Goal: Task Accomplishment & Management: Complete application form

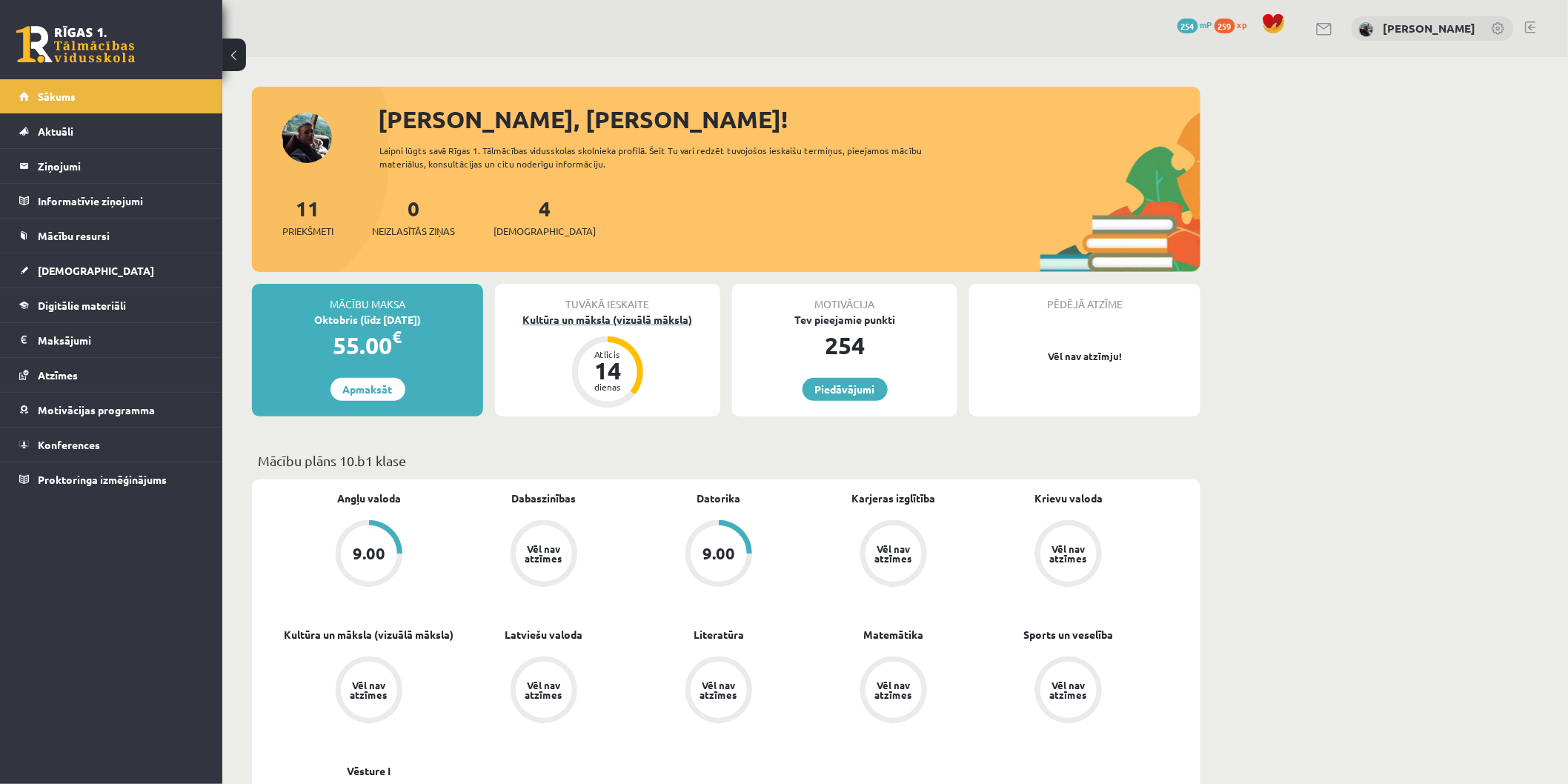
click at [597, 323] on div "Kultūra un māksla (vizuālā māksla)" at bounding box center [607, 319] width 225 height 15
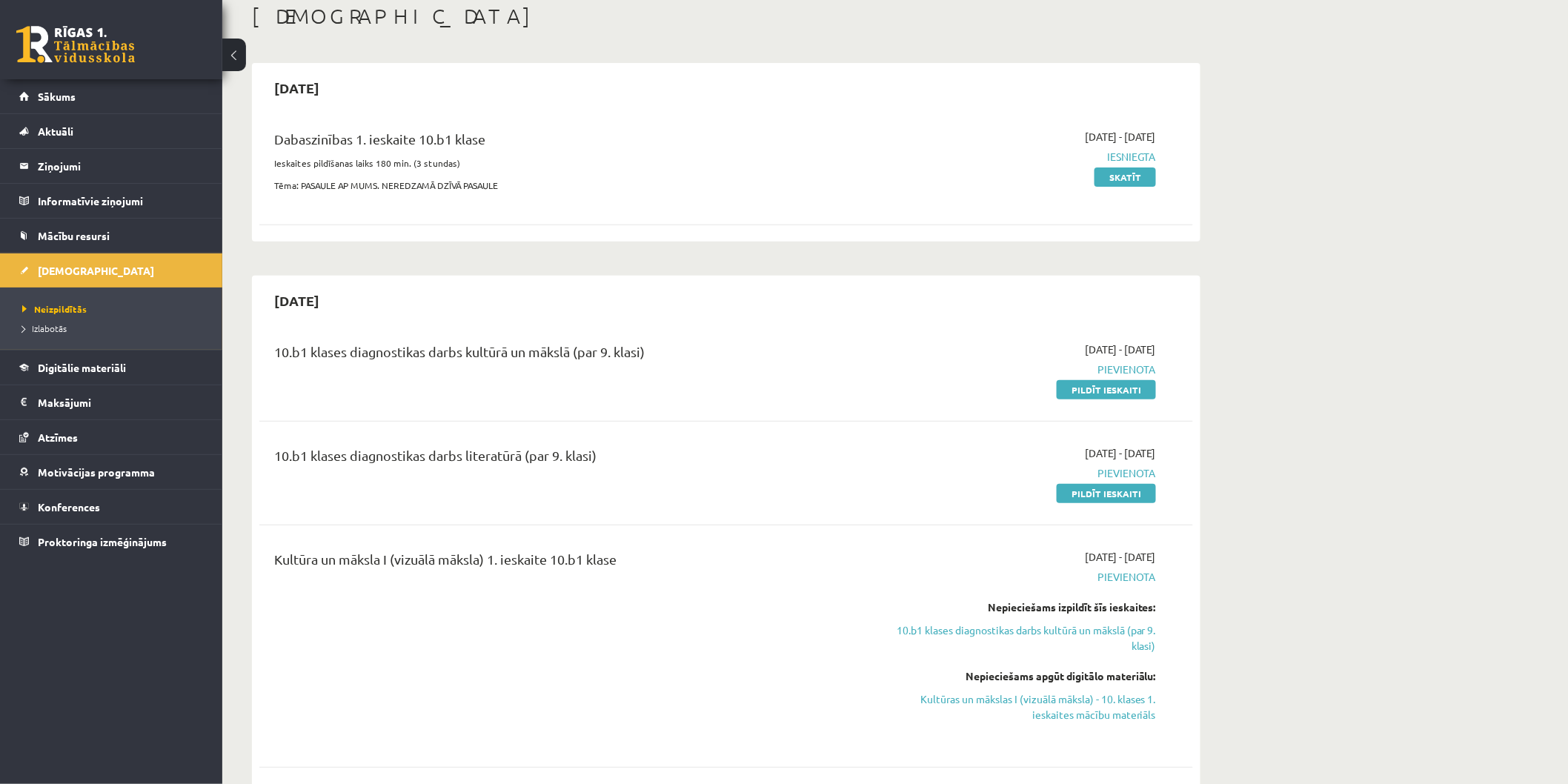
scroll to position [83, 0]
drag, startPoint x: 1085, startPoint y: 388, endPoint x: 854, endPoint y: 79, distance: 385.8
click at [1085, 388] on link "Pildīt ieskaiti" at bounding box center [1106, 390] width 99 height 19
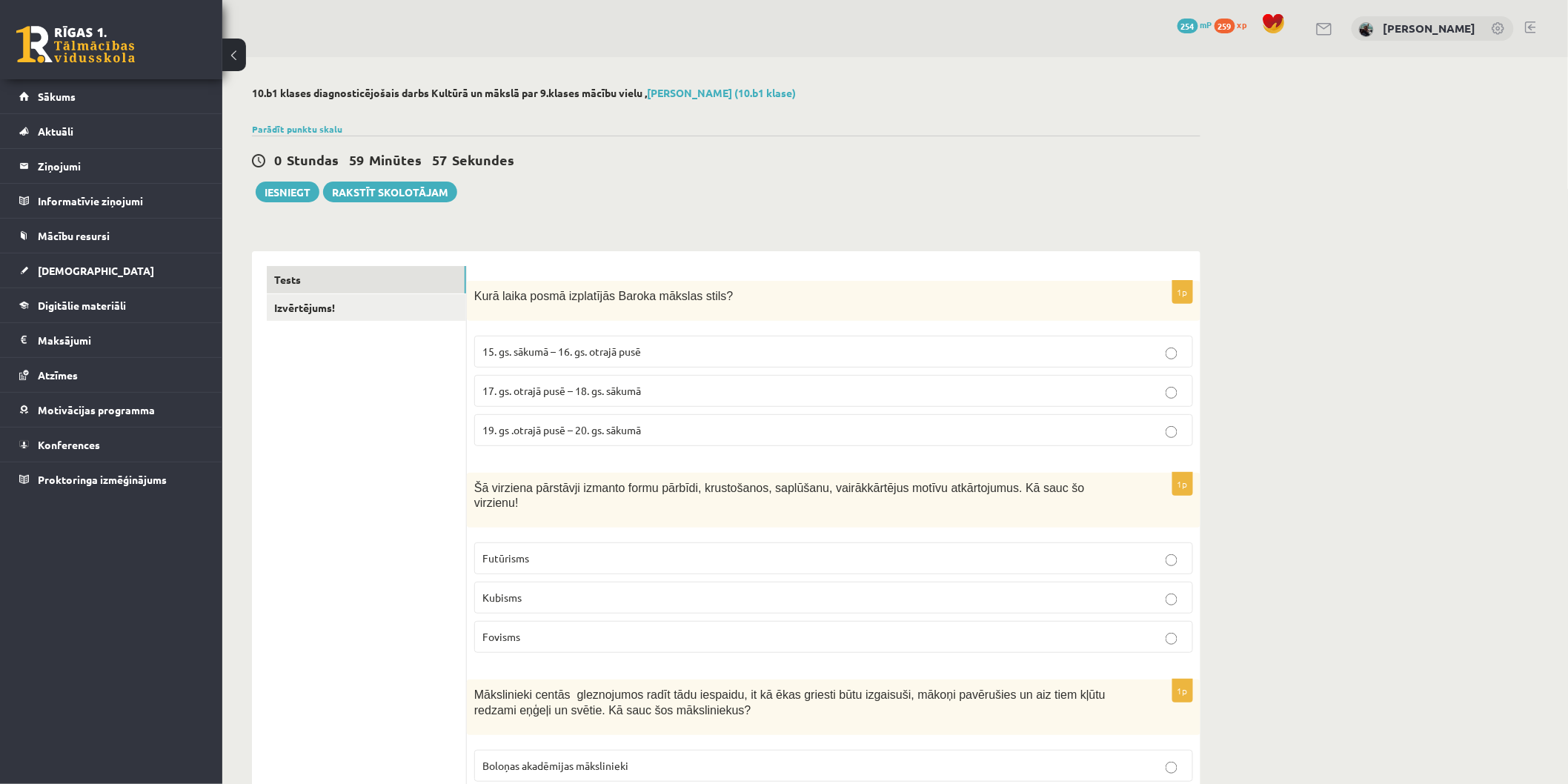
drag, startPoint x: 479, startPoint y: 292, endPoint x: 713, endPoint y: 293, distance: 234.0
click at [713, 293] on p "Kurā laika posmā izplatījās Baroka mākslas stils?" at bounding box center [796, 296] width 645 height 15
click at [469, 297] on div "Kurā laika posmā izplatījās Baroka mākslas stils?" at bounding box center [833, 300] width 734 height 40
drag, startPoint x: 474, startPoint y: 296, endPoint x: 706, endPoint y: 288, distance: 232.1
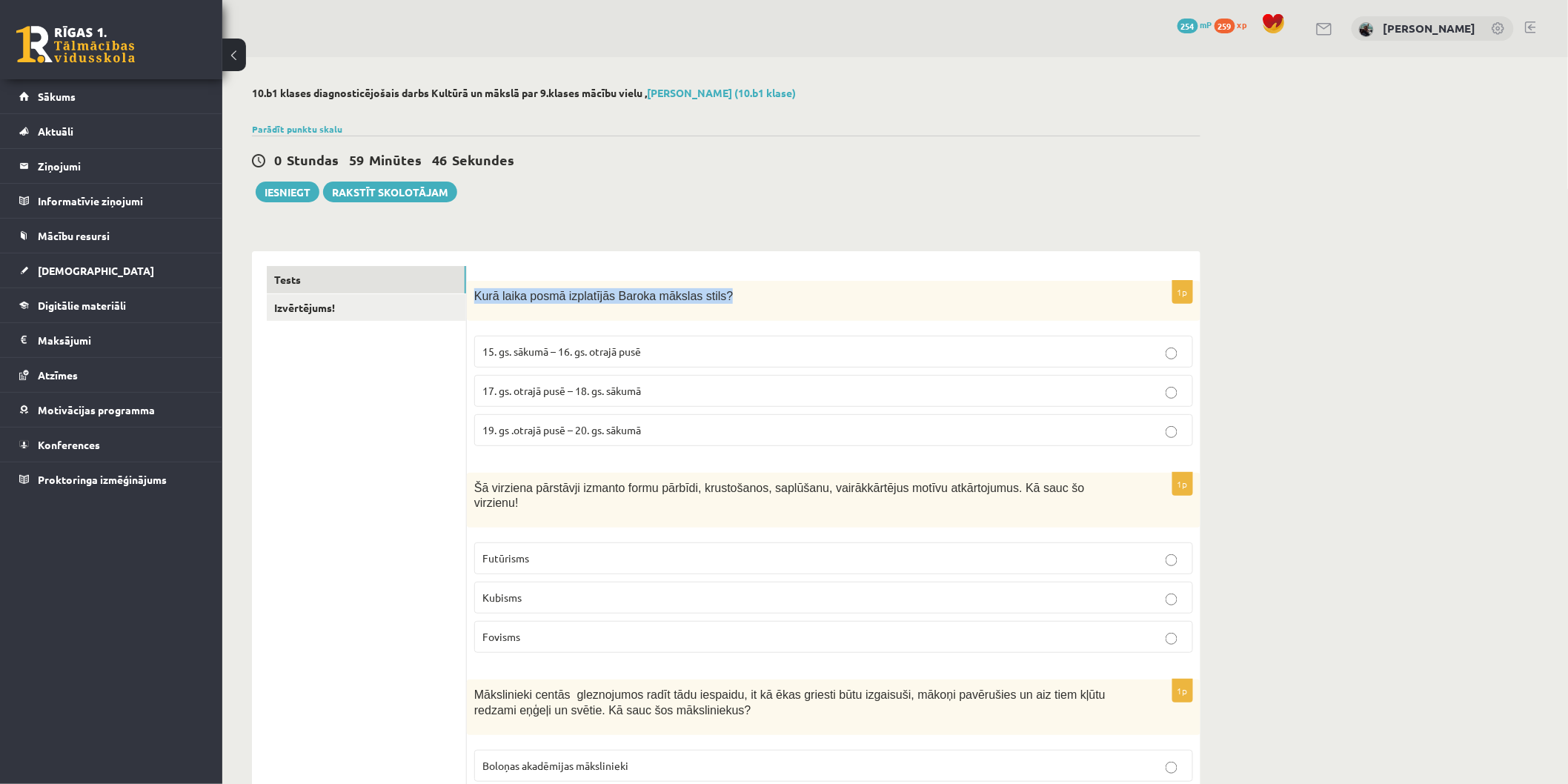
click at [706, 289] on p "Kurā laika posmā izplatījās Baroka mākslas stils?" at bounding box center [796, 296] width 645 height 15
copy span "Kurā laika posmā izplatījās Baroka mākslas stils?"
click at [590, 287] on div "Kurā laika posmā izplatījās Baroka mākslas stils?" at bounding box center [833, 300] width 734 height 40
drag, startPoint x: 602, startPoint y: 296, endPoint x: 697, endPoint y: 301, distance: 95.1
click at [697, 301] on span "Kurā laika posmā izplatījās Baroka mākslas stils?" at bounding box center [603, 296] width 259 height 13
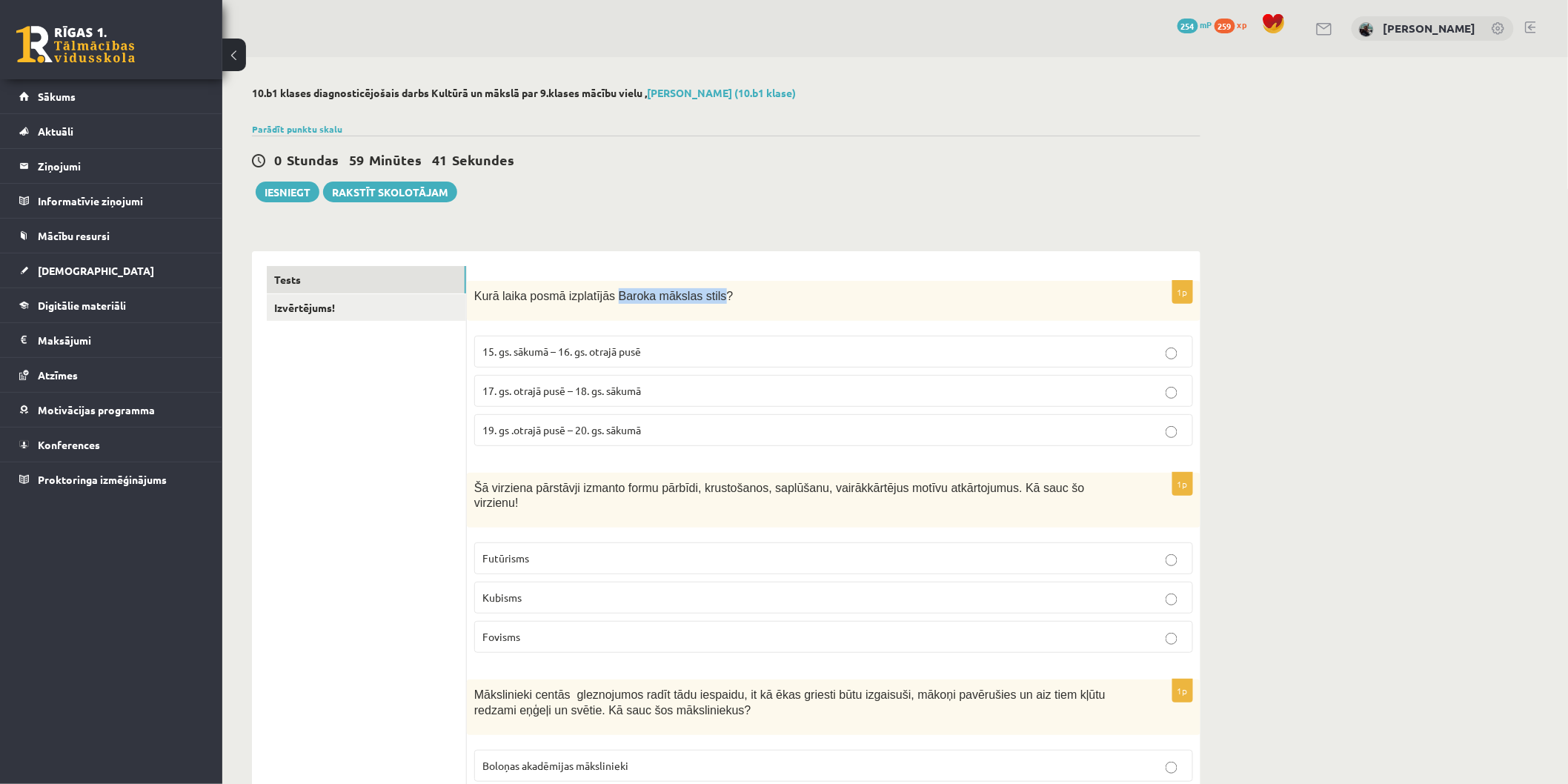
copy span "Baroka mākslas stils"
click at [536, 349] on span "15. gs. sākumā – 16. gs. otrajā pusē" at bounding box center [561, 351] width 159 height 14
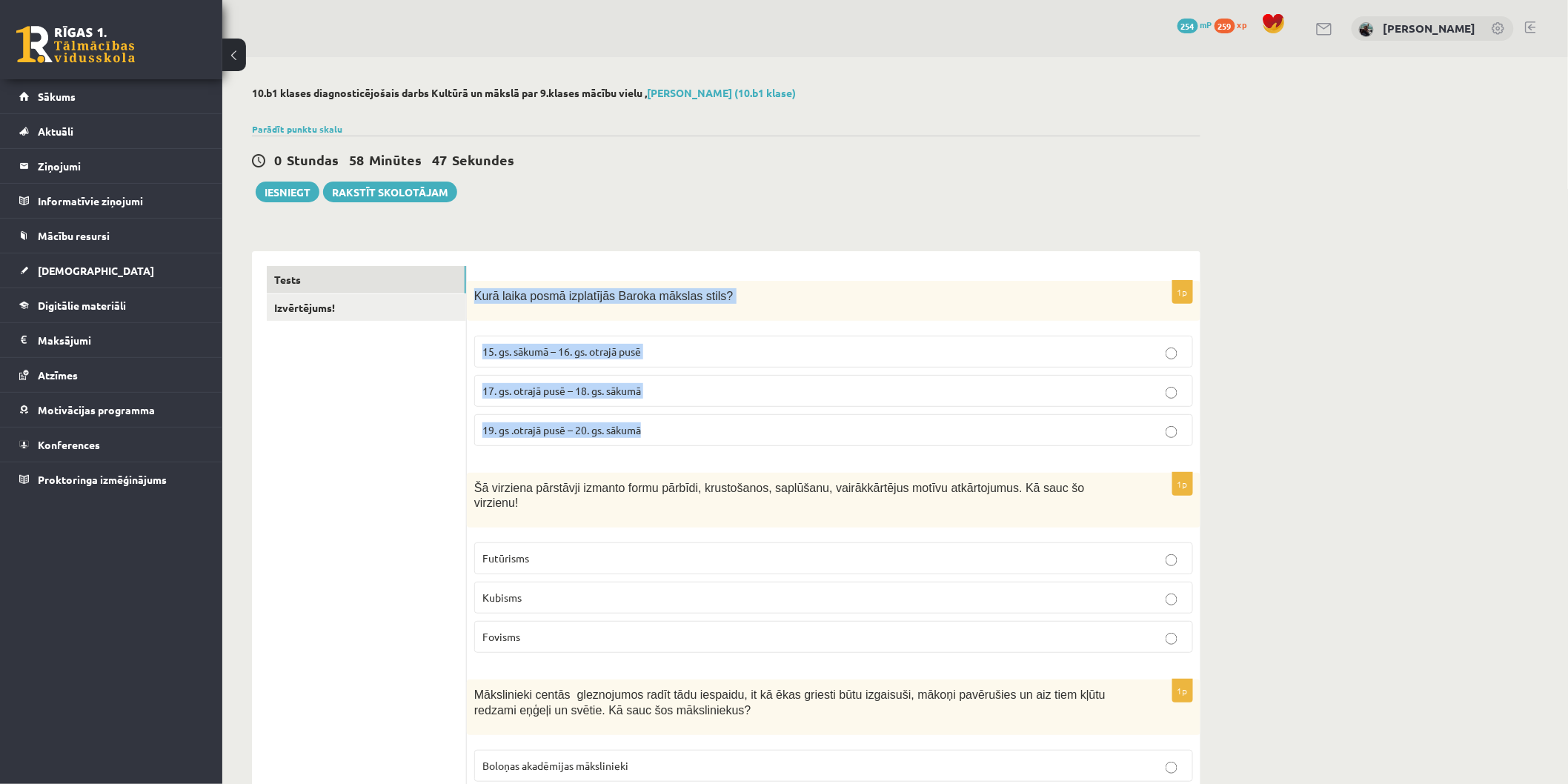
drag, startPoint x: 469, startPoint y: 293, endPoint x: 680, endPoint y: 423, distance: 247.8
click at [680, 423] on div "1p Kurā laika posmā izplatījās Baroka mākslas stils? 15. gs. sākumā – 16. gs. o…" at bounding box center [833, 368] width 734 height 177
copy div "Kurā laika posmā izplatījās Baroka mākslas stils? 15. gs. sākumā – 16. gs. otra…"
click at [586, 393] on span "17. gs. otrajā pusē – 18. gs. sākumā" at bounding box center [561, 390] width 159 height 14
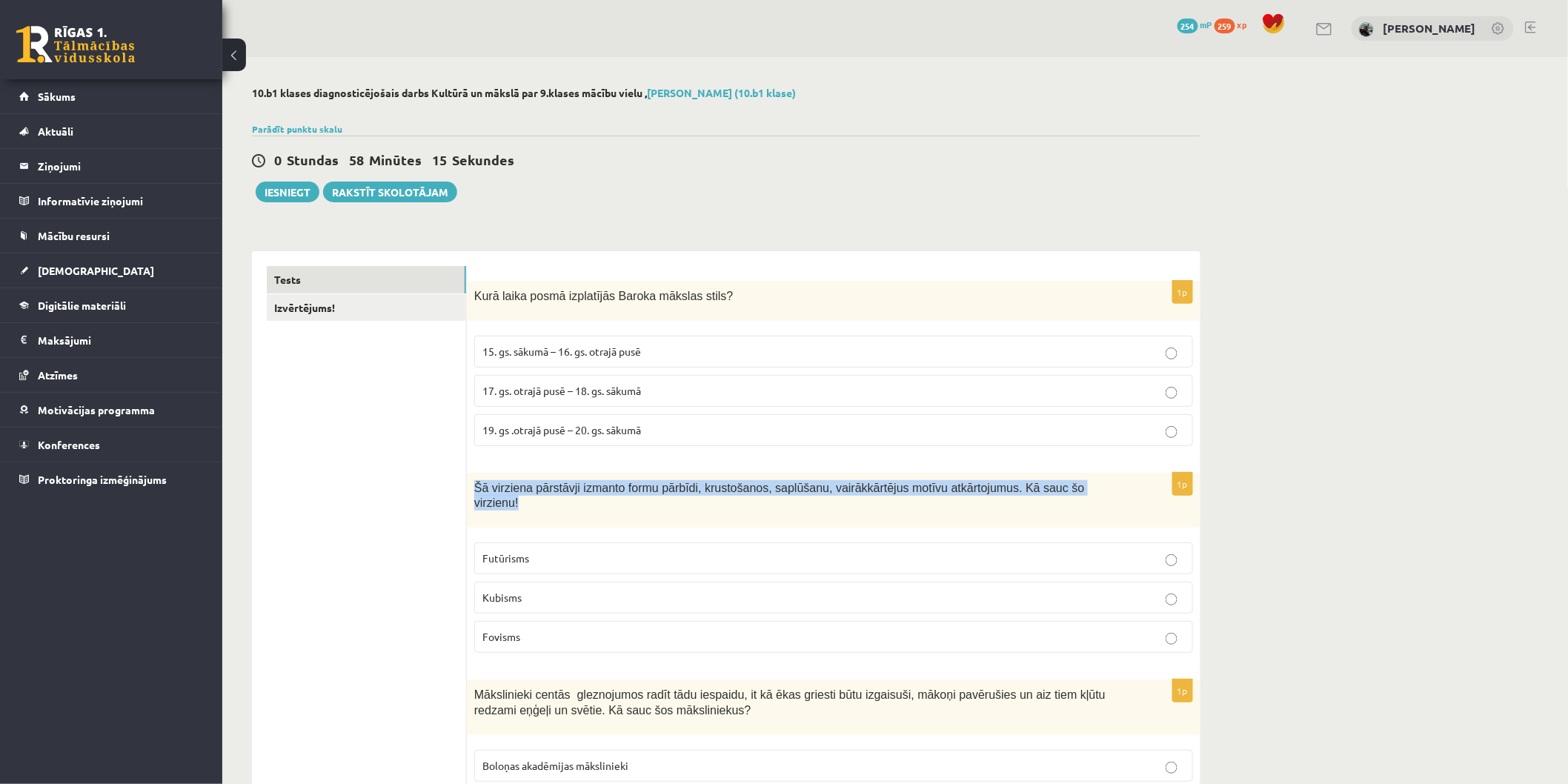
drag, startPoint x: 472, startPoint y: 490, endPoint x: 1072, endPoint y: 492, distance: 600.0
click at [1072, 492] on div "Šā virziena pārstāvji izmanto formu pārbīdi, krustošanos, saplūšanu, vairākkārt…" at bounding box center [833, 500] width 734 height 55
copy span "Šā virziena pārstāvji izmanto formu pārbīdi, krustošanos, saplūšanu, vairākkārt…"
click at [473, 504] on div "Šā virziena pārstāvji izmanto formu pārbīdi, krustošanos, saplūšanu, vairākkārt…" at bounding box center [833, 500] width 734 height 55
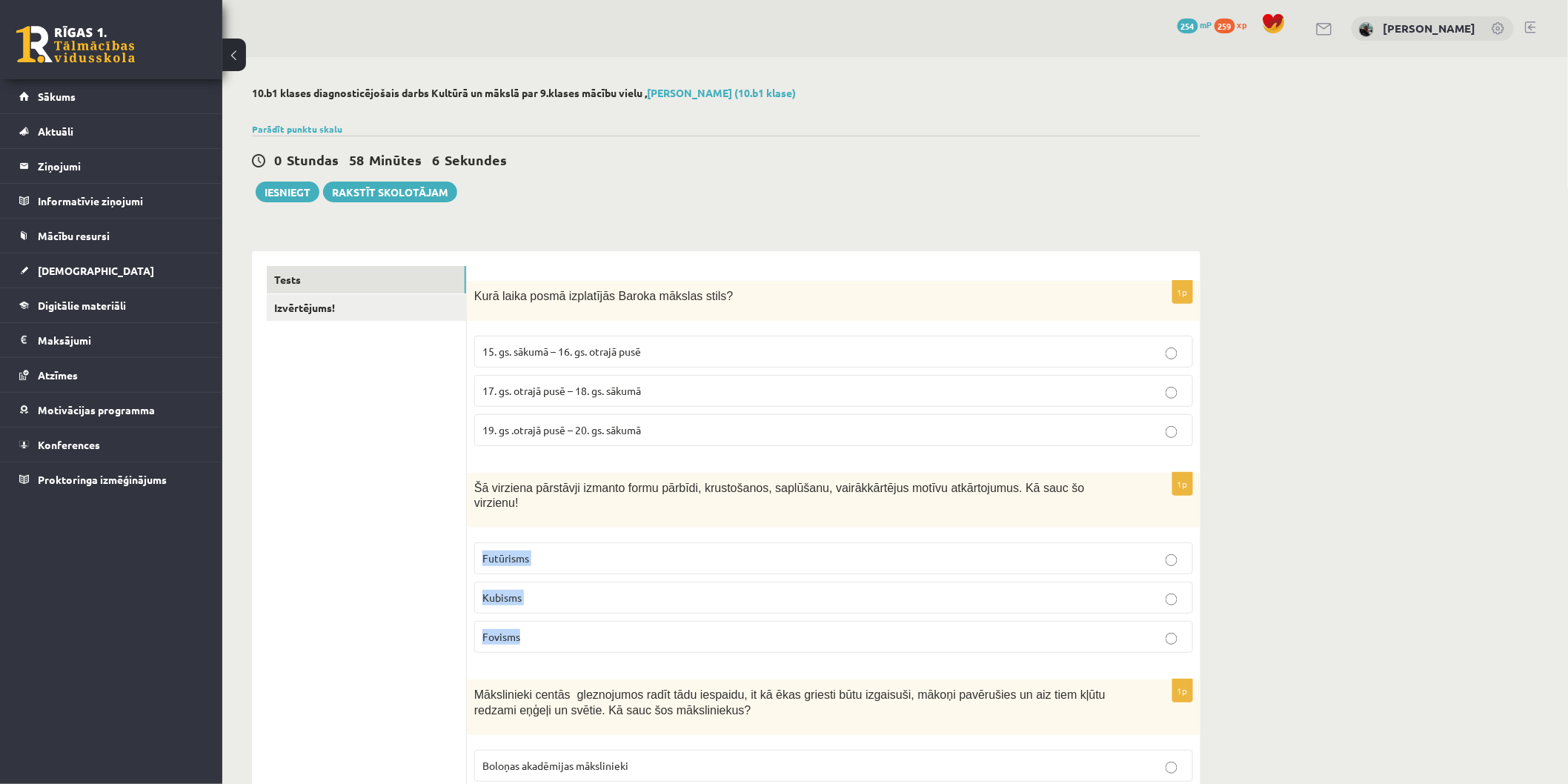
drag, startPoint x: 472, startPoint y: 517, endPoint x: 532, endPoint y: 624, distance: 122.7
click at [532, 624] on div "1p Šā virziena pārstāvji izmanto formu pārbīdi, krustošanos, saplūšanu, vairākk…" at bounding box center [833, 569] width 734 height 192
copy fieldset "Futūrisms Kubisms Fovisms"
drag, startPoint x: 469, startPoint y: 485, endPoint x: 588, endPoint y: 617, distance: 177.7
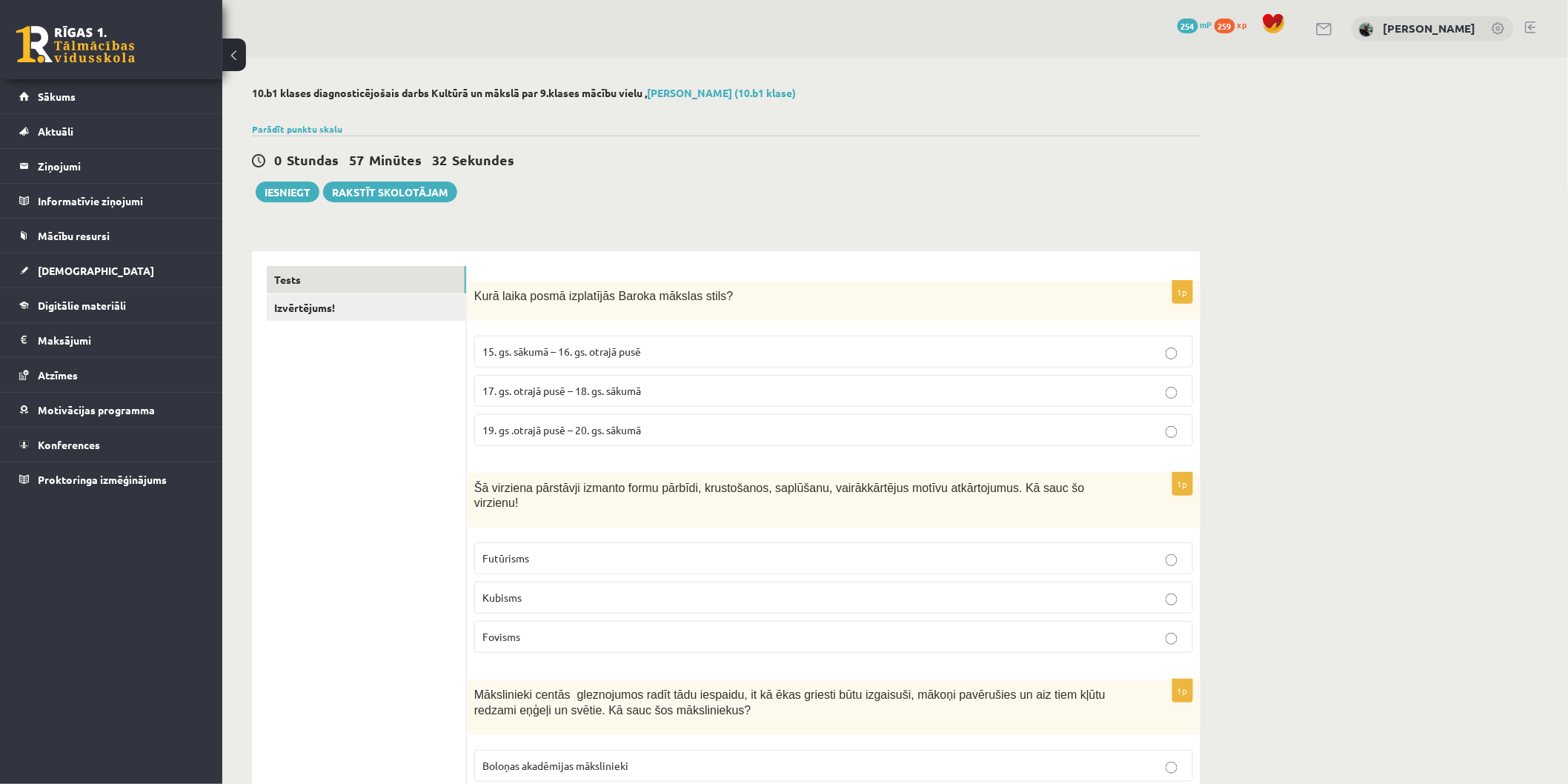
drag, startPoint x: 257, startPoint y: 479, endPoint x: 288, endPoint y: 484, distance: 31.4
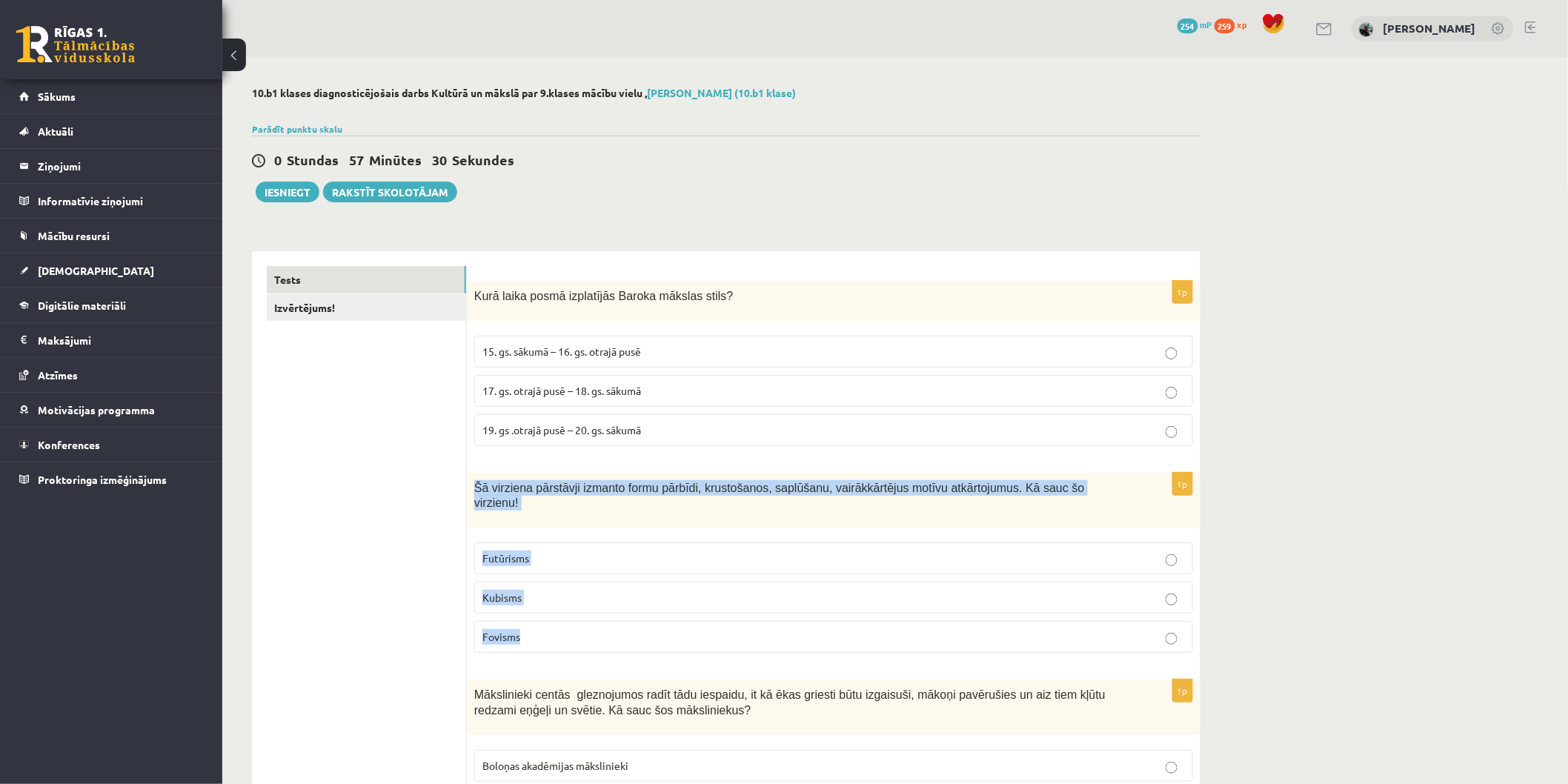
drag, startPoint x: 475, startPoint y: 485, endPoint x: 566, endPoint y: 613, distance: 157.1
click at [566, 613] on div "1p Šā virziena pārstāvji izmanto formu pārbīdi, krustošanos, saplūšanu, vairākk…" at bounding box center [833, 569] width 734 height 192
copy div "Šā virziena pārstāvji izmanto formu pārbīdi, krustošanos, saplūšanu, vairākkārt…"
click at [510, 591] on span "Kubisms" at bounding box center [501, 597] width 39 height 14
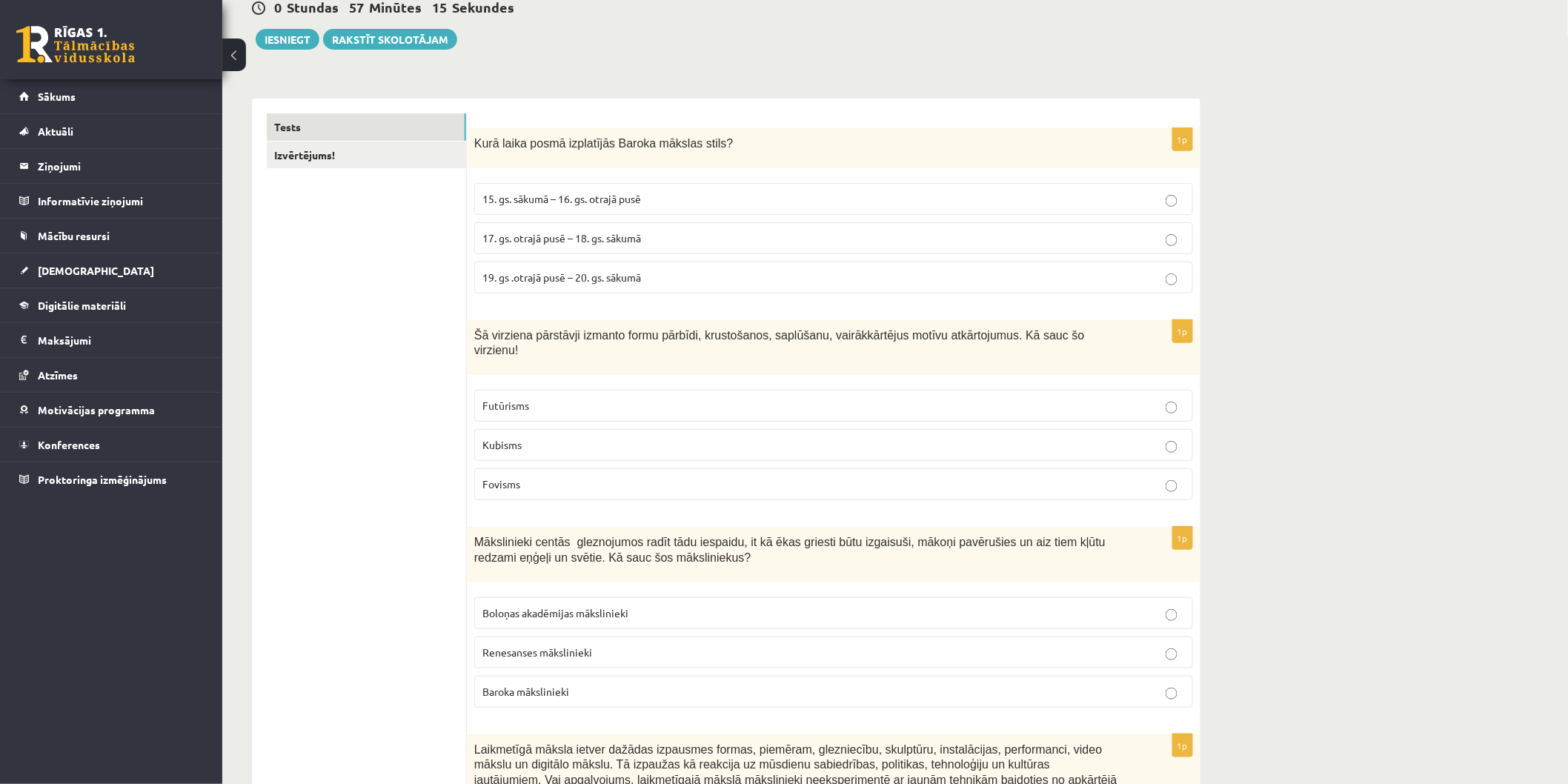
scroll to position [164, 0]
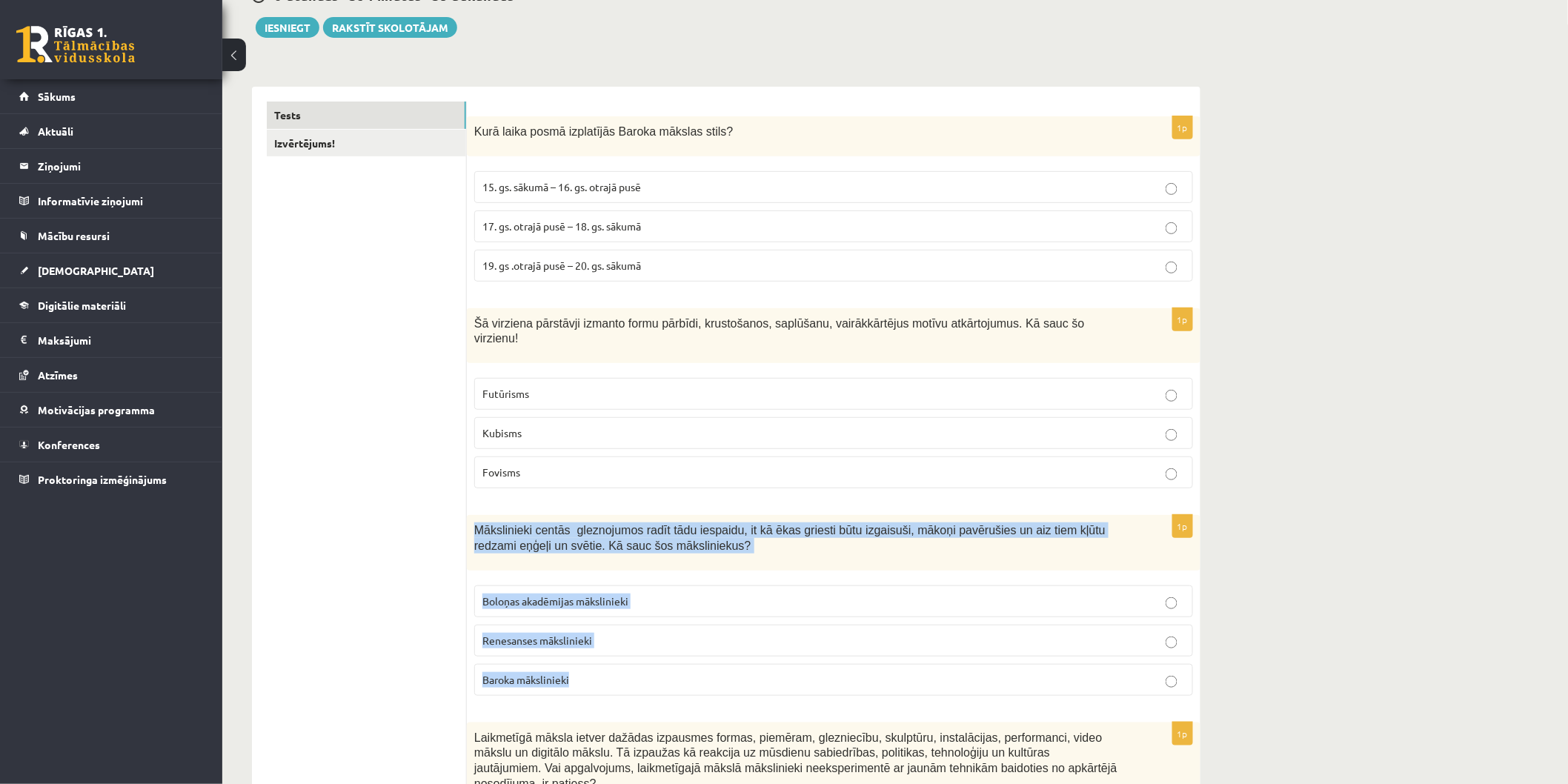
drag, startPoint x: 478, startPoint y: 519, endPoint x: 686, endPoint y: 649, distance: 245.3
click at [686, 649] on div "1p Mākslinieki centās gleznojumos radīt tādu iespaidu, it kā ēkas griesti būtu …" at bounding box center [833, 611] width 734 height 192
copy div "Mākslinieki centās gleznojumos radīt tādu iespaidu, it kā ēkas griesti būtu izg…"
click at [509, 672] on span "Baroka mākslinieki" at bounding box center [525, 679] width 86 height 14
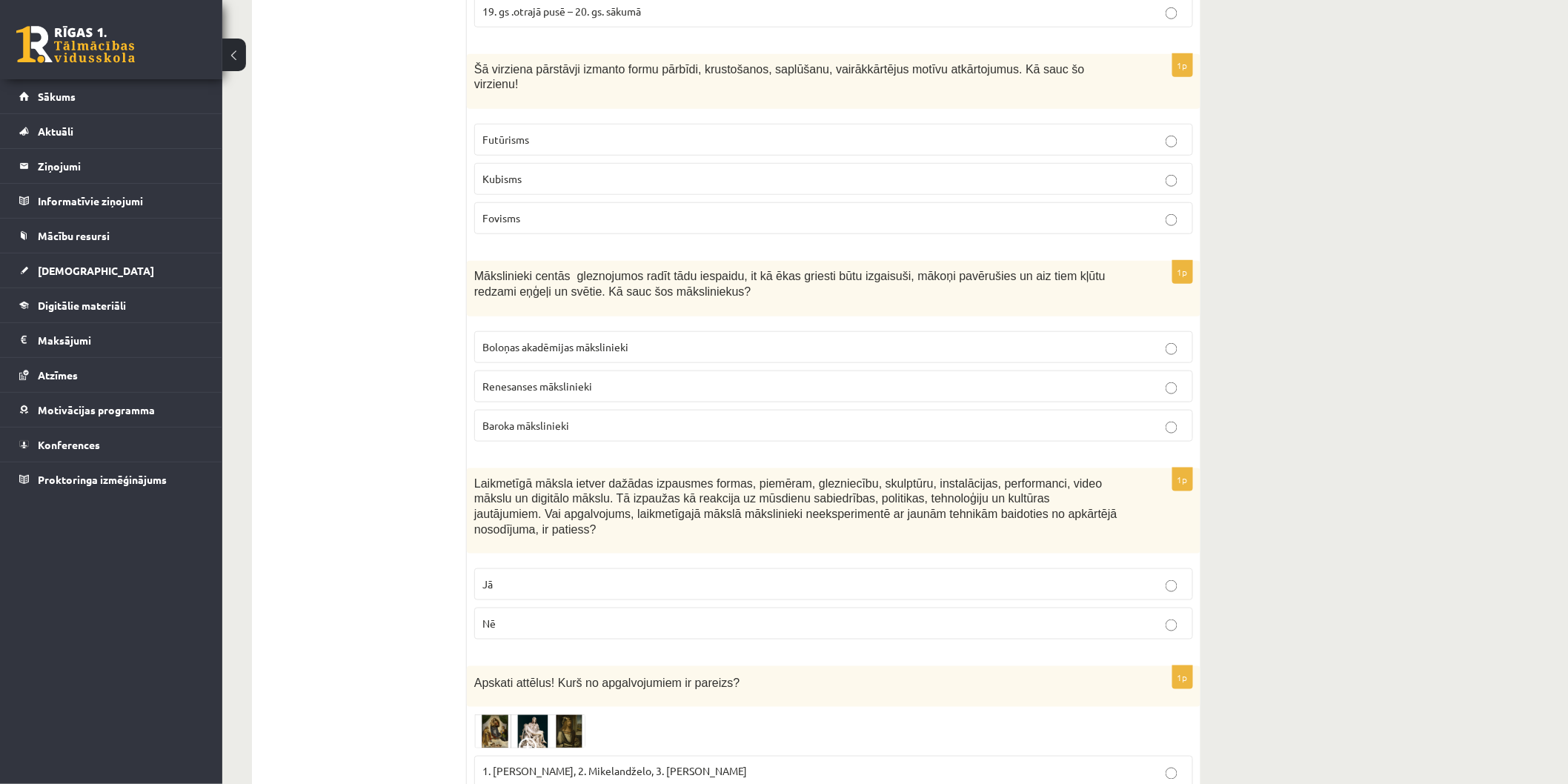
scroll to position [473, 0]
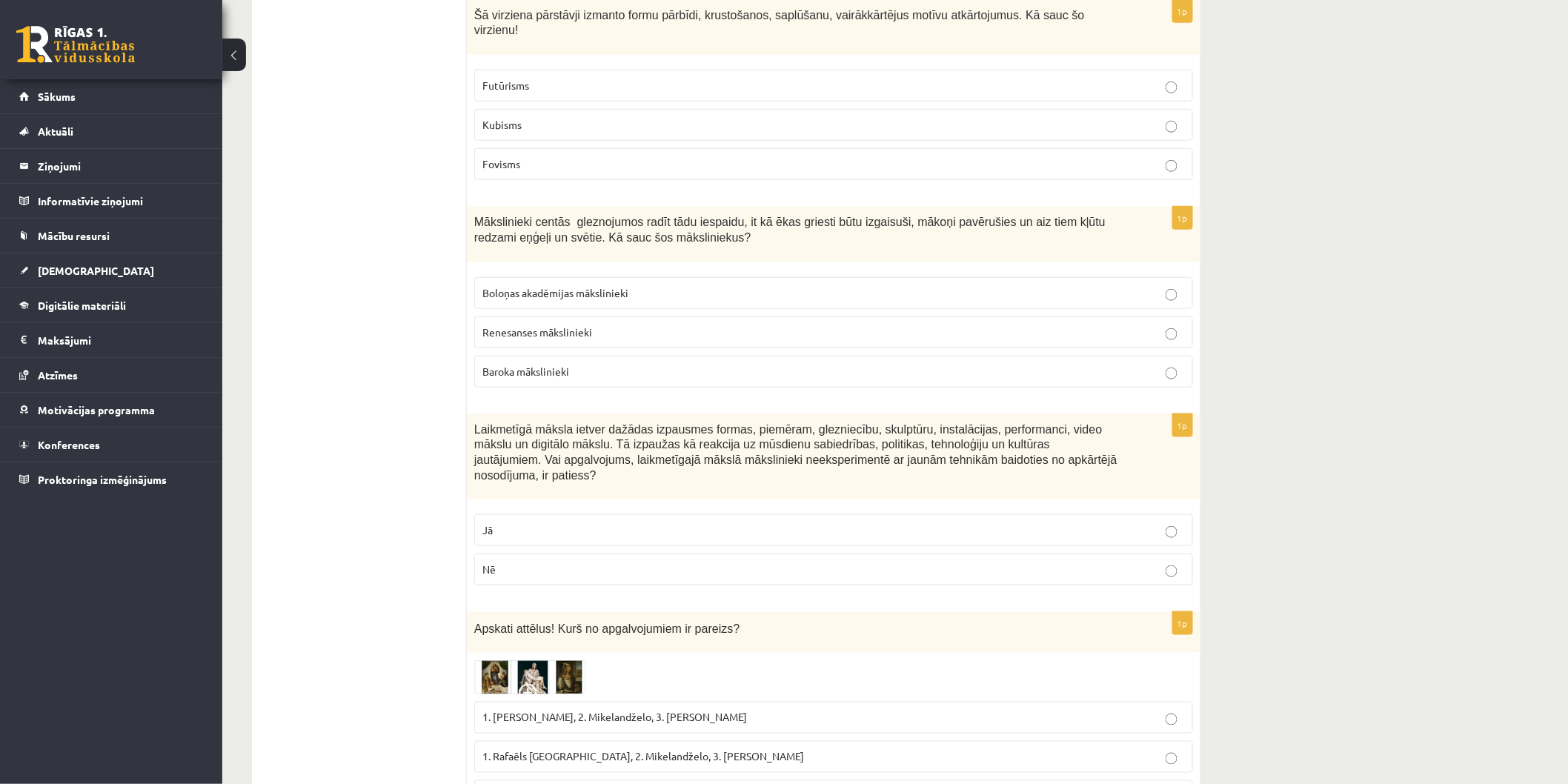
drag, startPoint x: 464, startPoint y: 407, endPoint x: 478, endPoint y: 409, distance: 14.1
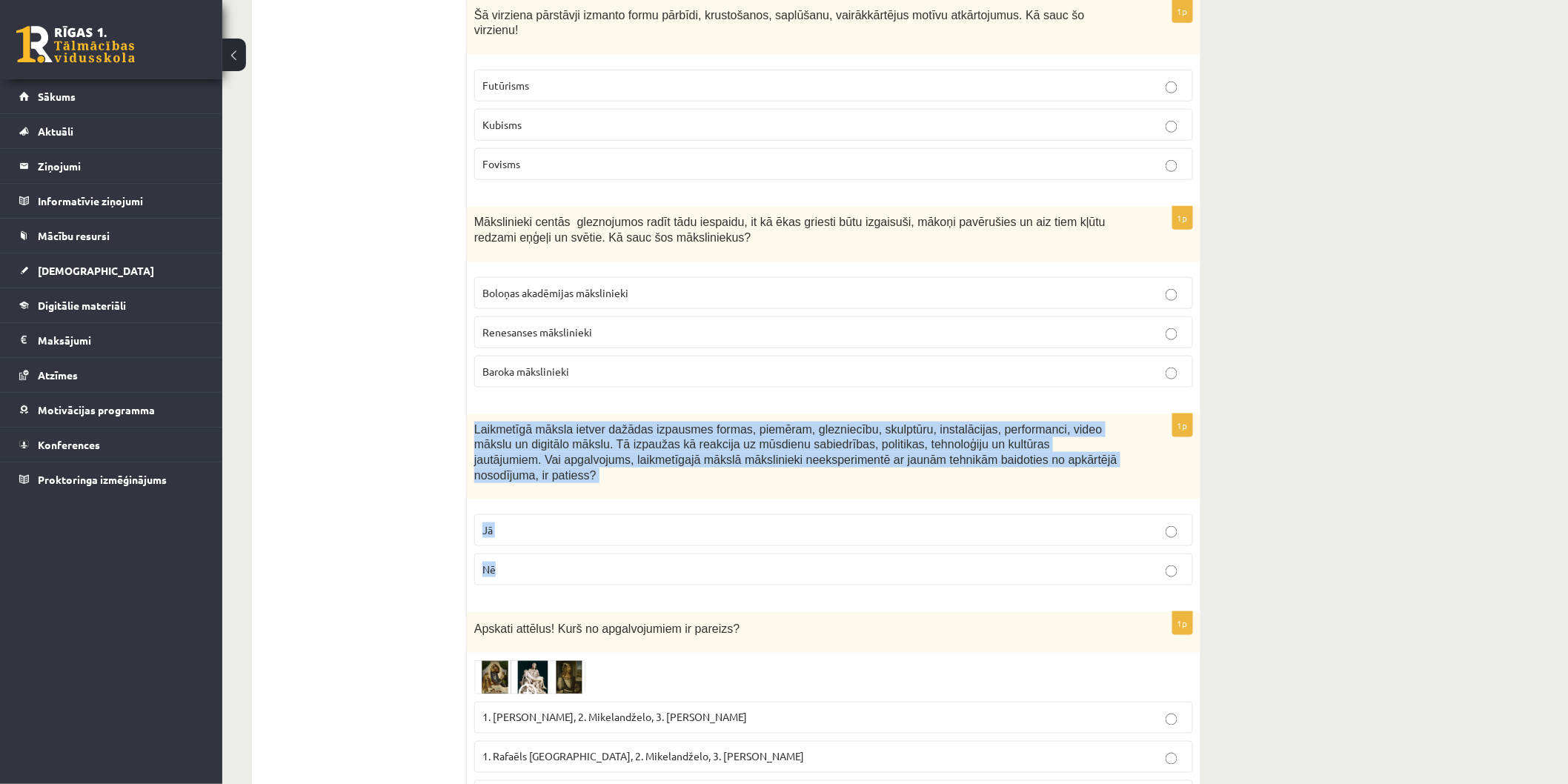
drag, startPoint x: 469, startPoint y: 410, endPoint x: 750, endPoint y: 529, distance: 305.2
click at [750, 529] on div "1p Laikmetīgā māksla ietver dažādas izpausmes formas, piemēram, glezniecību, sk…" at bounding box center [833, 505] width 734 height 183
copy div "Laikmetīgā māksla ietver dažādas izpausmes formas, piemēram, glezniecību, skulp…"
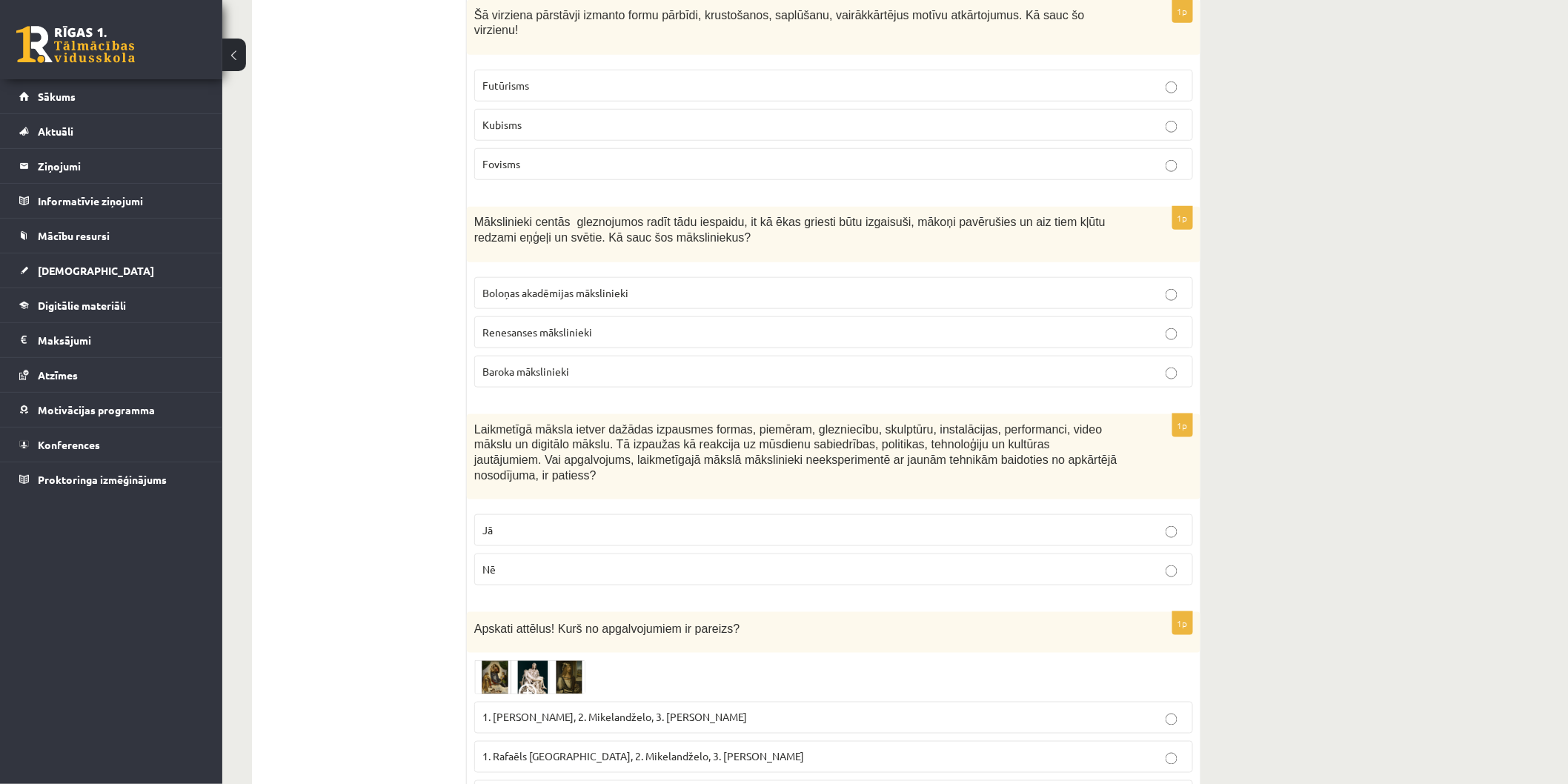
click at [573, 562] on p "Nē" at bounding box center [833, 569] width 703 height 15
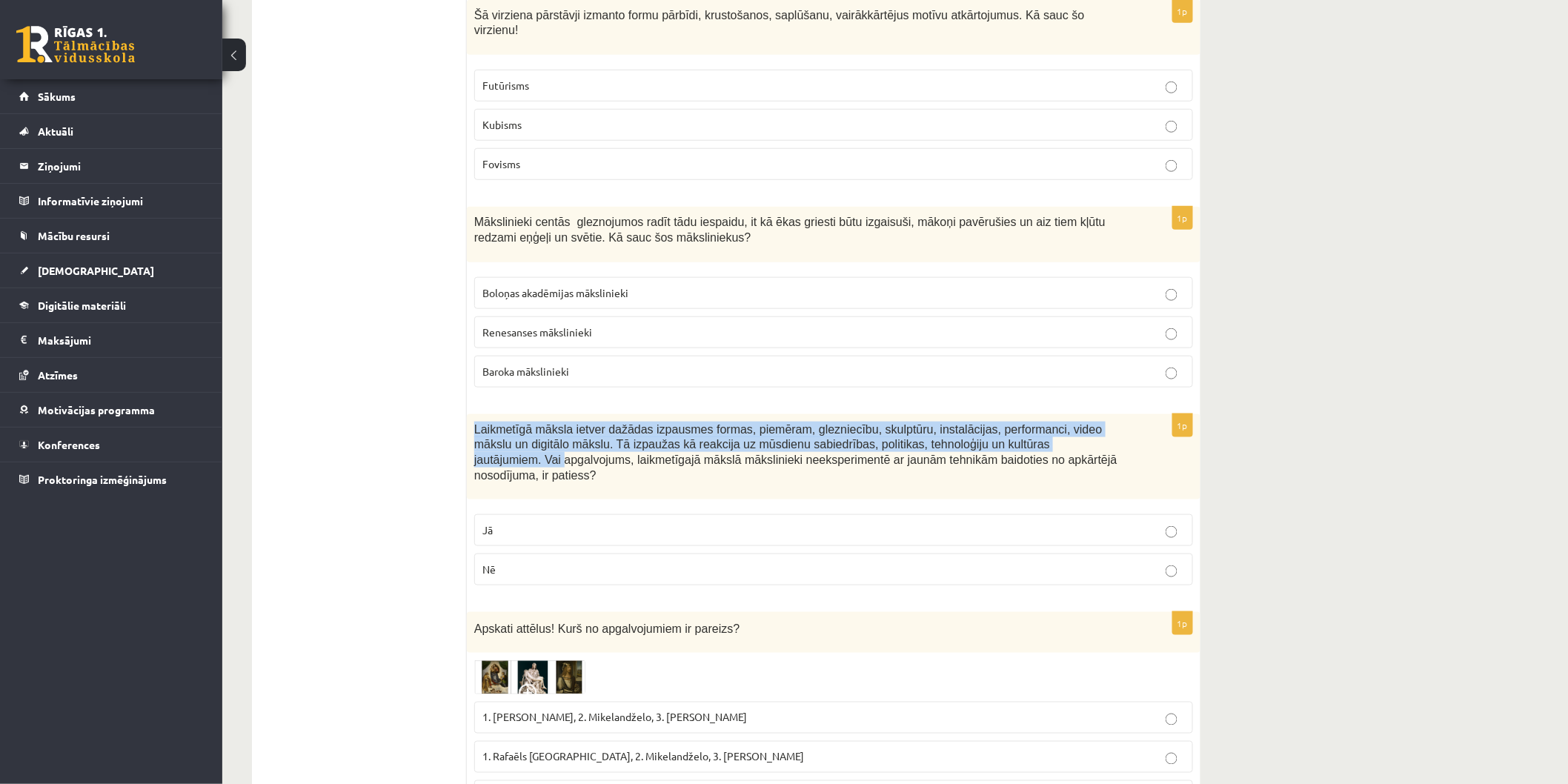
drag, startPoint x: 479, startPoint y: 416, endPoint x: 760, endPoint y: 430, distance: 281.3
click at [1016, 430] on div "Laikmetīgā māksla ietver dažādas izpausmes formas, piemēram, glezniecību, skulp…" at bounding box center [833, 456] width 734 height 86
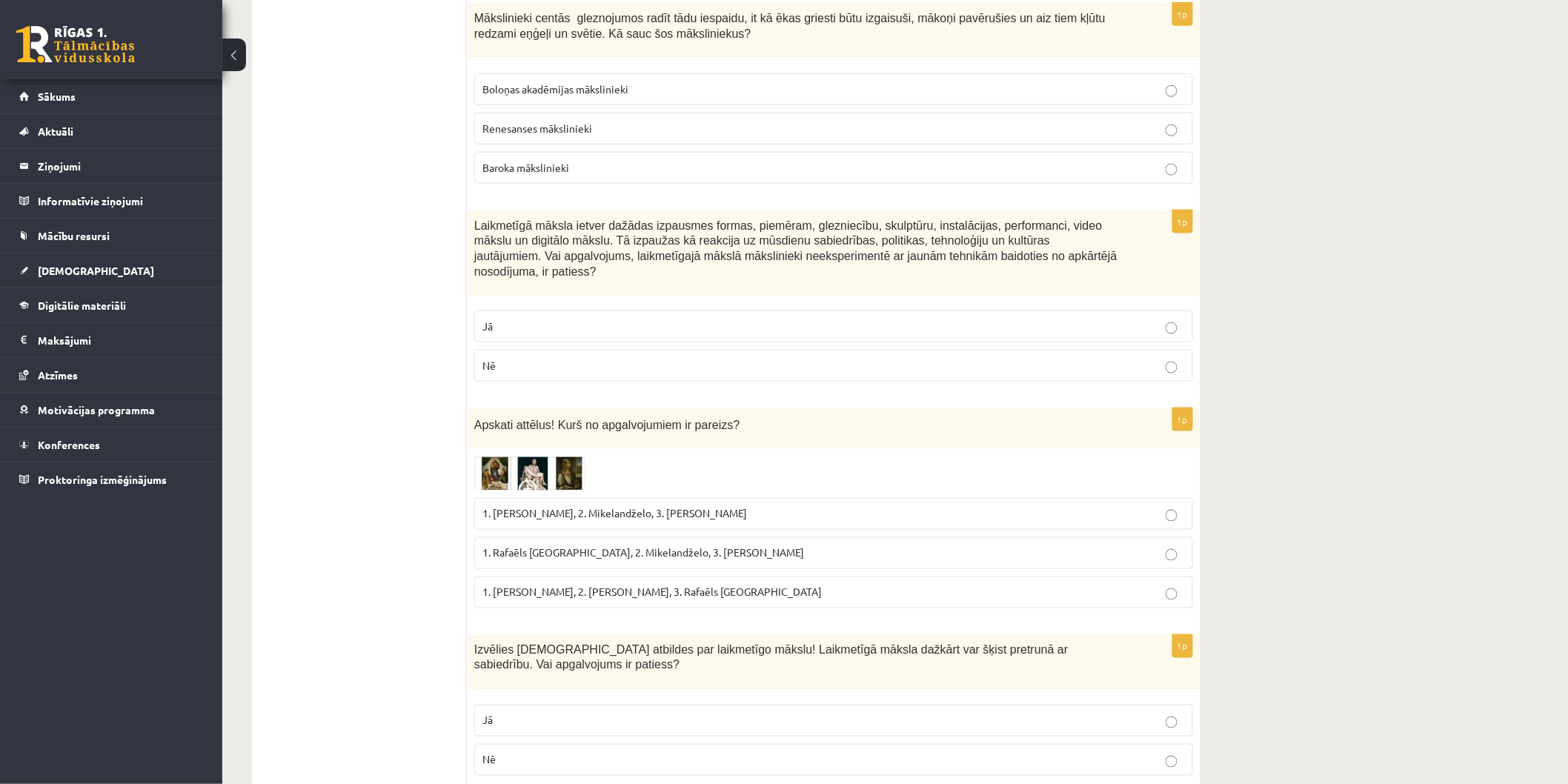
scroll to position [720, 0]
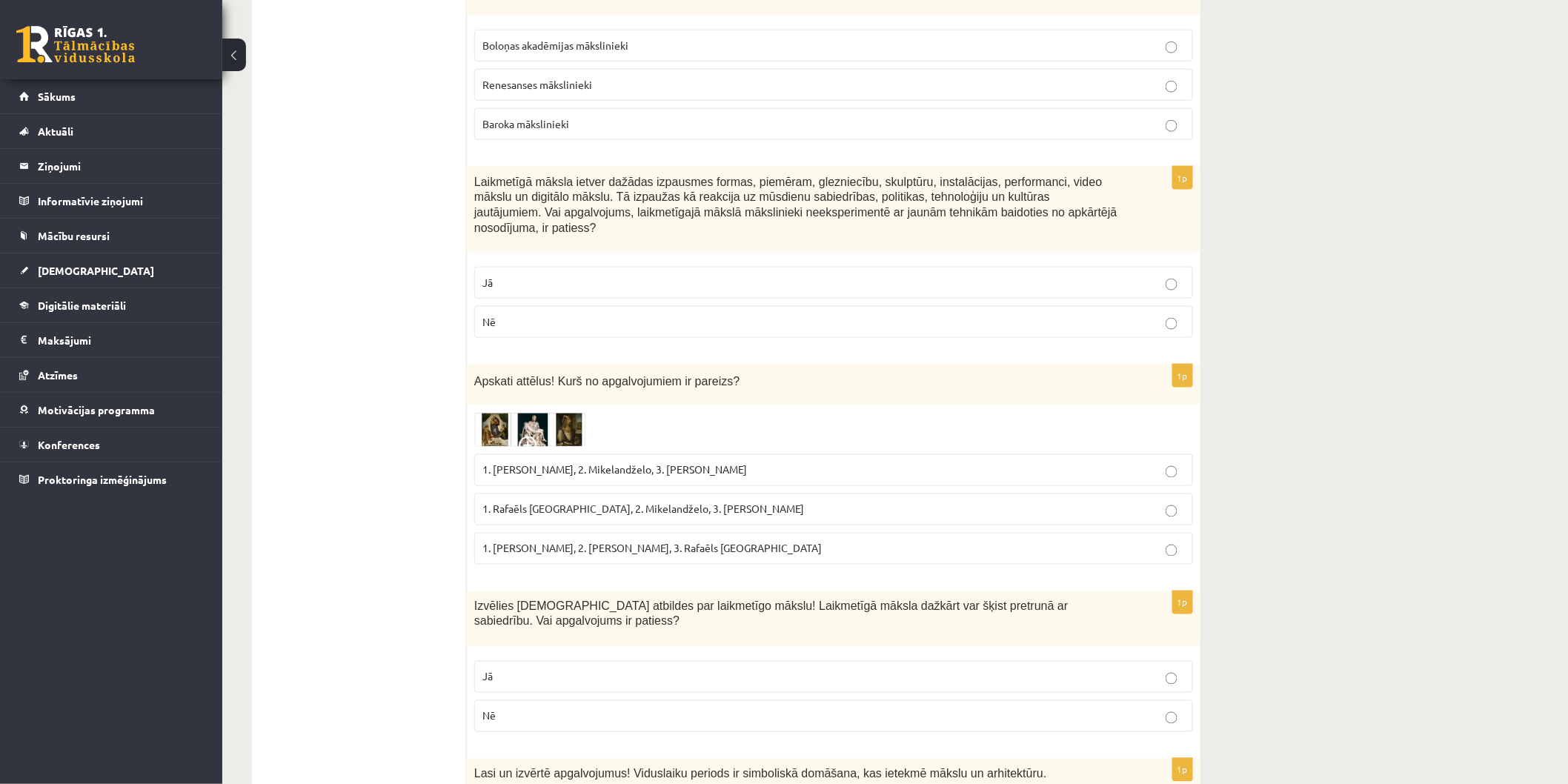
click at [494, 413] on img at bounding box center [529, 430] width 111 height 34
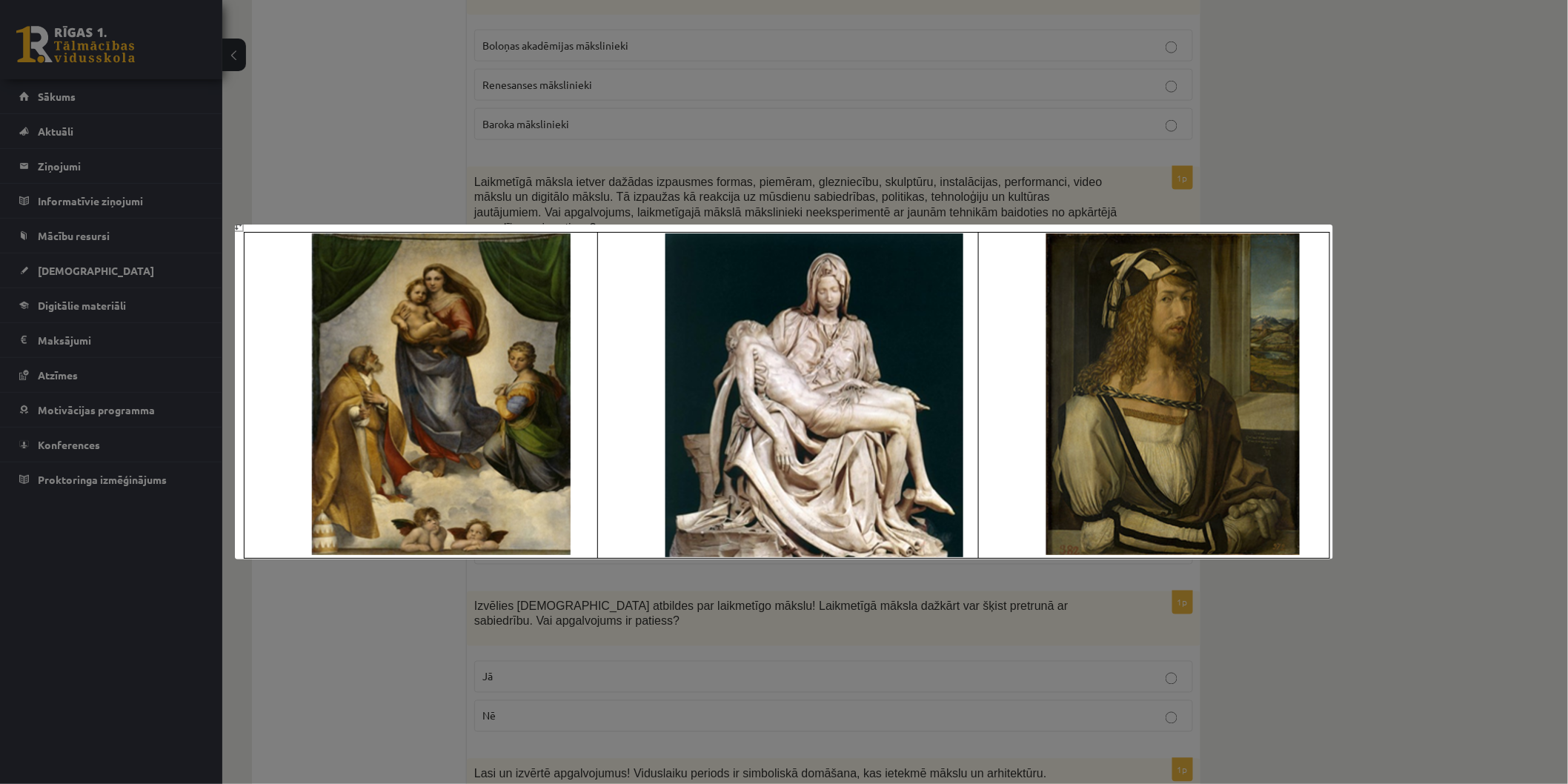
click at [365, 601] on div at bounding box center [784, 392] width 1568 height 784
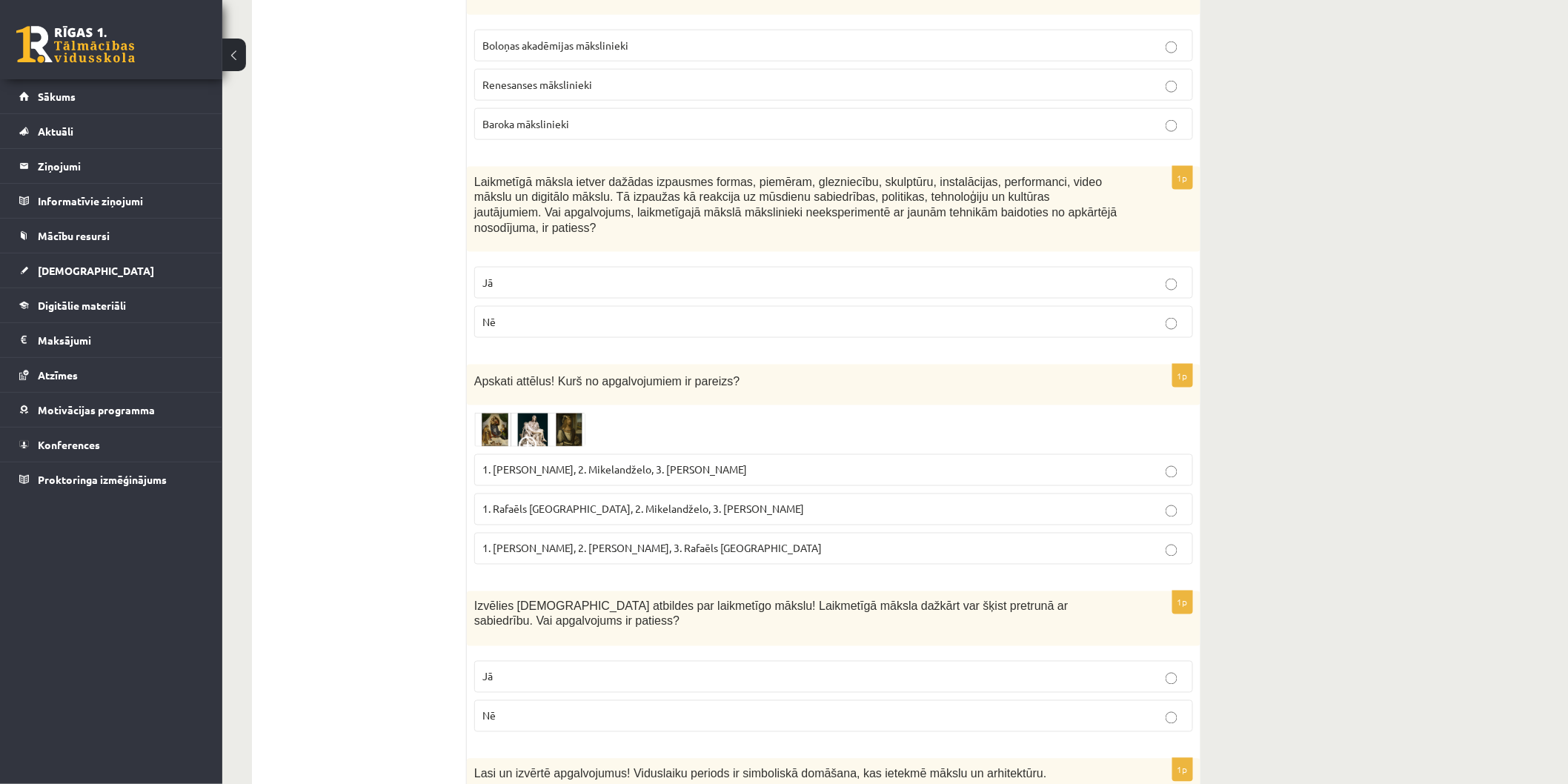
click at [509, 413] on img at bounding box center [529, 430] width 111 height 34
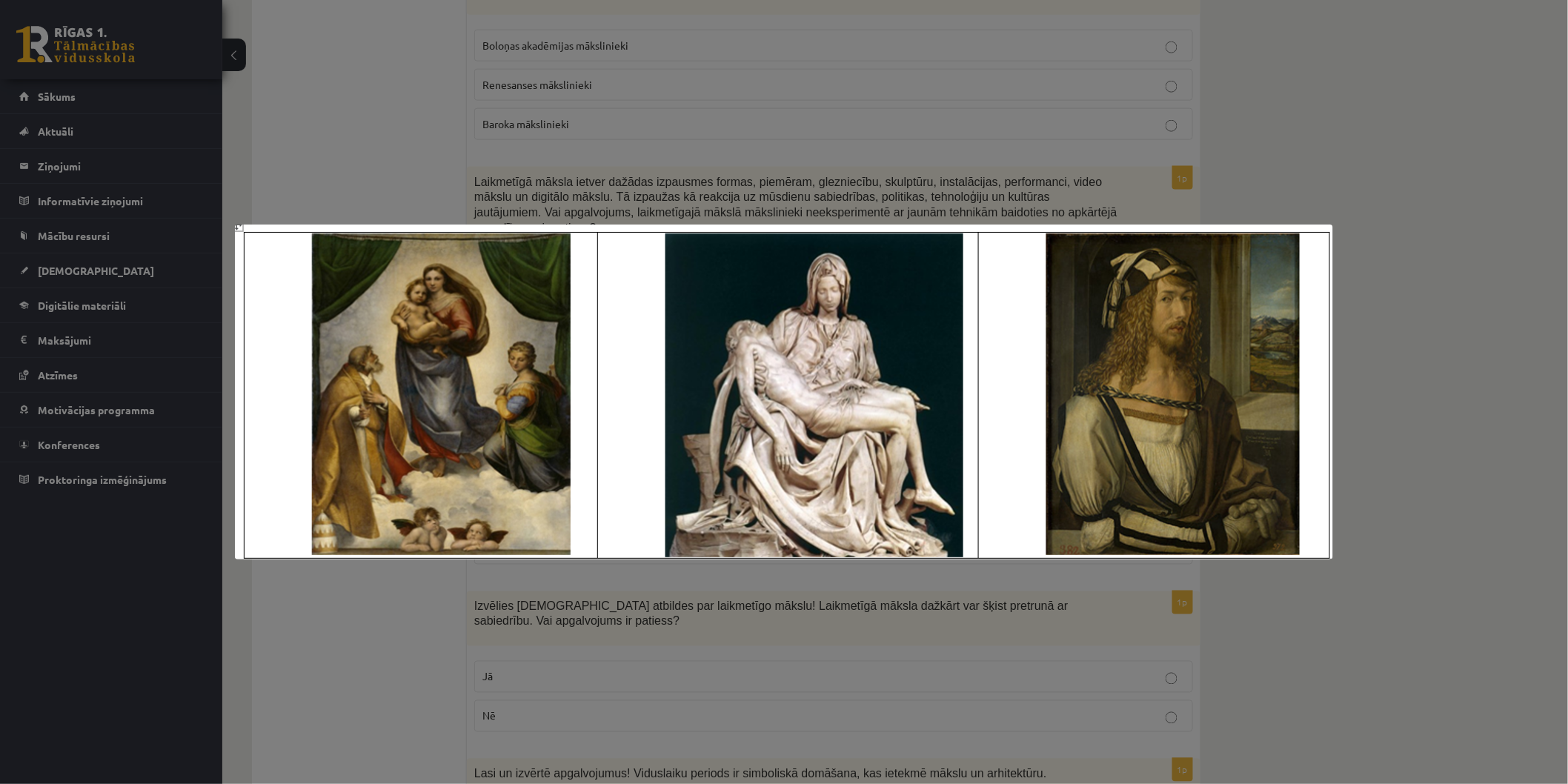
click at [327, 116] on div at bounding box center [784, 392] width 1568 height 784
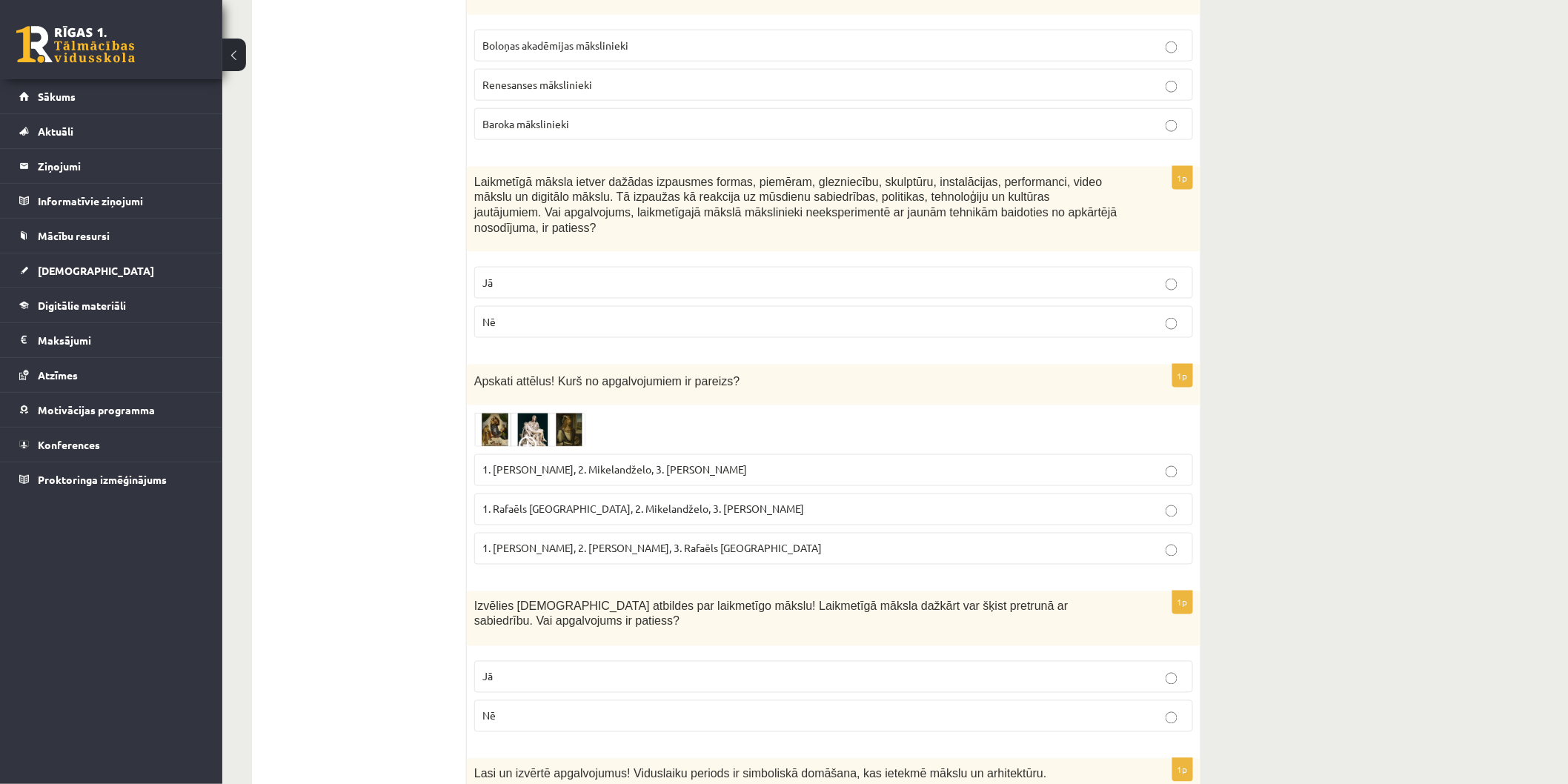
click at [602, 502] on span "1. Rafaēls [GEOGRAPHIC_DATA], 2. Mikelandželo, 3. [PERSON_NAME]" at bounding box center [643, 508] width 321 height 14
click at [531, 494] on label "1. Rafaēls [GEOGRAPHIC_DATA], 2. Mikelandželo, 3. [PERSON_NAME]" at bounding box center [833, 509] width 719 height 32
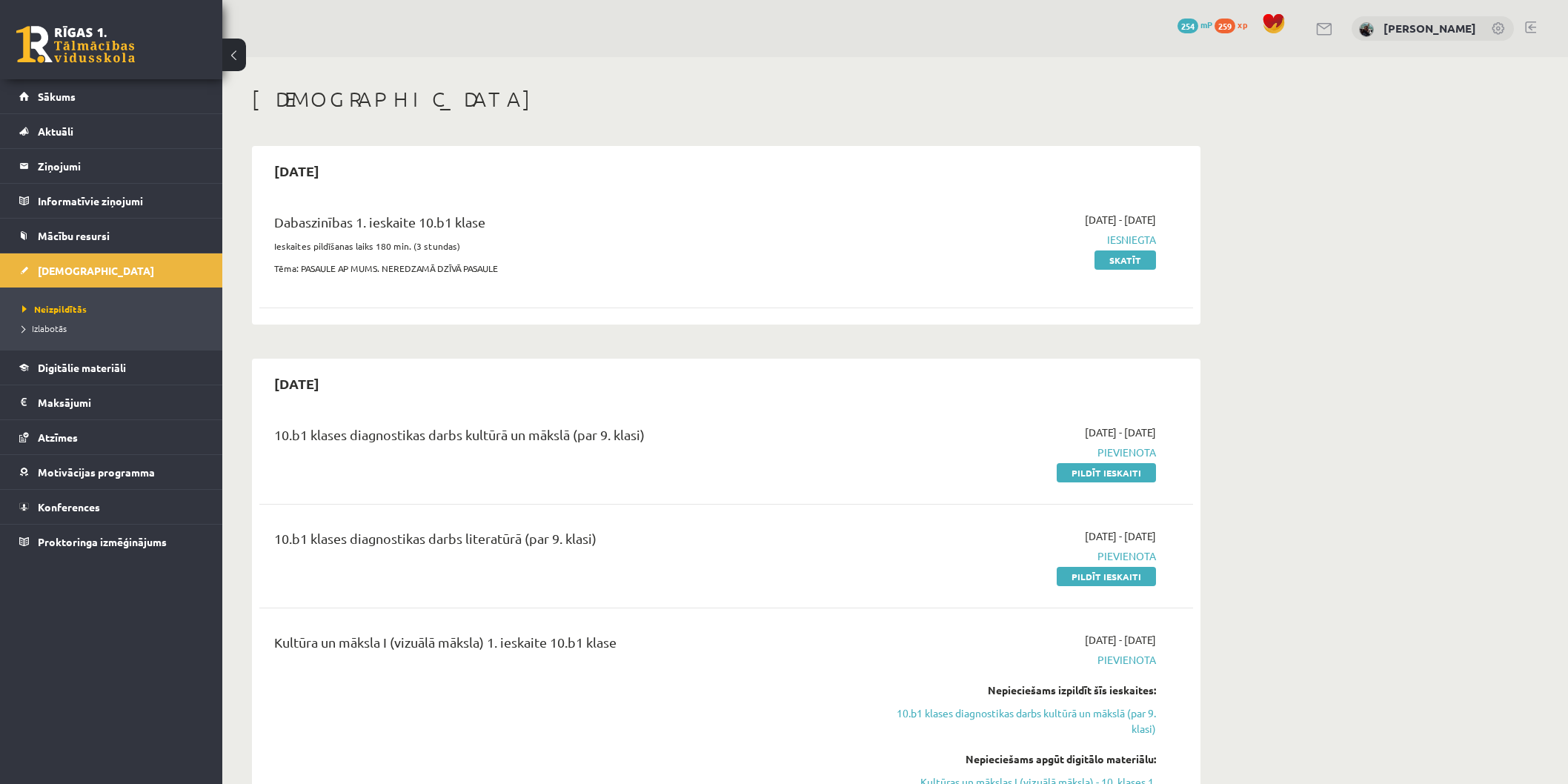
scroll to position [83, 0]
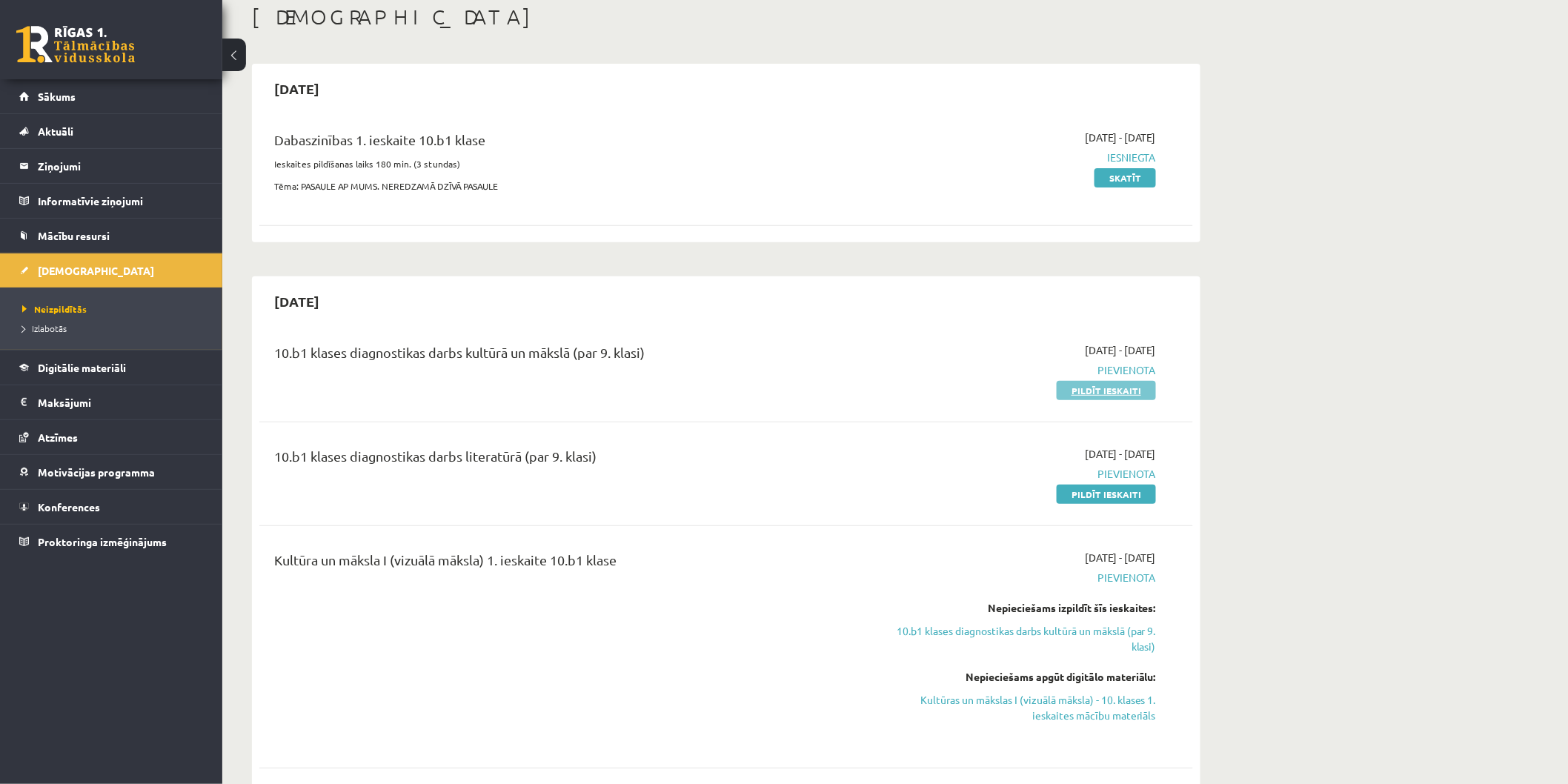
click at [1097, 394] on link "Pildīt ieskaiti" at bounding box center [1106, 390] width 99 height 19
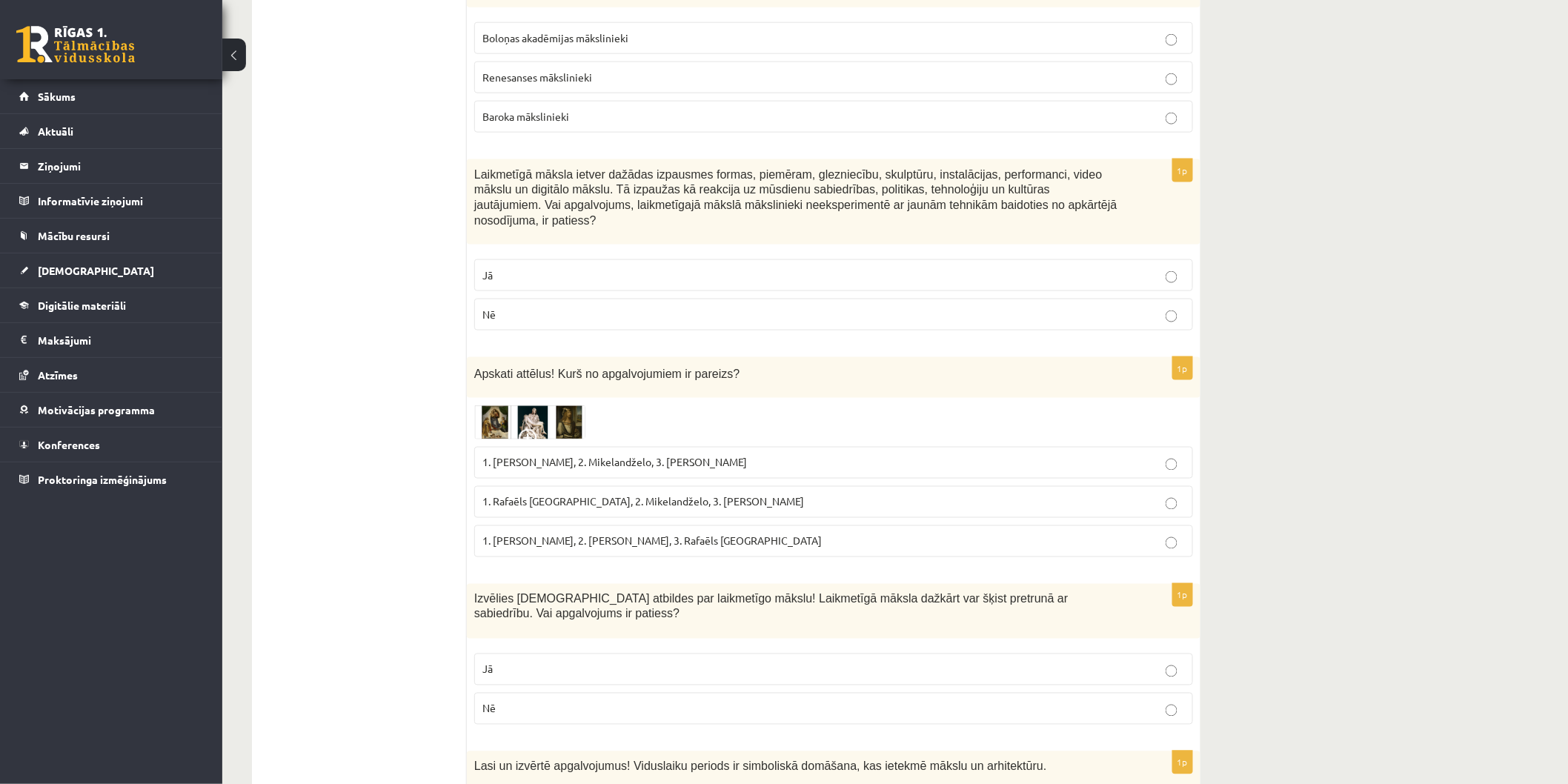
scroll to position [823, 0]
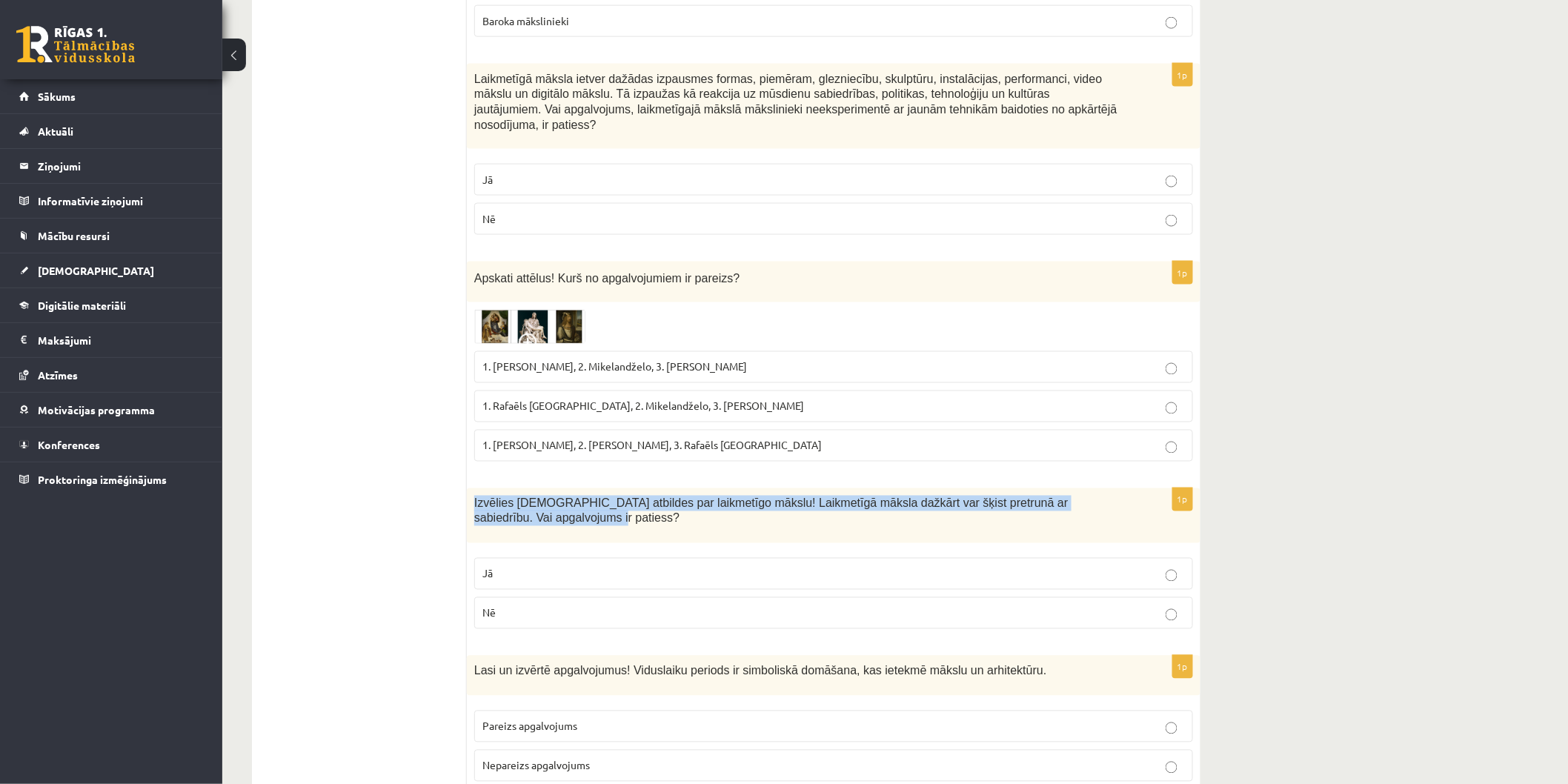
drag, startPoint x: 472, startPoint y: 473, endPoint x: 537, endPoint y: 490, distance: 67.2
click at [537, 490] on div "Izvēlies pareizās atbildes par laikmetīgo mākslu! Laikmetīgā māksla dažkārt var…" at bounding box center [833, 515] width 734 height 55
copy span "Izvēlies [DEMOGRAPHIC_DATA] atbildes par laikmetīgo mākslu! Laikmetīgā māksla d…"
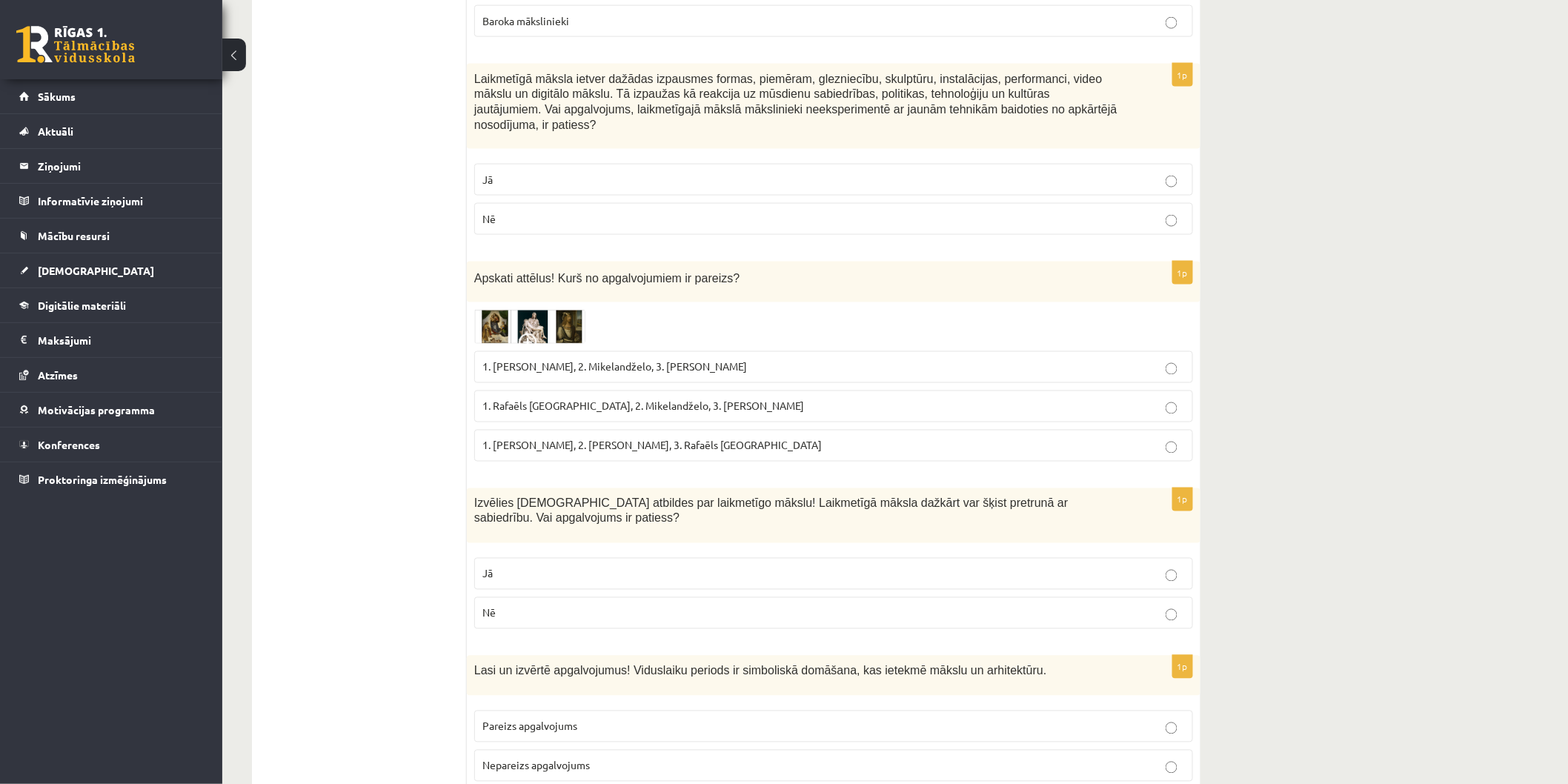
click at [614, 558] on label "Jā" at bounding box center [833, 573] width 719 height 32
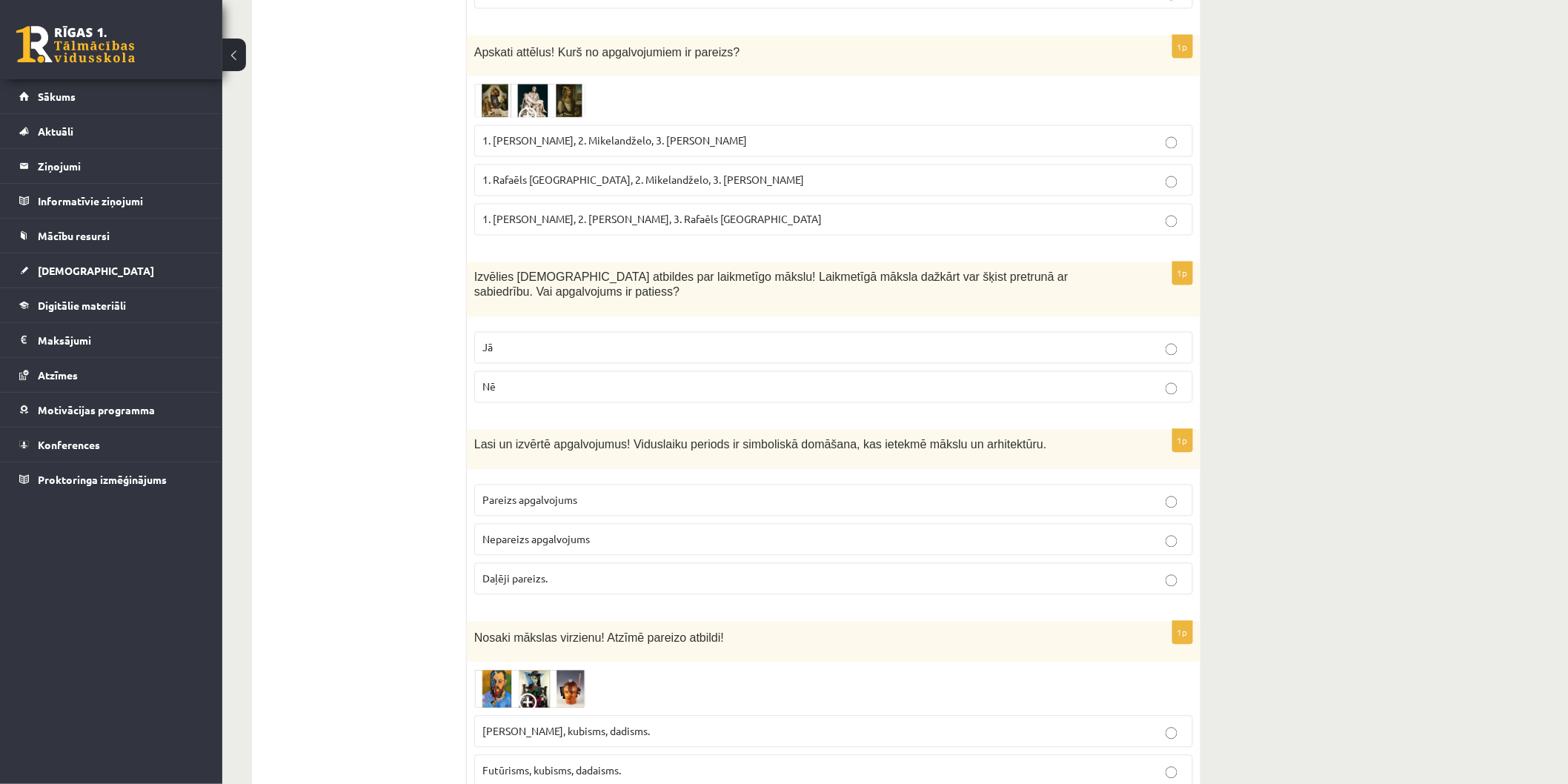
scroll to position [1070, 0]
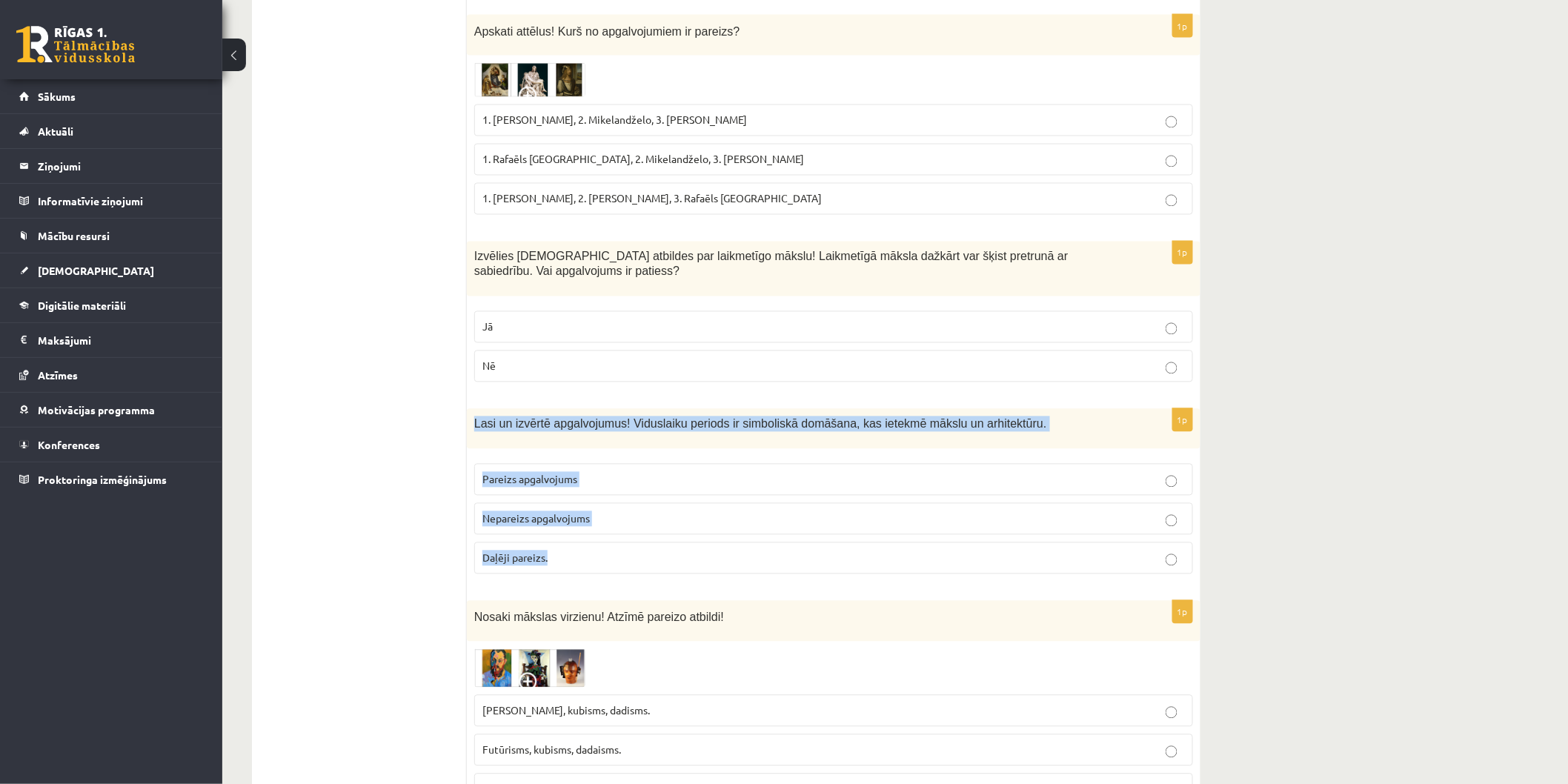
drag, startPoint x: 473, startPoint y: 395, endPoint x: 1046, endPoint y: 524, distance: 587.3
click at [1046, 524] on div "1p Lasi un izvērtē apgalvojumus! Viduslaiku periods ir simboliskā domāšana, kas…" at bounding box center [833, 497] width 734 height 177
copy div "Lasi un izvērtē apgalvojumus! Viduslaiku periods ir simboliskā domāšana, kas ie…"
click at [524, 473] on span "Pareizs apgalvojums" at bounding box center [529, 479] width 94 height 14
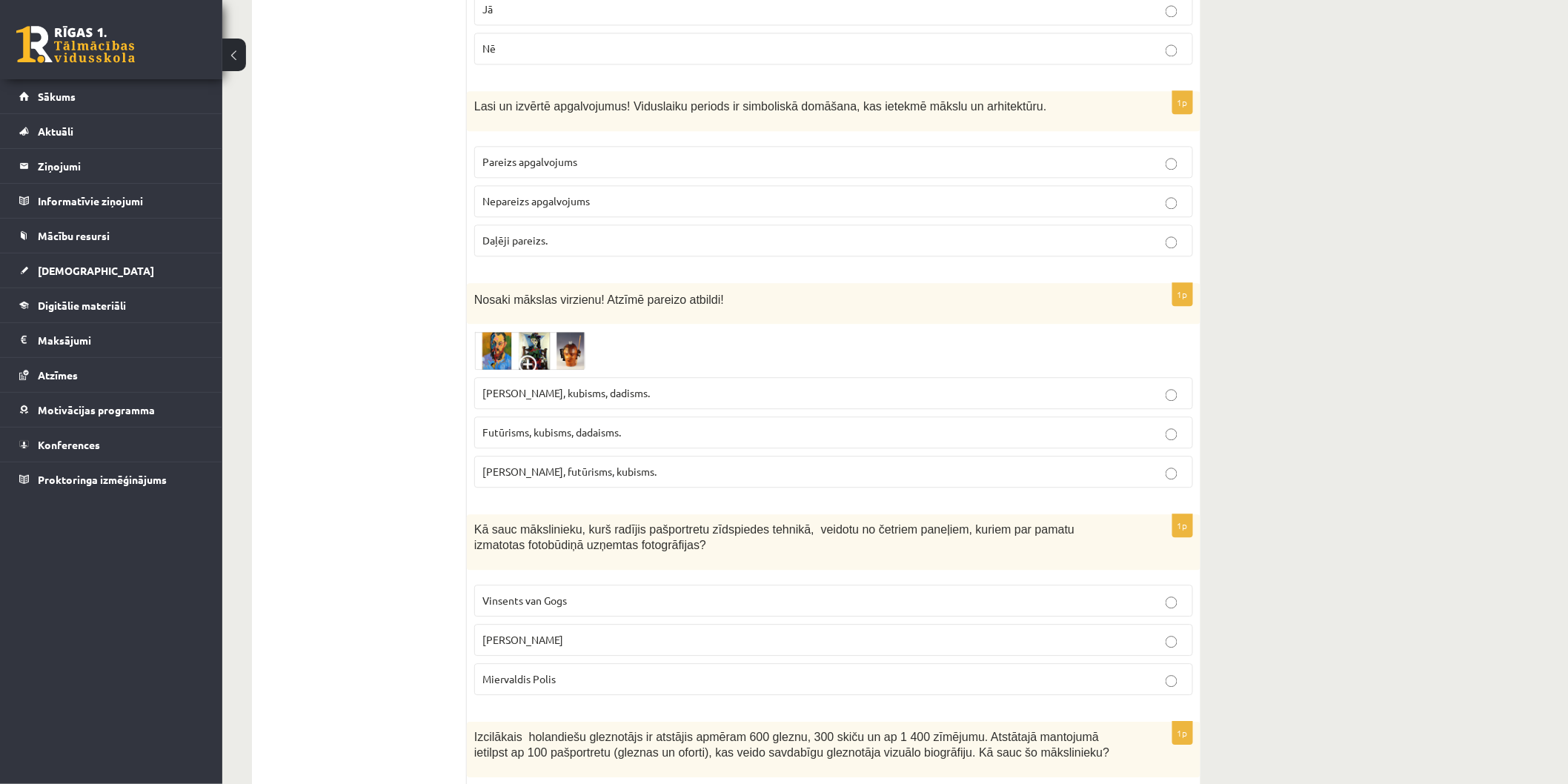
scroll to position [1398, 0]
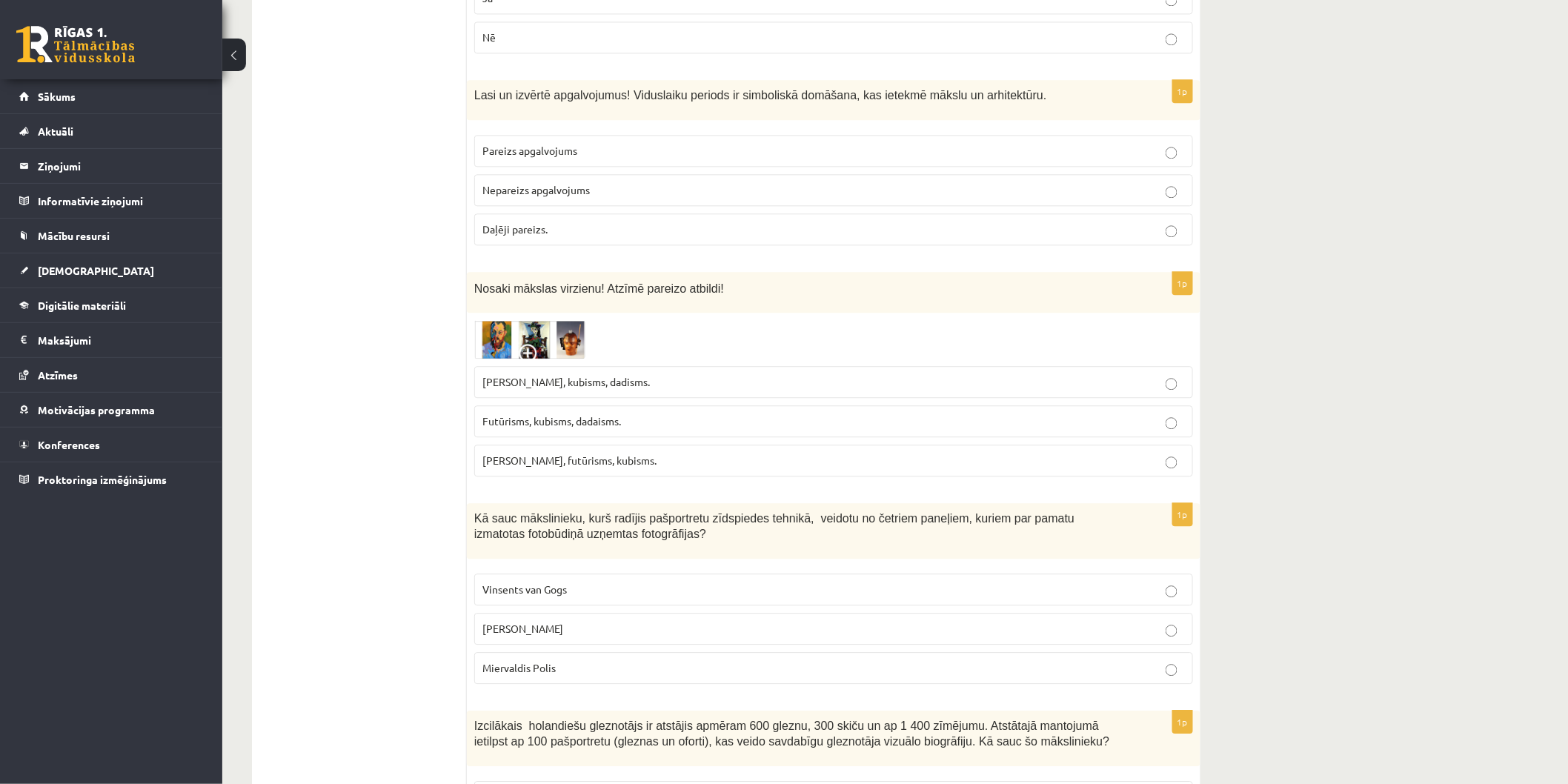
click at [528, 320] on img at bounding box center [529, 339] width 111 height 39
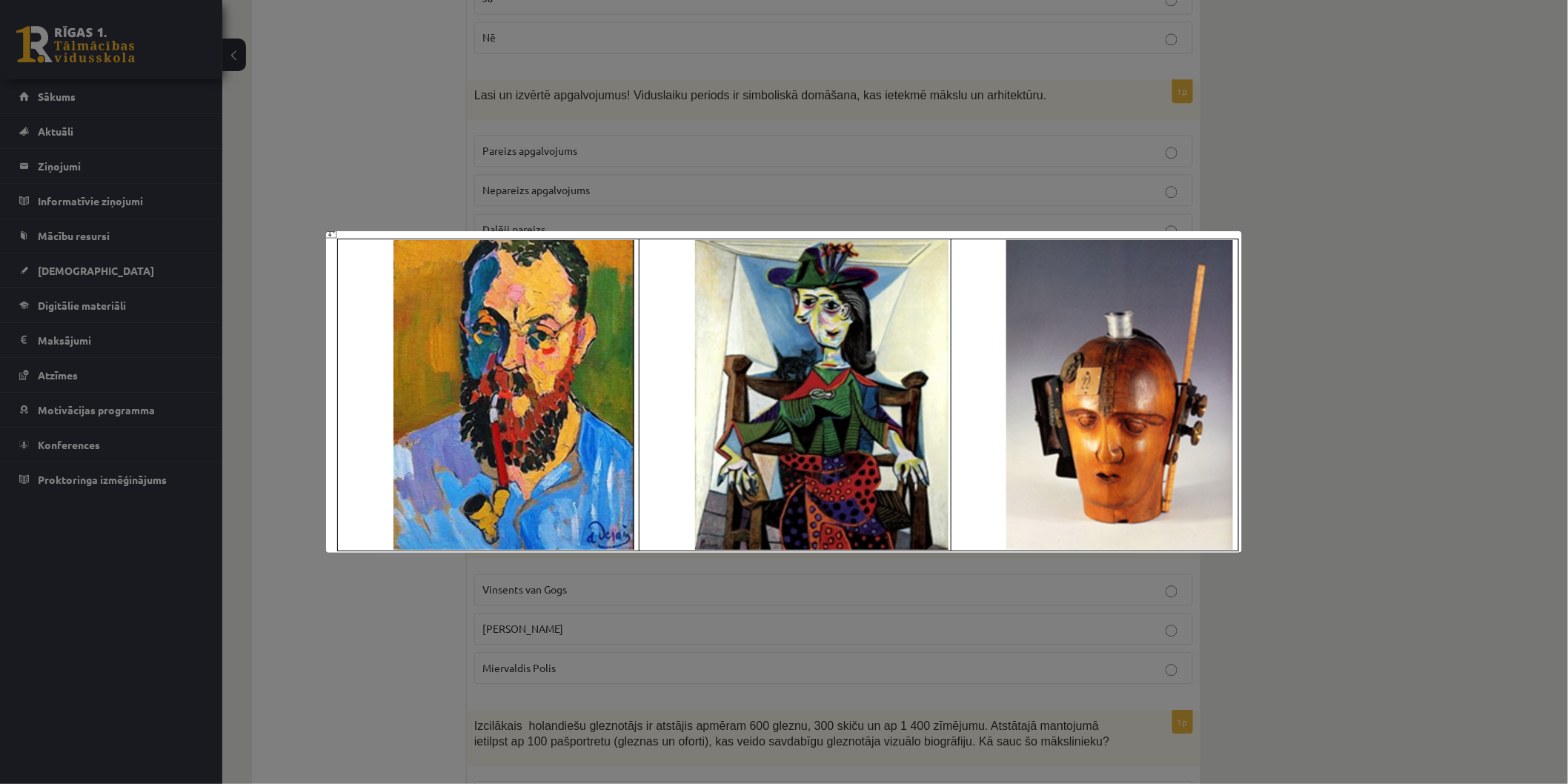
click at [1413, 84] on div at bounding box center [784, 392] width 1568 height 784
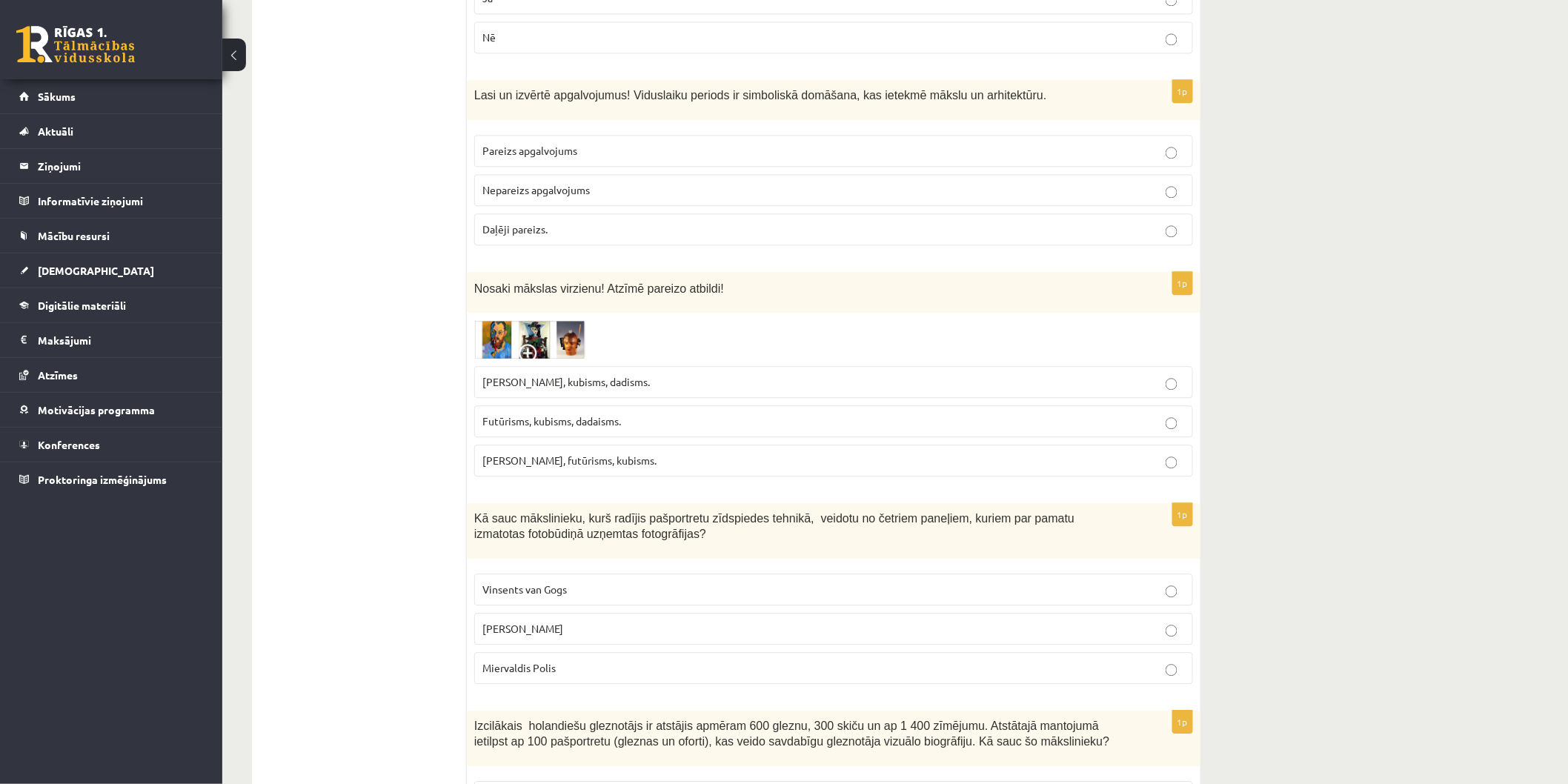
click at [653, 366] on label "Fovisms, kubisms, dadisms." at bounding box center [833, 381] width 719 height 32
click at [493, 320] on img at bounding box center [529, 339] width 111 height 39
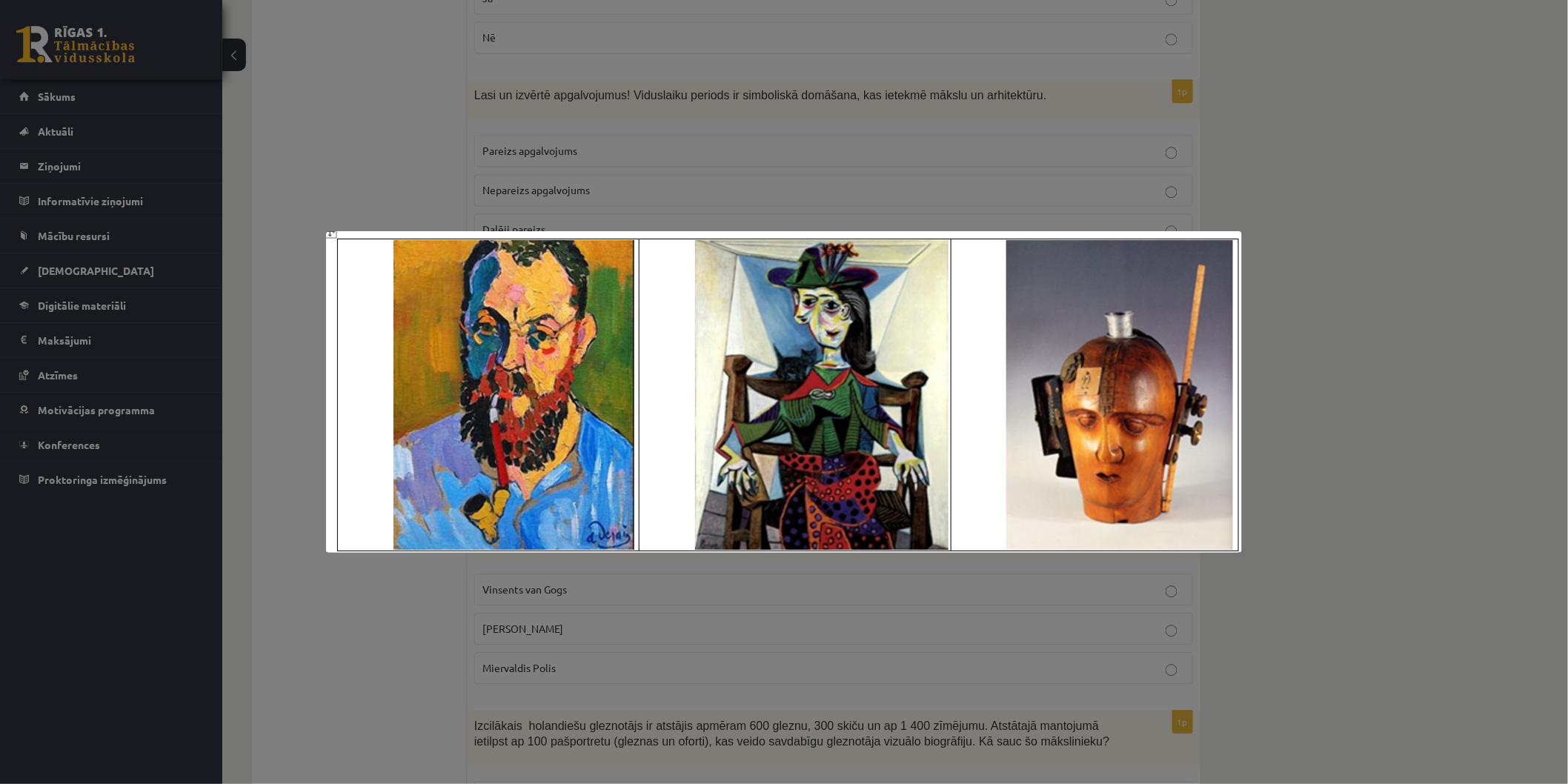
click at [1403, 290] on div at bounding box center [784, 392] width 1568 height 784
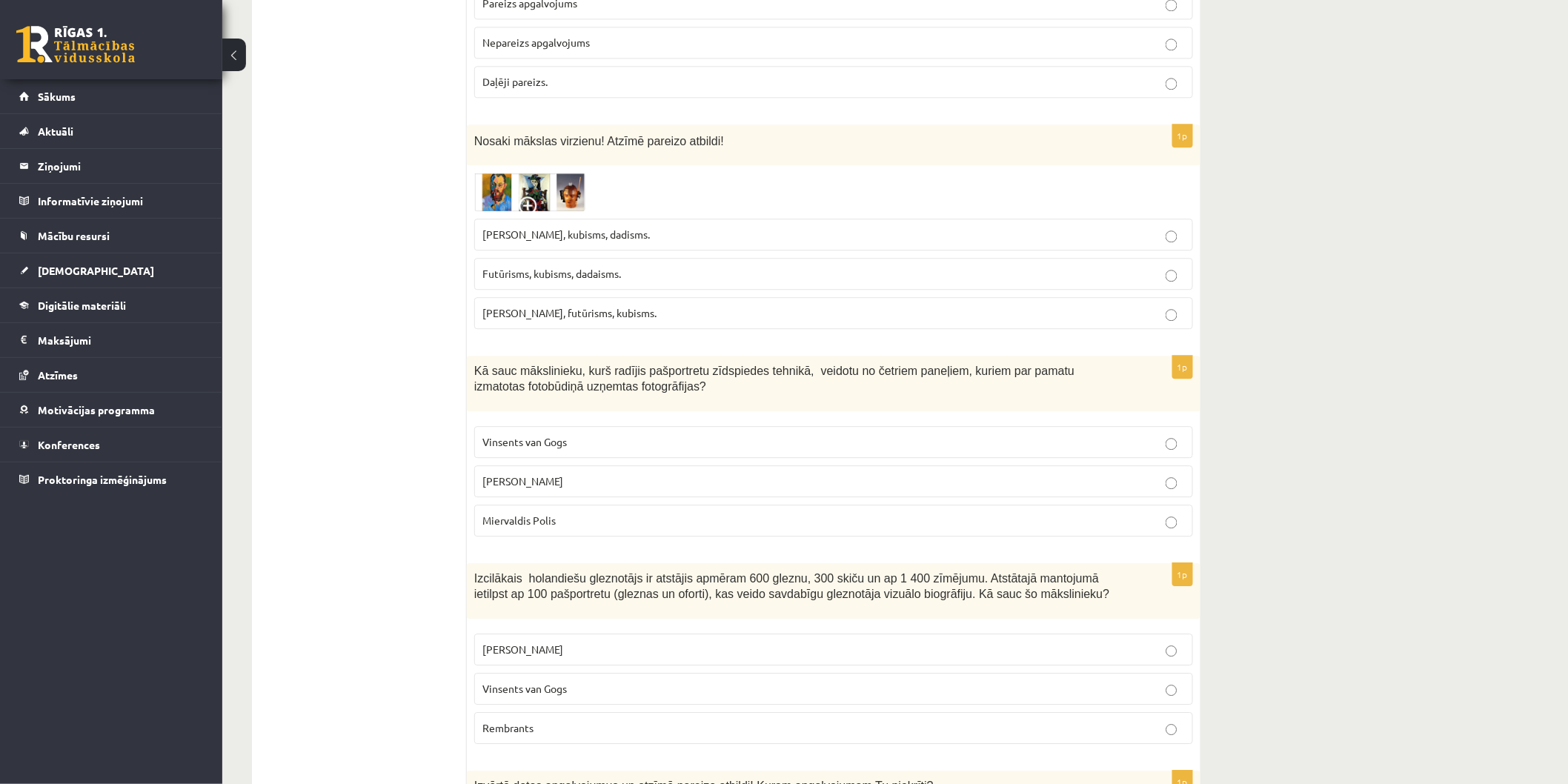
scroll to position [1563, 0]
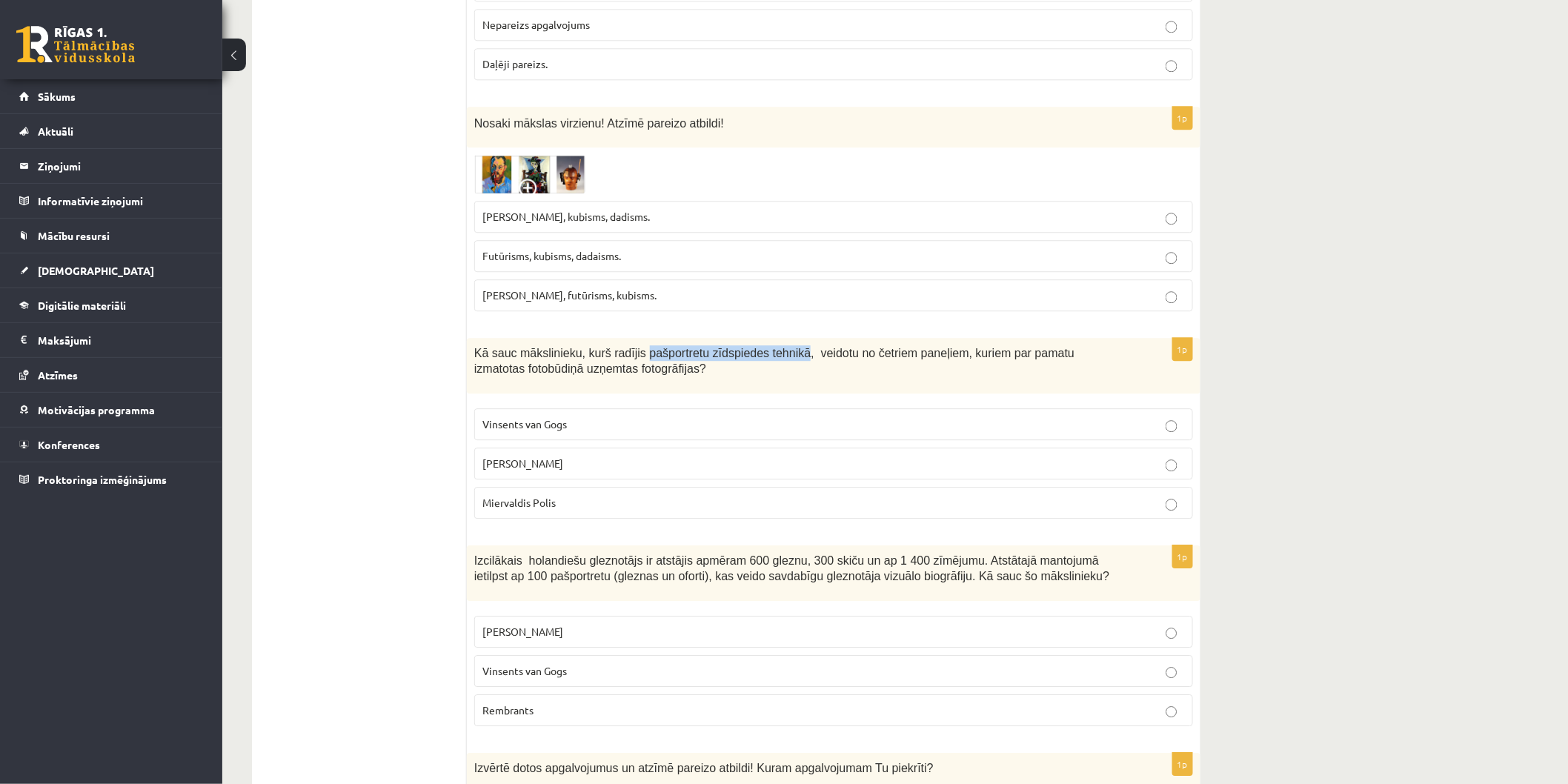
drag, startPoint x: 630, startPoint y: 326, endPoint x: 775, endPoint y: 326, distance: 145.0
click at [775, 347] on span "Kā sauc mākslinieku, kurš radījis pašportretu zīdspiedes tehnikā, veidotu no če…" at bounding box center [774, 360] width 600 height 28
drag, startPoint x: 465, startPoint y: 337, endPoint x: 529, endPoint y: 353, distance: 66.0
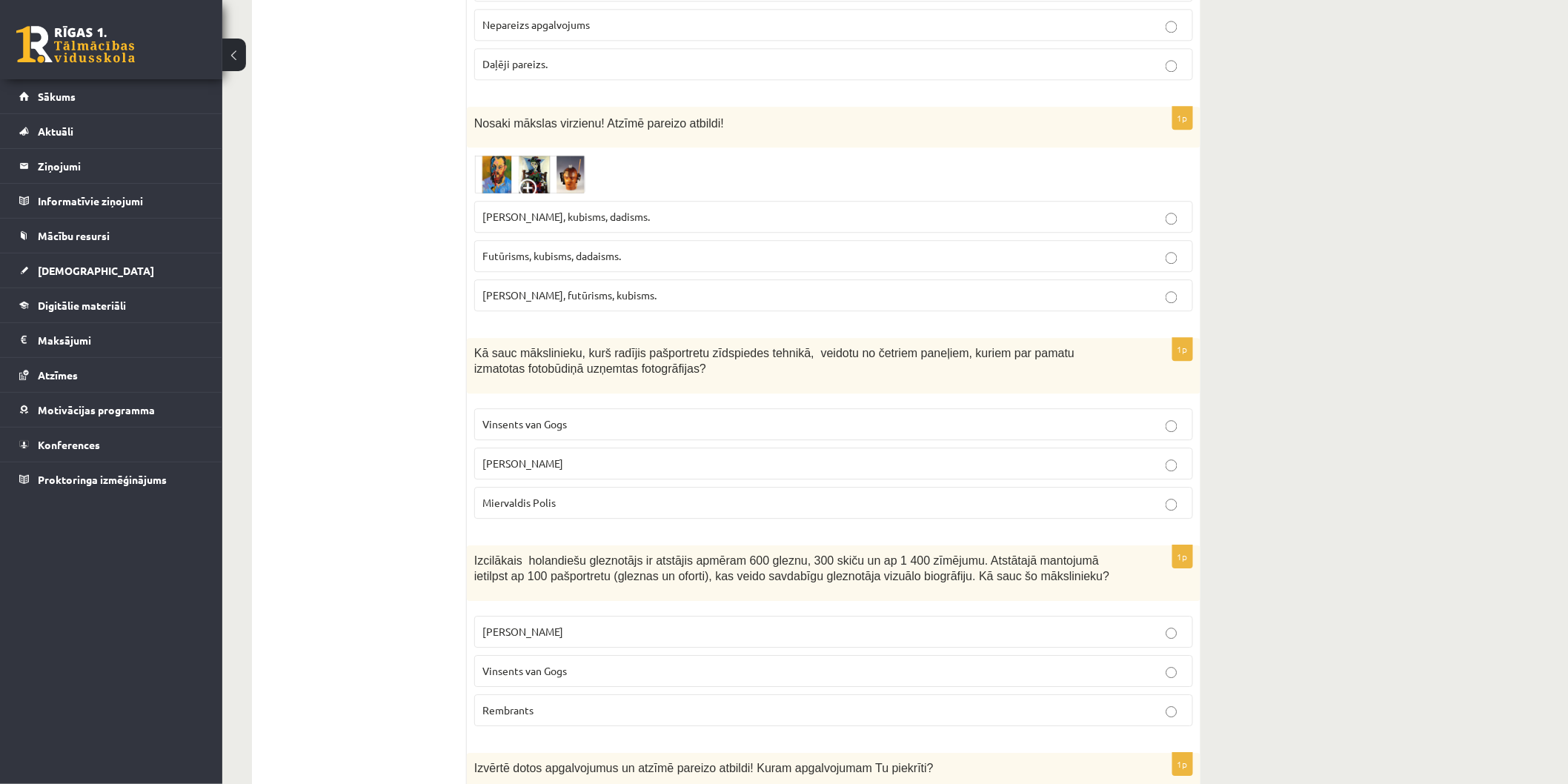
click at [469, 338] on div "Kā sauc mākslinieku, kurš radījis pašportretu zīdspiedes tehnikā, veidotu no če…" at bounding box center [833, 365] width 734 height 55
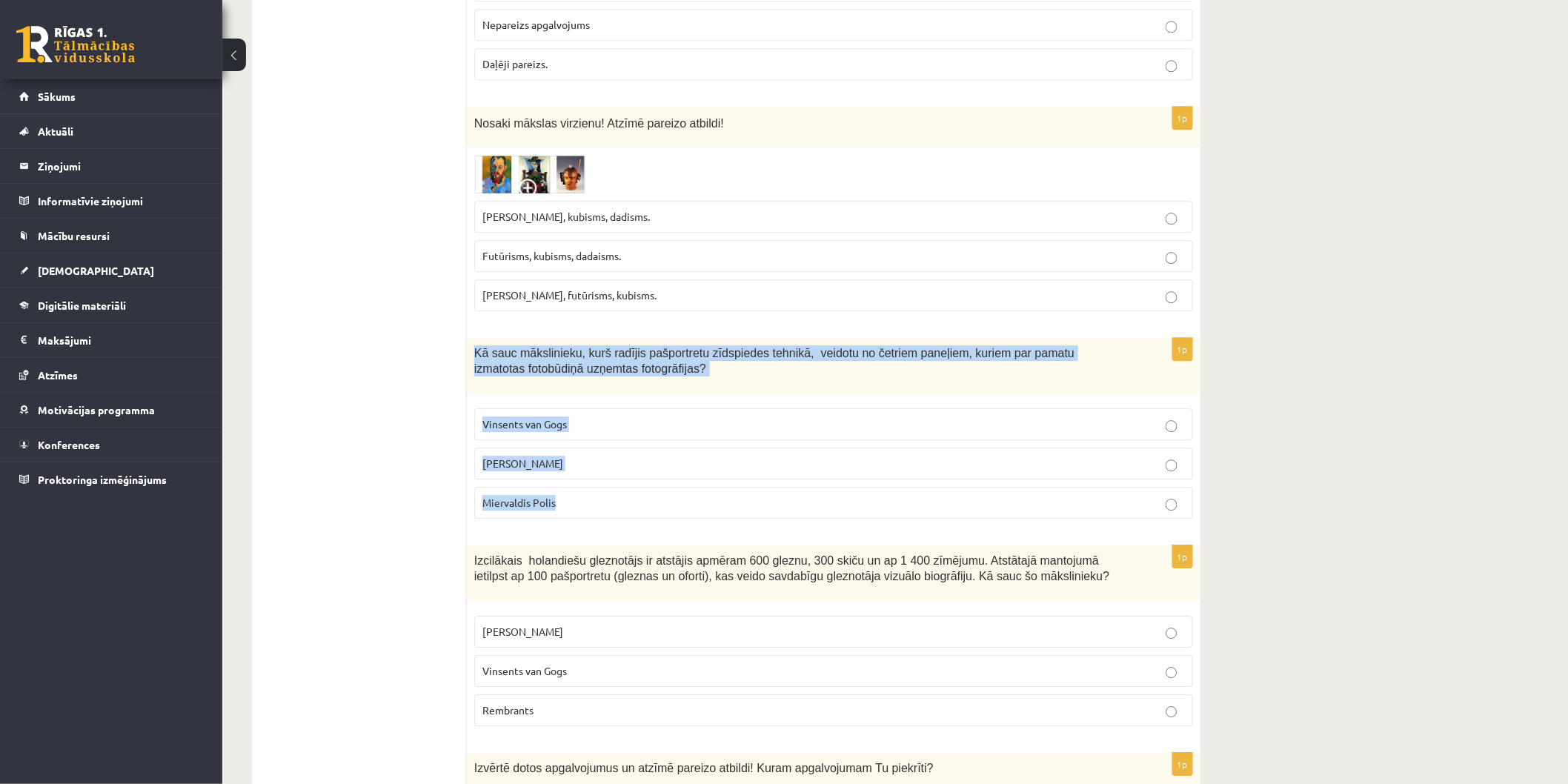
drag, startPoint x: 471, startPoint y: 324, endPoint x: 588, endPoint y: 491, distance: 203.9
click at [588, 491] on div "1p Kā sauc mākslinieku, kurš radījis pašportretu zīdspiedes tehnikā, veidotu no…" at bounding box center [833, 434] width 734 height 192
copy div "Kā sauc mākslinieku, kurš radījis pašportretu zīdspiedes tehnikā, veidotu no če…"
click at [545, 447] on label "Endijs Vorhols" at bounding box center [833, 463] width 719 height 32
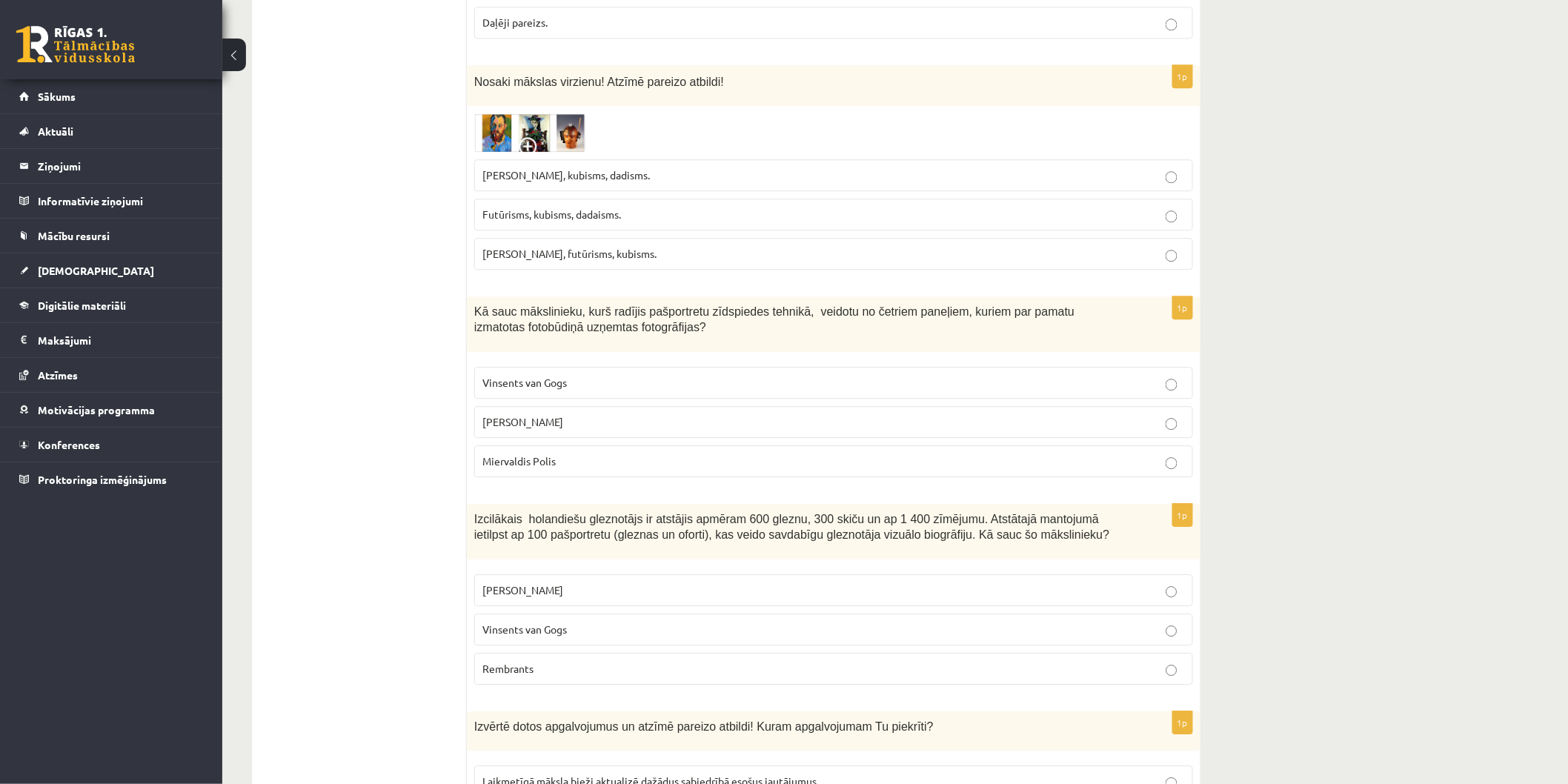
scroll to position [1646, 0]
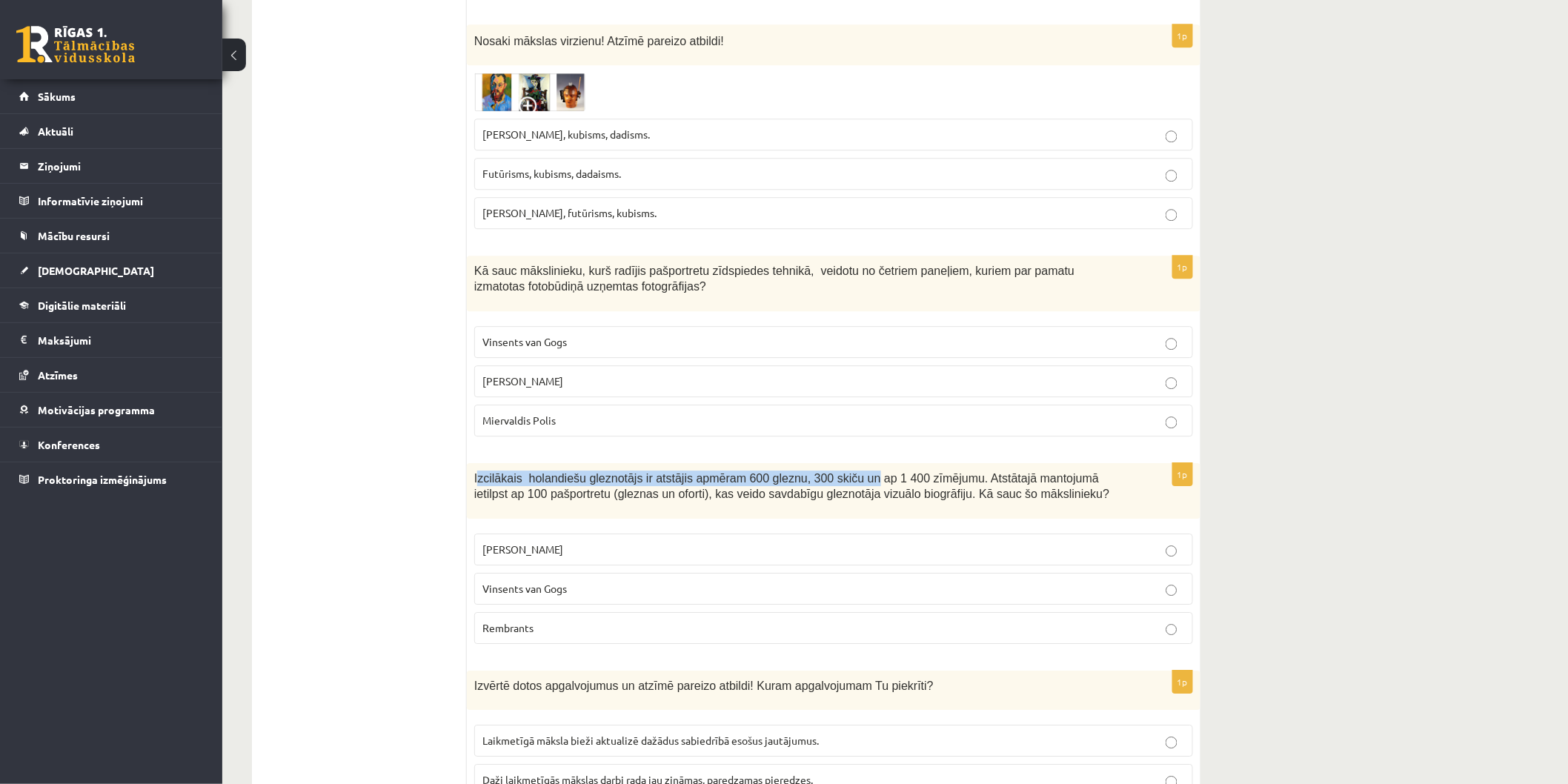
drag, startPoint x: 476, startPoint y: 455, endPoint x: 839, endPoint y: 452, distance: 363.0
click at [839, 472] on span "Izcilākais holandiešu gleznotājs ir atstājis apmēram 600 gleznu, 300 skiču un a…" at bounding box center [792, 485] width 636 height 28
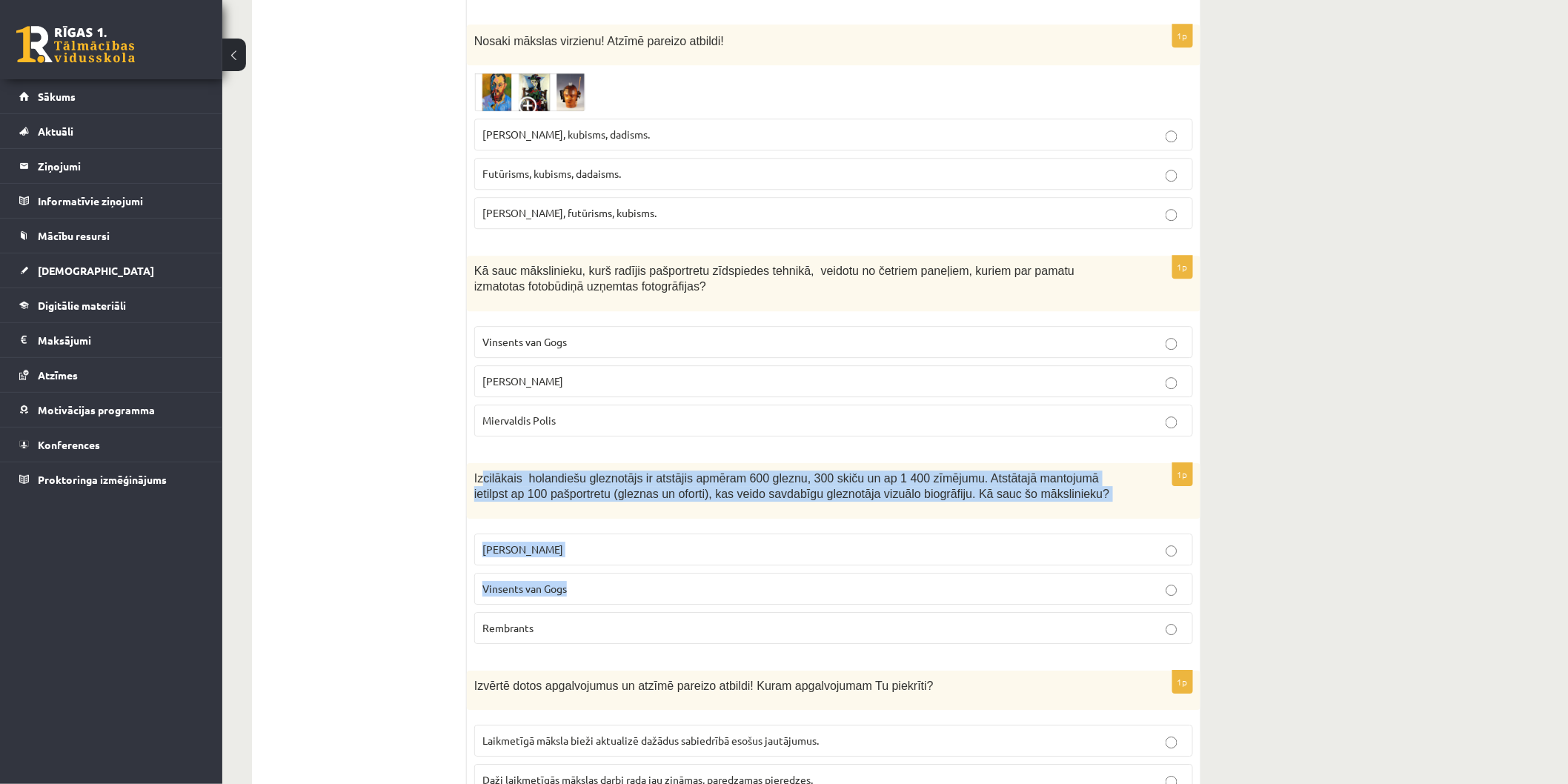
drag, startPoint x: 489, startPoint y: 460, endPoint x: 587, endPoint y: 576, distance: 151.9
click at [587, 576] on div "1p Izcilākais holandiešu gleznotājs ir atstājis apmēram 600 gleznu, 300 skiču u…" at bounding box center [833, 559] width 734 height 192
click at [479, 472] on span "Izcilākais holandiešu gleznotājs ir atstājis apmēram 600 gleznu, 300 skiču un a…" at bounding box center [792, 485] width 636 height 28
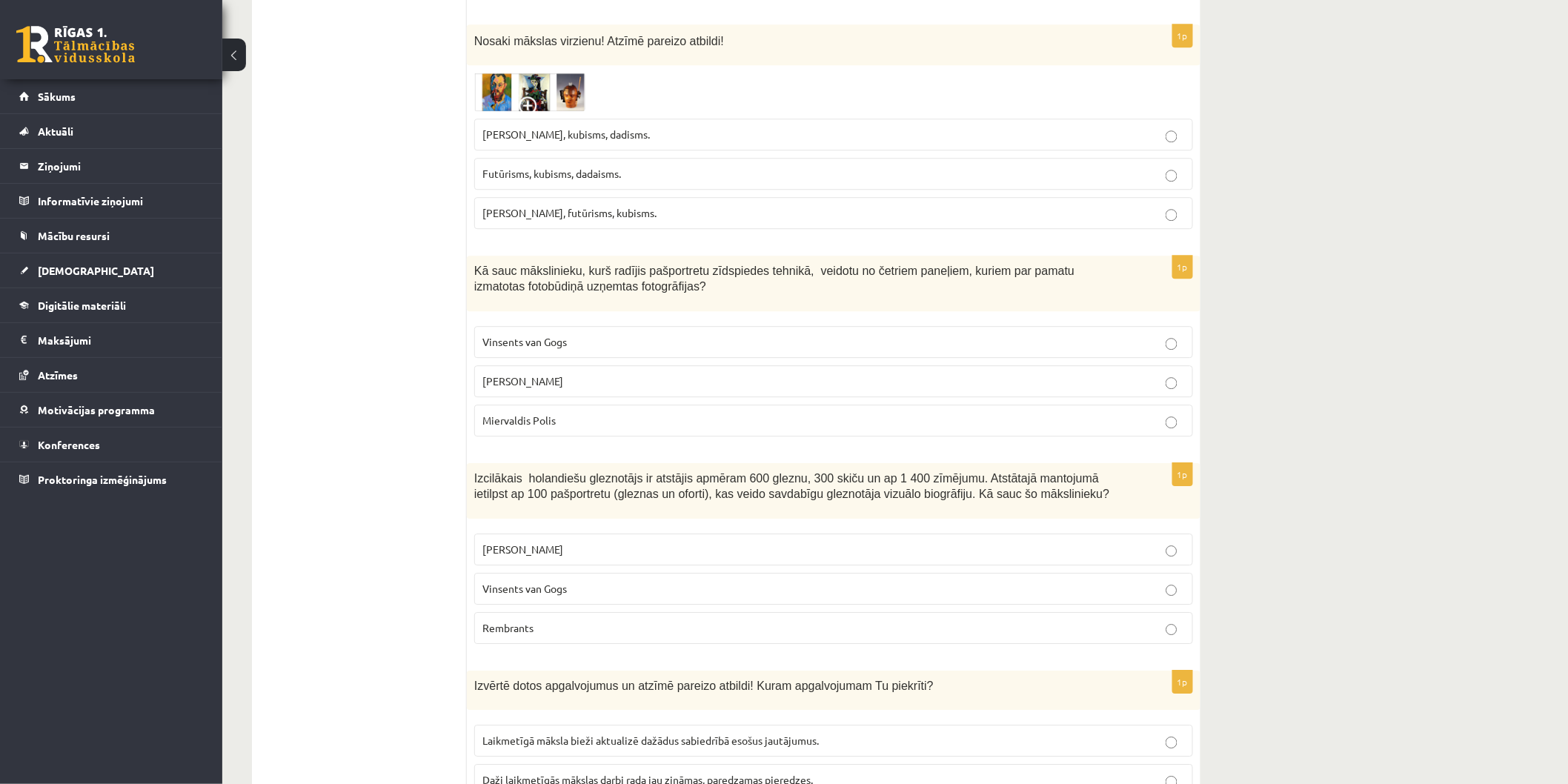
click at [474, 472] on span "Izcilākais holandiešu gleznotājs ir atstājis apmēram 600 gleznu, 300 skiču un a…" at bounding box center [792, 485] width 636 height 28
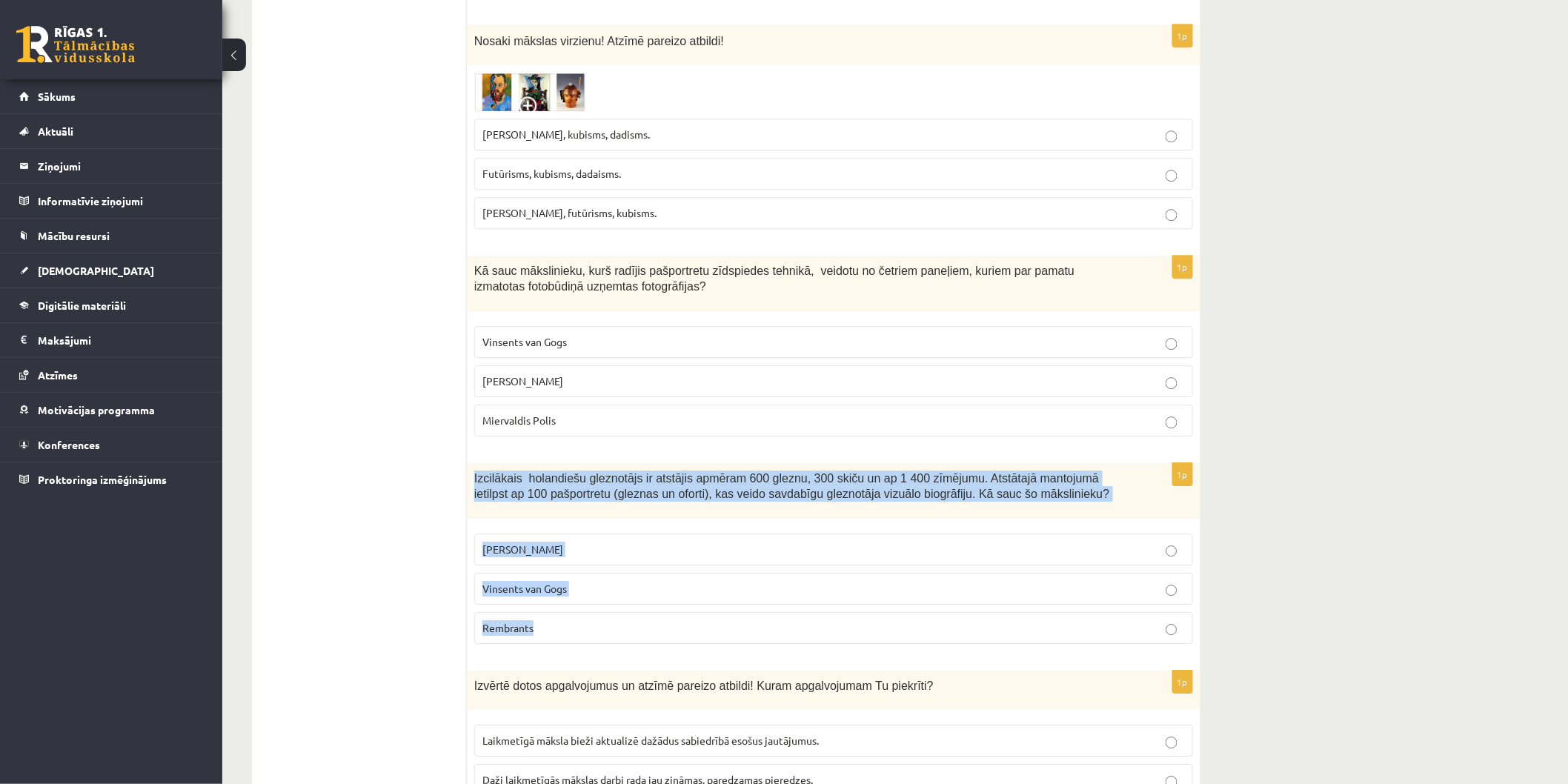
drag, startPoint x: 472, startPoint y: 448, endPoint x: 662, endPoint y: 596, distance: 240.8
click at [662, 596] on div "1p Izcilākais holandiešu gleznotājs ir atstājis apmēram 600 gleznu, 300 skiču u…" at bounding box center [833, 559] width 734 height 192
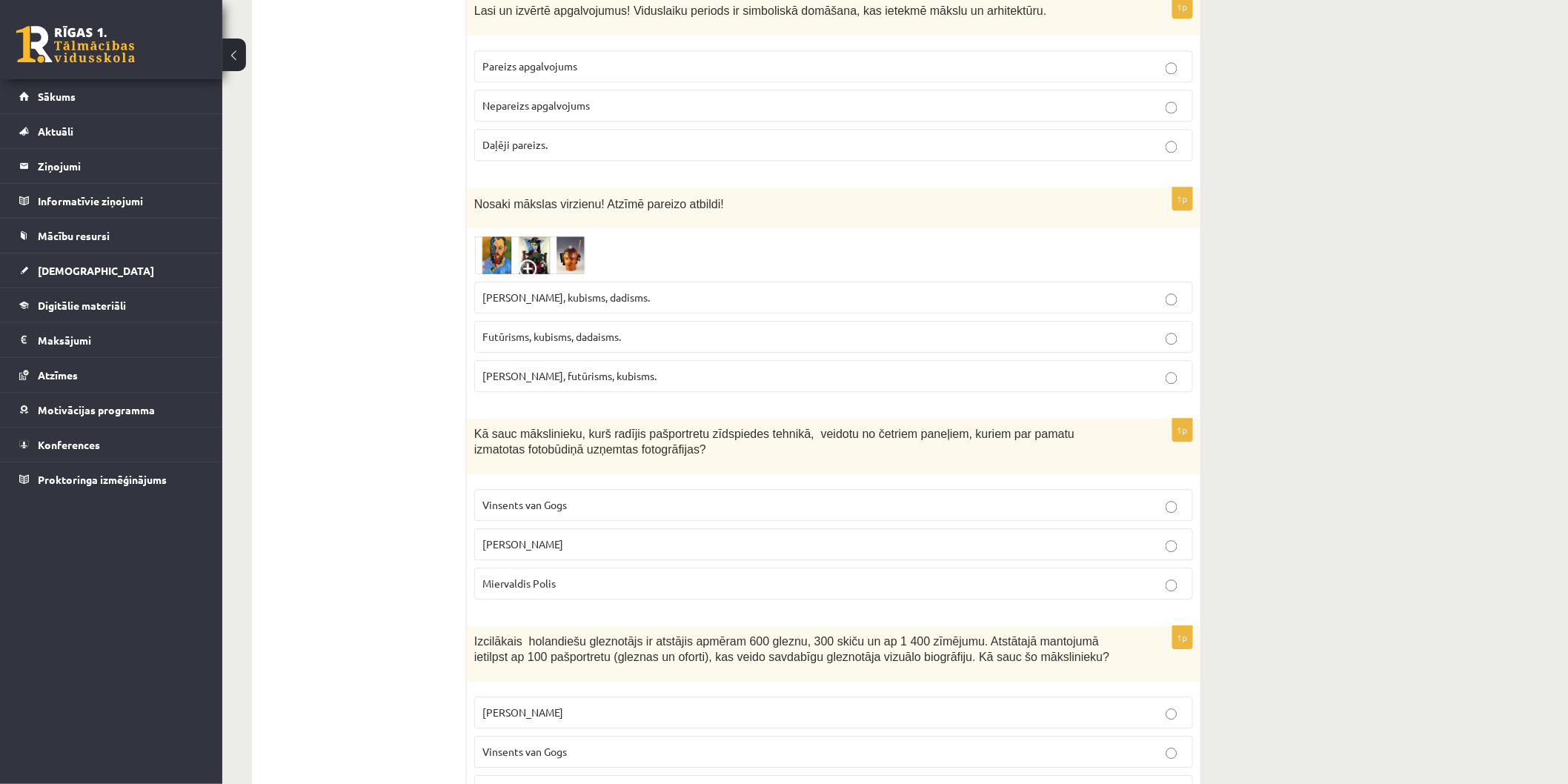
scroll to position [1563, 0]
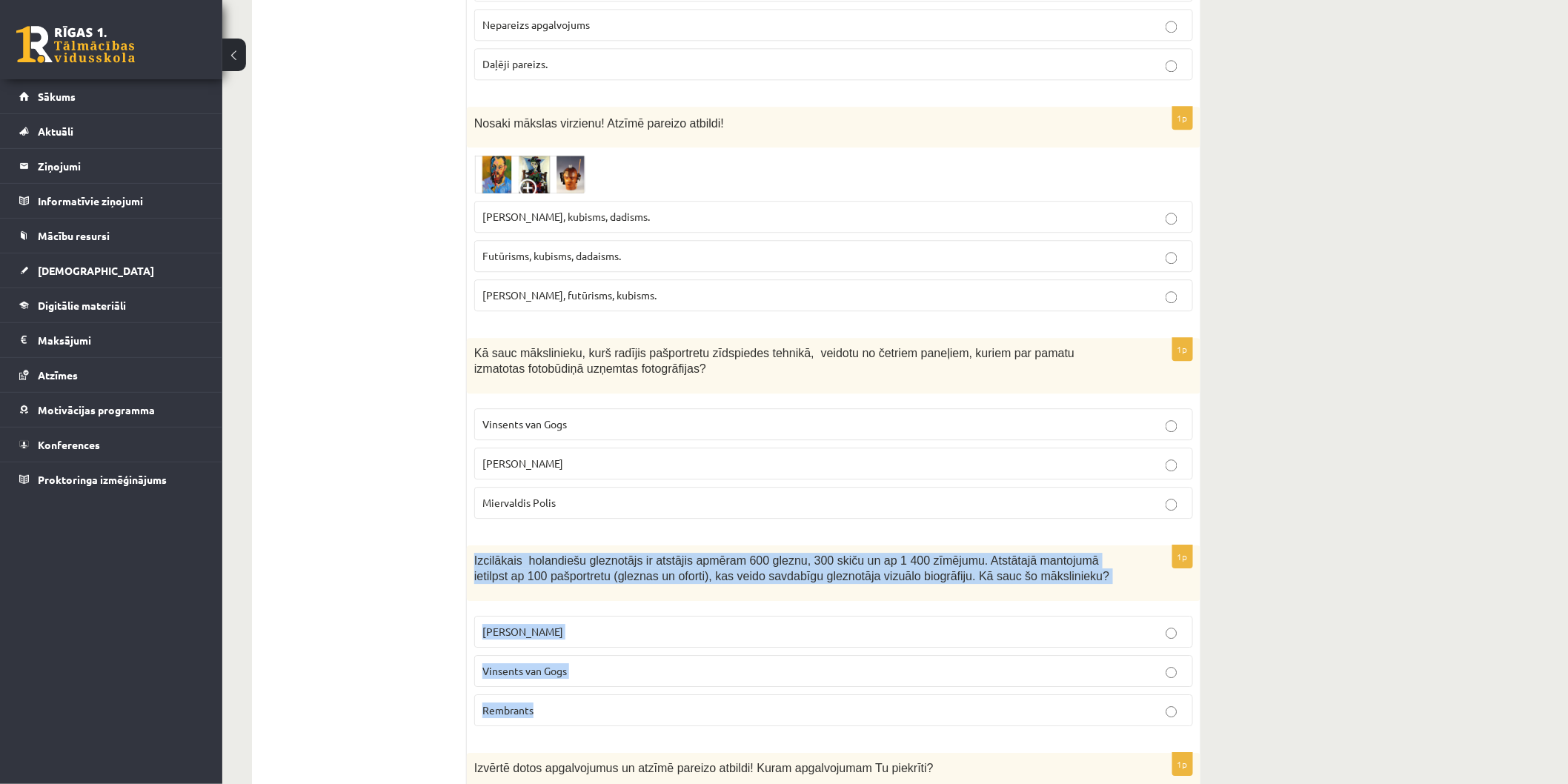
drag, startPoint x: 478, startPoint y: 534, endPoint x: 666, endPoint y: 665, distance: 229.1
click at [667, 665] on div "1p Izcilākais holandiešu gleznotājs ir atstājis apmēram 600 gleznu, 300 skiču u…" at bounding box center [833, 642] width 734 height 192
copy div "Izcilākais holandiešu gleznotājs ir atstājis apmēram 600 gleznu, 300 skiču un a…"
click at [537, 702] on p "Rembrants" at bounding box center [833, 710] width 703 height 15
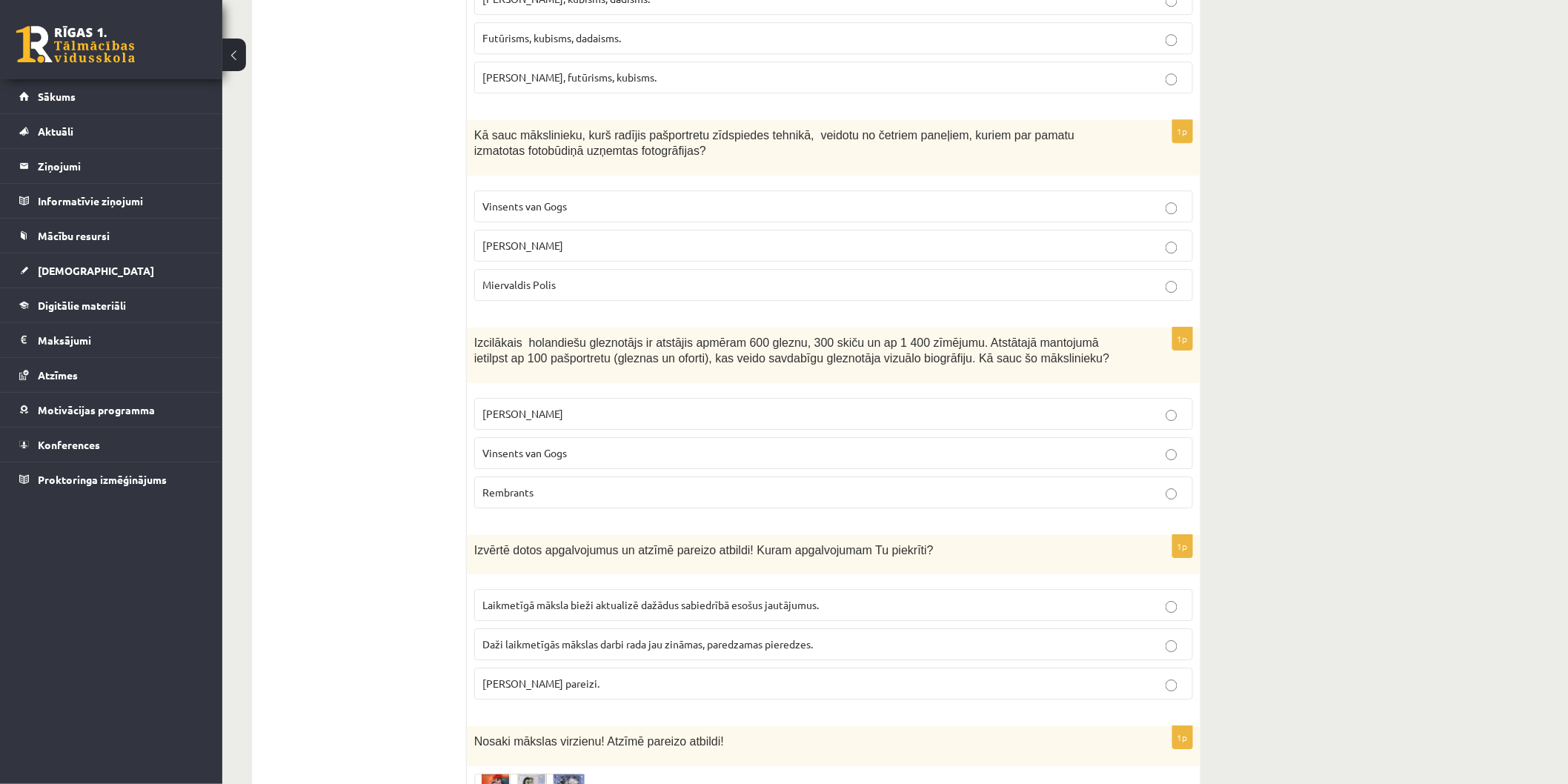
scroll to position [1810, 0]
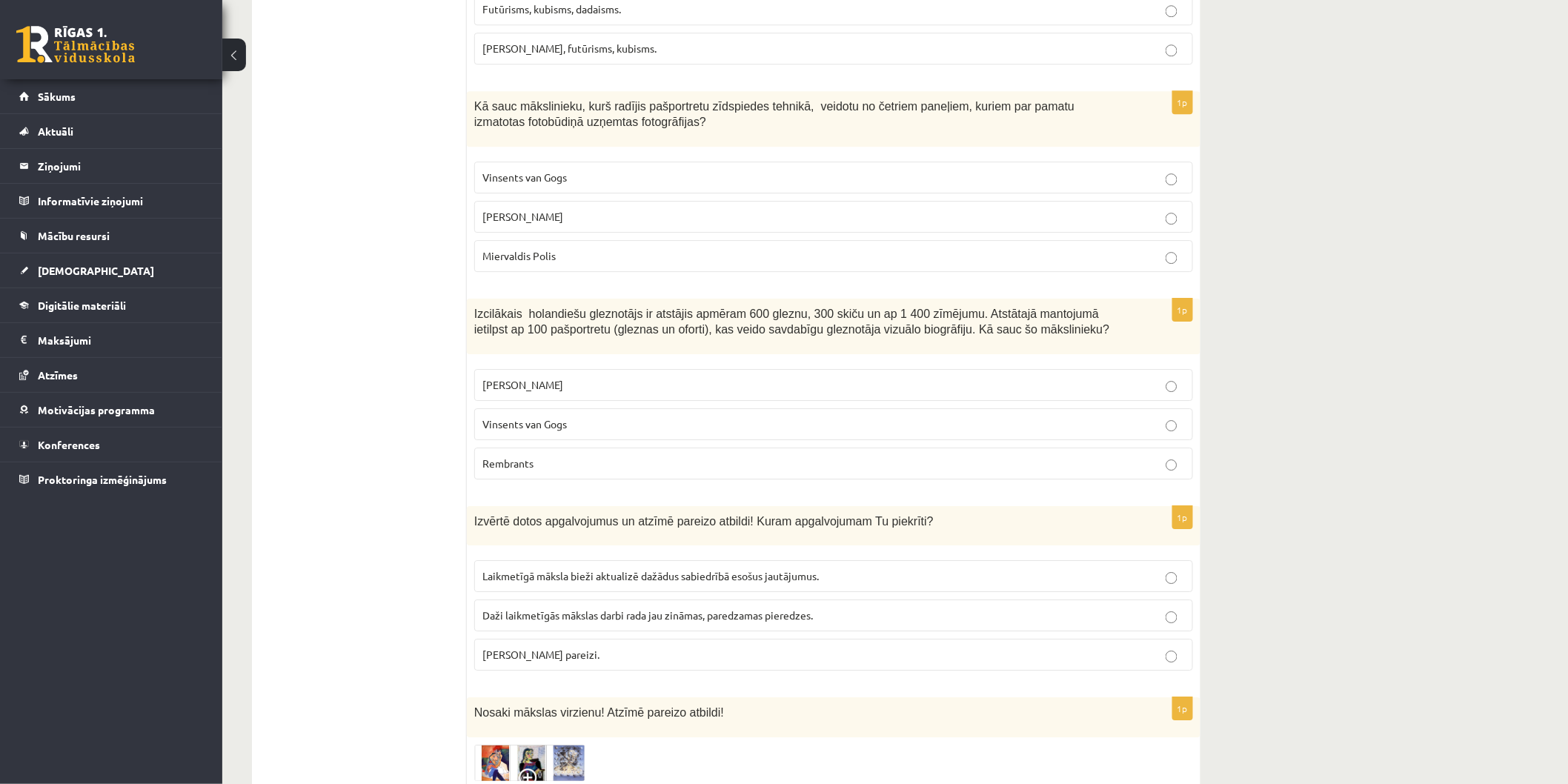
drag, startPoint x: 469, startPoint y: 495, endPoint x: 796, endPoint y: 627, distance: 352.6
click at [796, 627] on div "1p Izvērtē dotos apgalvojumus un atzīmē pareizo atbildi! Kuram apgalvojumam Tu …" at bounding box center [833, 593] width 734 height 177
copy div "Izvērtē dotos apgalvojumus un atzīmē pareizo atbildi! Kuram apgalvojumam Tu pie…"
click at [814, 569] on span "Laikmetīgā māksla bieži aktualizē dažādus sabiedrībā esošus jautājumus." at bounding box center [650, 575] width 337 height 14
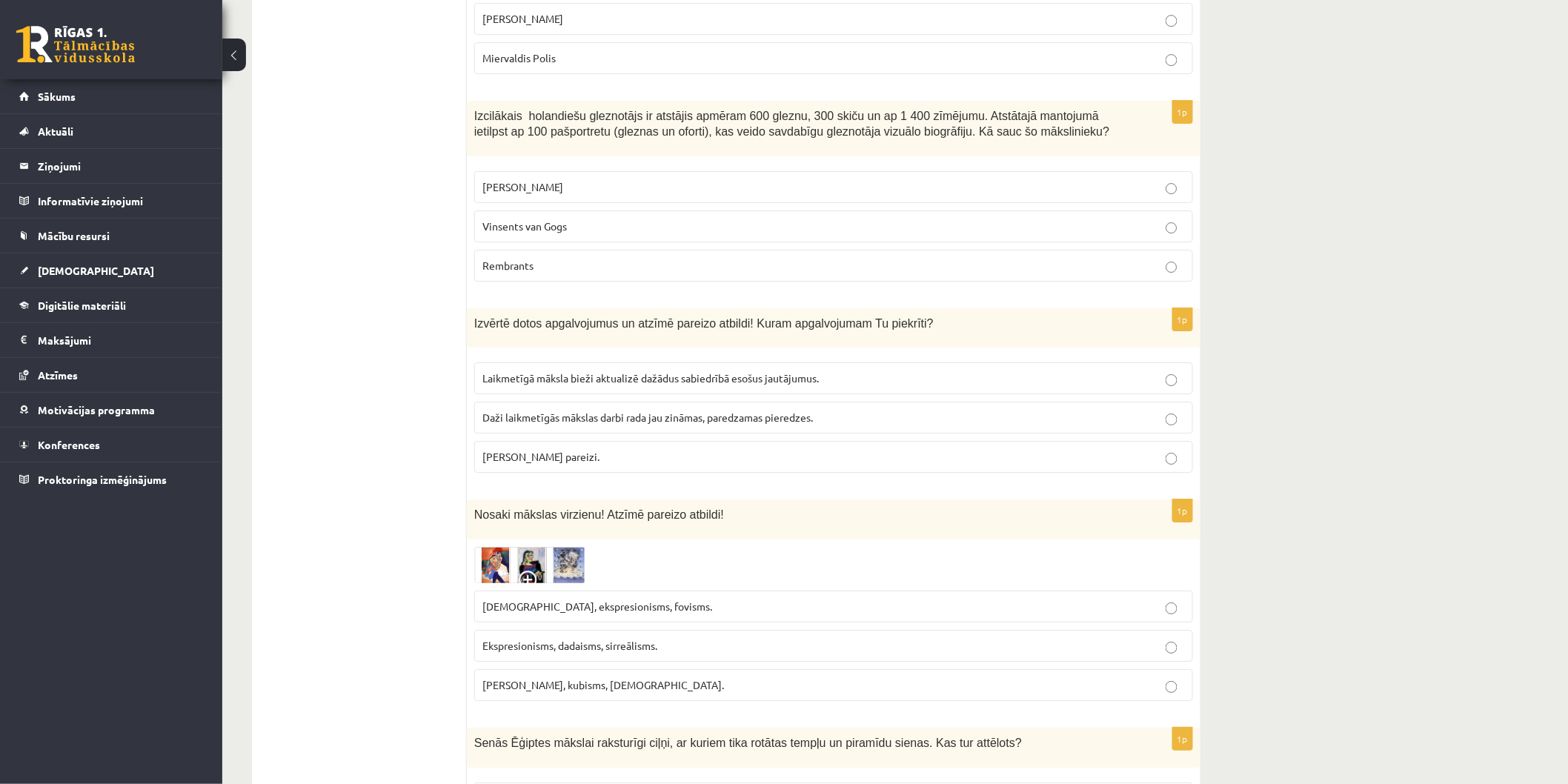
scroll to position [2139, 0]
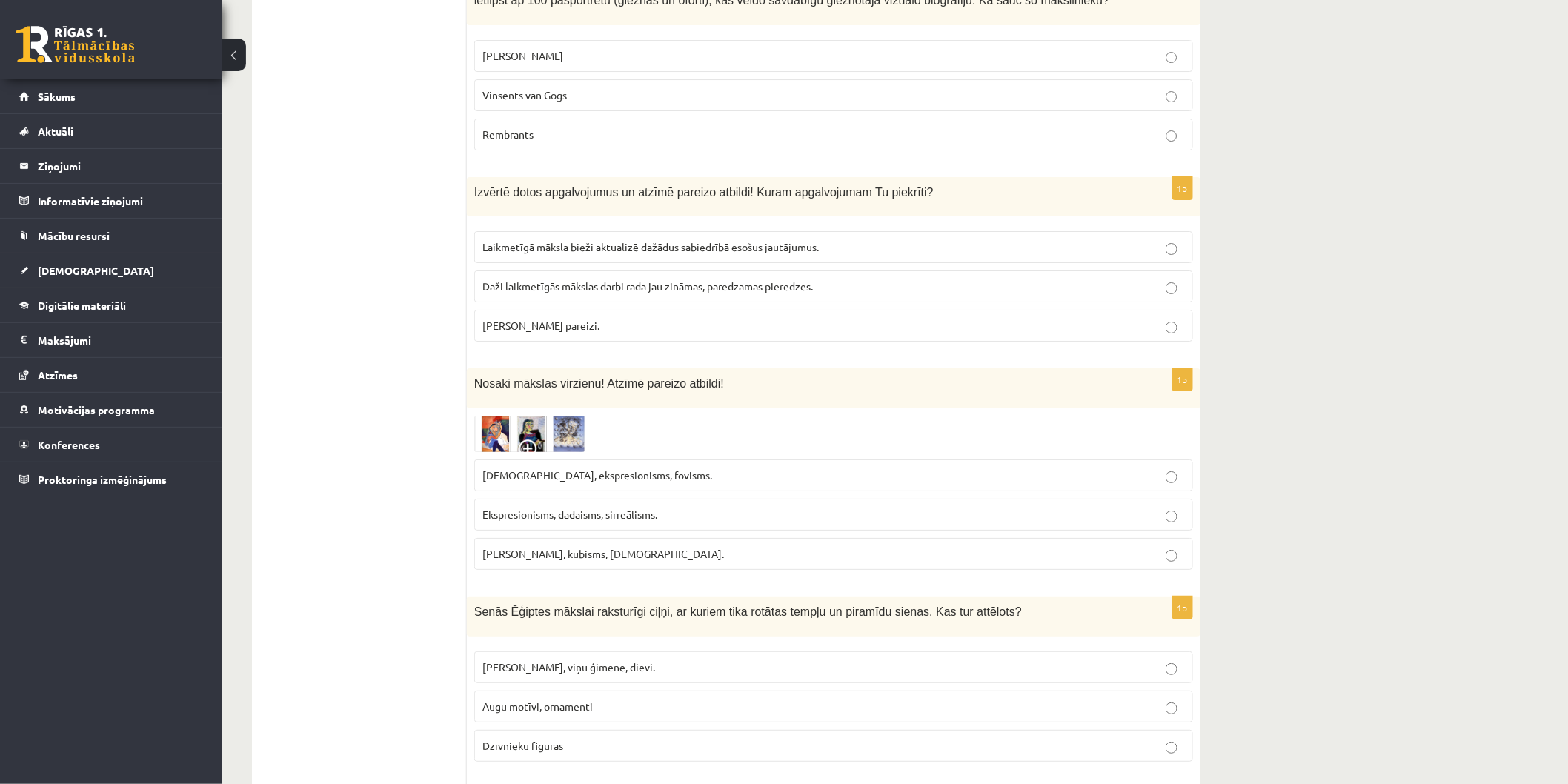
click at [523, 416] on img at bounding box center [529, 434] width 111 height 36
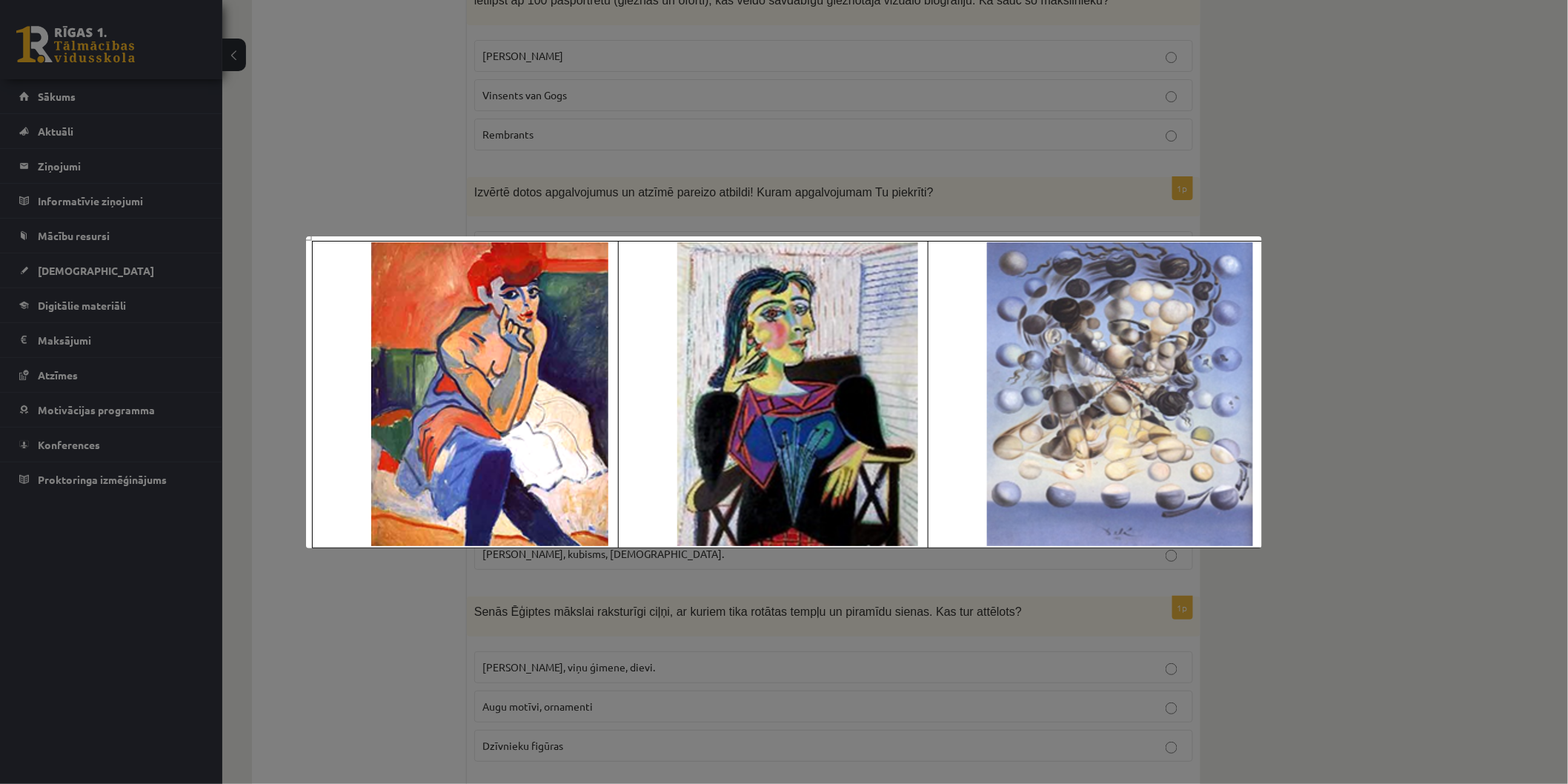
click at [1405, 180] on div at bounding box center [784, 392] width 1568 height 784
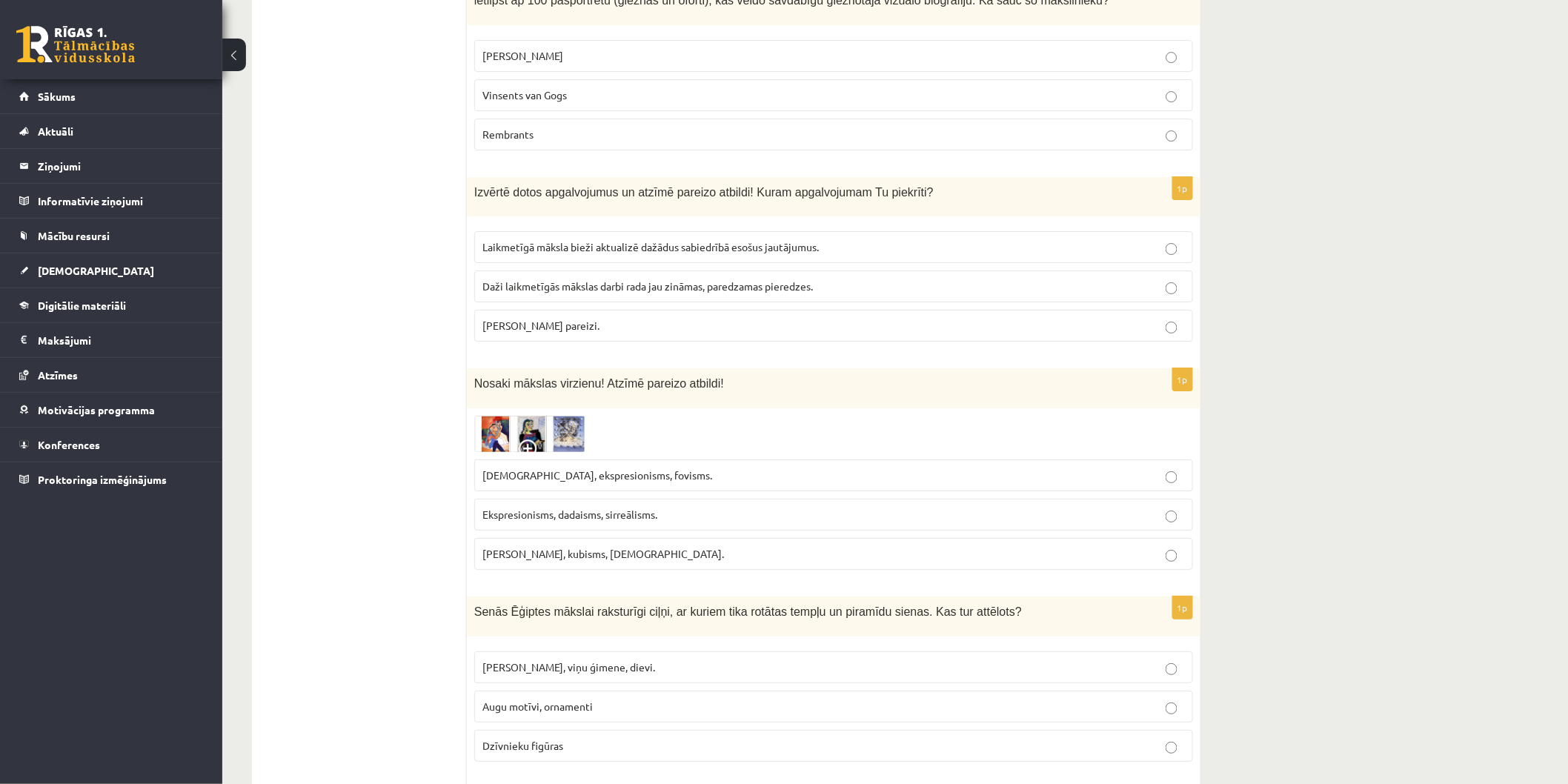
click at [528, 416] on img at bounding box center [529, 434] width 111 height 36
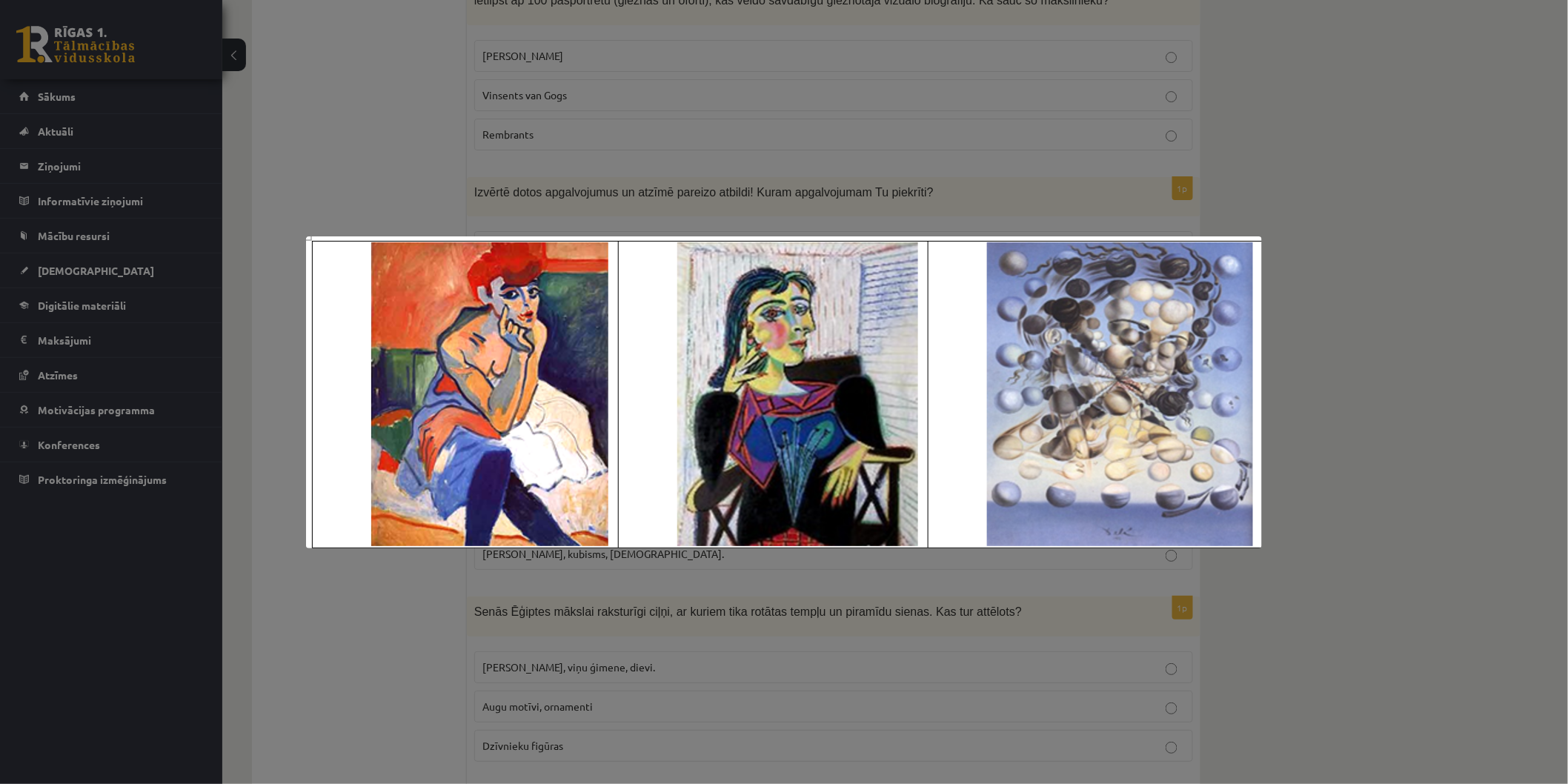
drag, startPoint x: 513, startPoint y: 435, endPoint x: 963, endPoint y: 129, distance: 544.2
click at [963, 129] on div at bounding box center [784, 392] width 1568 height 784
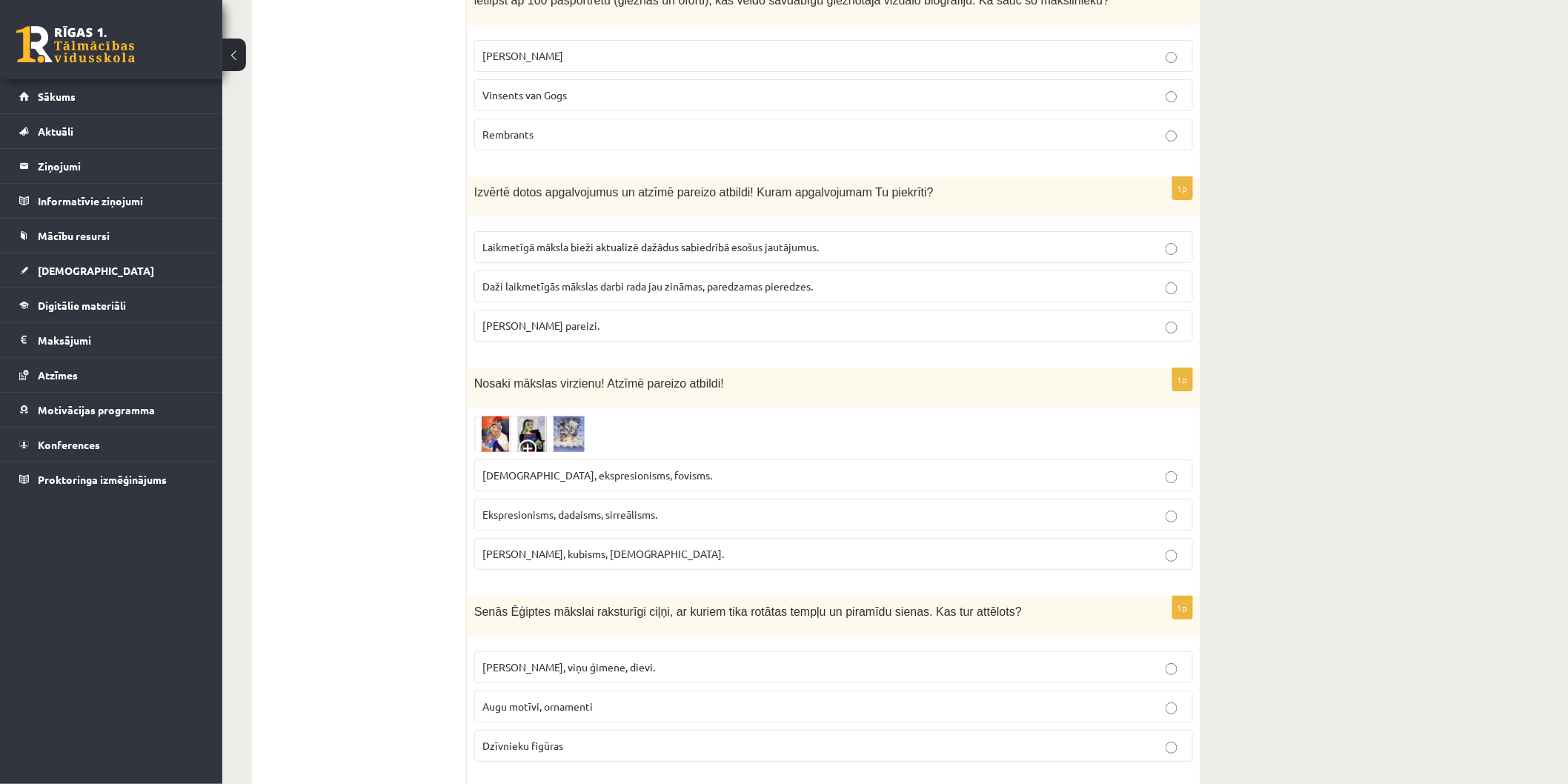
click at [557, 416] on img at bounding box center [529, 434] width 111 height 36
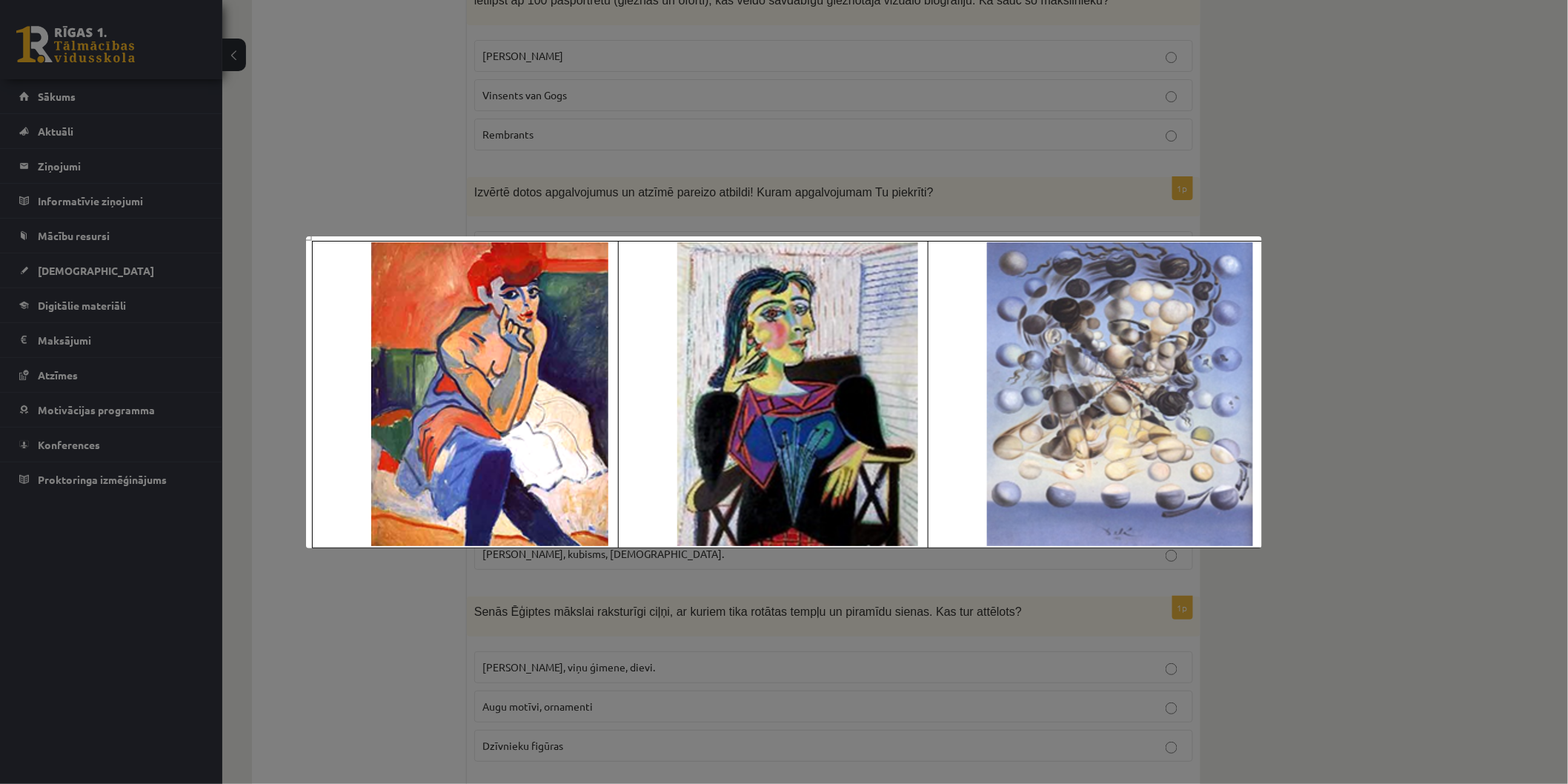
click at [577, 160] on div at bounding box center [784, 392] width 1568 height 784
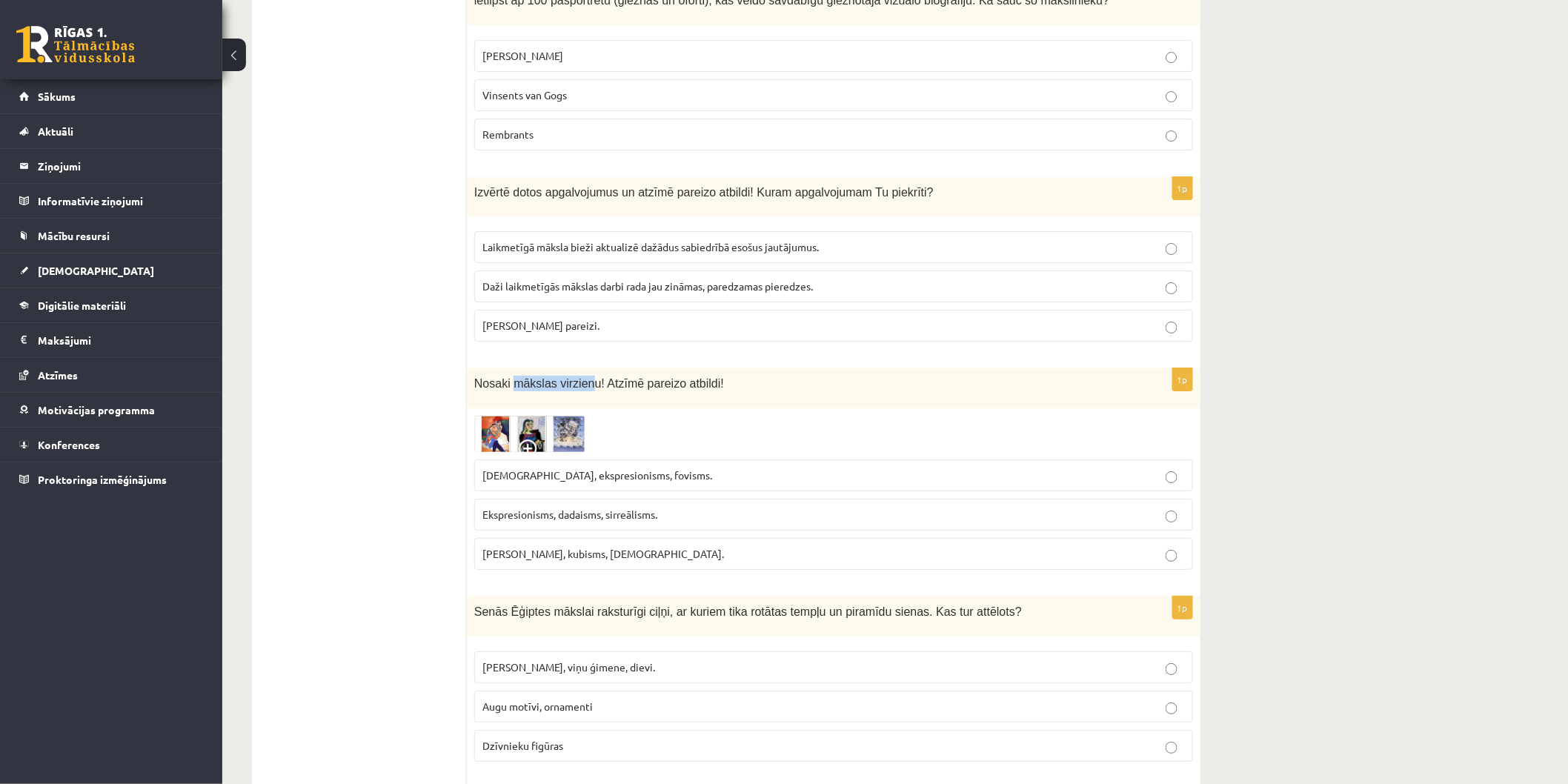
drag, startPoint x: 510, startPoint y: 359, endPoint x: 579, endPoint y: 360, distance: 69.0
click at [579, 377] on span "Nosaki mākslas virzienu! Atzīmē pareizo atbildi!" at bounding box center [598, 383] width 250 height 13
copy span "mākslas virzien"
click at [530, 416] on img at bounding box center [529, 434] width 111 height 36
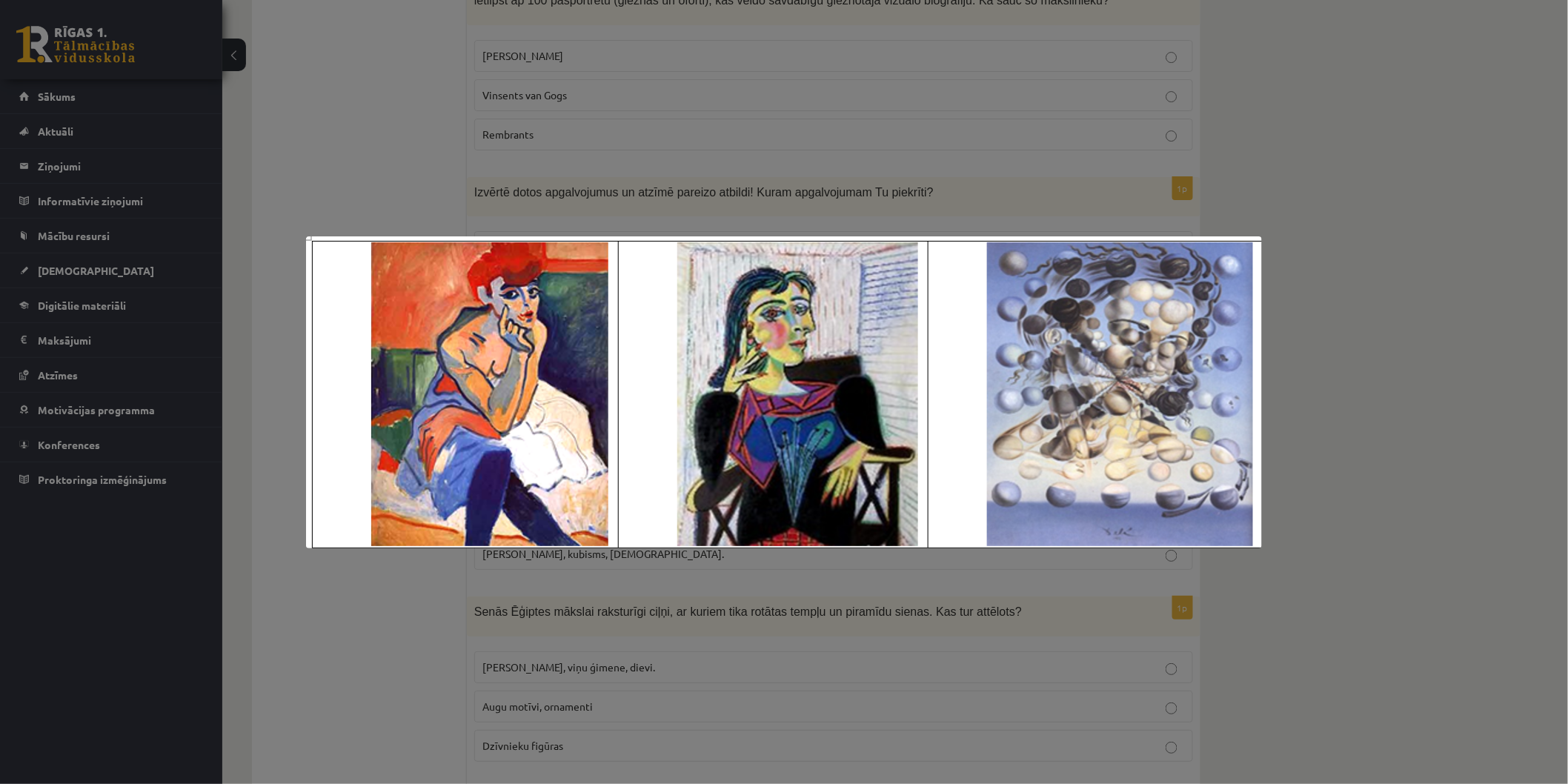
click at [1297, 232] on div at bounding box center [784, 392] width 1568 height 784
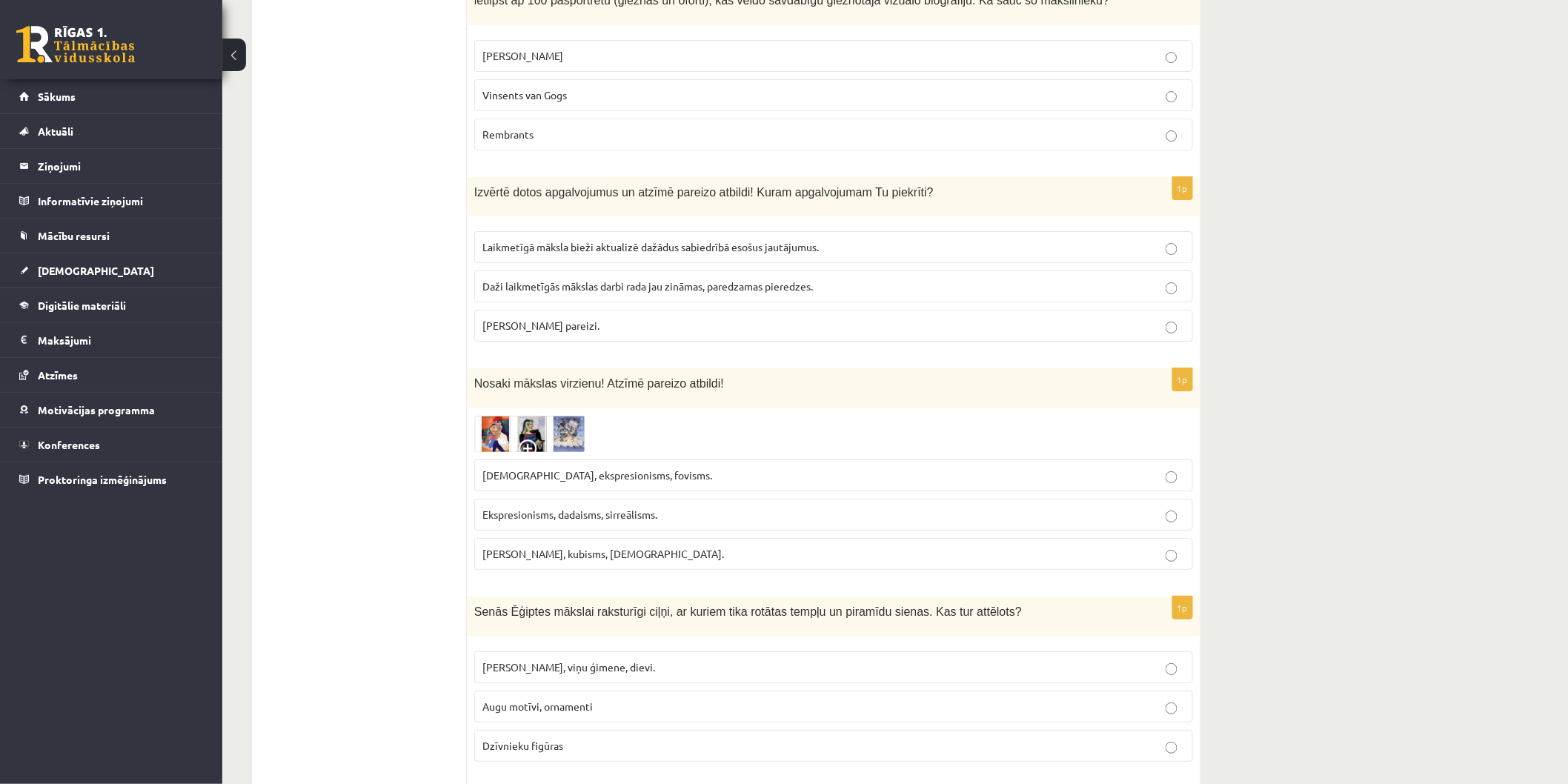
click at [620, 538] on label "Fovisms, kubisms, sirreālisms." at bounding box center [833, 554] width 719 height 32
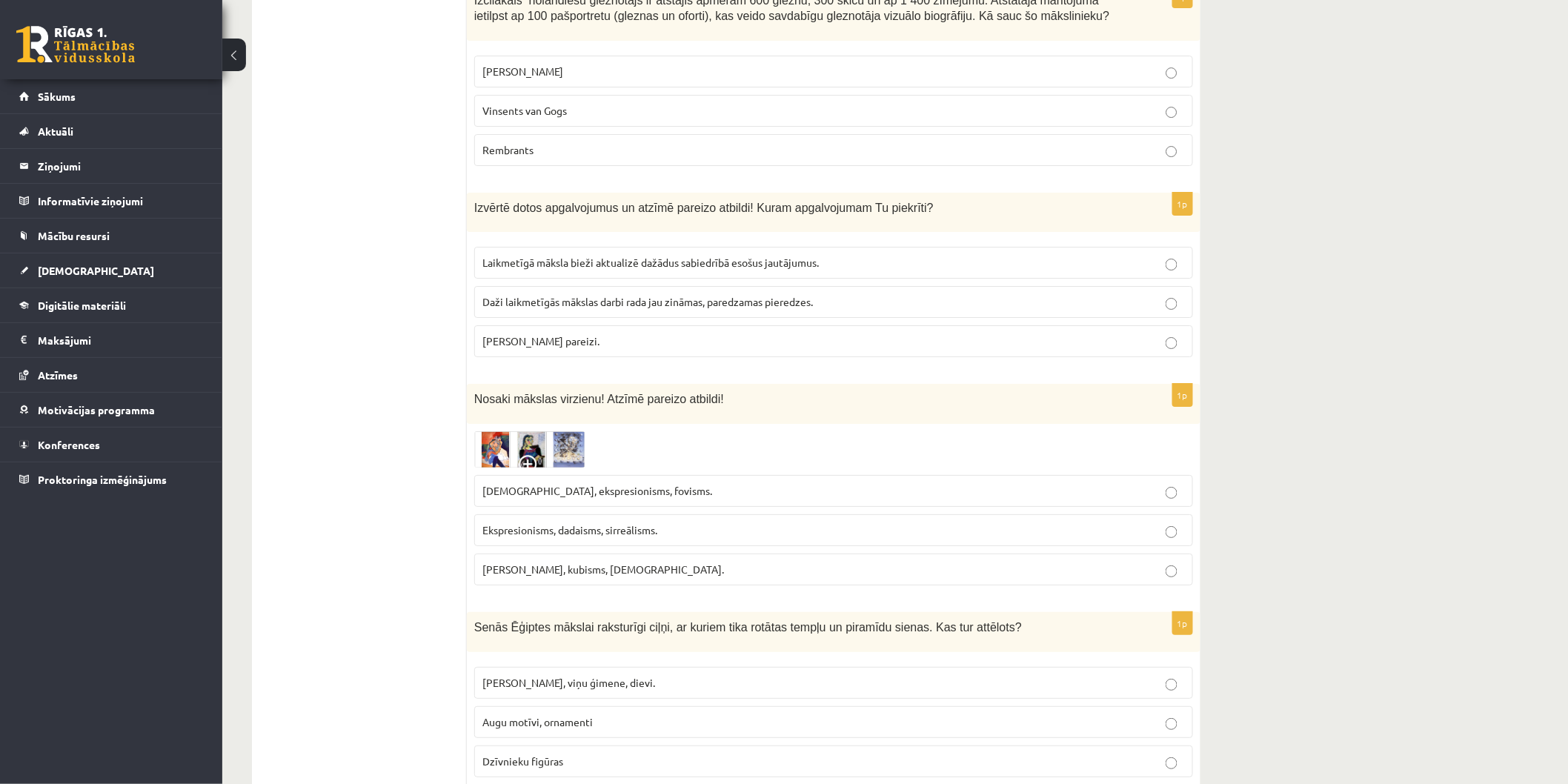
scroll to position [2469, 0]
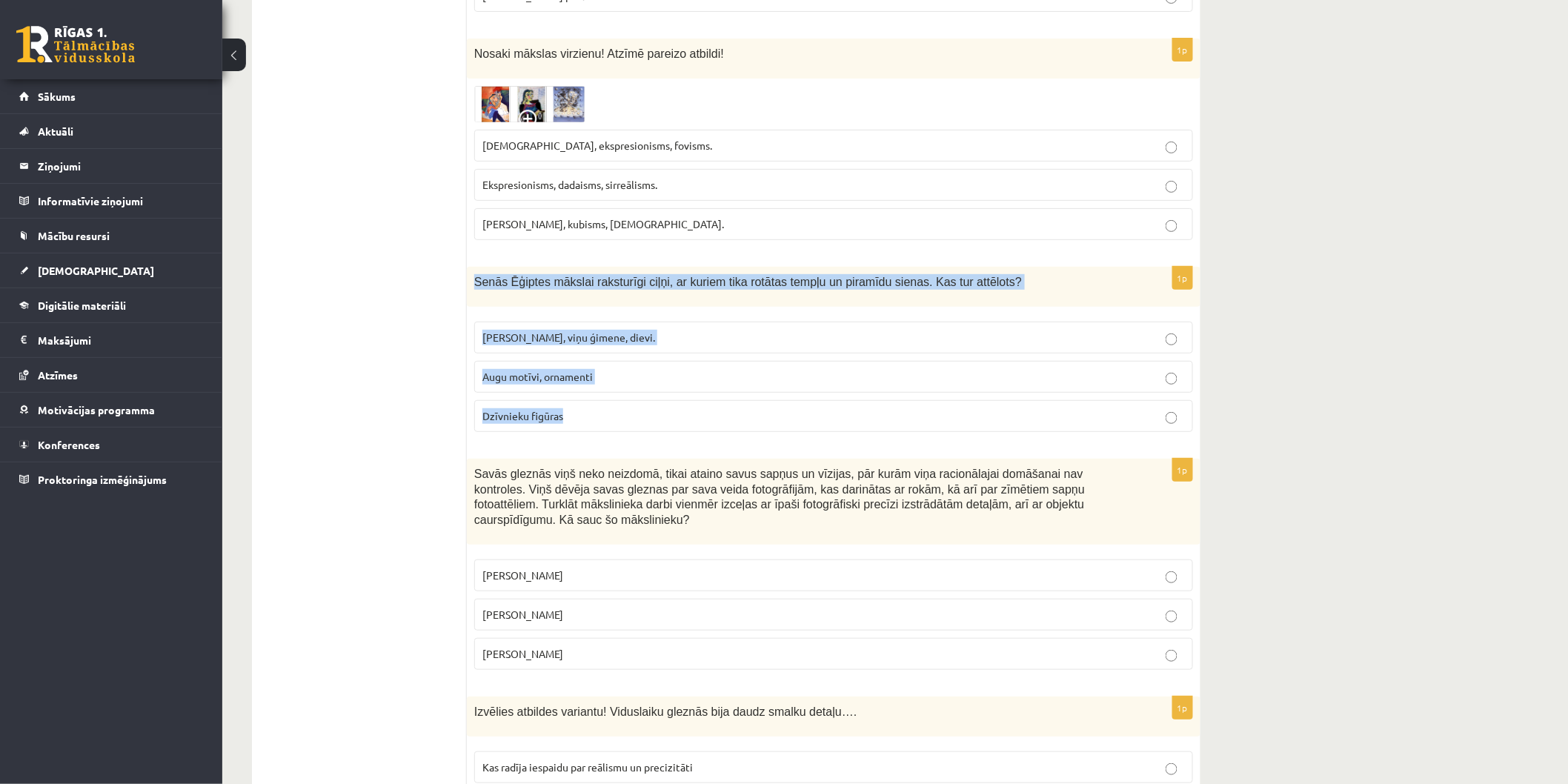
drag, startPoint x: 473, startPoint y: 258, endPoint x: 700, endPoint y: 389, distance: 262.1
click at [700, 389] on div "1p Senās Ēģiptes mākslai raksturīgi ciļņi, ar kuriem tika rotātas tempļu un pir…" at bounding box center [833, 355] width 734 height 177
copy div "Senās Ēģiptes mākslai raksturīgi ciļņi, ar kuriem tika rotātas tempļu un piramī…"
click at [552, 326] on label "Faraoni, viņu ģimene, dievi." at bounding box center [833, 337] width 719 height 32
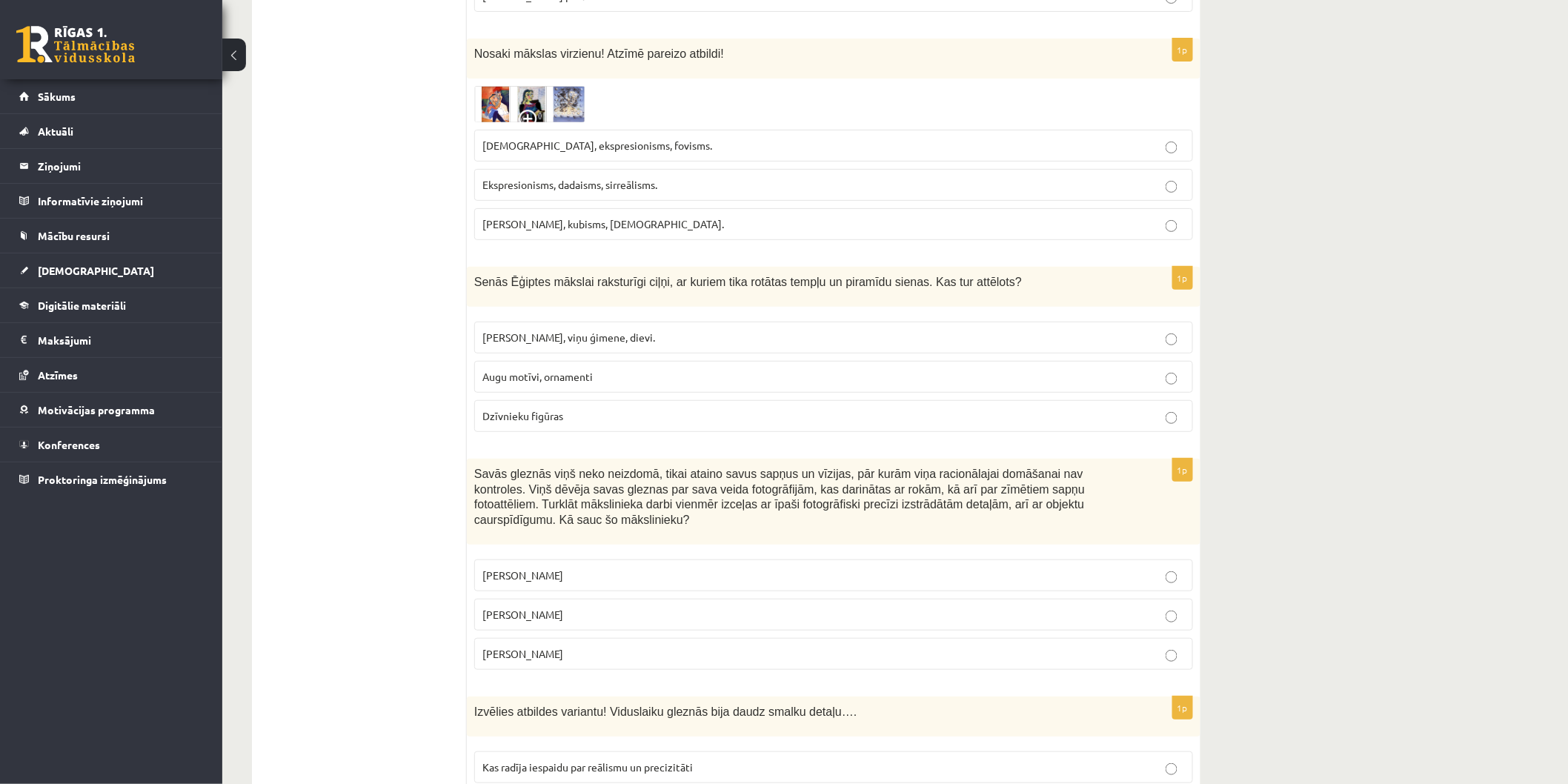
click at [558, 330] on span "Faraoni, viņu ģimene, dievi." at bounding box center [568, 337] width 173 height 14
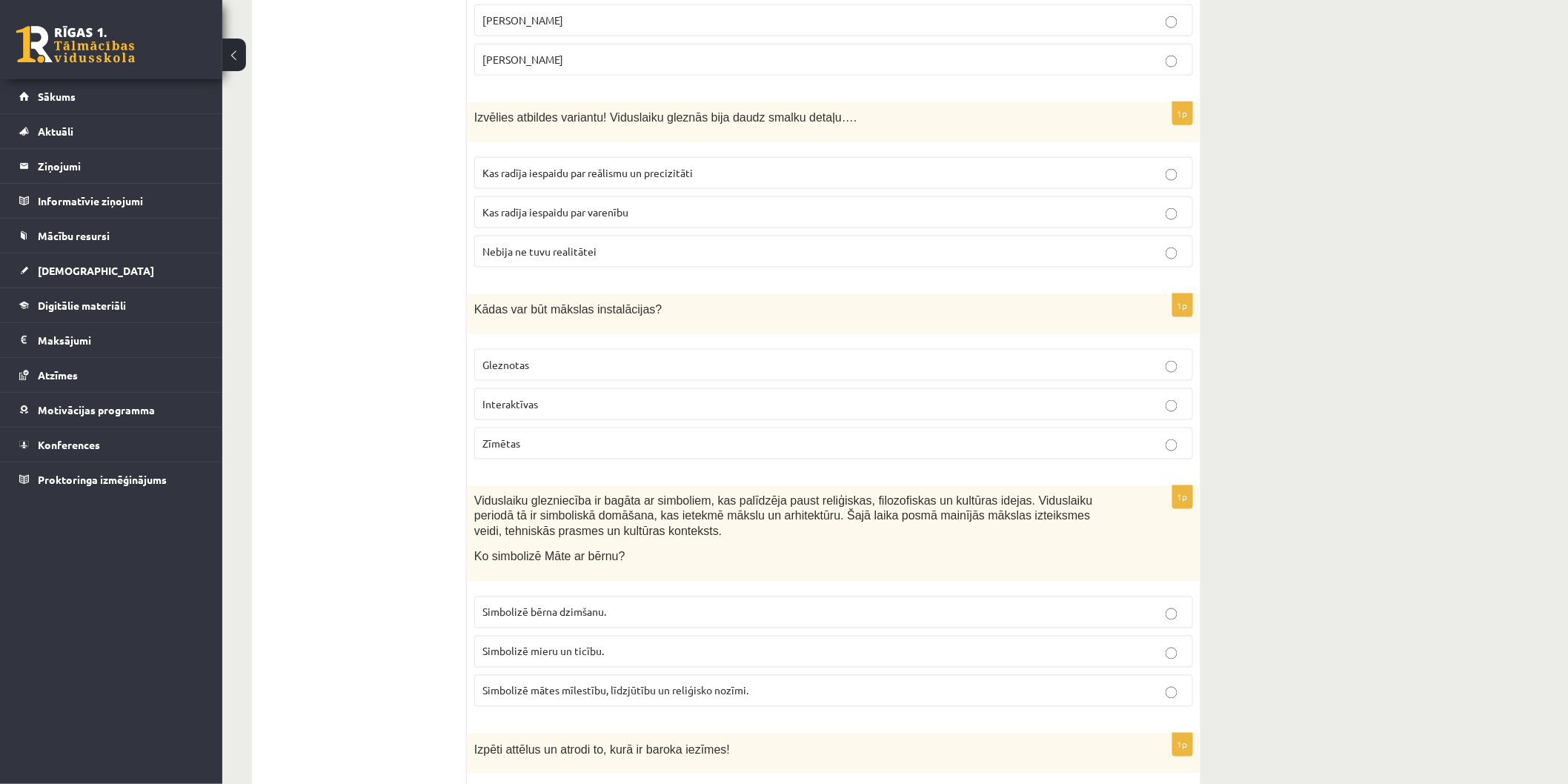
scroll to position [3127, 0]
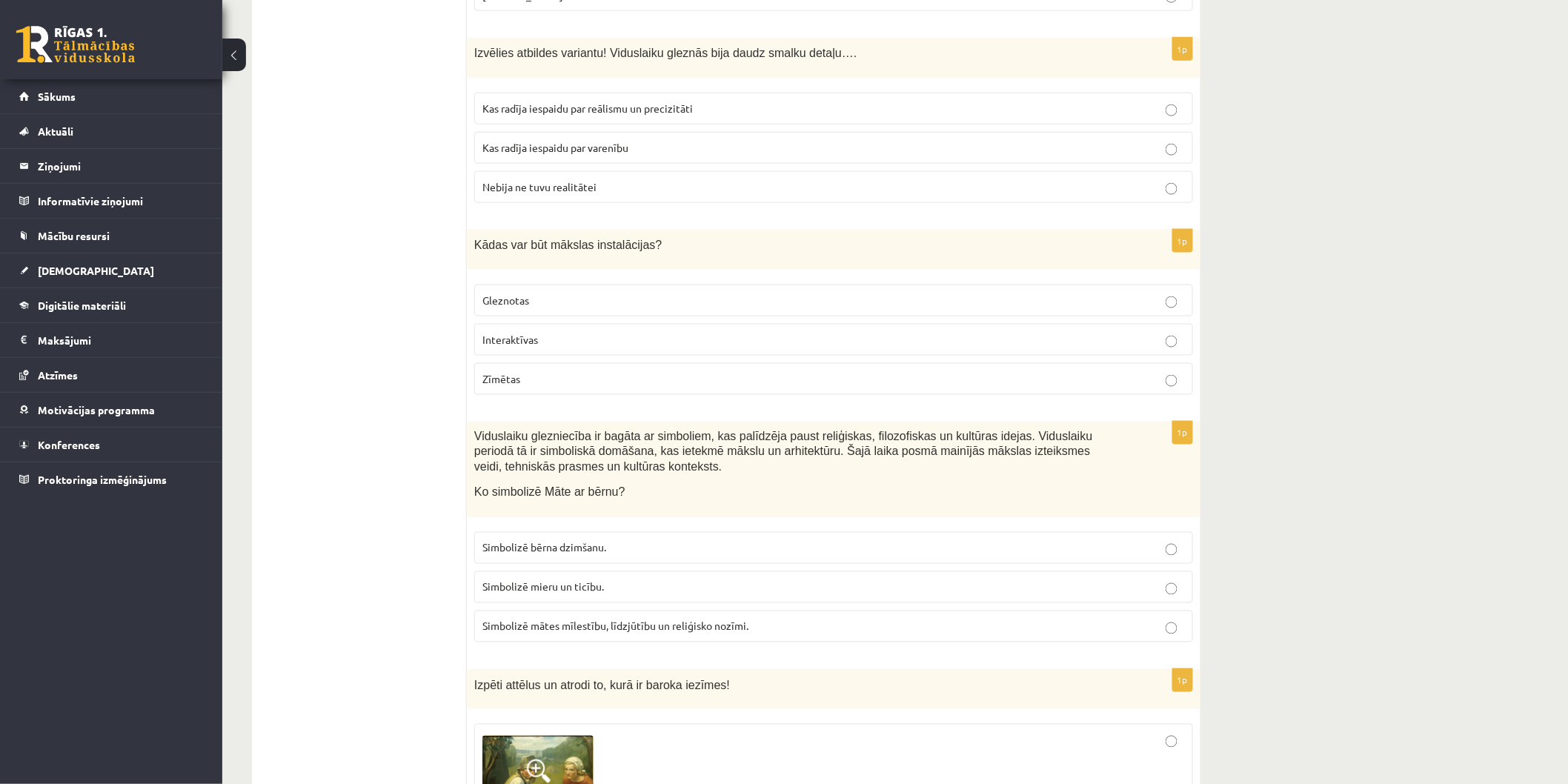
drag, startPoint x: 337, startPoint y: 337, endPoint x: 345, endPoint y: 335, distance: 8.2
click at [337, 337] on ul "Tests Izvērtējums!" at bounding box center [367, 612] width 200 height 6947
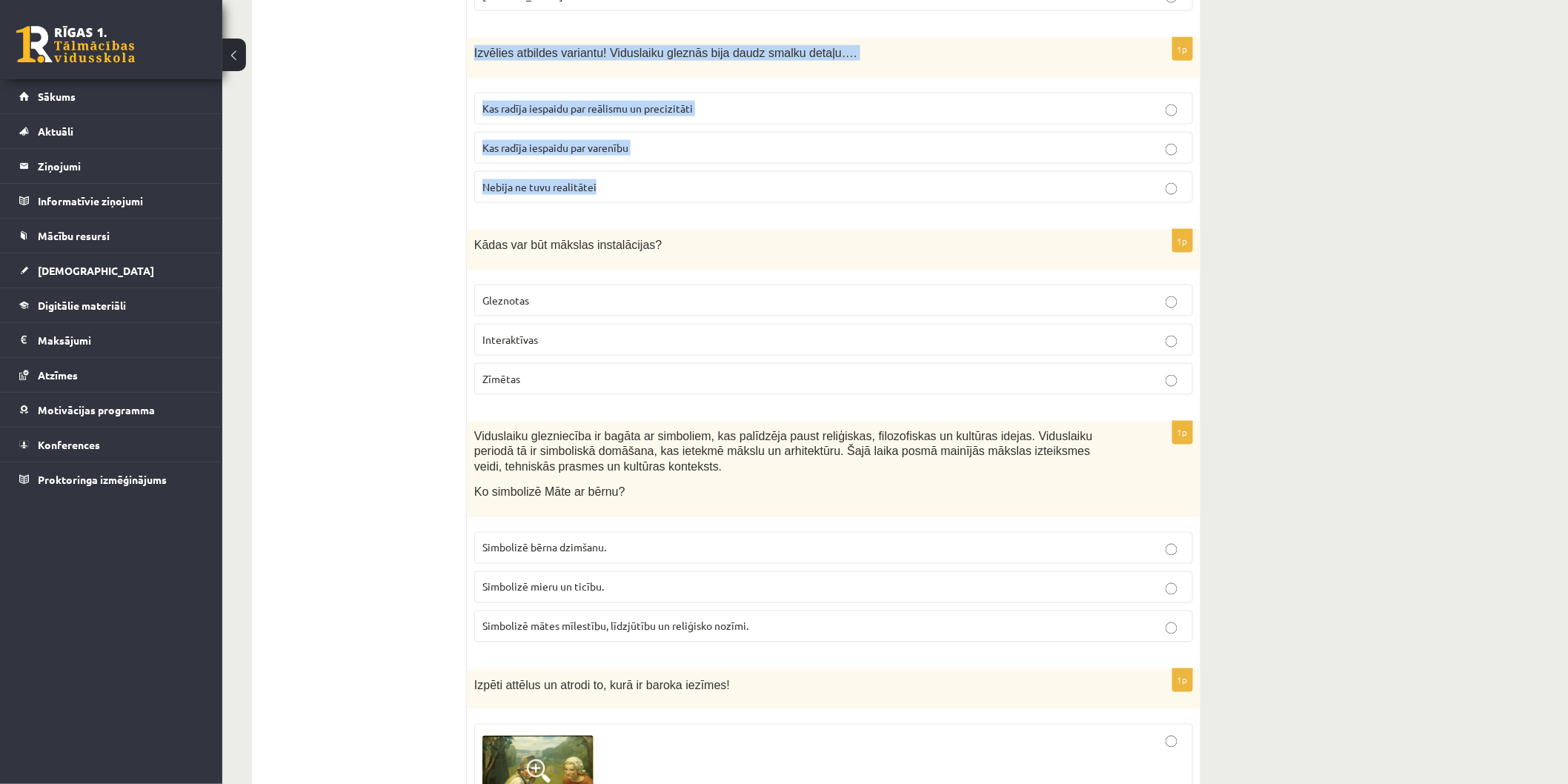
drag, startPoint x: 469, startPoint y: 12, endPoint x: 610, endPoint y: 167, distance: 209.5
click at [610, 167] on div "1p Izvēlies atbildes variantu! Viduslaiku gleznās bija daudz smalku detaļu…. Ka…" at bounding box center [833, 126] width 734 height 177
copy div "Izvēlies atbildes variantu! Viduslaiku gleznās bija daudz smalku detaļu…. Kas r…"
click at [576, 141] on span "Kas radīja iespaidu par varenību" at bounding box center [555, 147] width 146 height 14
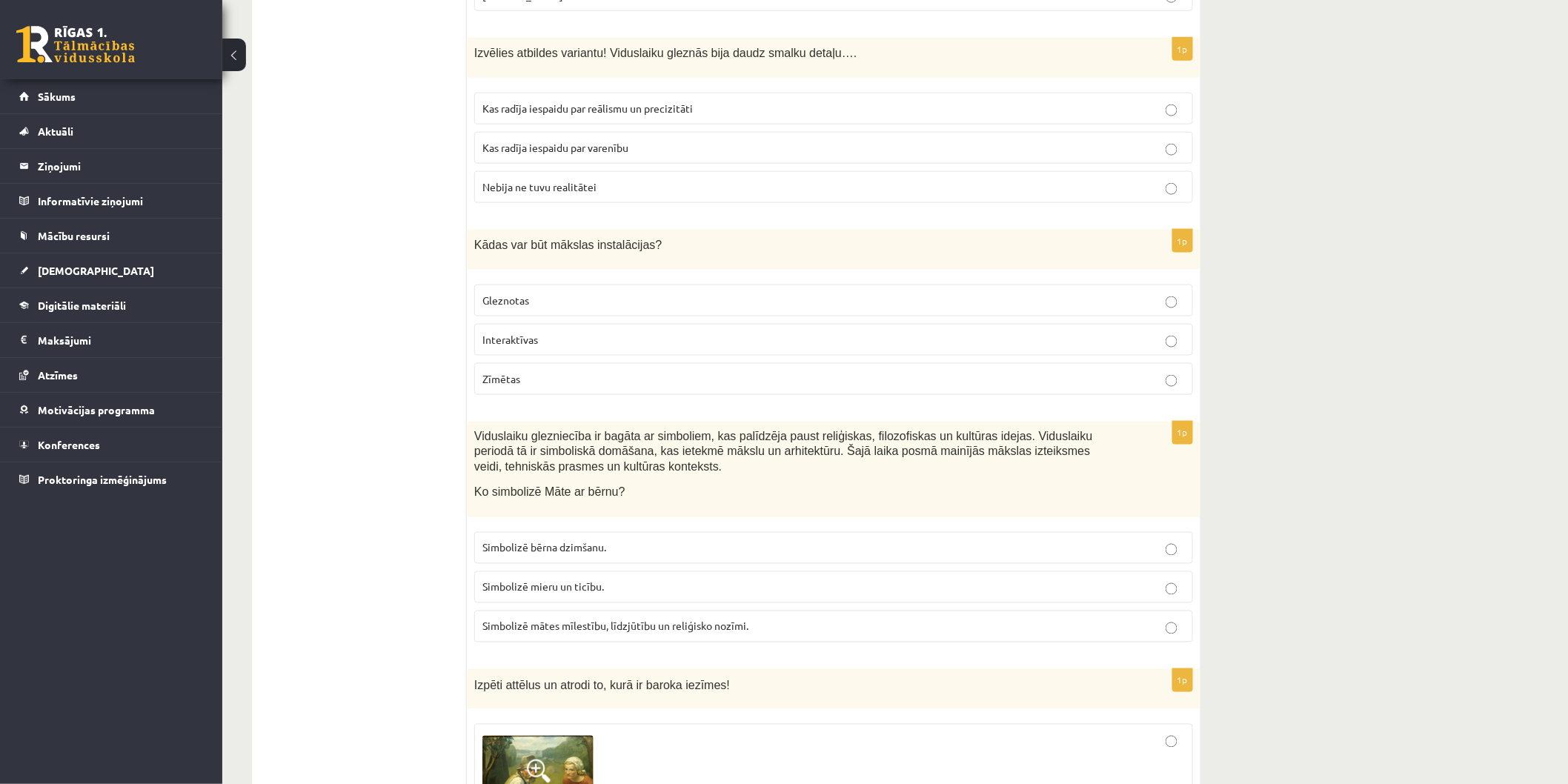
click at [572, 102] on span "Kas radīja iespaidu par reālismu un precizitāti" at bounding box center [587, 108] width 211 height 14
drag, startPoint x: 474, startPoint y: 205, endPoint x: 656, endPoint y: 331, distance: 221.4
click at [656, 331] on div "1p Kādas var būt mākslas instalācijas? Gleznotas Interaktīvas Zīmētas" at bounding box center [833, 318] width 734 height 177
copy div "Kādas var būt mākslas instalācijas? Gleznotas Interaktīvas Zīmētas"
click at [549, 292] on p "Gleznotas" at bounding box center [833, 299] width 703 height 15
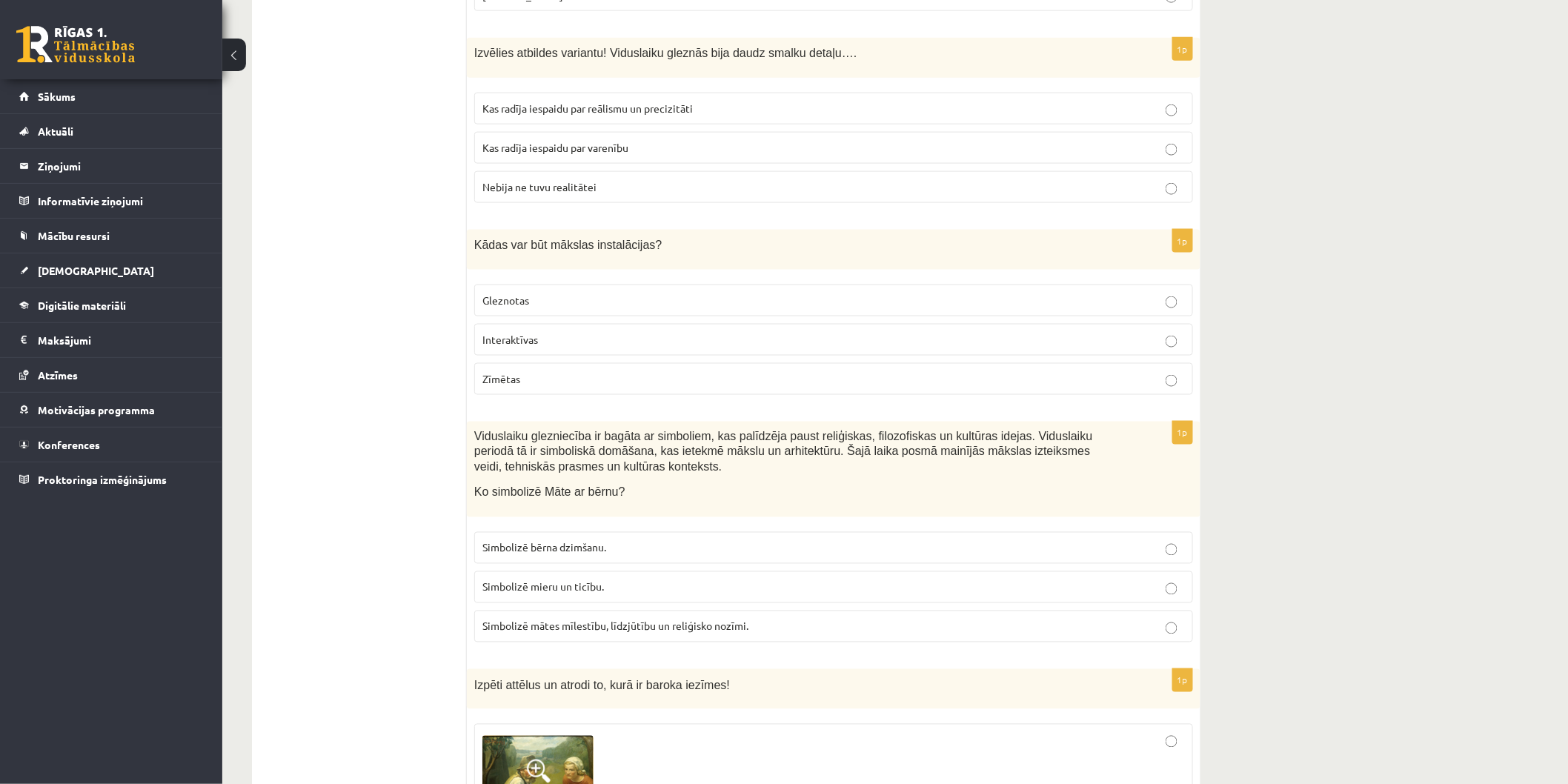
click at [648, 324] on label "Interaktīvas" at bounding box center [833, 339] width 719 height 32
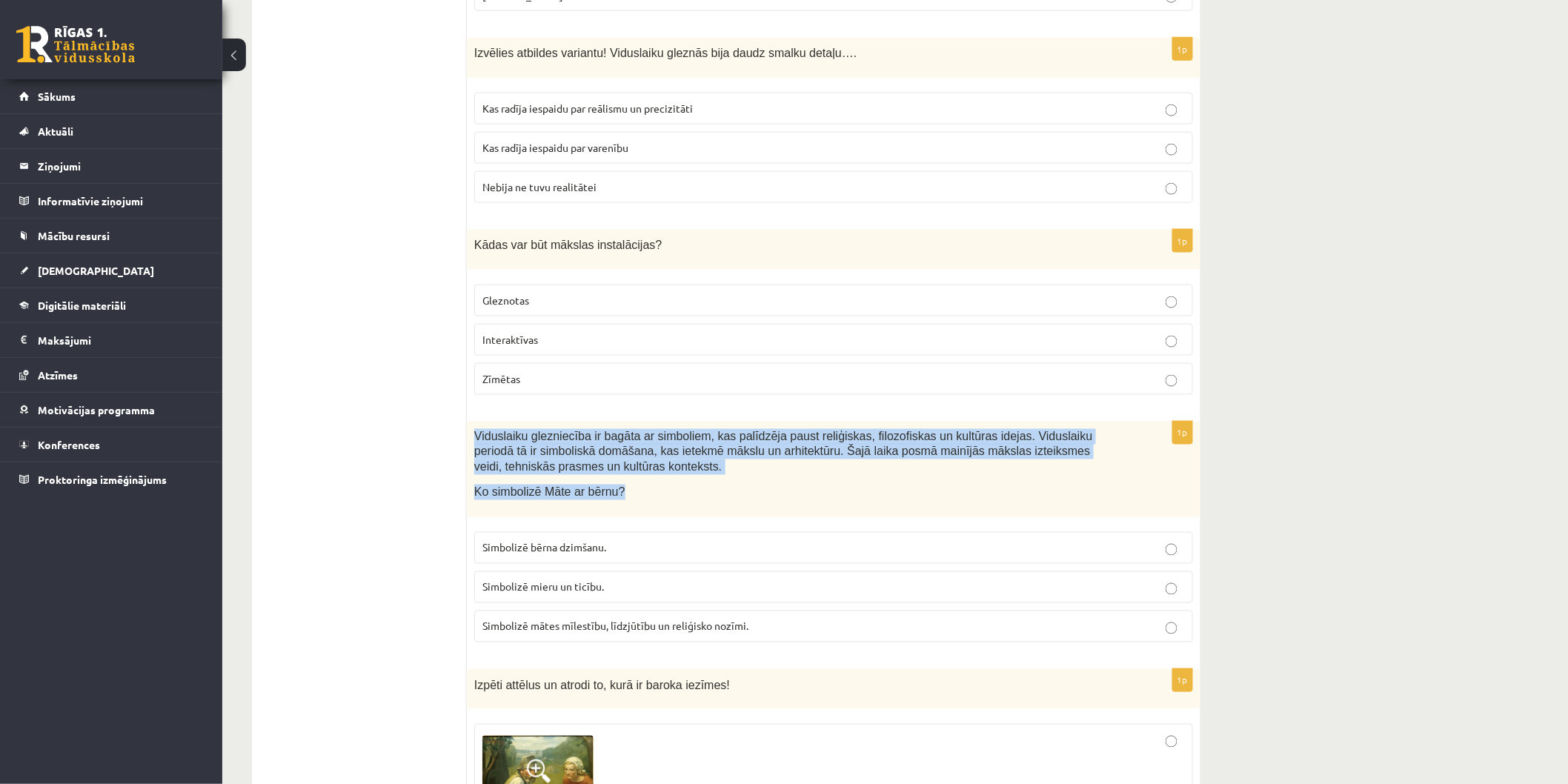
drag, startPoint x: 475, startPoint y: 401, endPoint x: 632, endPoint y: 455, distance: 166.0
click at [632, 455] on div "Viduslaiku glezniecība ir bagāta ar simboliem, kas palīdzēja paust reliģiskas, …" at bounding box center [833, 468] width 734 height 95
click at [632, 485] on p "Ko simbolizē Māte ar bērnu?" at bounding box center [796, 492] width 645 height 15
drag, startPoint x: 474, startPoint y: 401, endPoint x: 787, endPoint y: 608, distance: 375.3
click at [787, 608] on div "1p Viduslaiku glezniecība ir bagāta ar simboliem, kas palīdzēja paust reliģiska…" at bounding box center [833, 537] width 734 height 232
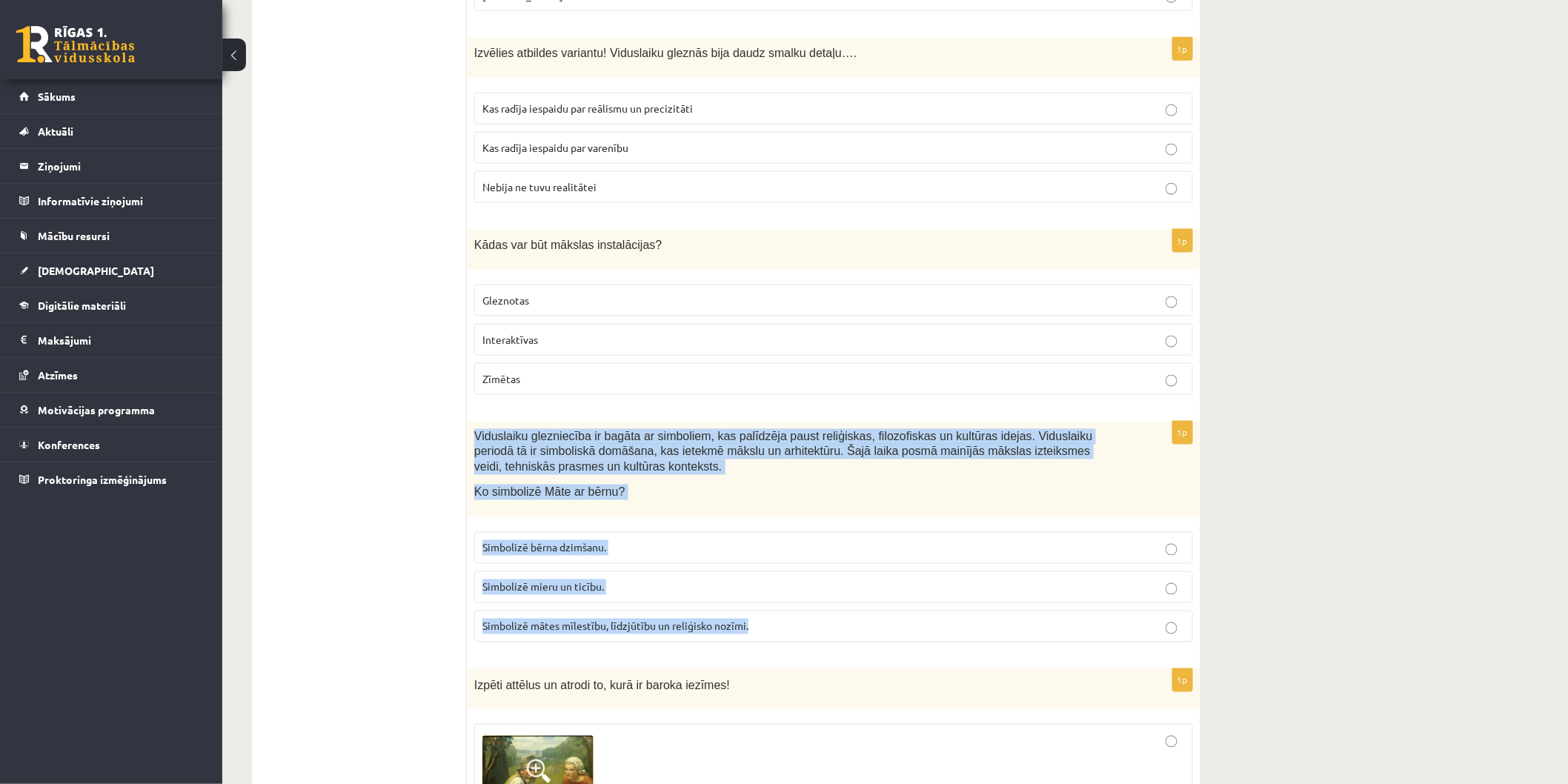
copy div "Viduslaiku glezniecība ir bagāta ar simboliem, kas palīdzēja paust reliģiskas, …"
click at [534, 619] on span "Simbolizē mātes mīlestību, līdzjūtību un reliģisko nozīmi." at bounding box center [615, 625] width 266 height 14
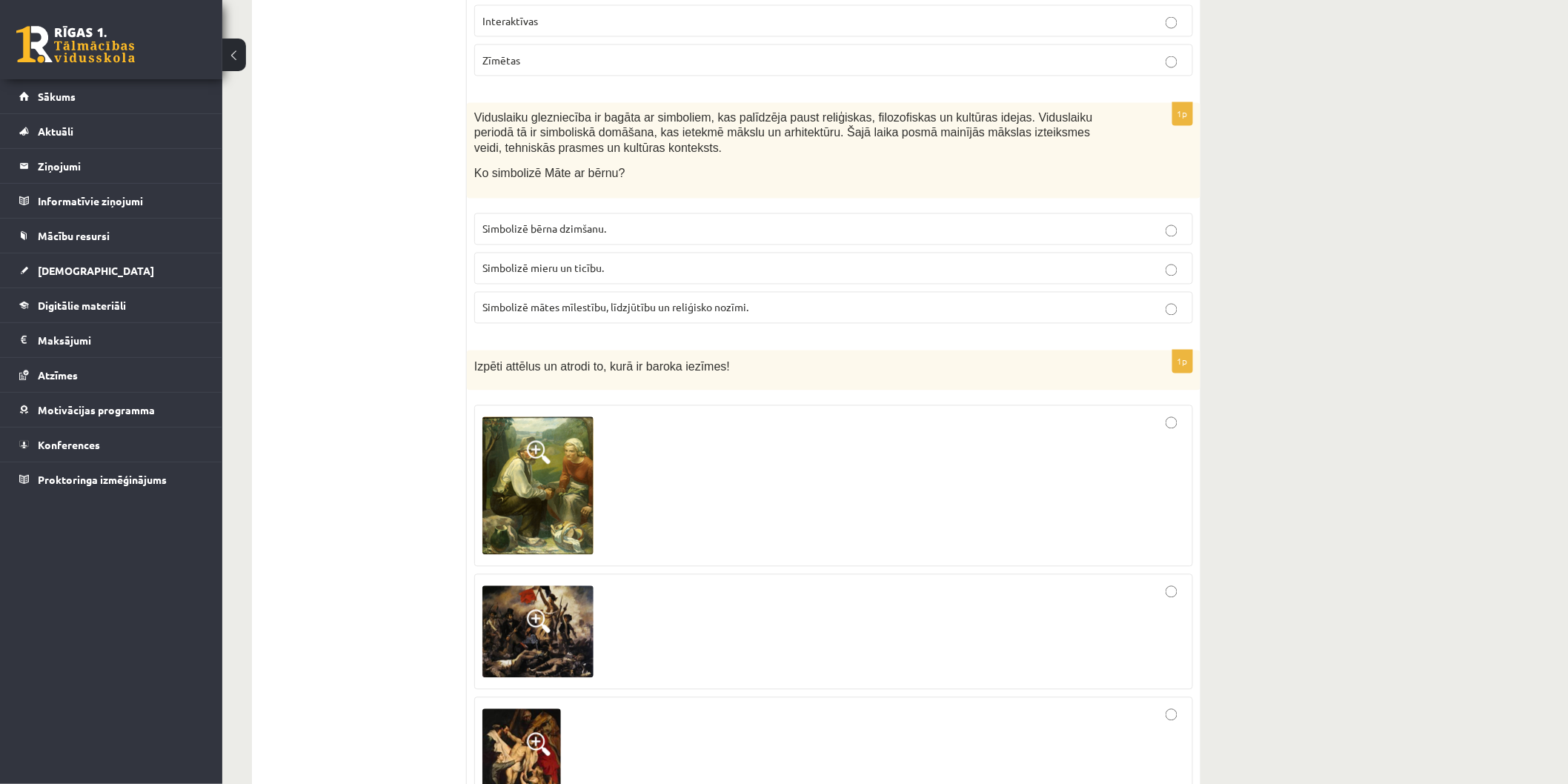
scroll to position [3456, 0]
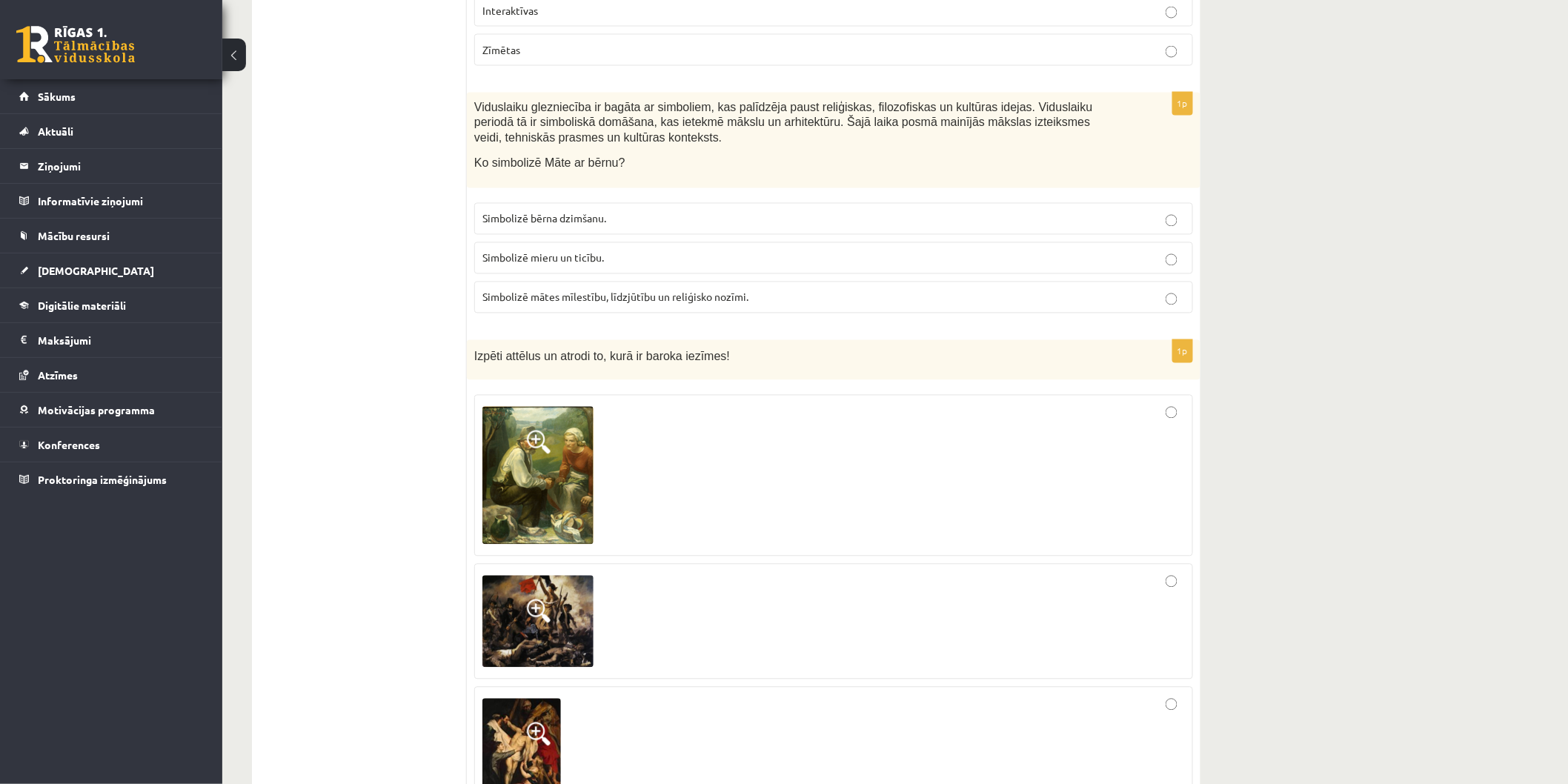
click at [528, 430] on span at bounding box center [538, 442] width 24 height 24
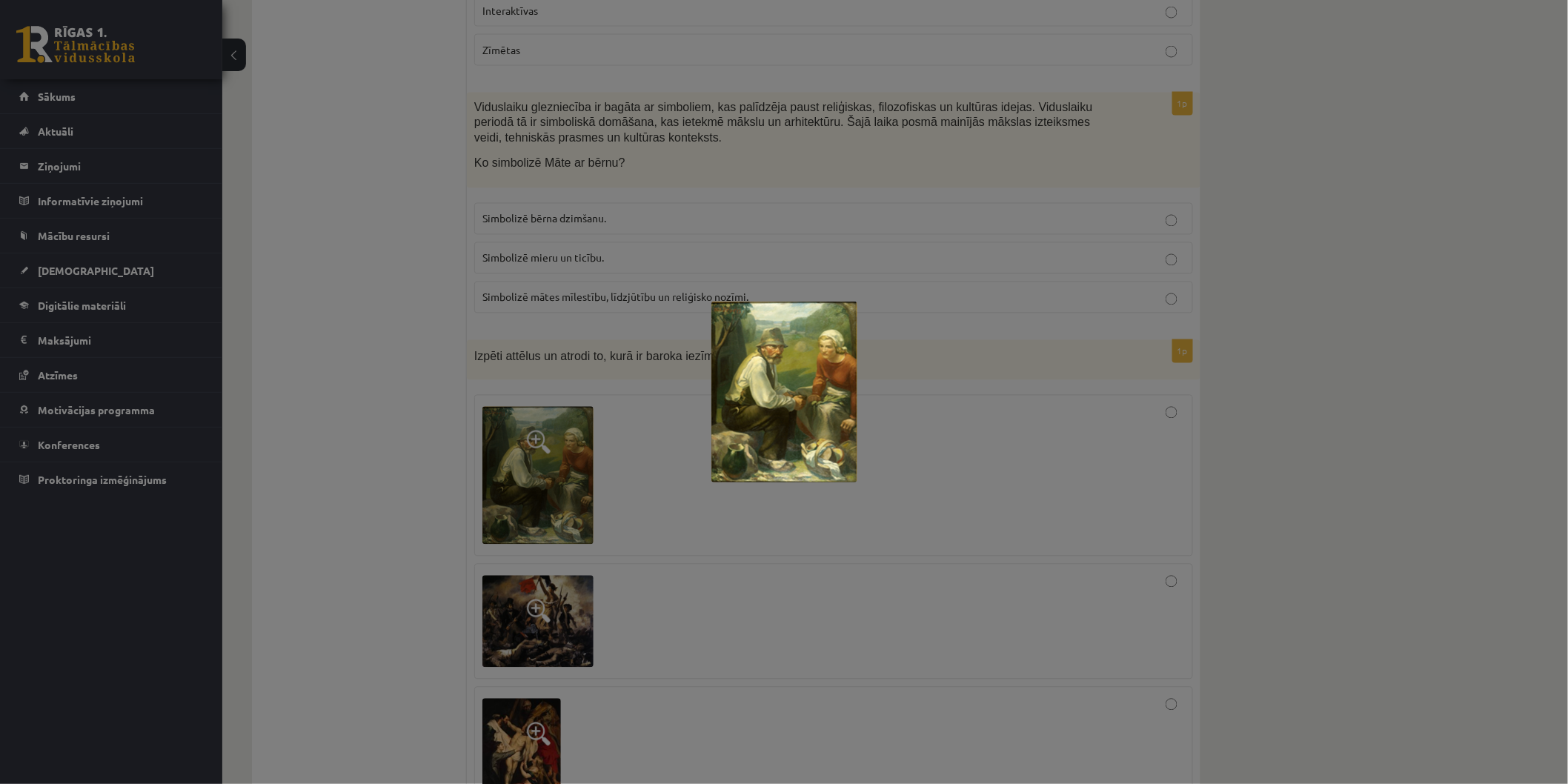
click at [528, 403] on div at bounding box center [784, 392] width 1568 height 784
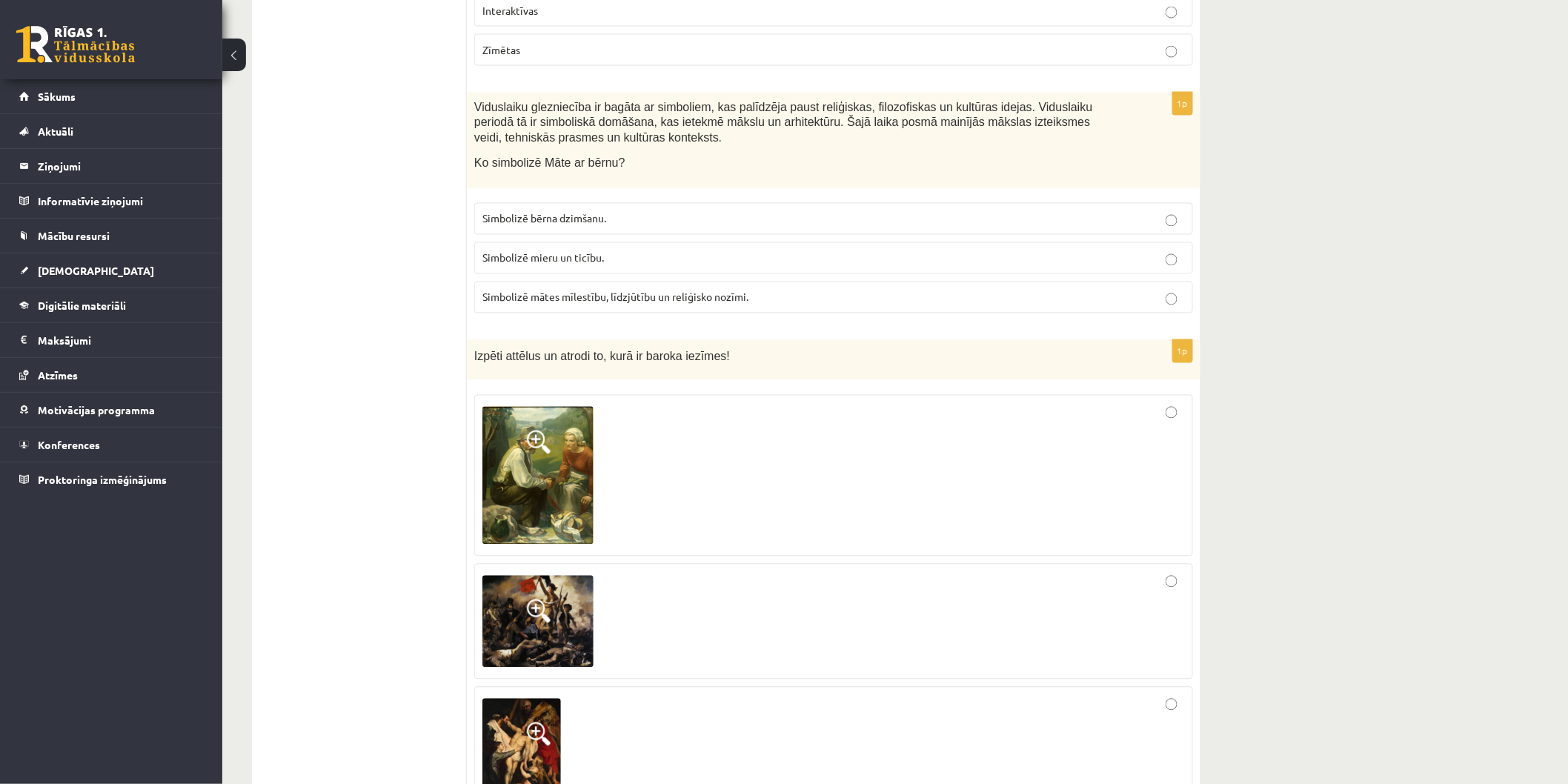
click at [534, 600] on img at bounding box center [537, 621] width 111 height 92
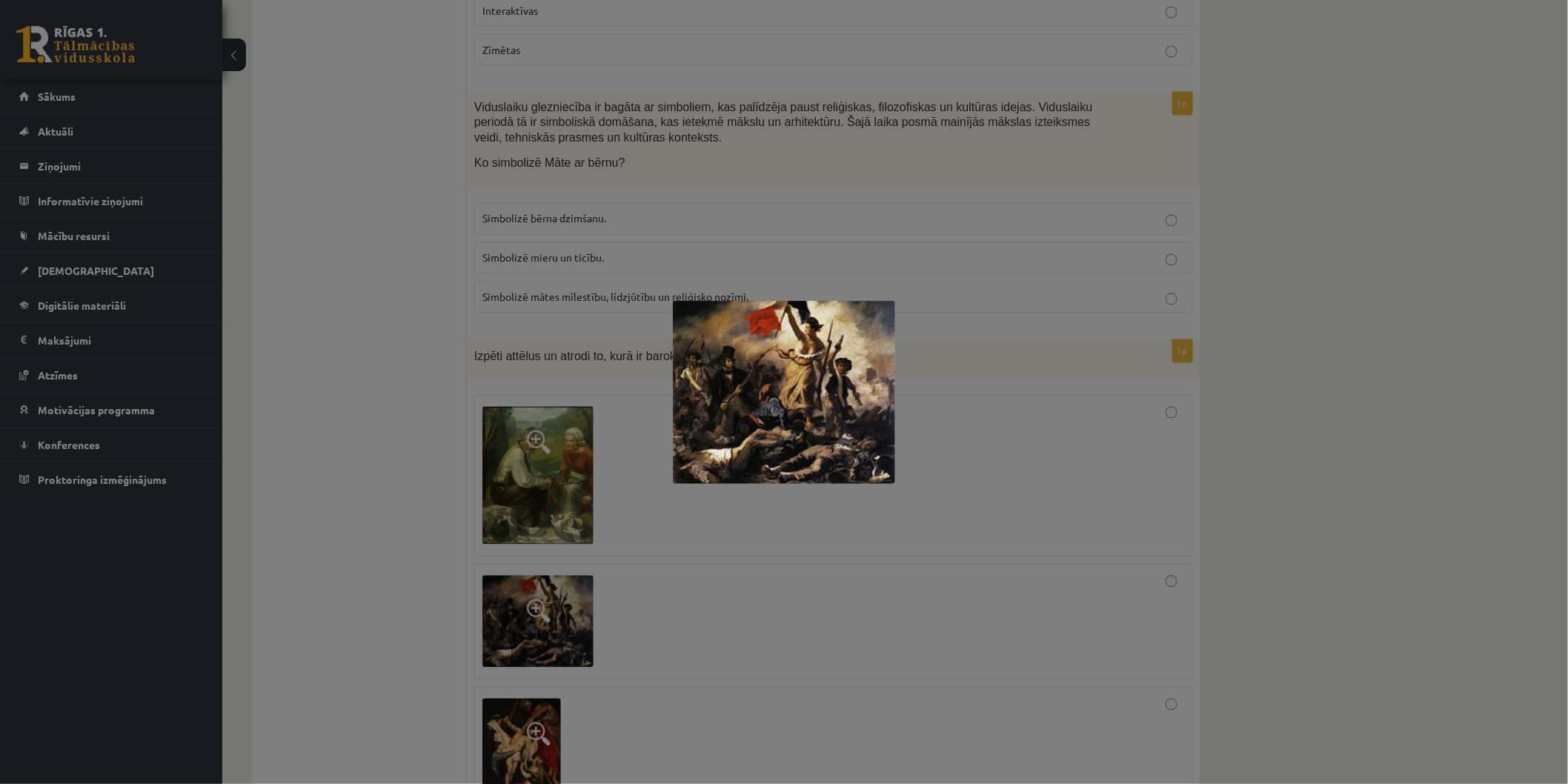
click at [532, 683] on div at bounding box center [784, 392] width 1568 height 784
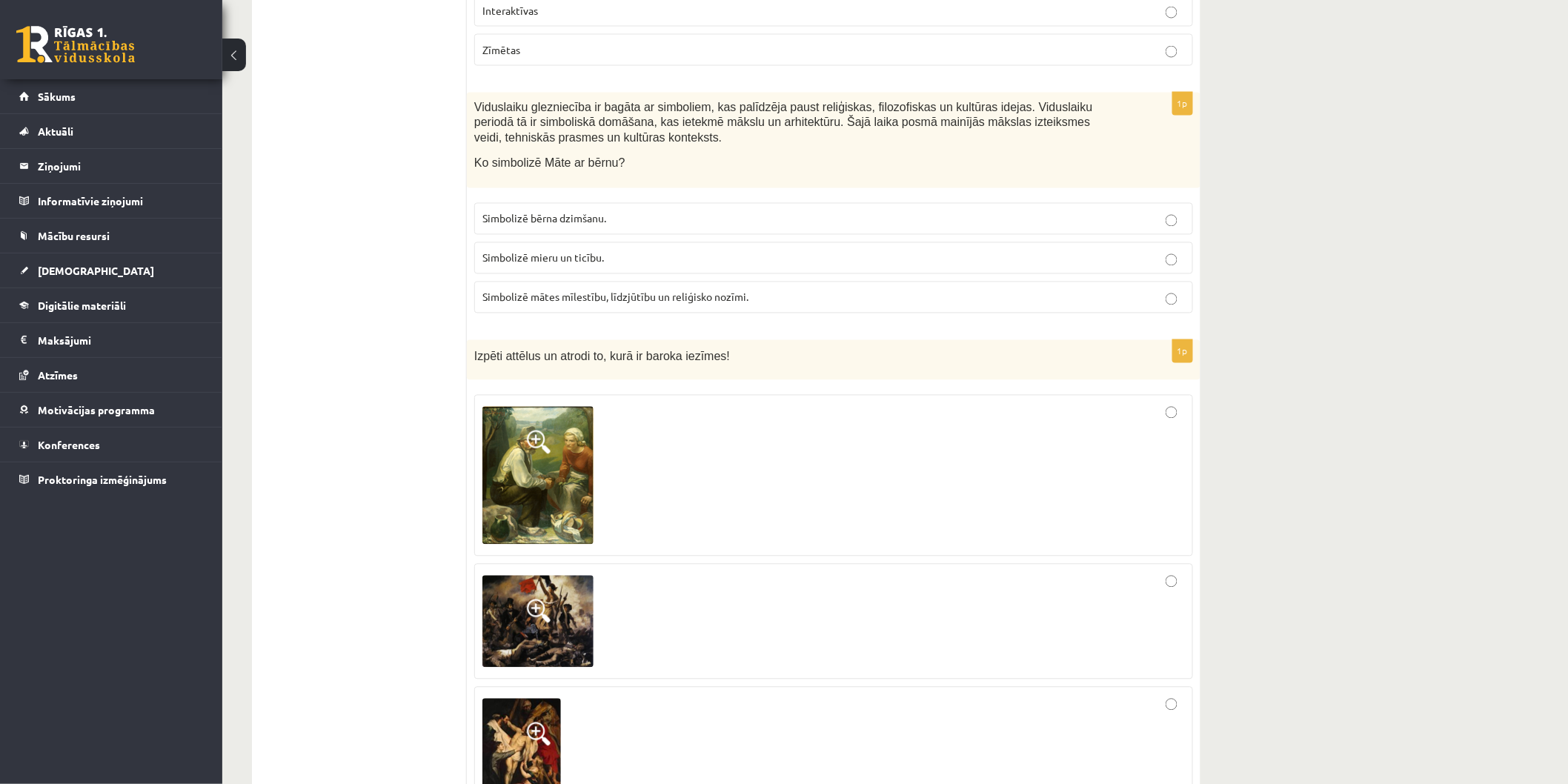
click at [532, 722] on span at bounding box center [538, 734] width 24 height 24
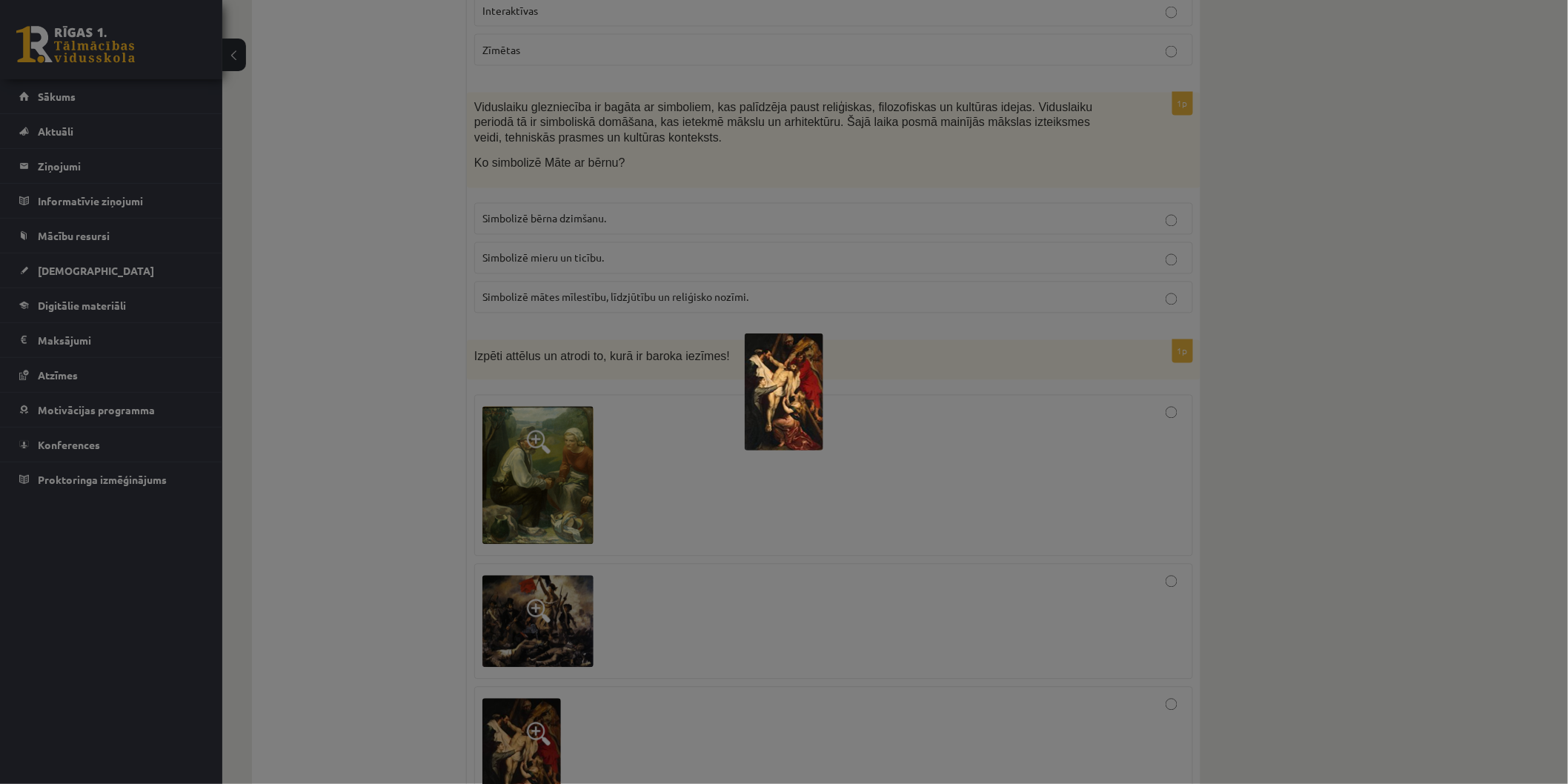
click at [656, 633] on div at bounding box center [784, 392] width 1568 height 784
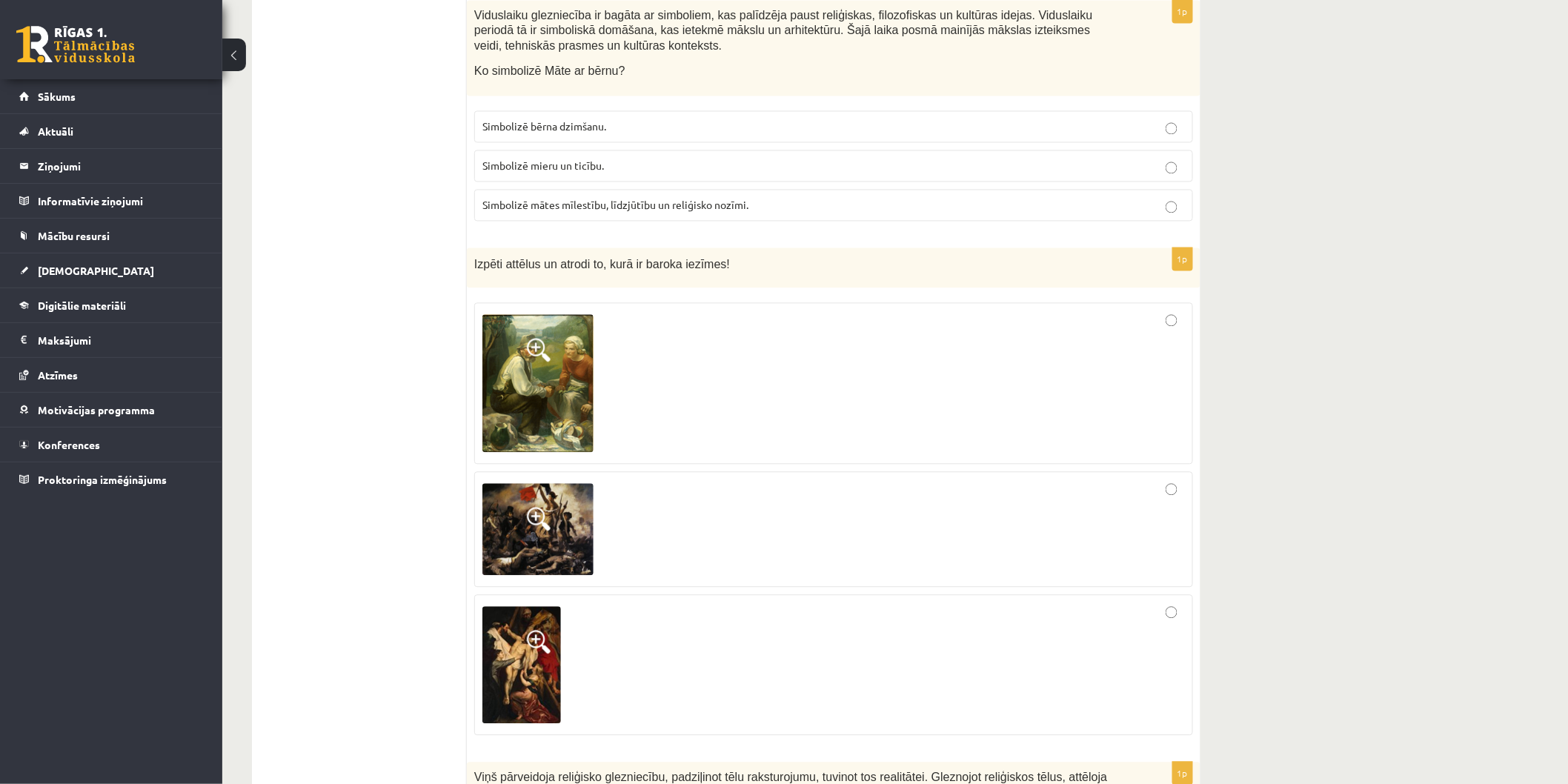
scroll to position [3538, 0]
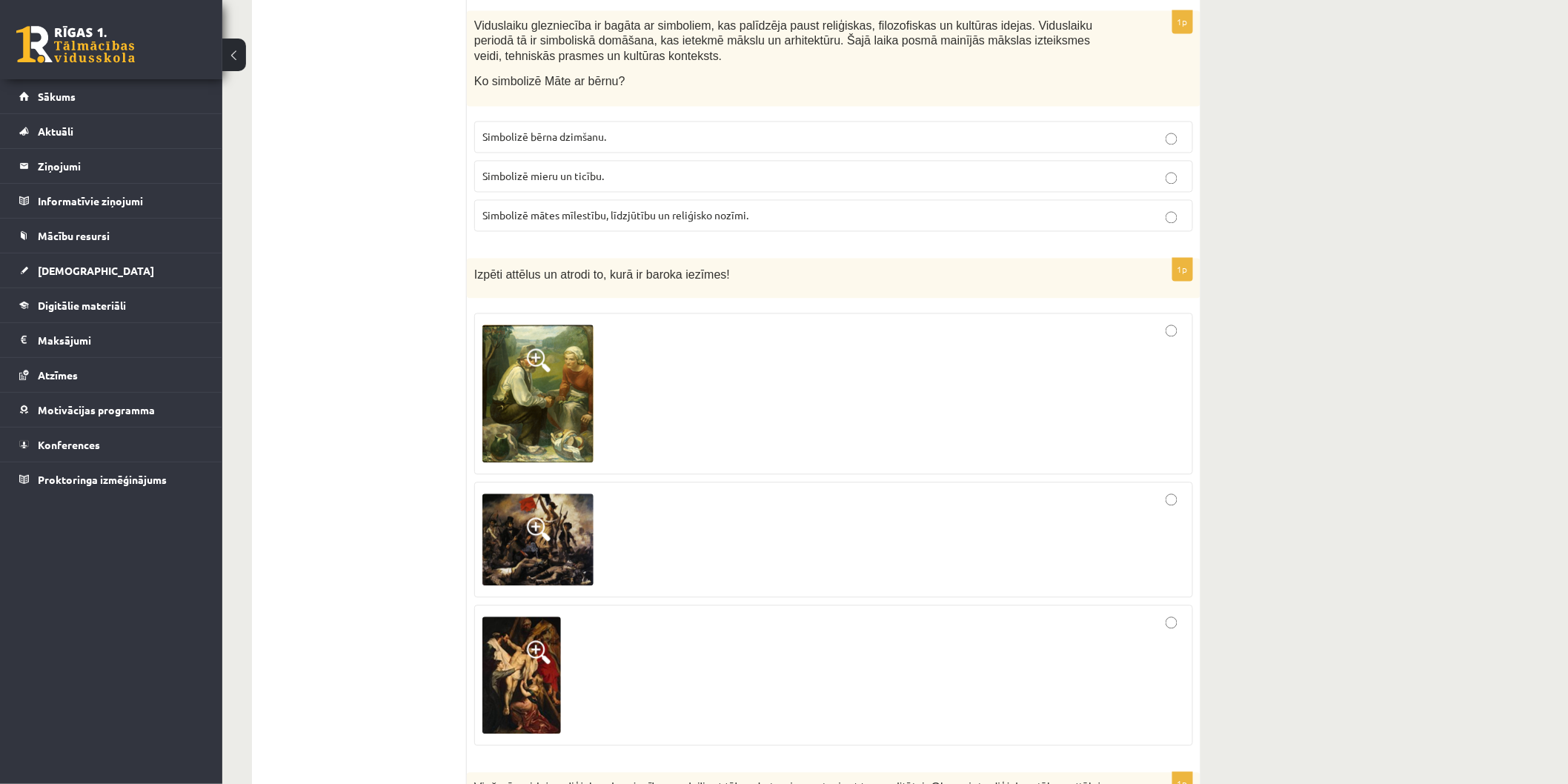
click at [558, 383] on img at bounding box center [537, 394] width 111 height 138
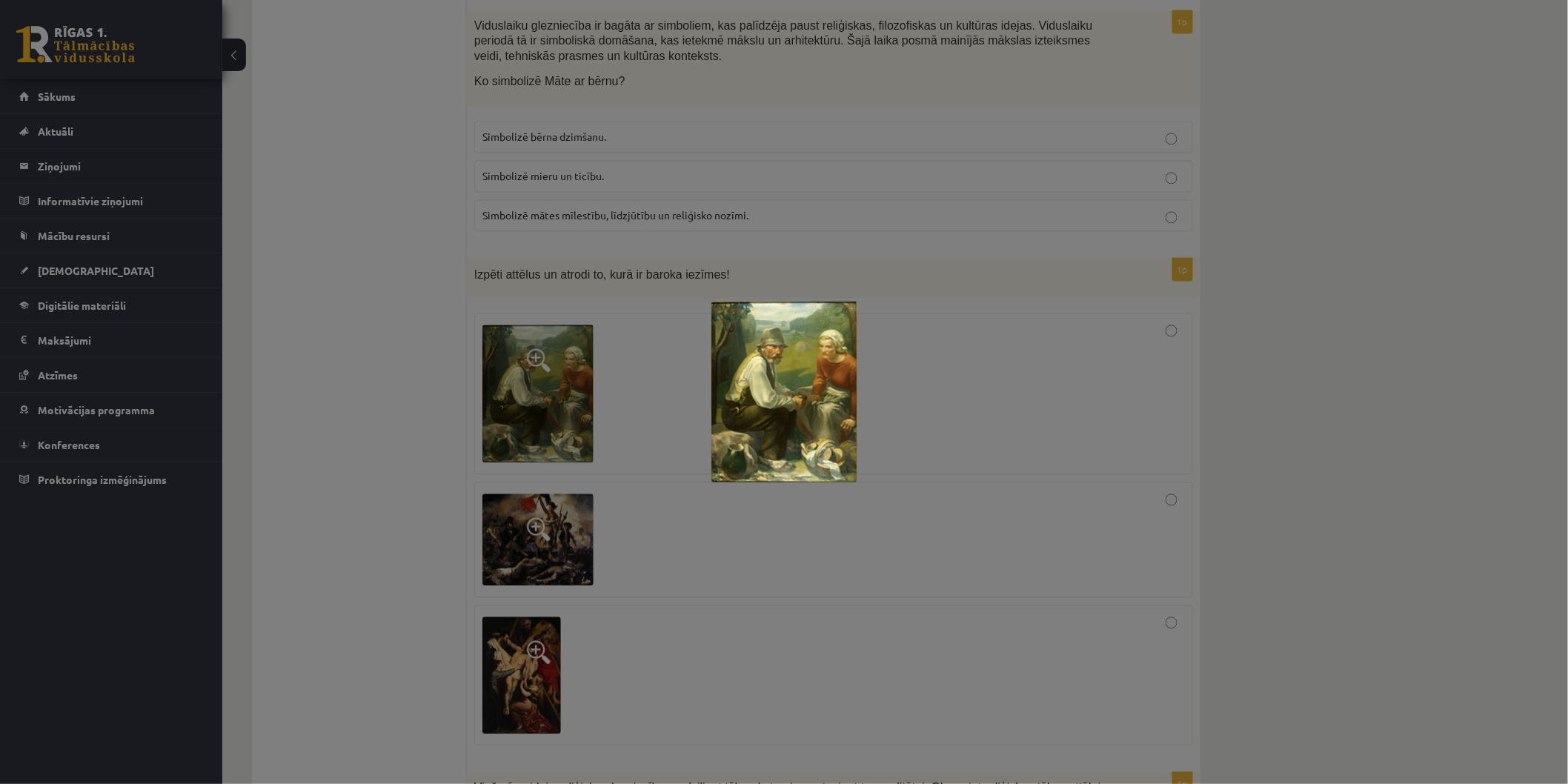
click at [500, 494] on div at bounding box center [784, 392] width 1568 height 784
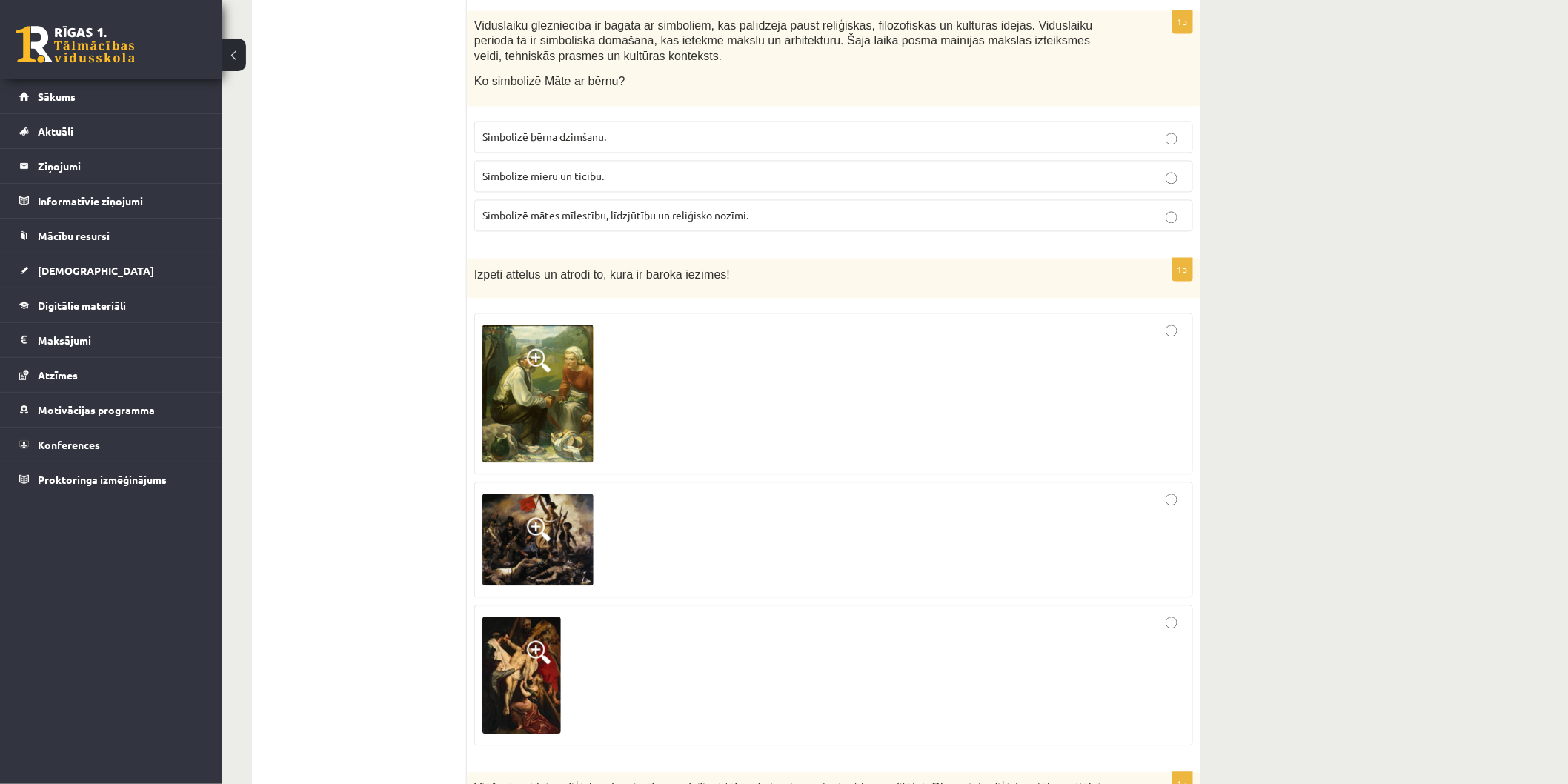
click at [545, 517] on span at bounding box center [538, 529] width 24 height 24
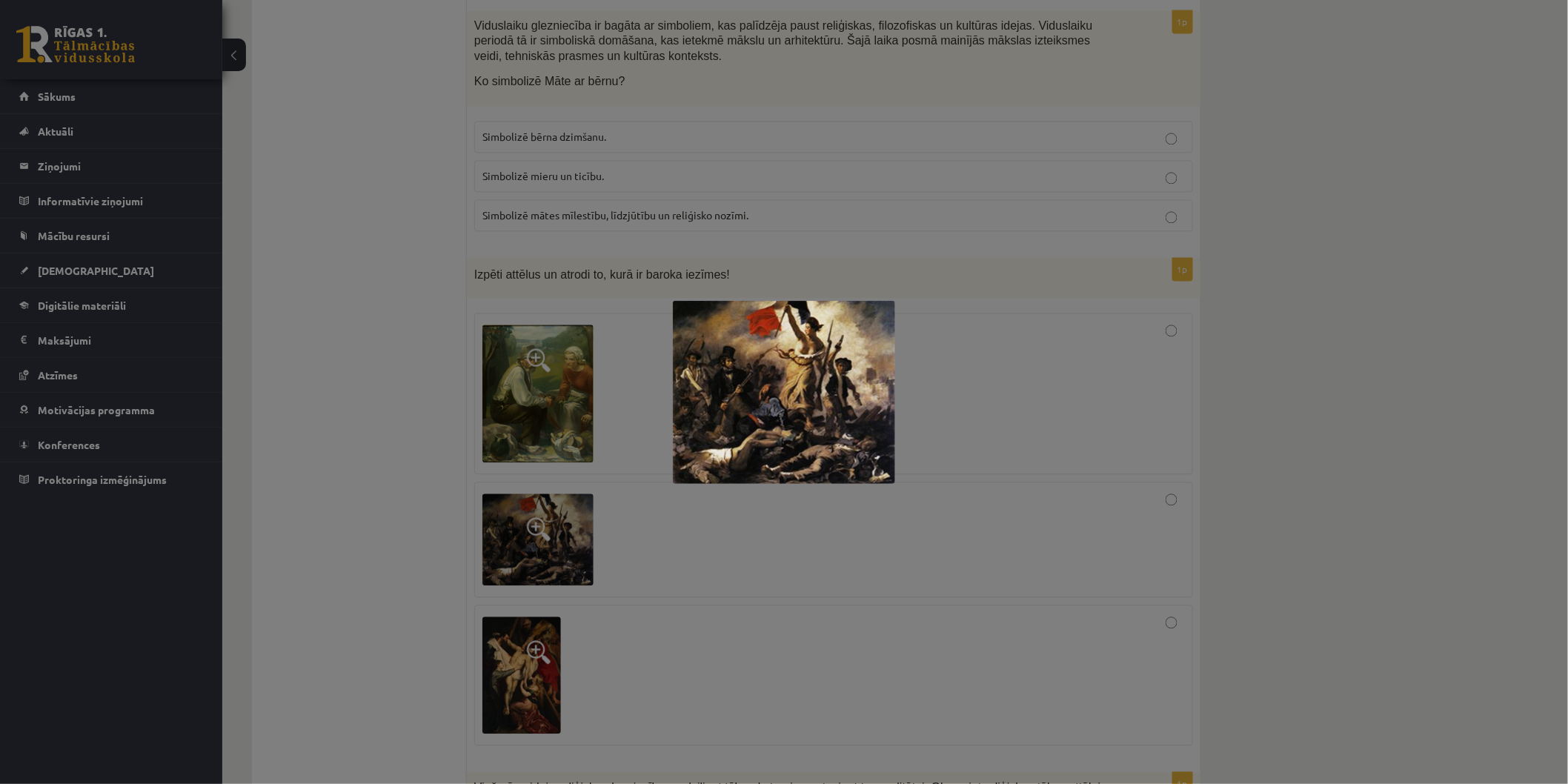
click at [647, 614] on div at bounding box center [784, 392] width 1568 height 784
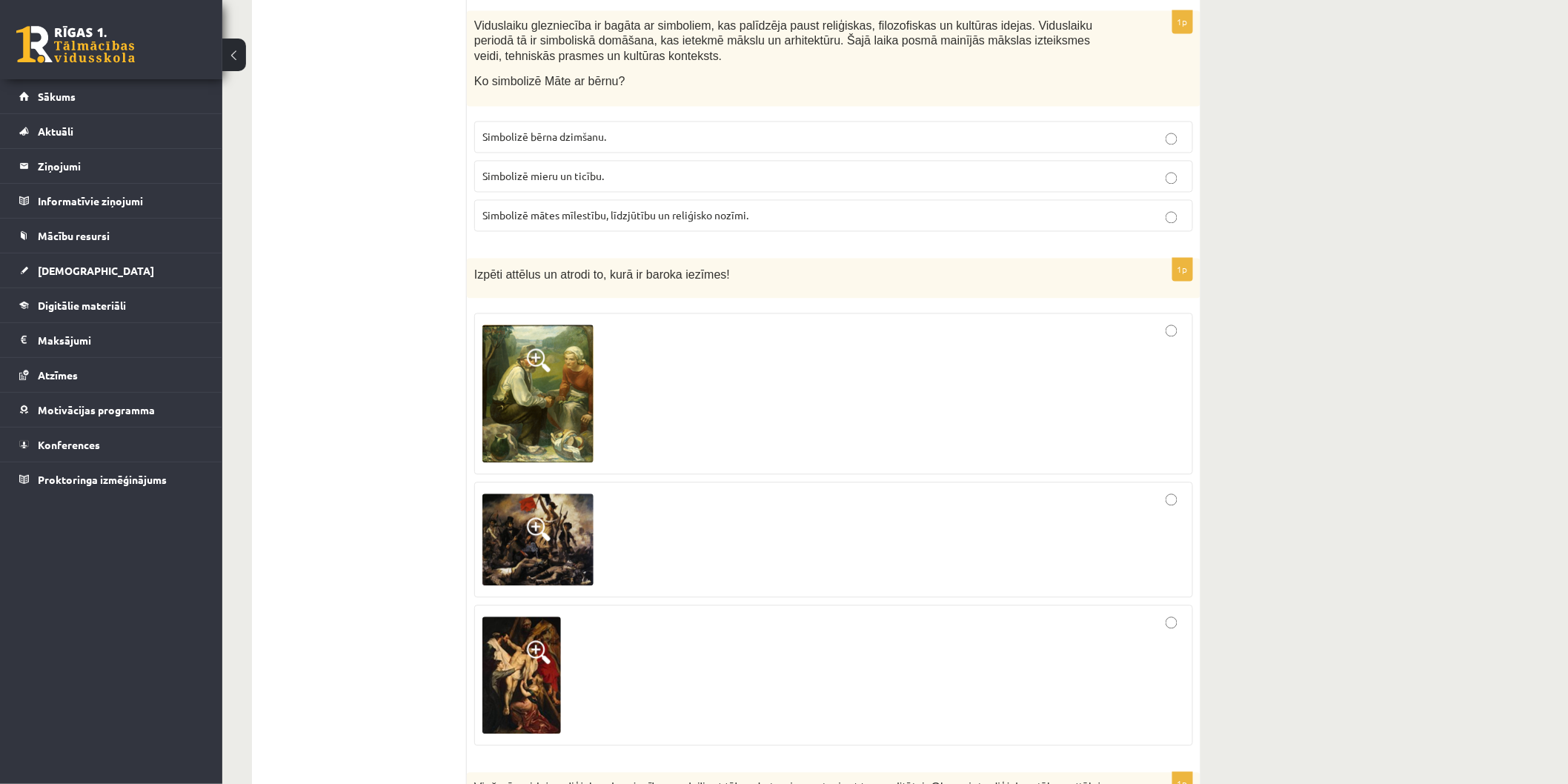
click at [522, 639] on img at bounding box center [521, 674] width 79 height 117
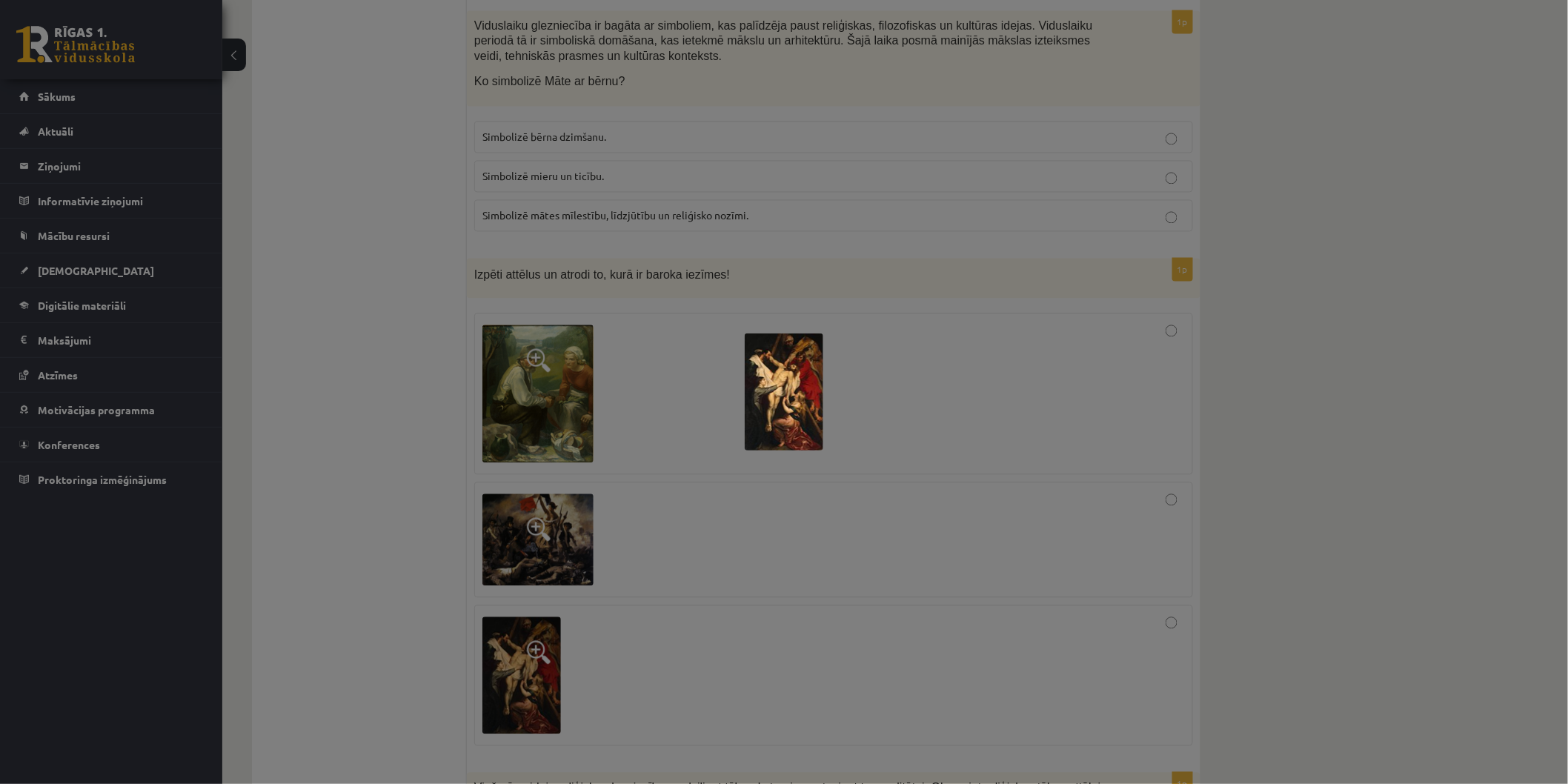
click at [935, 582] on div at bounding box center [784, 392] width 1568 height 784
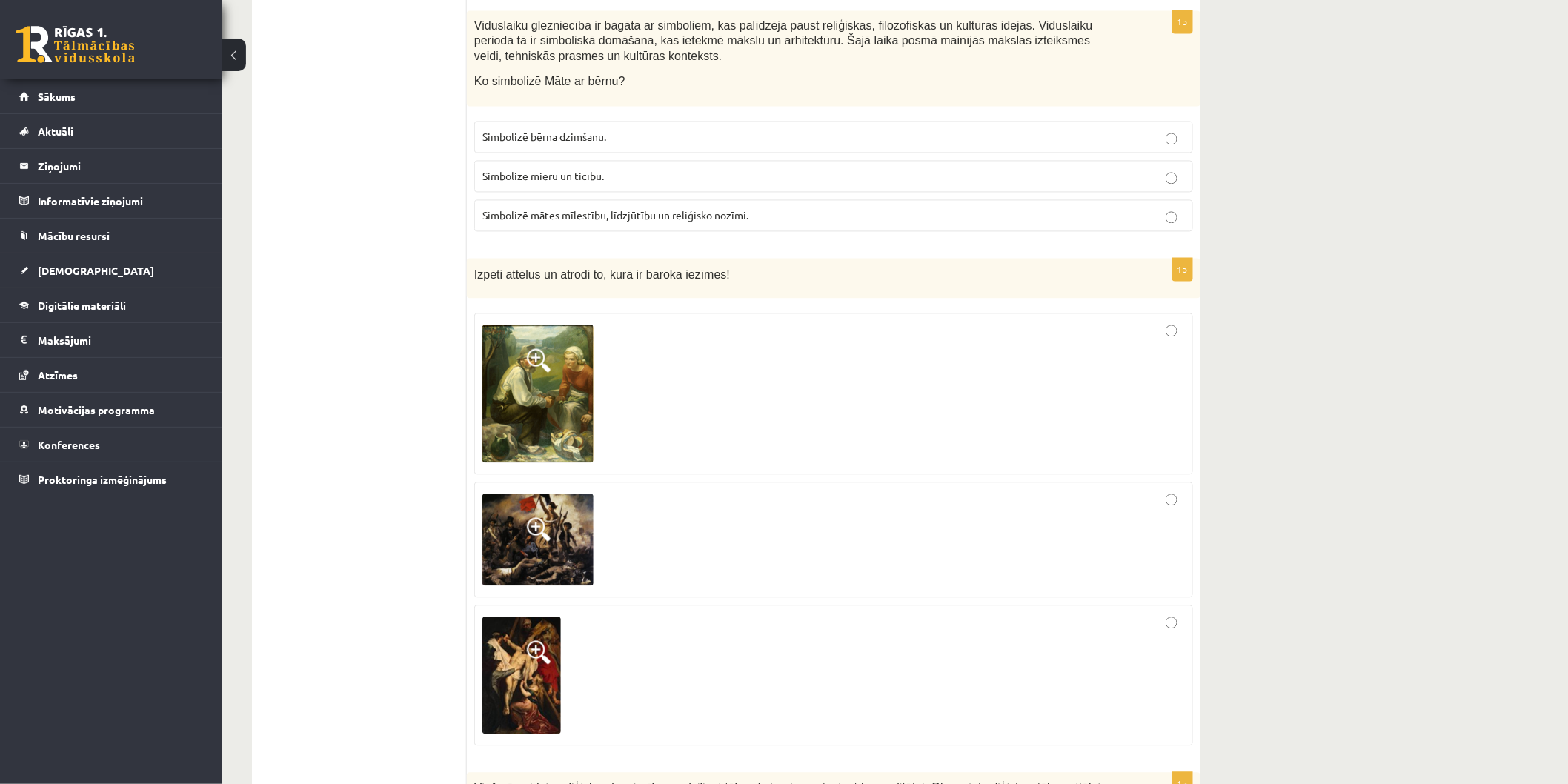
click at [1158, 612] on div at bounding box center [833, 674] width 703 height 124
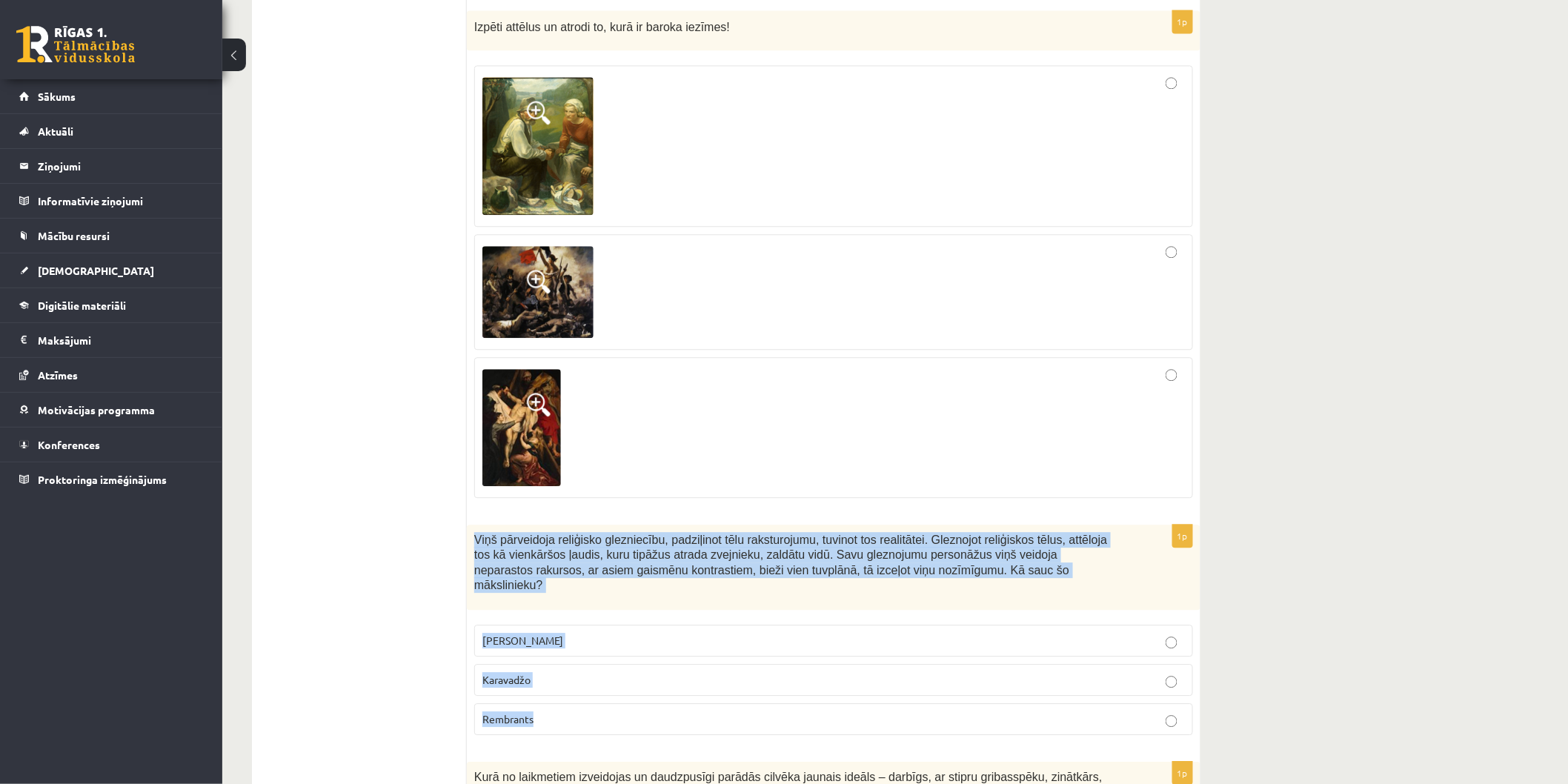
drag, startPoint x: 473, startPoint y: 505, endPoint x: 937, endPoint y: 661, distance: 489.5
click at [937, 661] on div "1p Viņš pārveidoja reliģisko glezniecību, padziļinot tēlu raksturojumu, tuvinot…" at bounding box center [833, 636] width 734 height 223
click at [905, 534] on span "Viņš pārveidoja reliģisko glezniecību, padziļinot tēlu raksturojumu, tuvinot to…" at bounding box center [790, 563] width 633 height 58
drag, startPoint x: 905, startPoint y: 520, endPoint x: 578, endPoint y: 664, distance: 357.3
click at [578, 664] on div "1p Viņš pārveidoja reliģisko glezniecību, padziļinot tēlu raksturojumu, tuvinot…" at bounding box center [833, 636] width 734 height 223
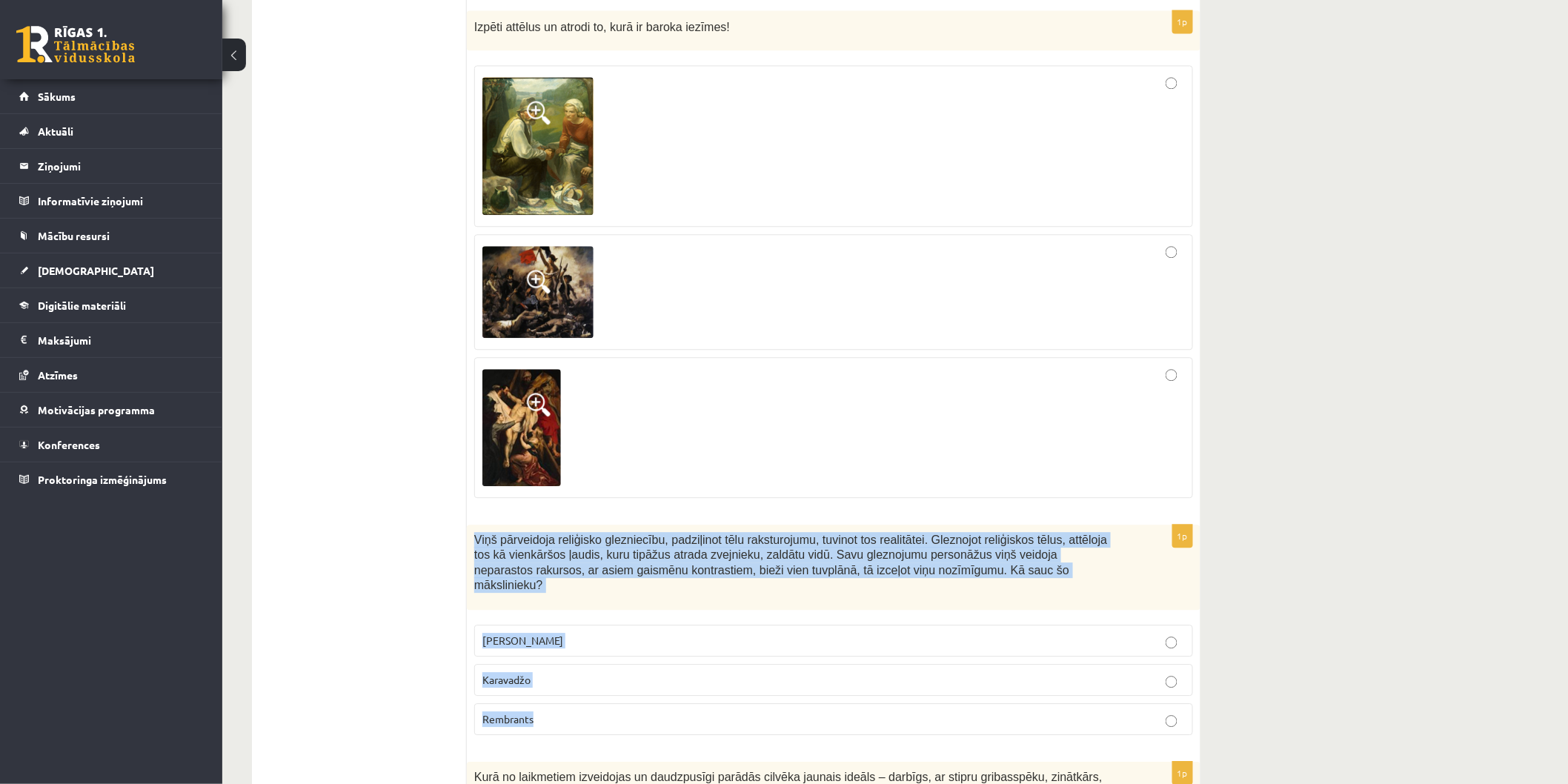
click at [518, 672] on span "Karavadžo" at bounding box center [506, 679] width 48 height 14
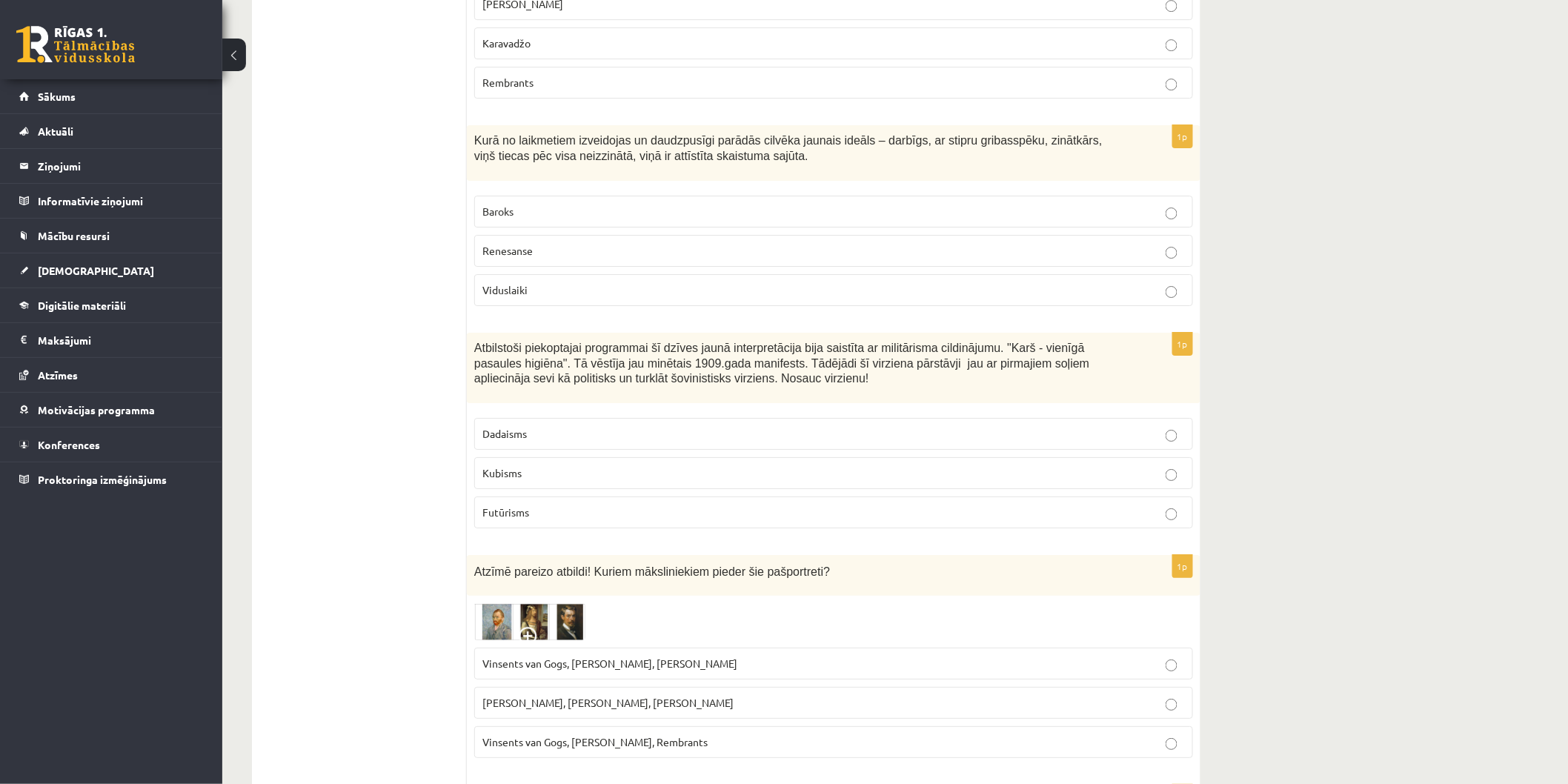
scroll to position [4393, 0]
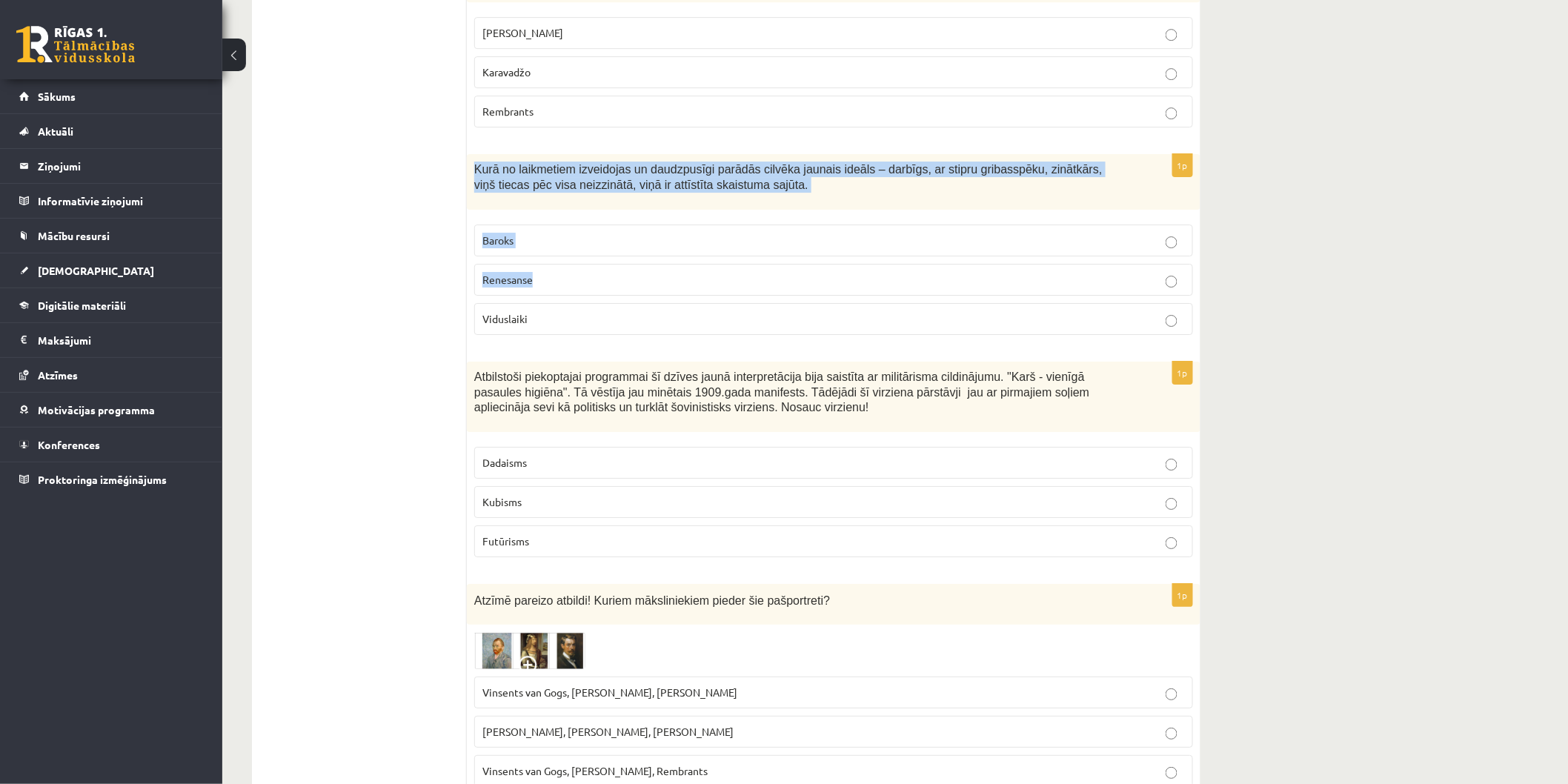
drag, startPoint x: 469, startPoint y: 110, endPoint x: 633, endPoint y: 227, distance: 201.5
click at [633, 227] on div "1p Kurā no laikmetiem izveidojas un daudzpusīgi parādās cilvēka jaunais ideāls …" at bounding box center [833, 250] width 734 height 192
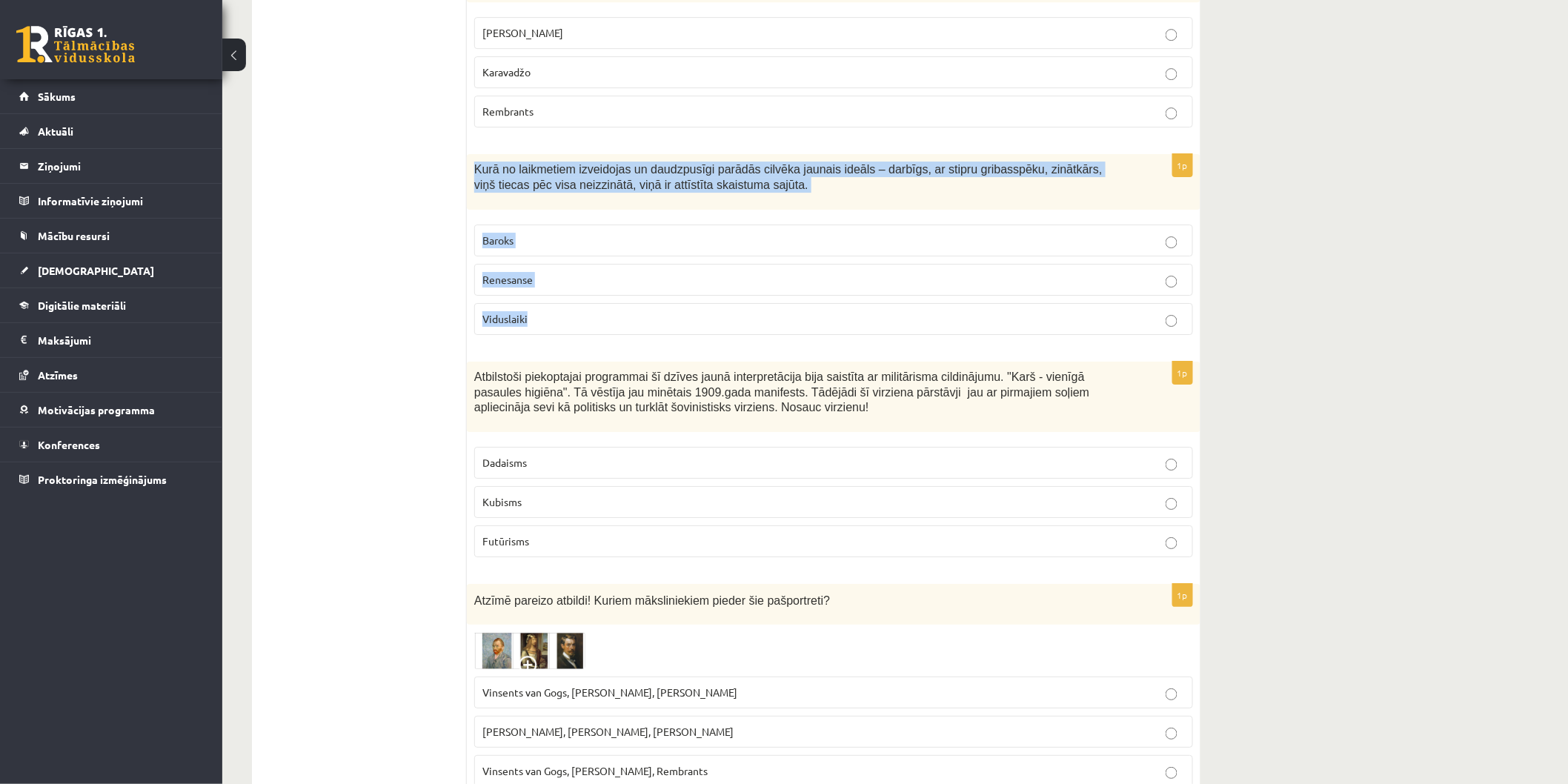
drag, startPoint x: 469, startPoint y: 112, endPoint x: 617, endPoint y: 257, distance: 207.2
click at [617, 257] on div "1p Kurā no laikmetiem izveidojas un daudzpusīgi parādās cilvēka jaunais ideāls …" at bounding box center [833, 250] width 734 height 192
click at [514, 272] on span "Renesanse" at bounding box center [508, 279] width 51 height 14
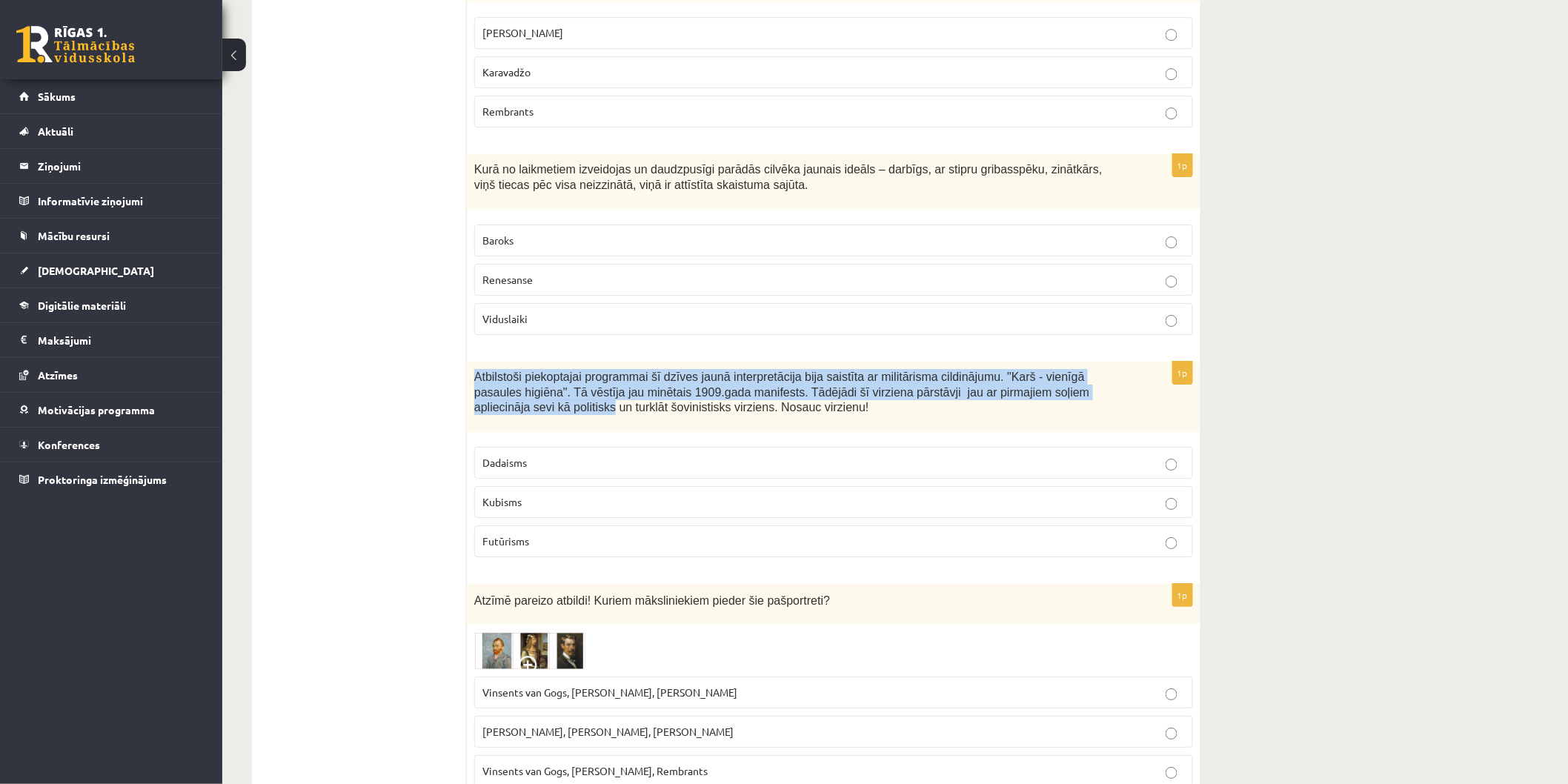
drag, startPoint x: 469, startPoint y: 324, endPoint x: 1131, endPoint y: 338, distance: 662.1
click at [1131, 361] on div "Atbilstoši piekoptajai programmai šī dzīves jaunā interpretācija bija saistīta …" at bounding box center [833, 397] width 734 height 71
click at [808, 370] on span "Atbilstoši piekoptajai programmai šī dzīves jaunā interpretācija bija saistīta …" at bounding box center [781, 391] width 615 height 43
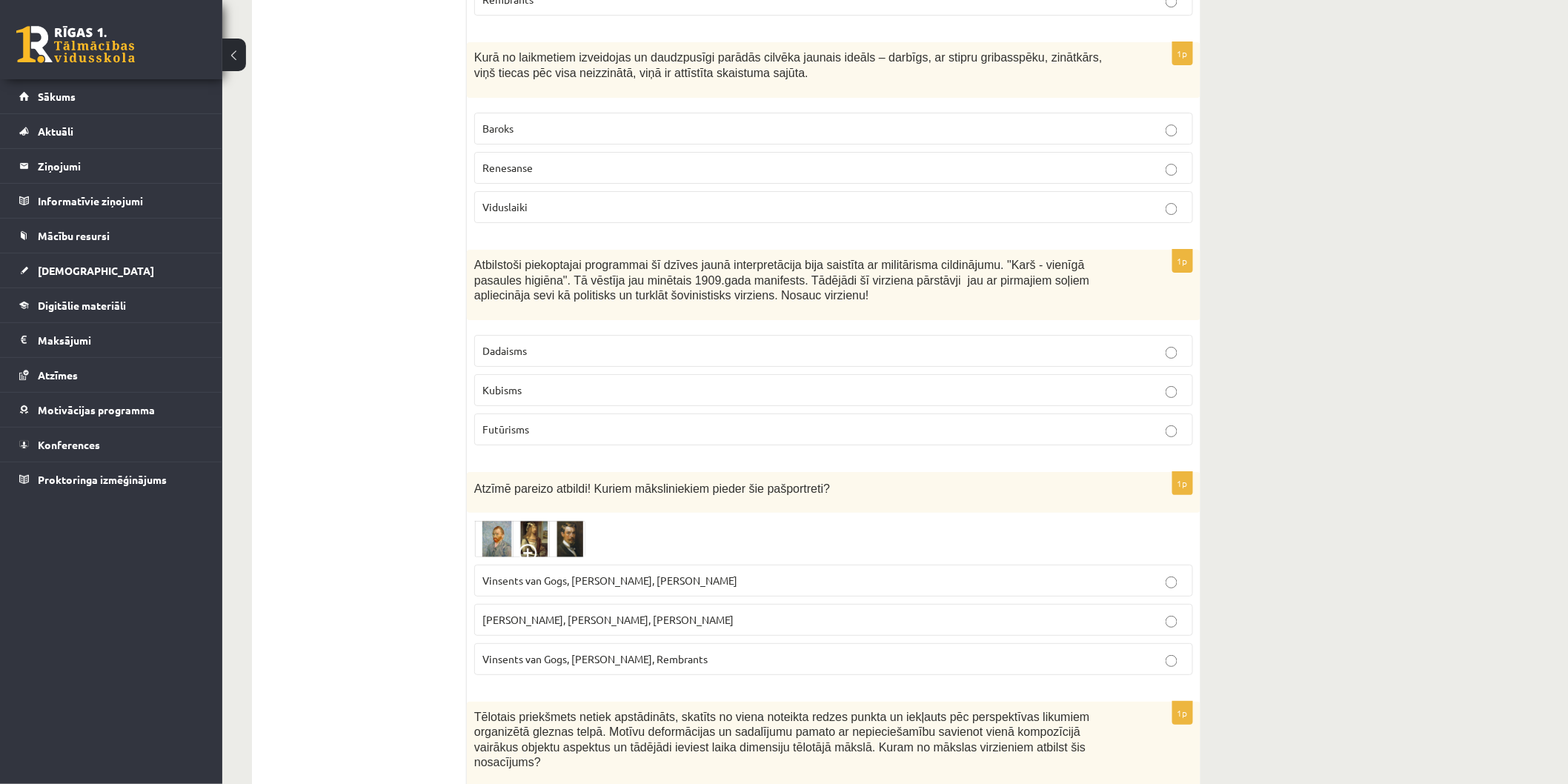
scroll to position [4505, 0]
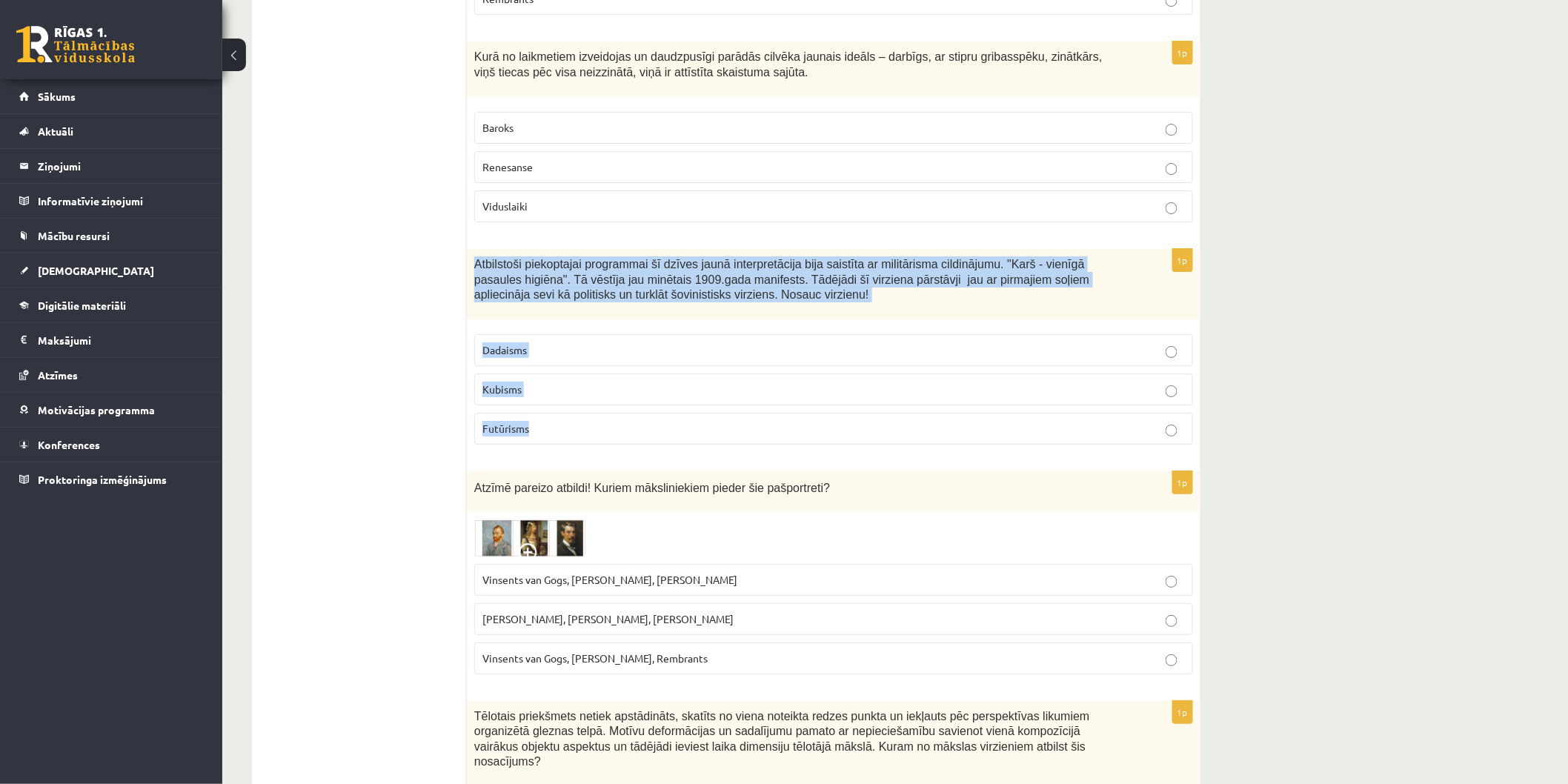
drag, startPoint x: 469, startPoint y: 216, endPoint x: 700, endPoint y: 371, distance: 278.2
click at [700, 371] on div "1p Atbilstoši piekoptajai programmai šī dzīves jaunā interpretācija bija saistī…" at bounding box center [833, 352] width 734 height 208
click at [493, 421] on span "Futūrisms" at bounding box center [505, 427] width 46 height 14
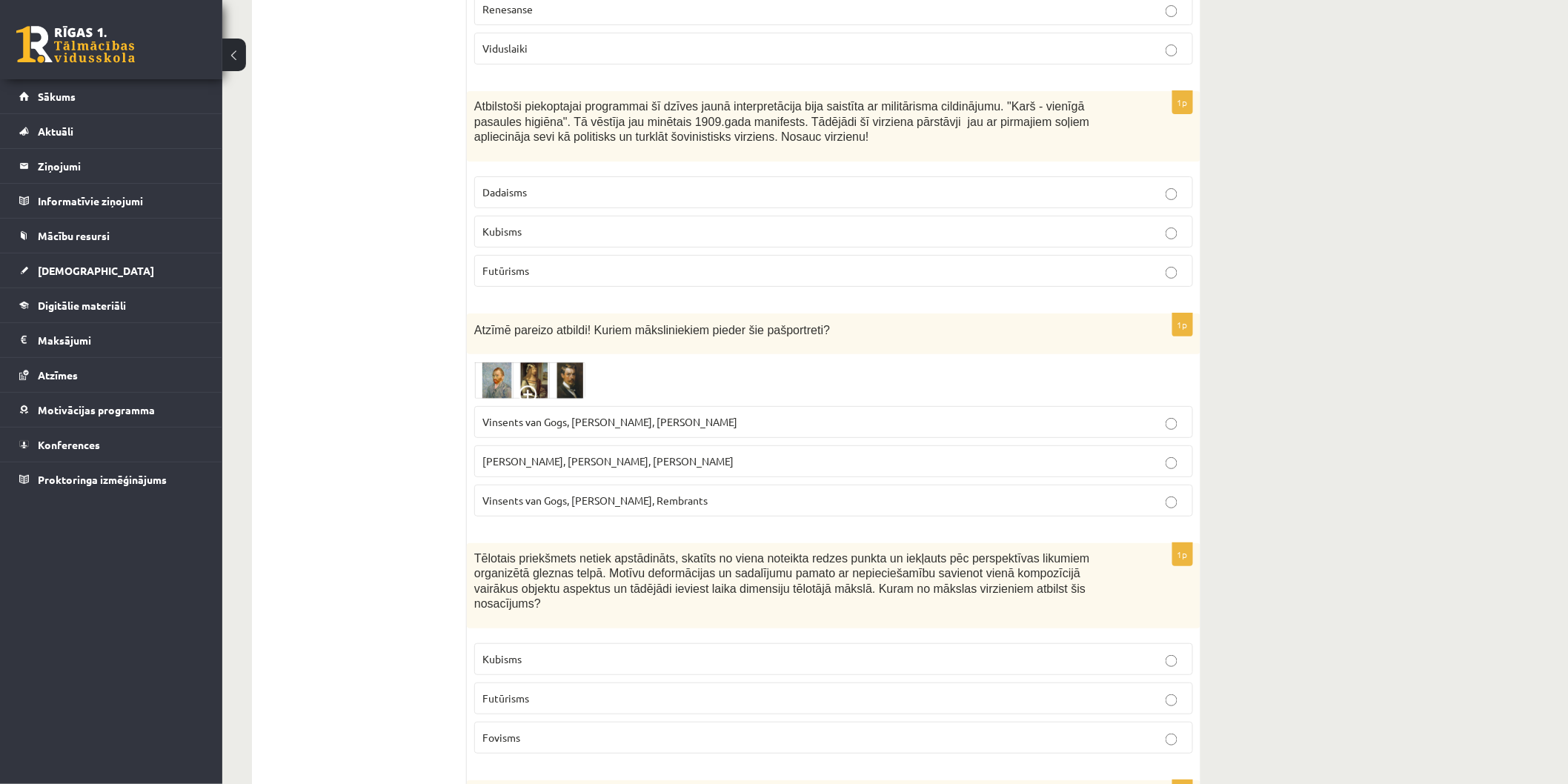
scroll to position [4670, 0]
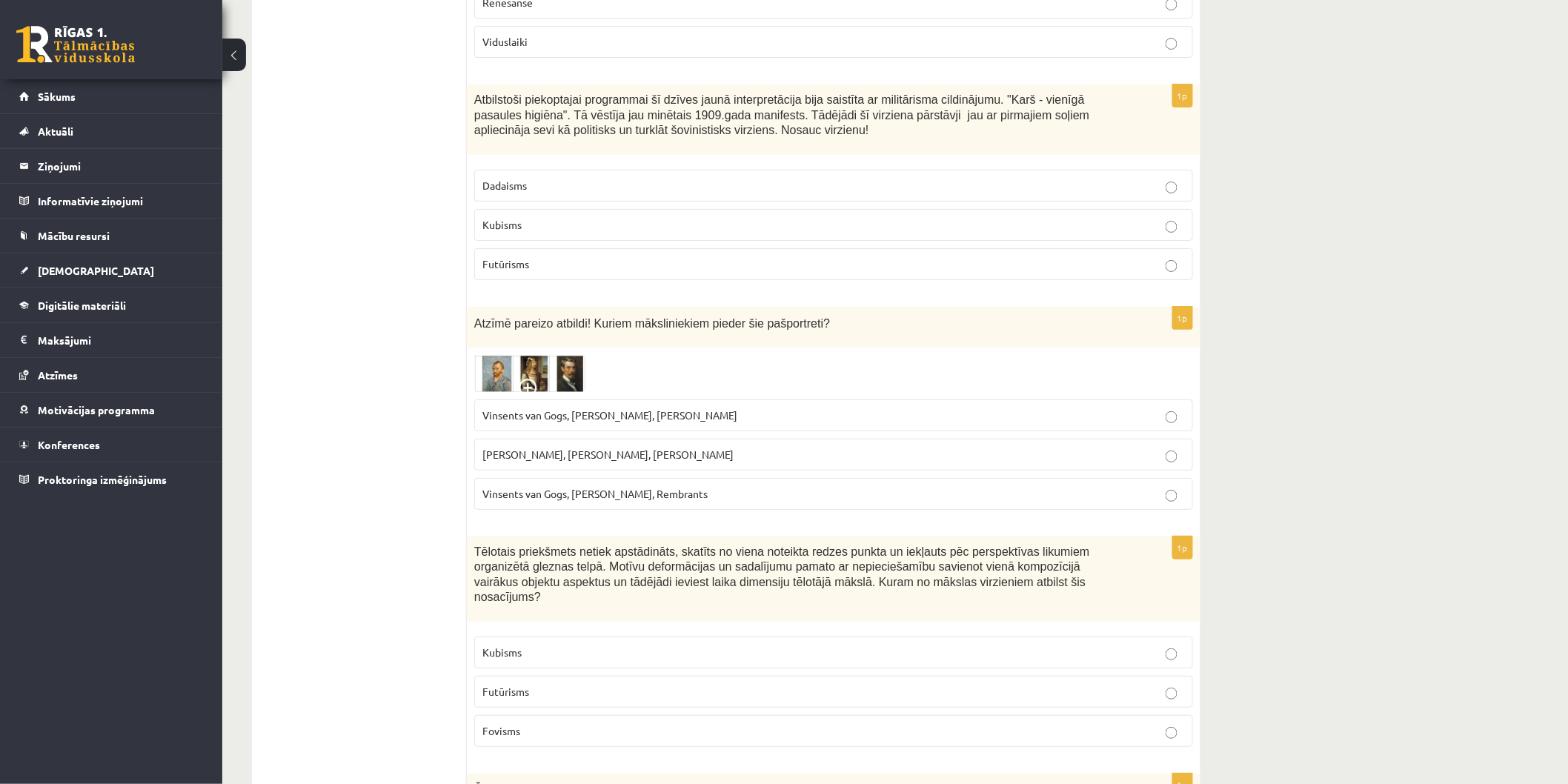
click at [514, 355] on img at bounding box center [529, 373] width 111 height 37
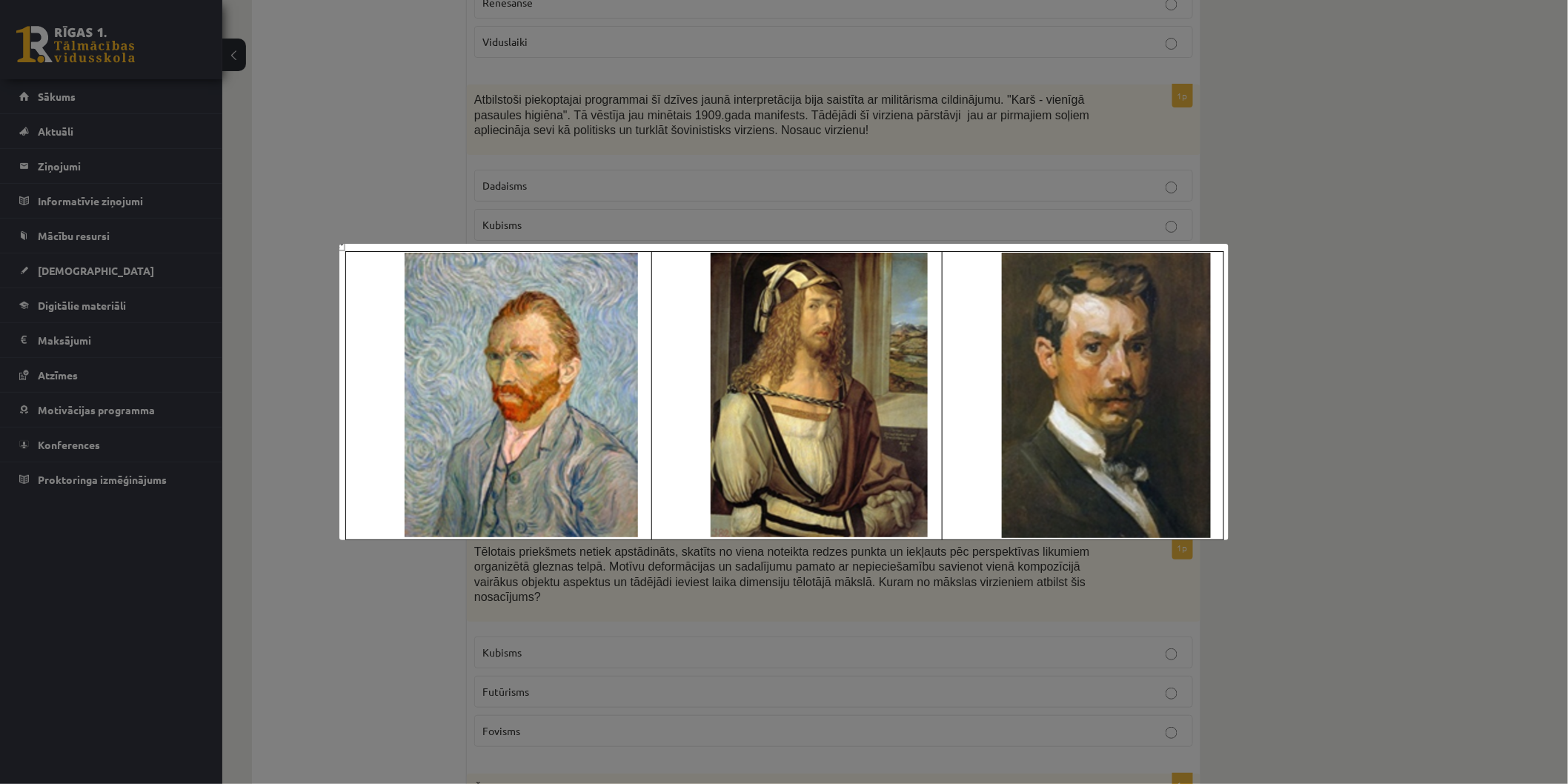
click at [439, 204] on div at bounding box center [784, 392] width 1568 height 784
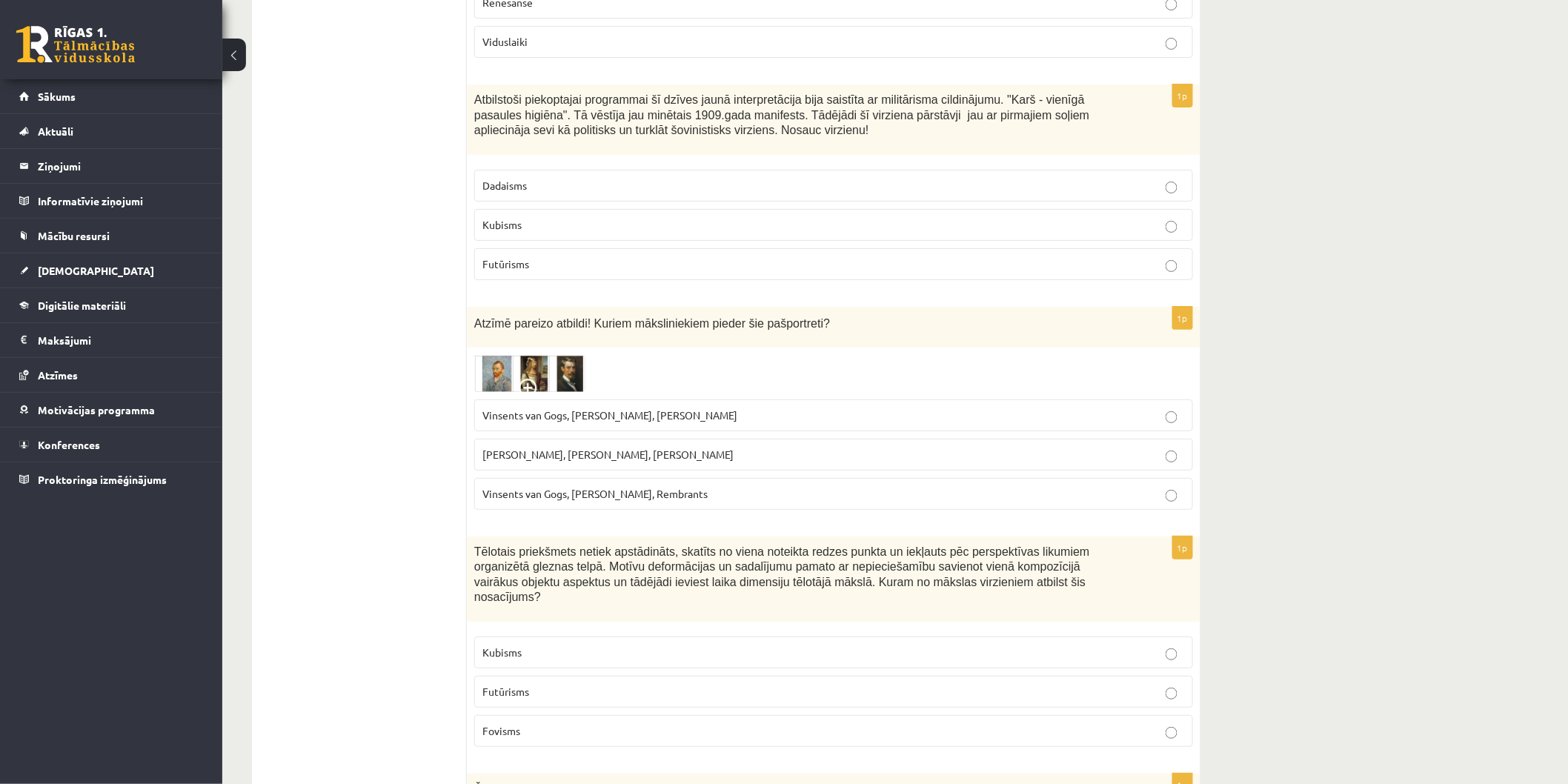
drag, startPoint x: 463, startPoint y: 264, endPoint x: 679, endPoint y: 331, distance: 226.2
click at [702, 355] on div at bounding box center [833, 373] width 719 height 37
drag, startPoint x: 478, startPoint y: 272, endPoint x: 538, endPoint y: 263, distance: 60.7
click at [539, 317] on span "Atzīmē pareizo atbildi! Kuriem māksliniekiem pieder šie pašportreti?" at bounding box center [652, 323] width 356 height 13
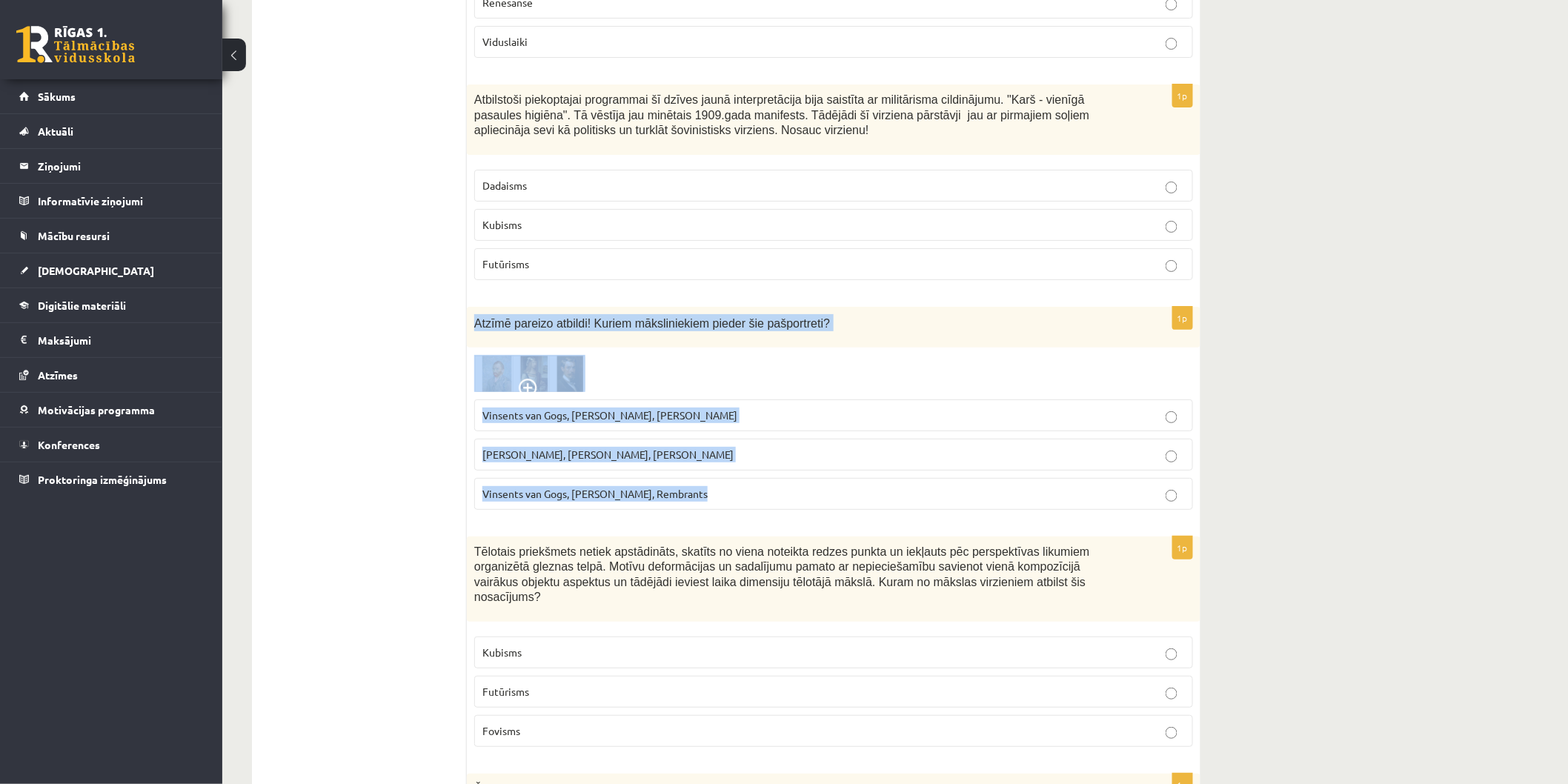
drag, startPoint x: 469, startPoint y: 268, endPoint x: 757, endPoint y: 435, distance: 332.9
click at [757, 435] on div "1p Atzīmē pareizo atbildi! Kuriem māksliniekiem pieder šie pašportreti? Vinsent…" at bounding box center [833, 414] width 734 height 215
click at [537, 408] on span "Vinsents van Gogs, Albrehts Dīrers, Janis Rozentāls" at bounding box center [609, 415] width 255 height 14
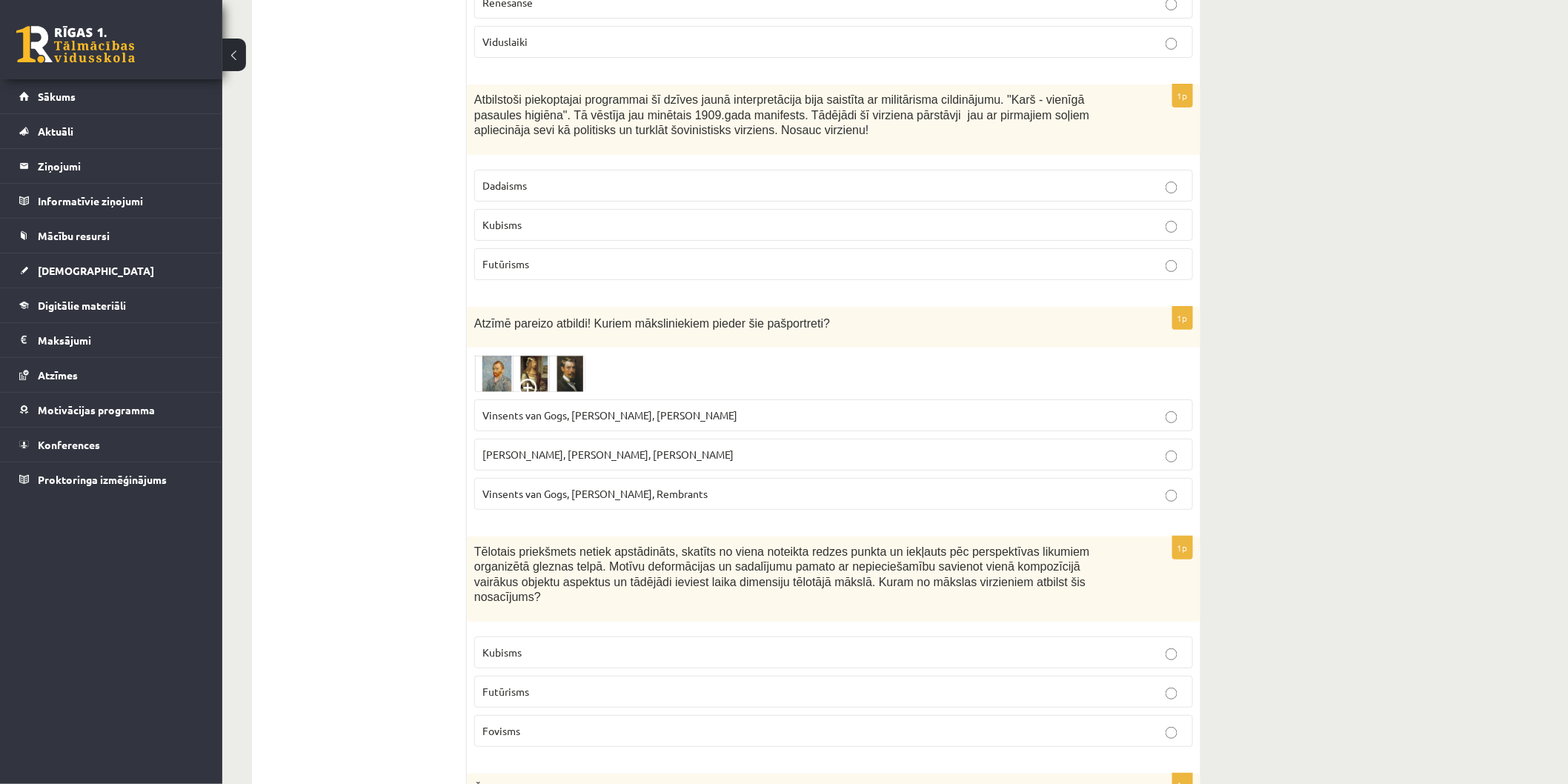
click at [541, 355] on img at bounding box center [529, 373] width 111 height 37
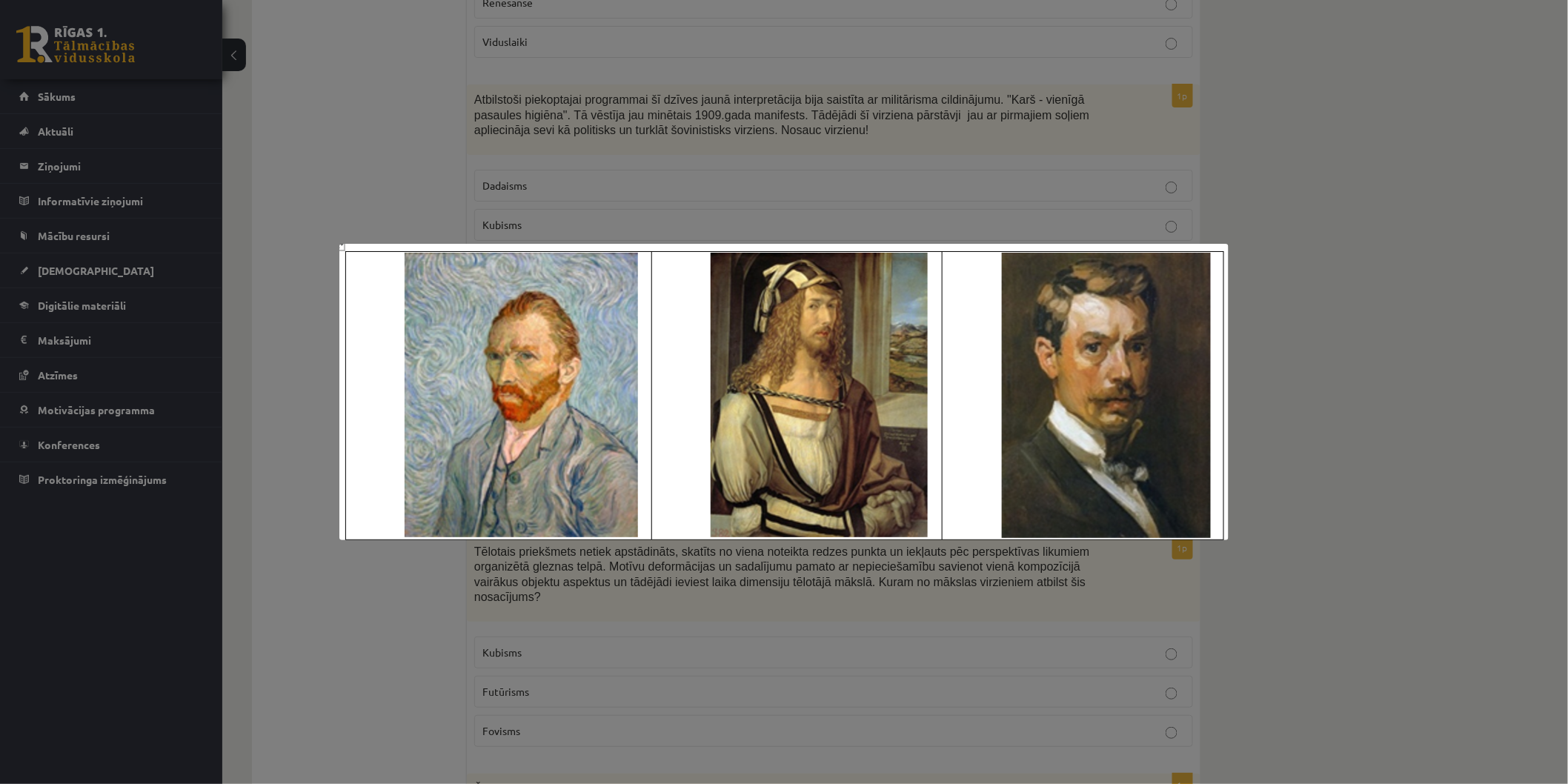
click at [419, 190] on div at bounding box center [784, 392] width 1568 height 784
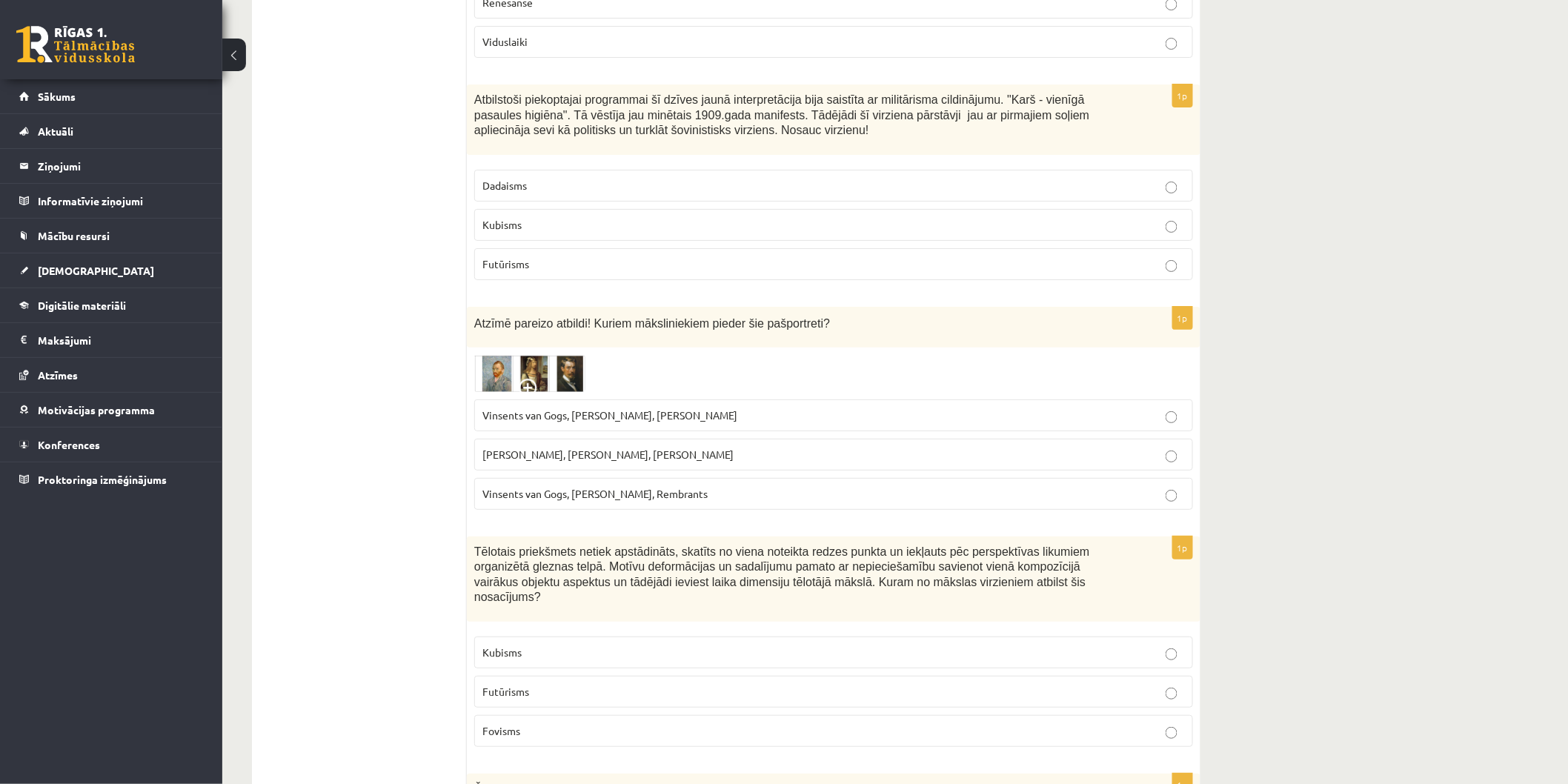
click at [513, 355] on img at bounding box center [529, 373] width 111 height 37
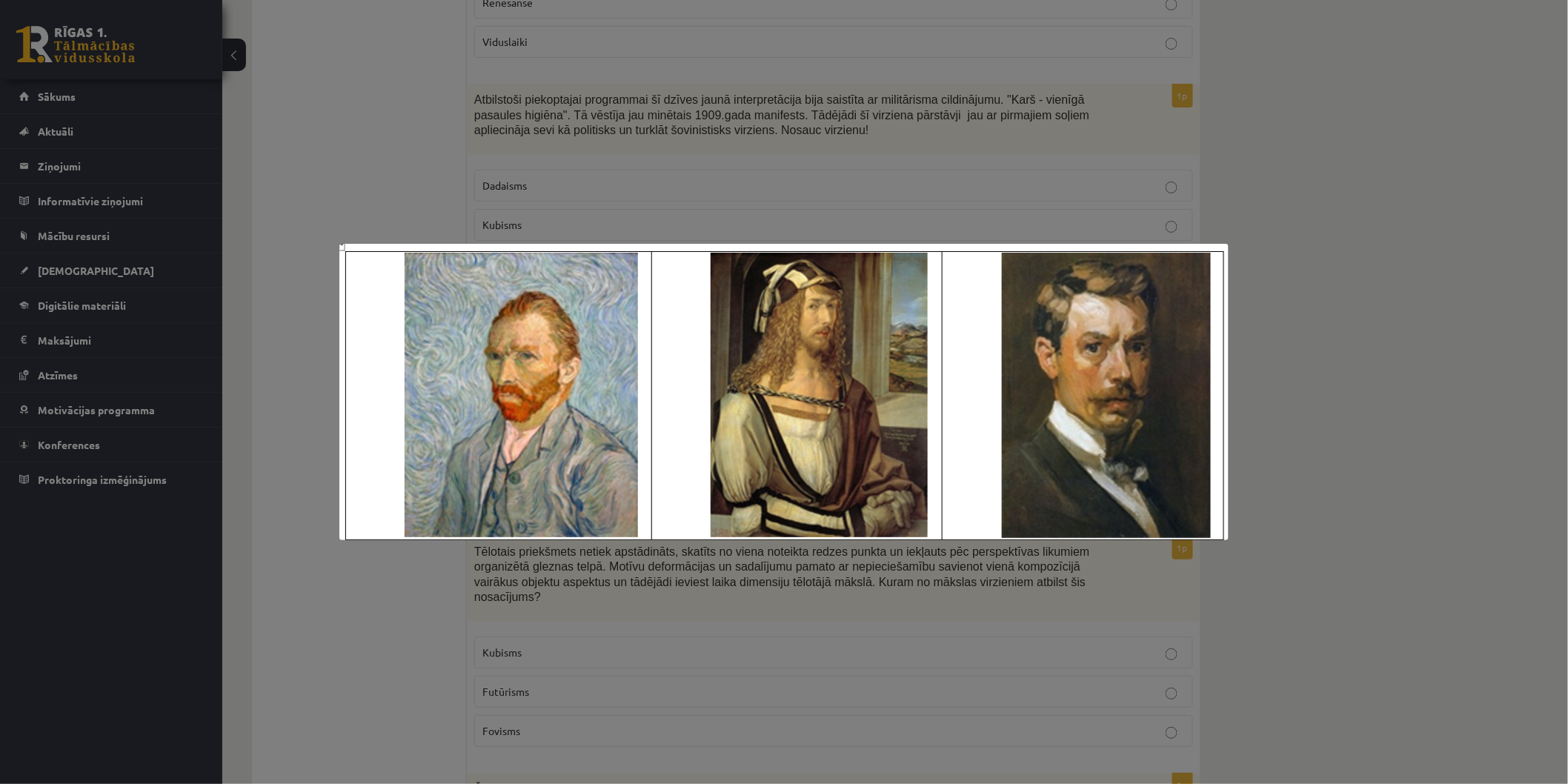
click at [468, 216] on div at bounding box center [784, 392] width 1568 height 784
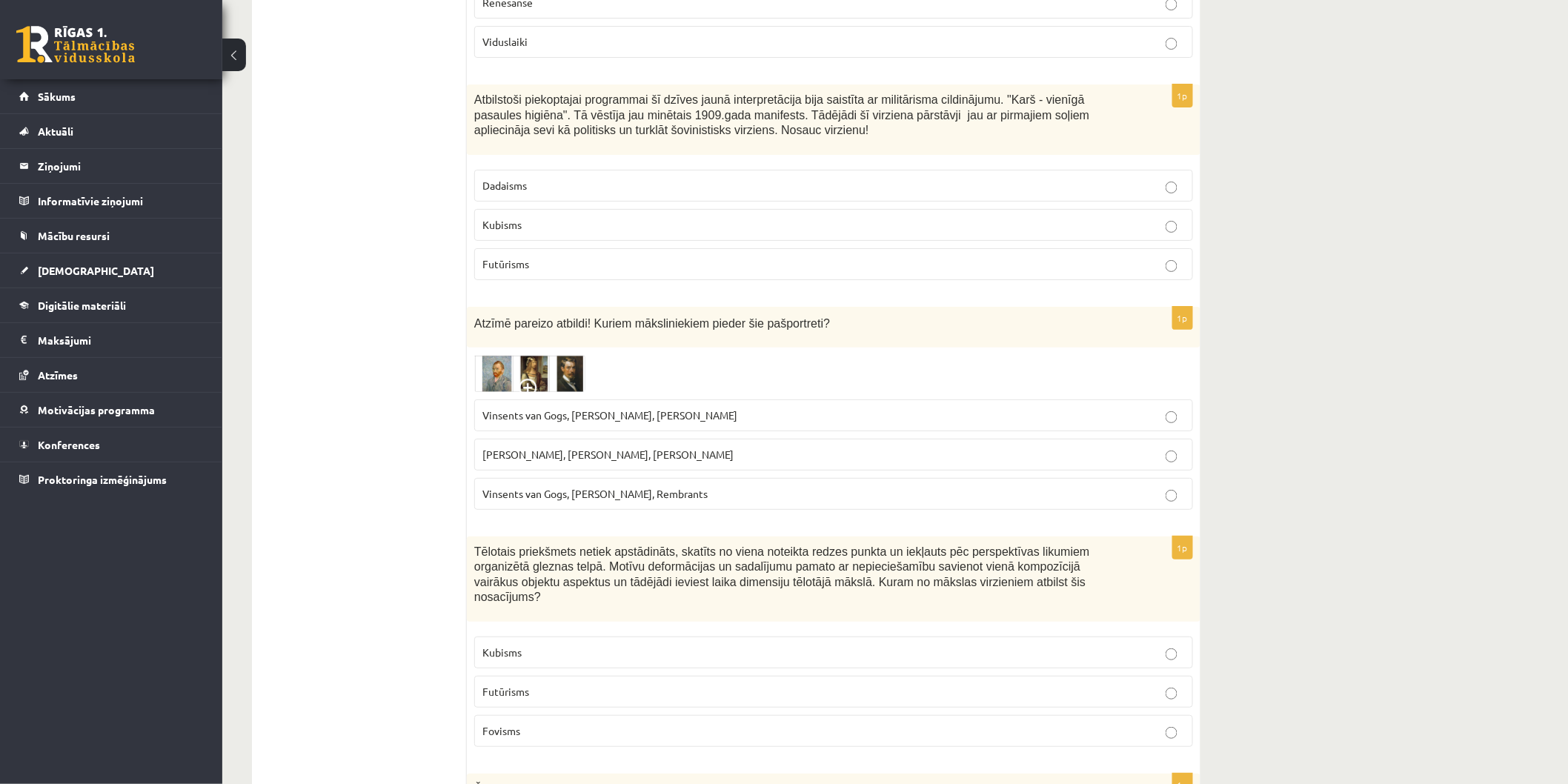
click at [532, 355] on img at bounding box center [529, 373] width 111 height 37
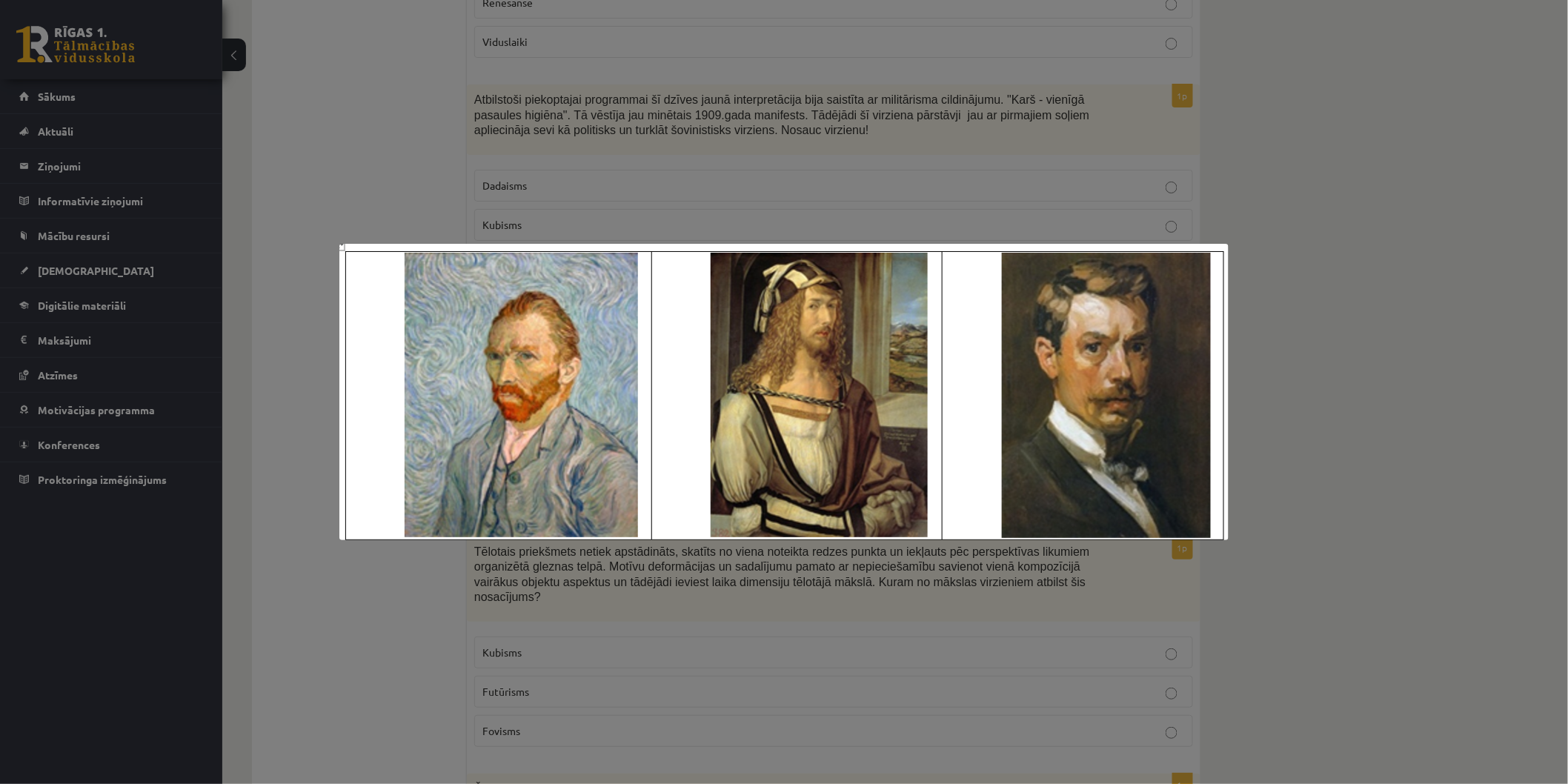
click at [1265, 164] on div at bounding box center [784, 392] width 1568 height 784
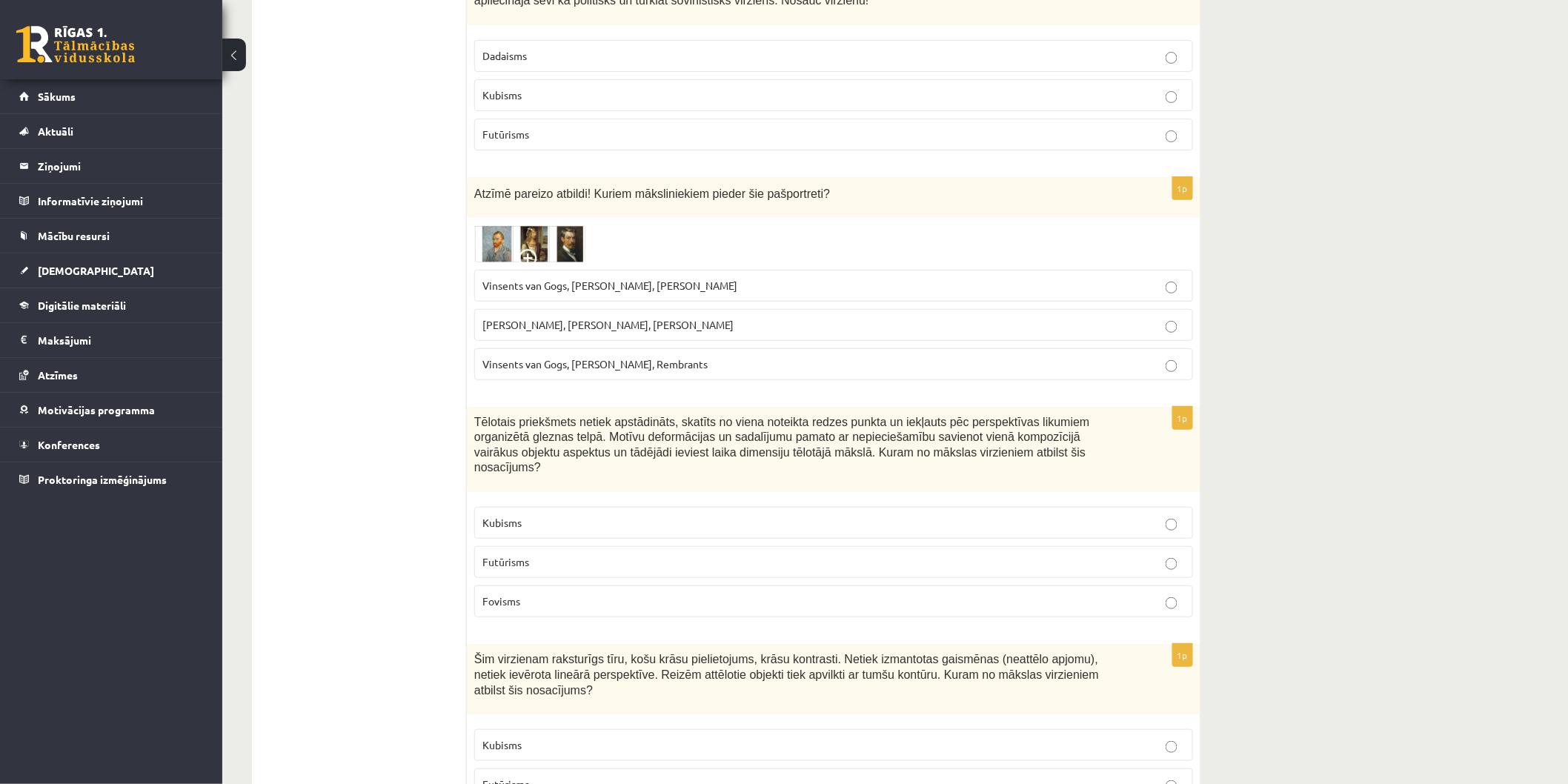
scroll to position [4835, 0]
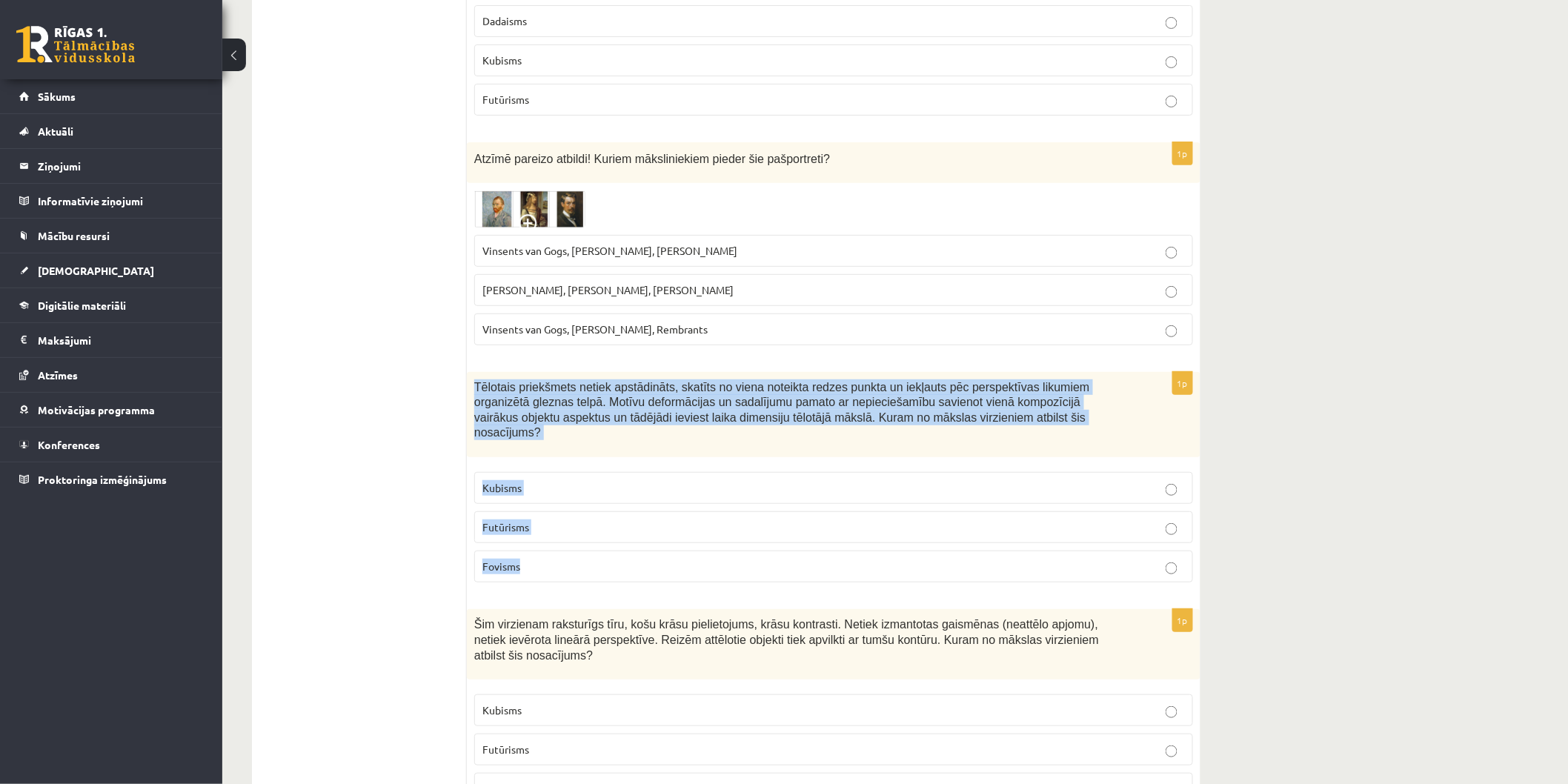
drag, startPoint x: 469, startPoint y: 343, endPoint x: 1093, endPoint y: 492, distance: 641.5
click at [1093, 492] on div "1p Tēlotais priekšmets netiek apstādināts, skatīts no viena noteikta redzes pun…" at bounding box center [833, 484] width 734 height 223
click at [524, 480] on p "Kubisms" at bounding box center [833, 487] width 703 height 15
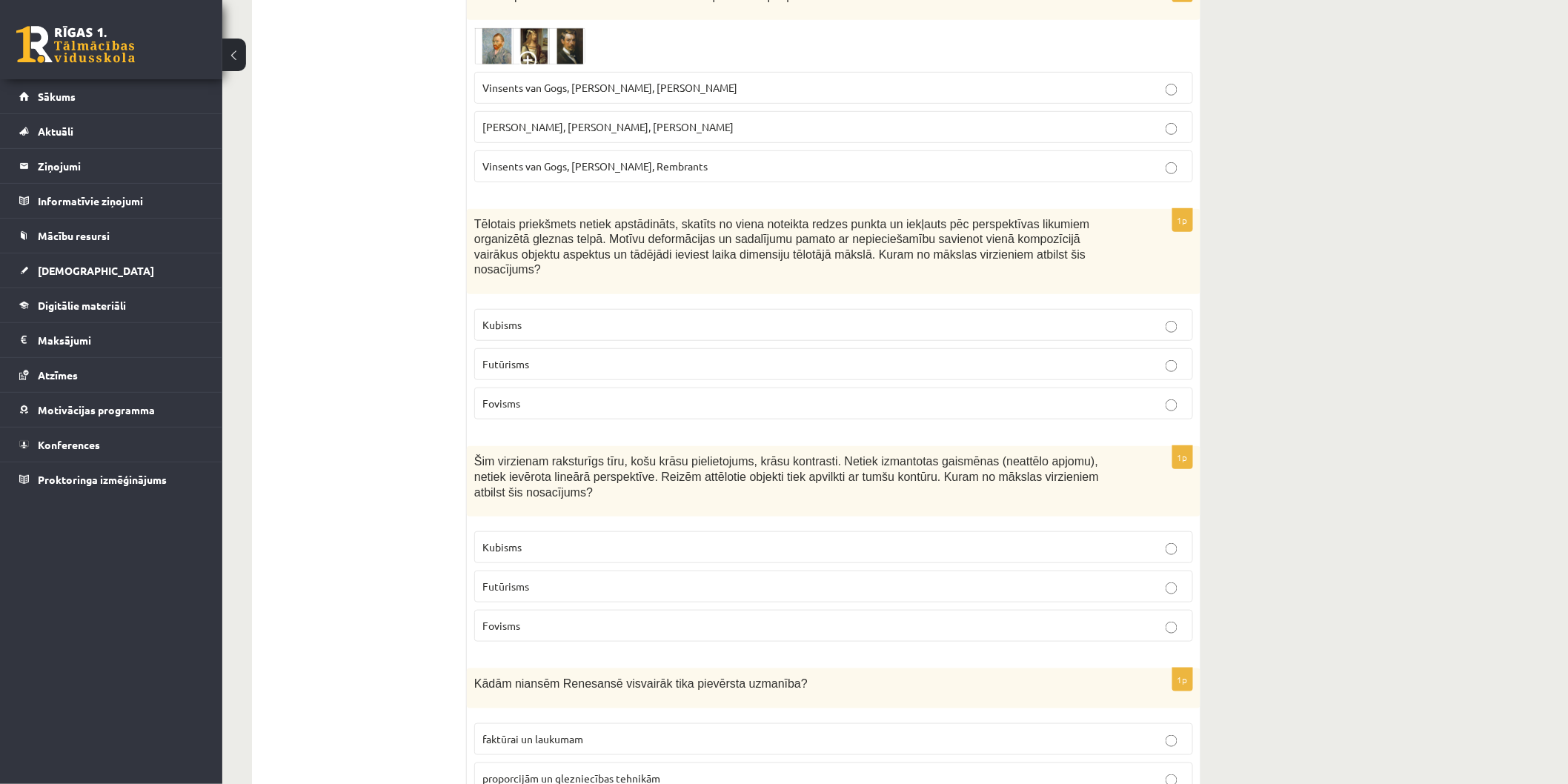
scroll to position [5000, 0]
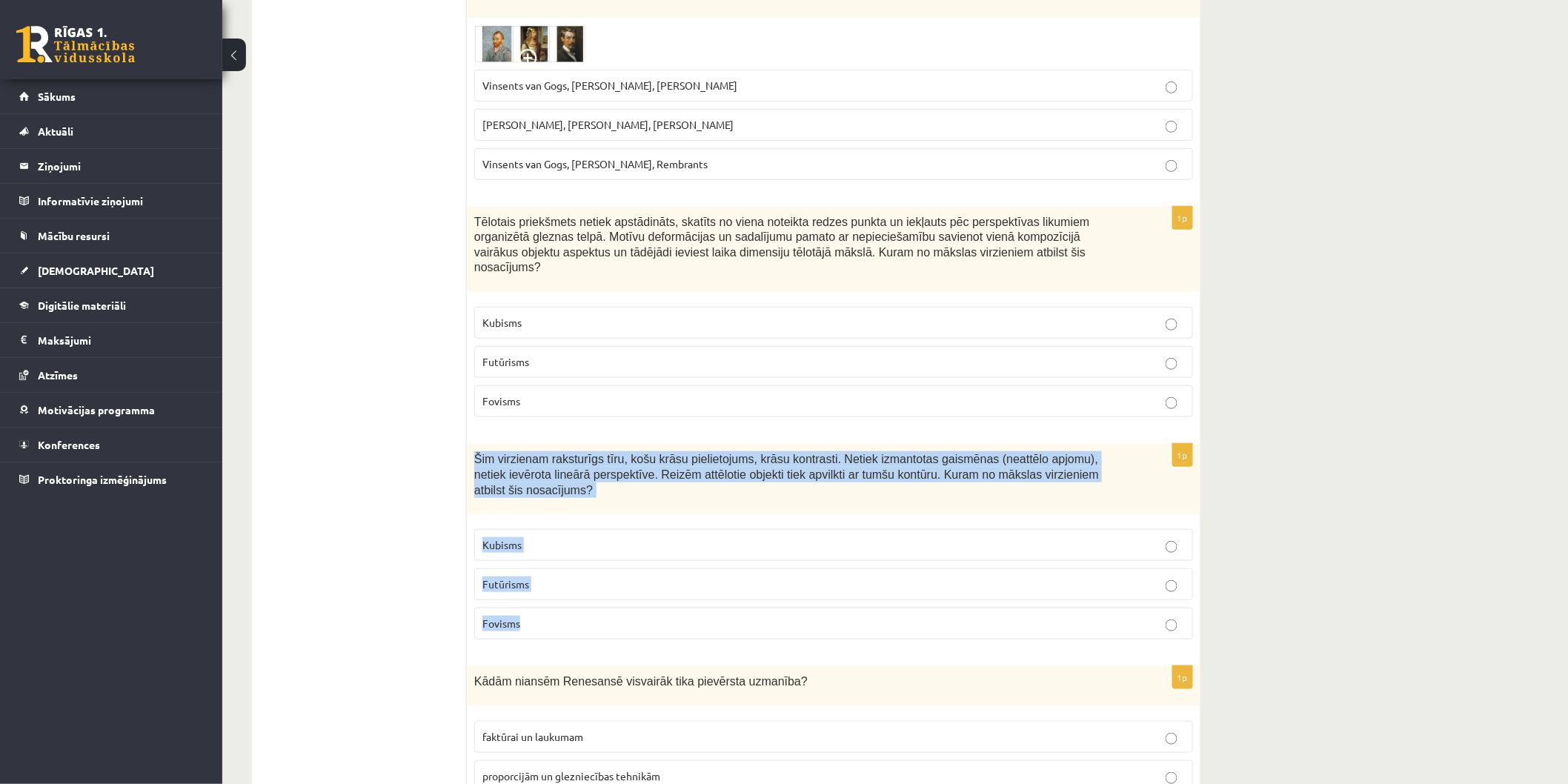
drag, startPoint x: 478, startPoint y: 391, endPoint x: 620, endPoint y: 536, distance: 203.0
click at [620, 536] on div "1p Šim virzienam raksturīgs tīru, košu krāsu pielietojums, krāsu kontrasti. Net…" at bounding box center [833, 547] width 734 height 208
click at [542, 615] on p "Fovisms" at bounding box center [833, 622] width 703 height 15
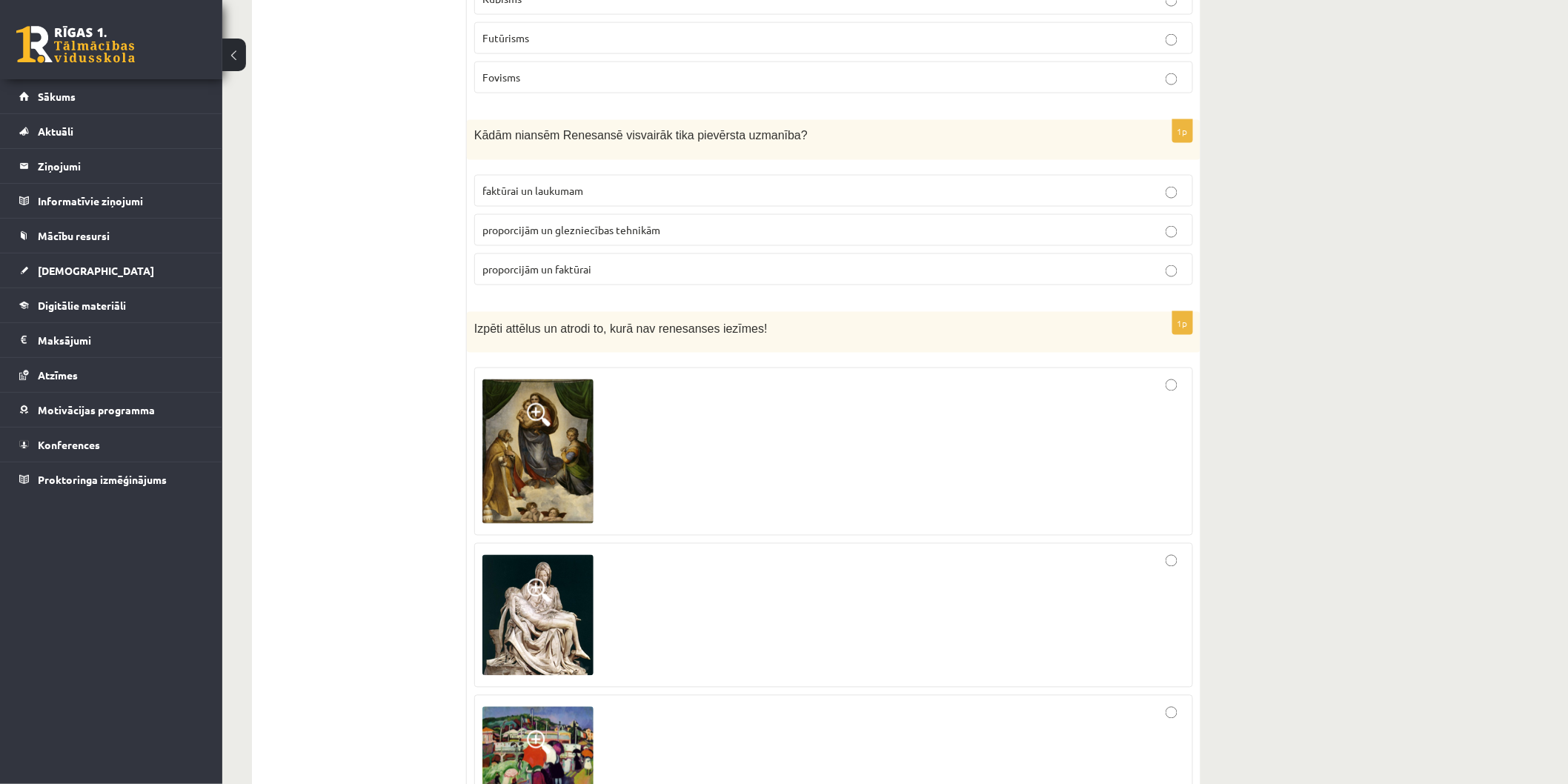
scroll to position [5575, 0]
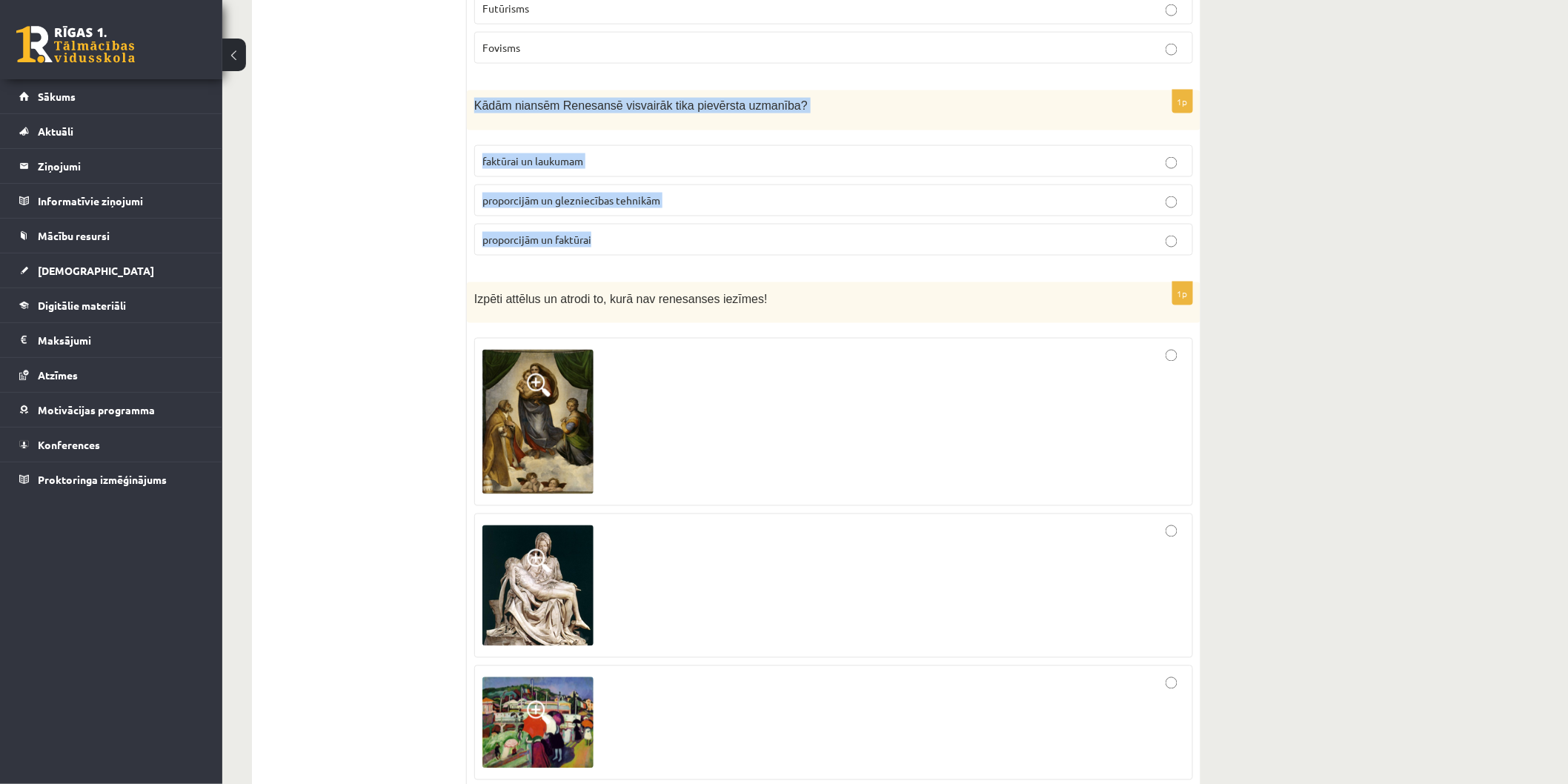
drag, startPoint x: 474, startPoint y: 25, endPoint x: 683, endPoint y: 151, distance: 244.0
click at [683, 151] on div "1p Kādām niansēm Renesansē visvairāk tika pievērsta uzmanība? faktūrai un lauku…" at bounding box center [833, 179] width 734 height 177
click at [614, 193] on span "proporcijām un glezniecības tehnikām" at bounding box center [571, 200] width 178 height 14
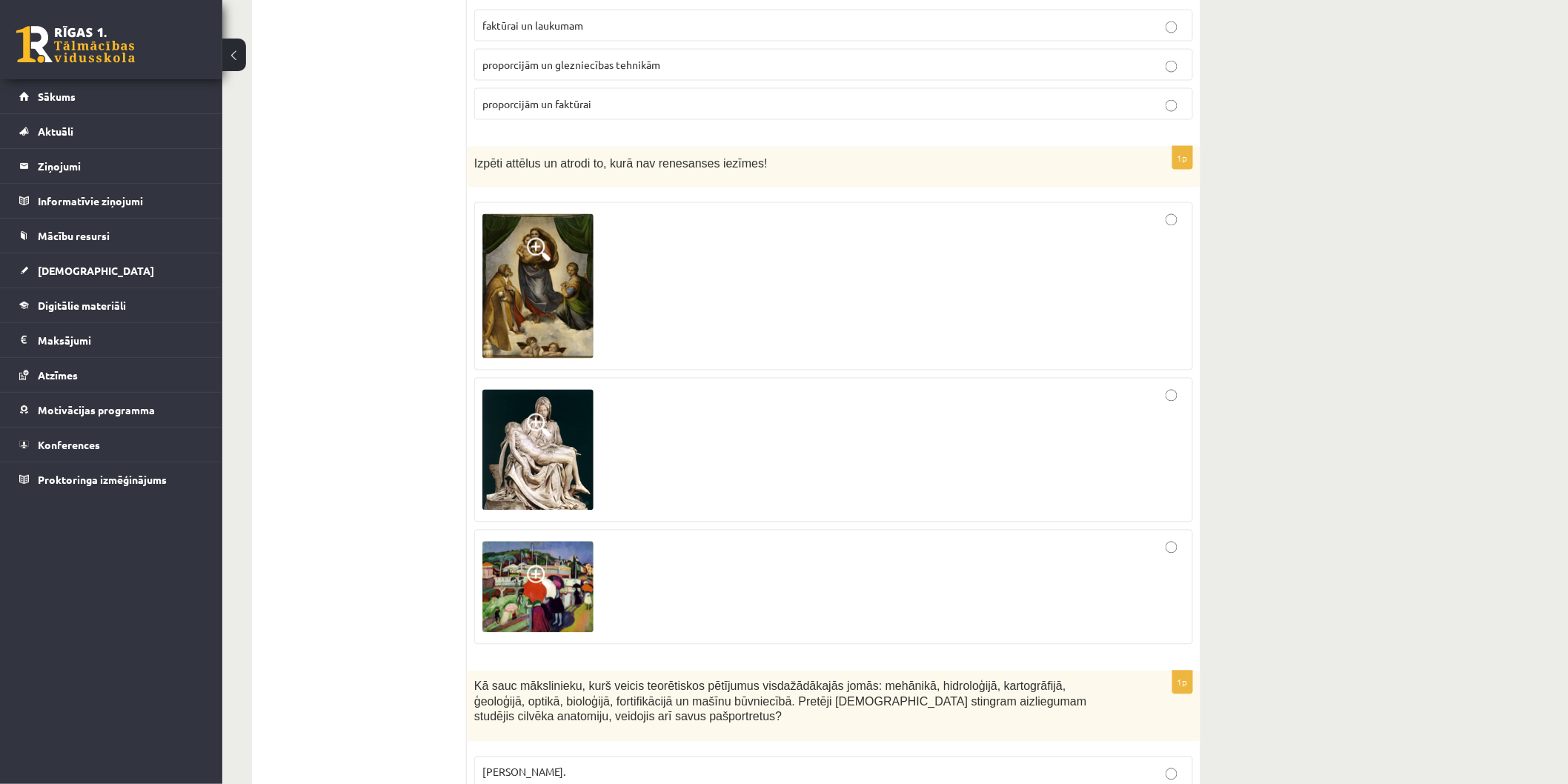
scroll to position [5740, 0]
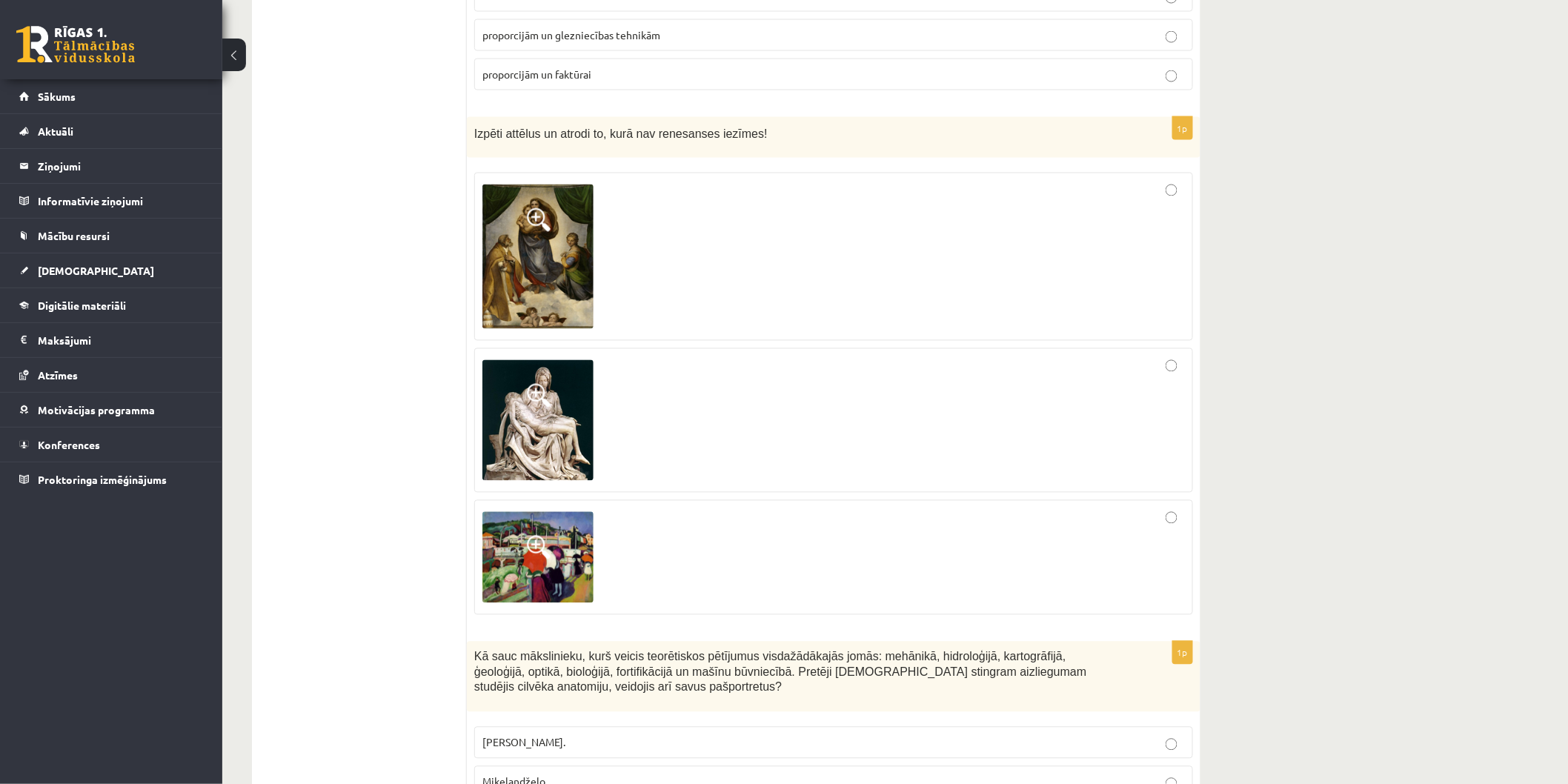
click at [538, 184] on img at bounding box center [537, 256] width 111 height 144
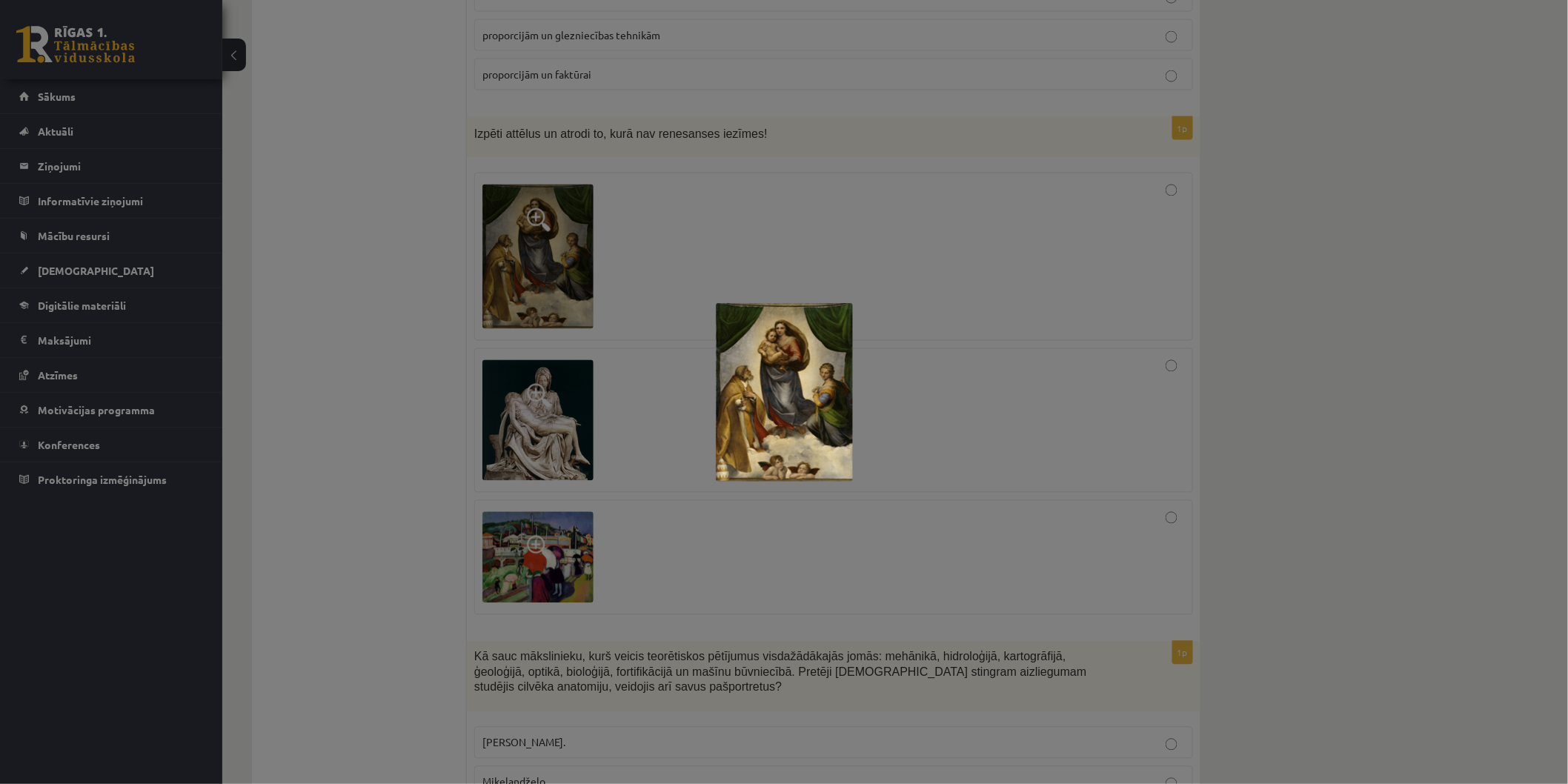
click at [538, 158] on div at bounding box center [784, 392] width 1568 height 784
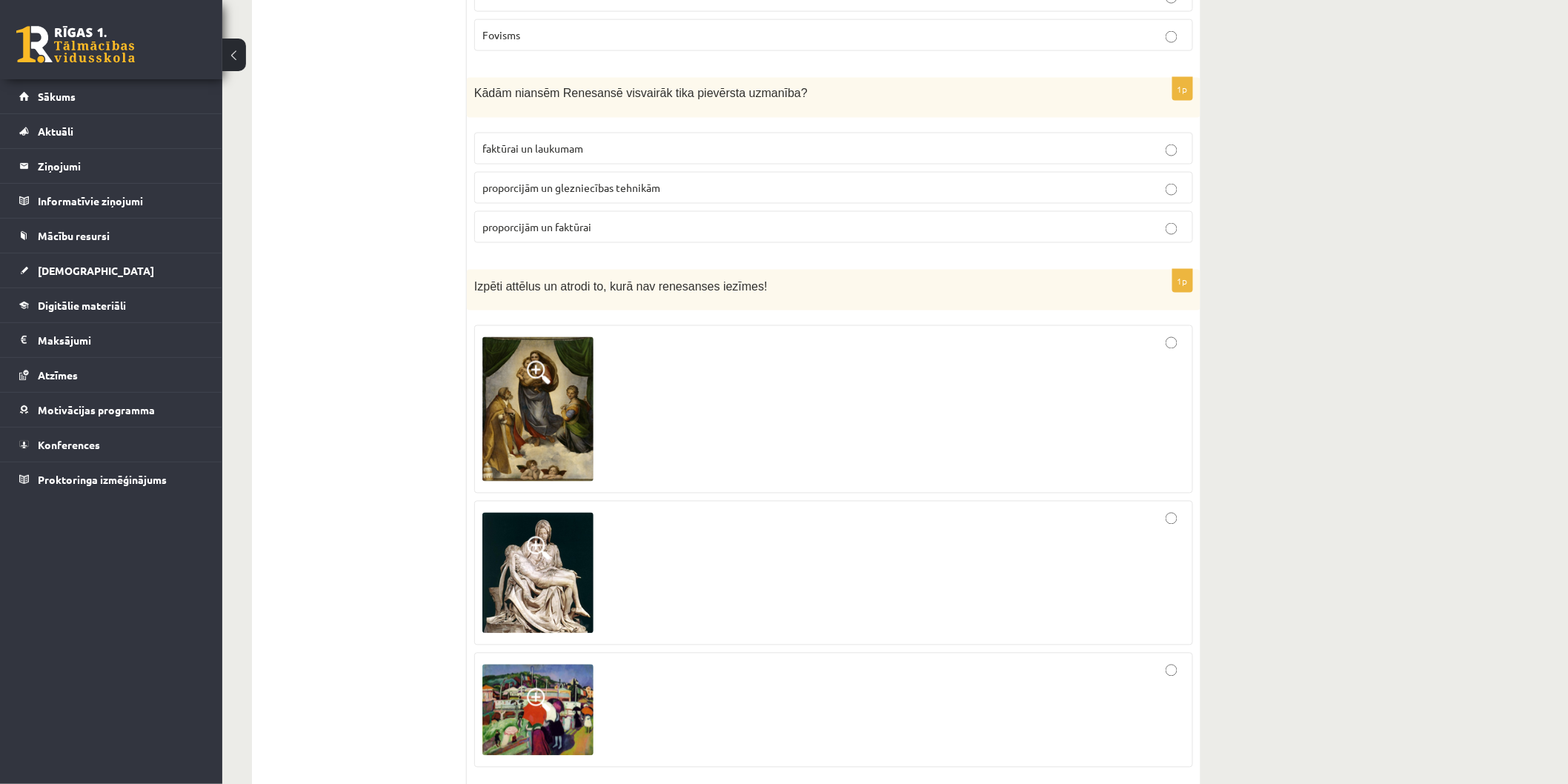
scroll to position [5575, 0]
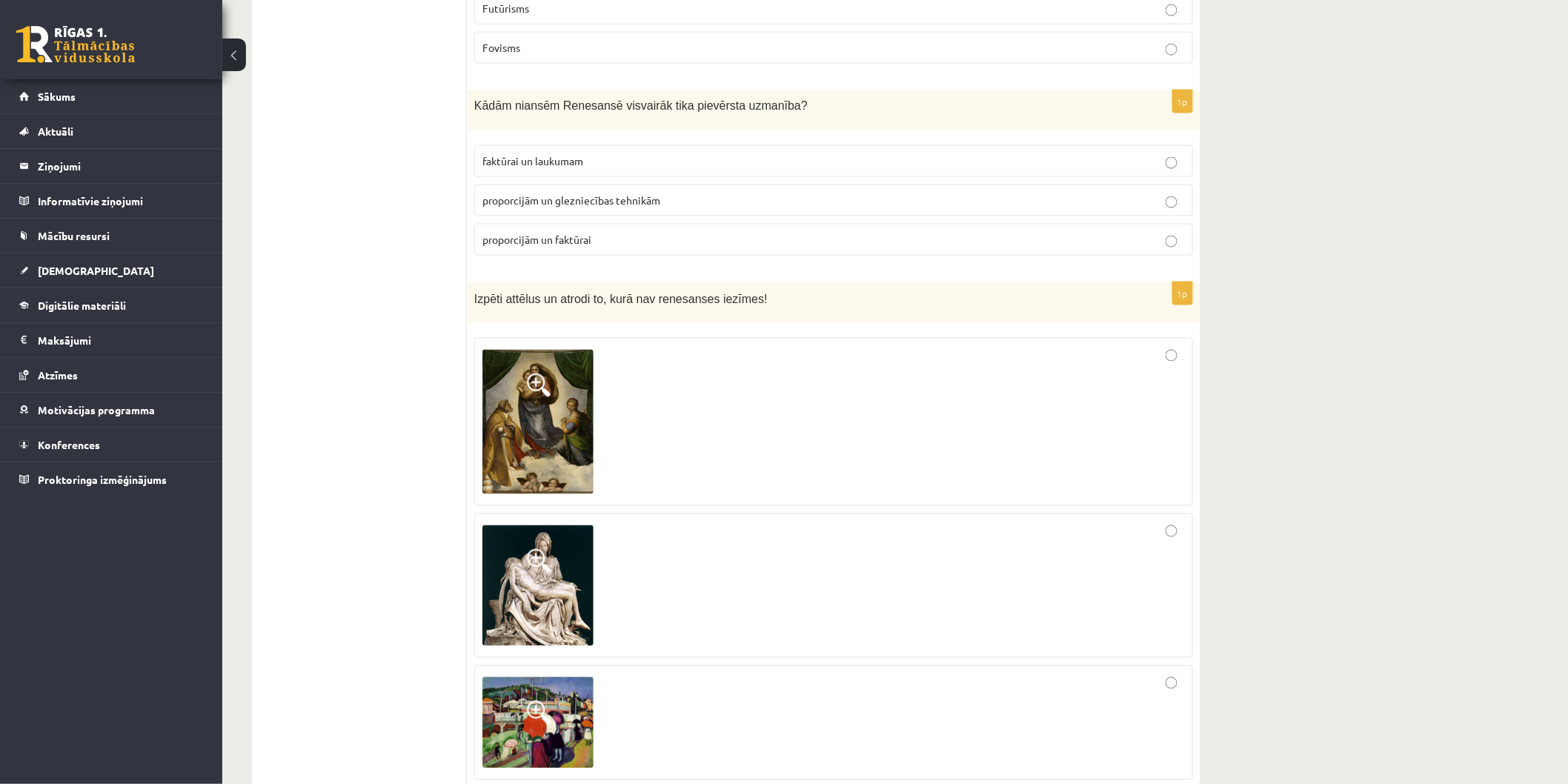
click at [538, 349] on img at bounding box center [537, 421] width 111 height 144
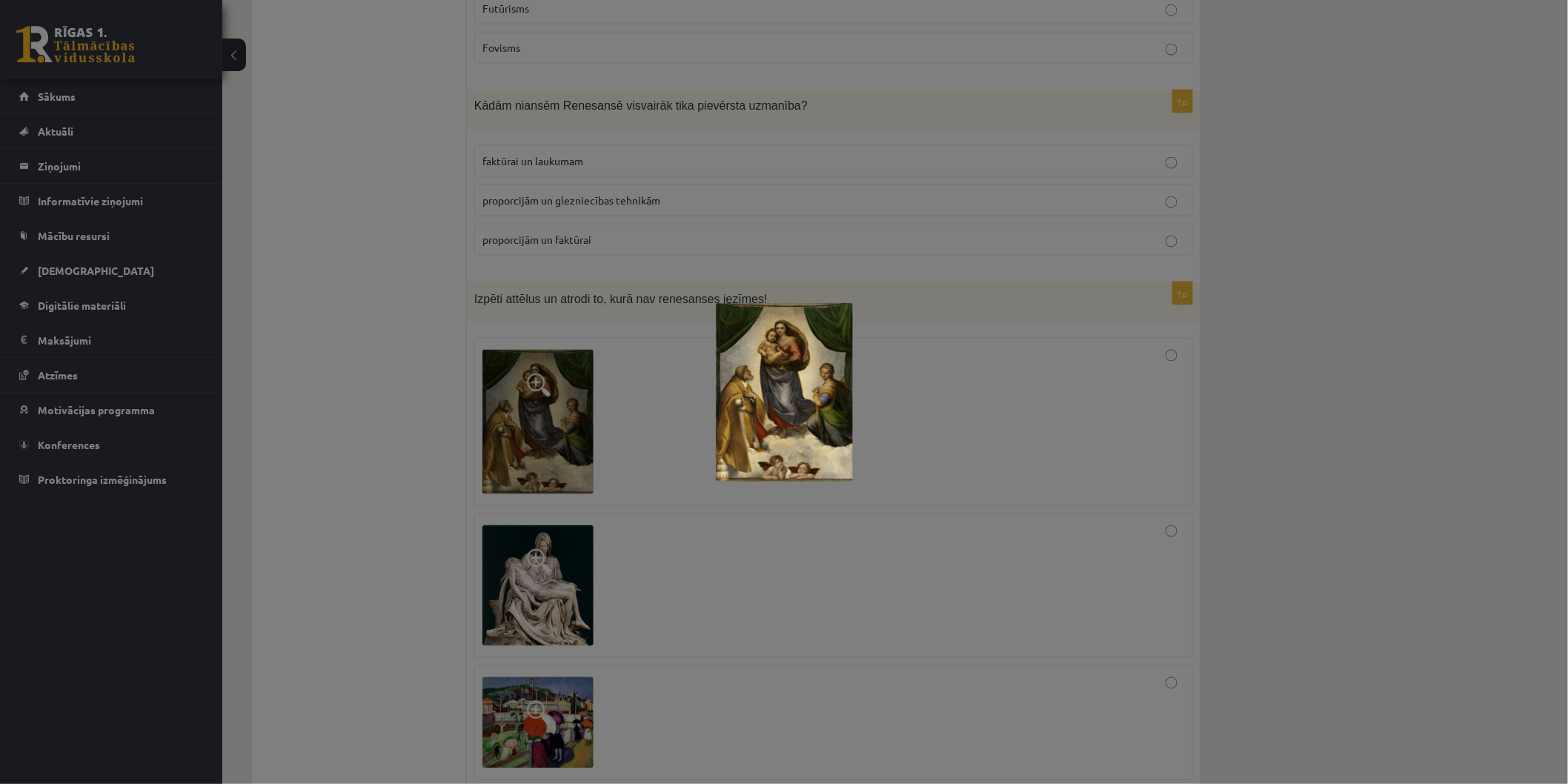
click at [631, 498] on div at bounding box center [784, 392] width 1568 height 784
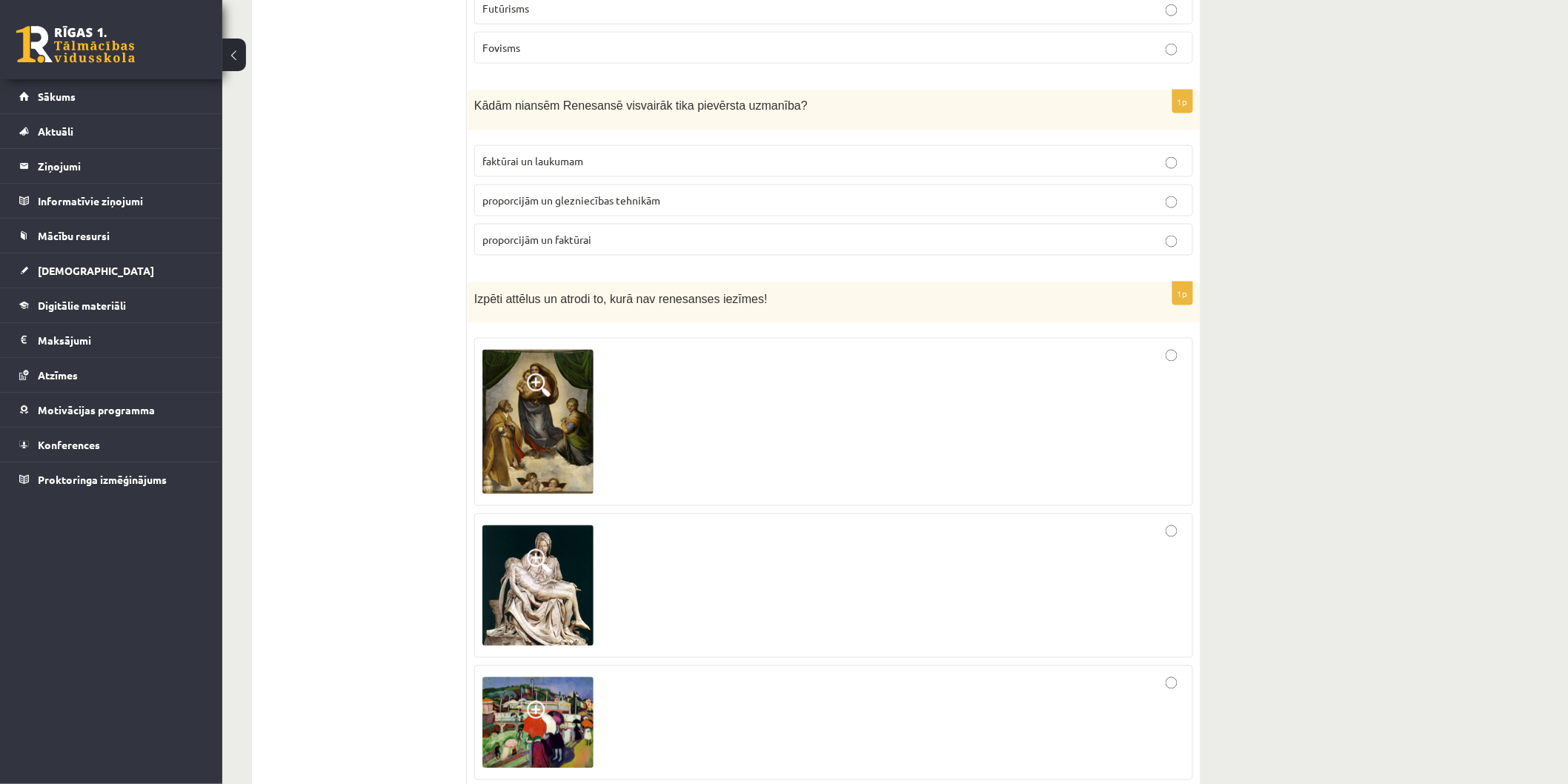
click at [523, 525] on img at bounding box center [537, 585] width 111 height 121
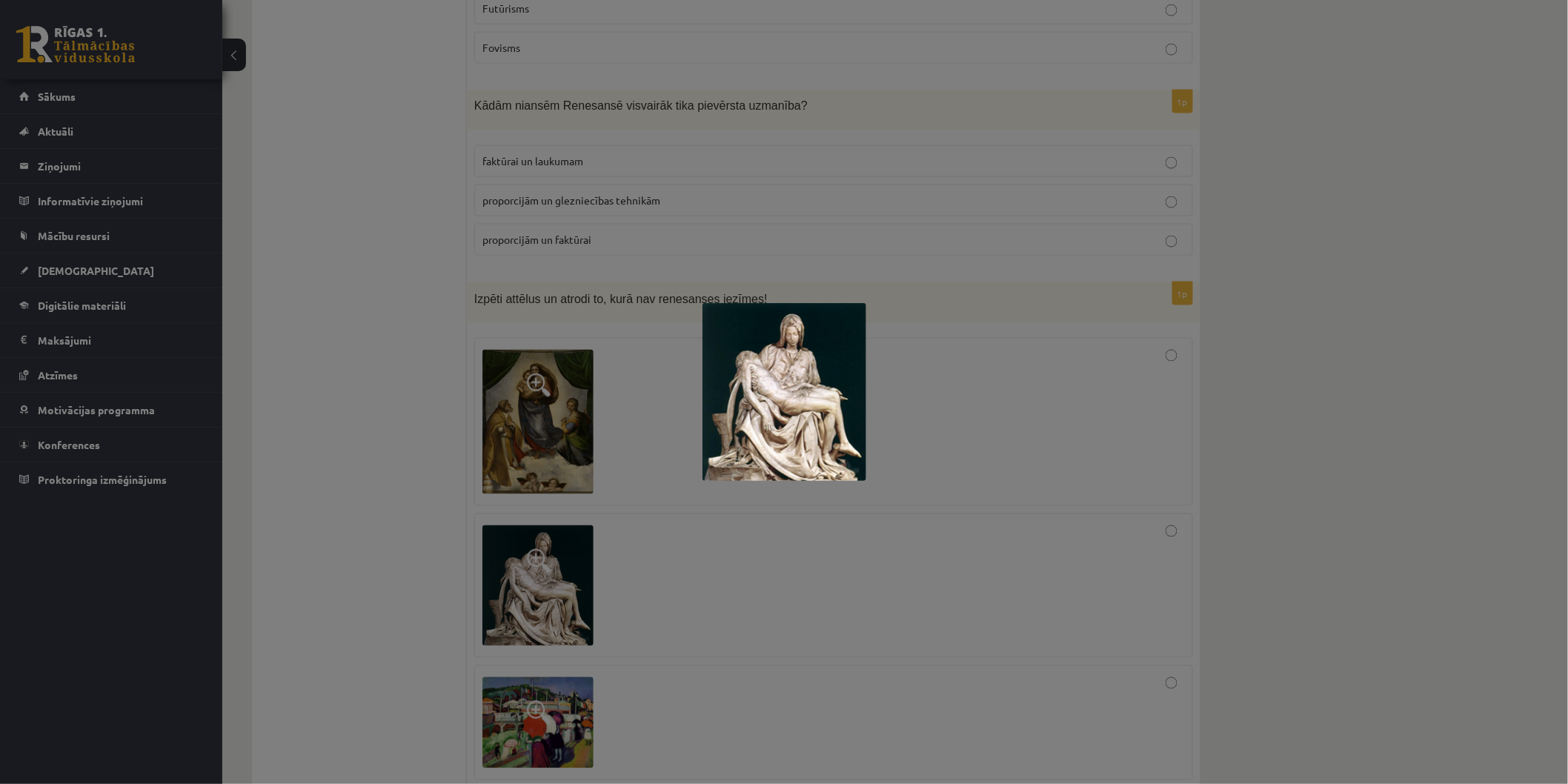
drag, startPoint x: 589, startPoint y: 524, endPoint x: 577, endPoint y: 509, distance: 19.2
click at [578, 511] on div at bounding box center [784, 392] width 1568 height 784
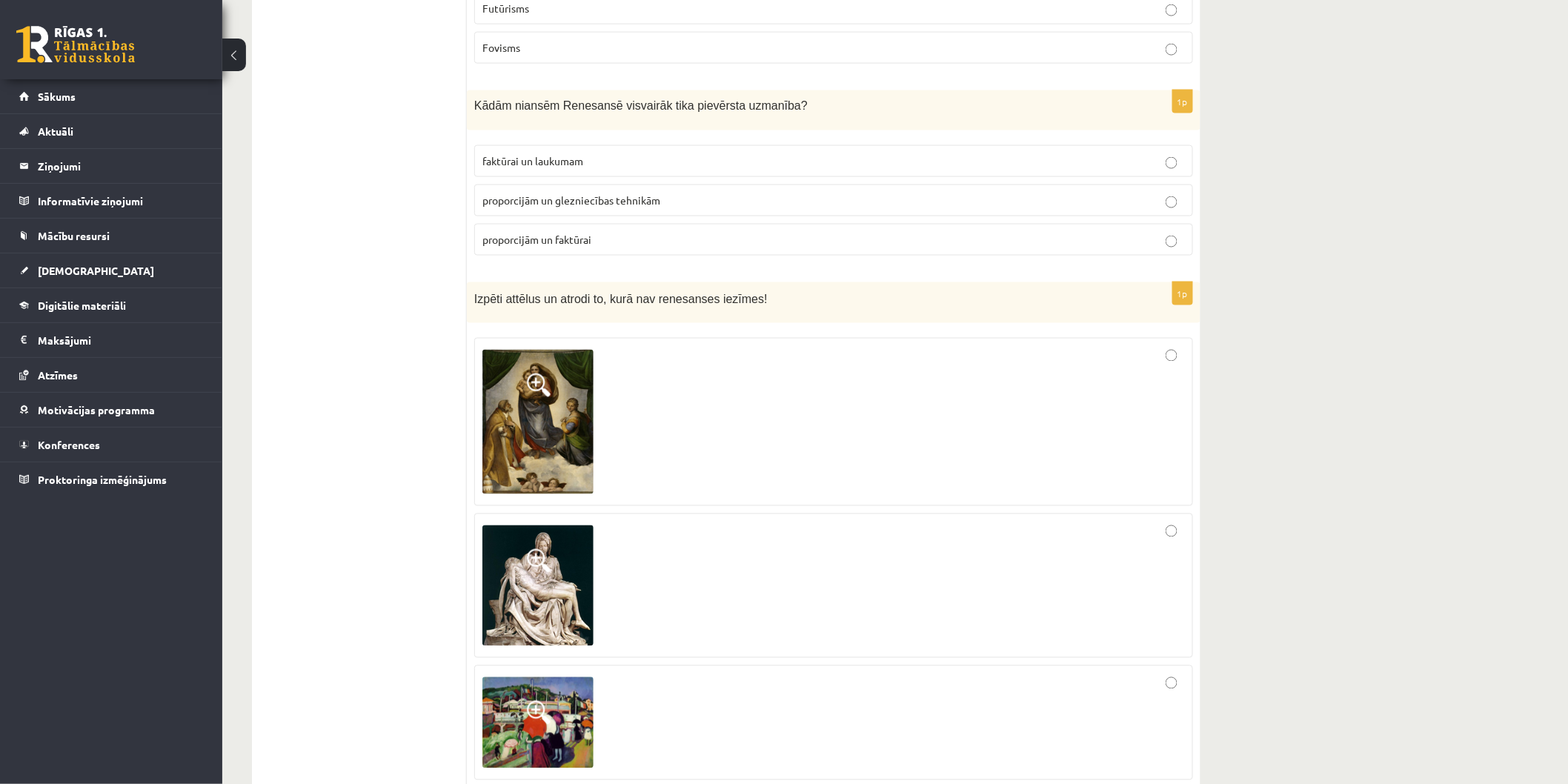
click at [546, 701] on span at bounding box center [538, 712] width 24 height 24
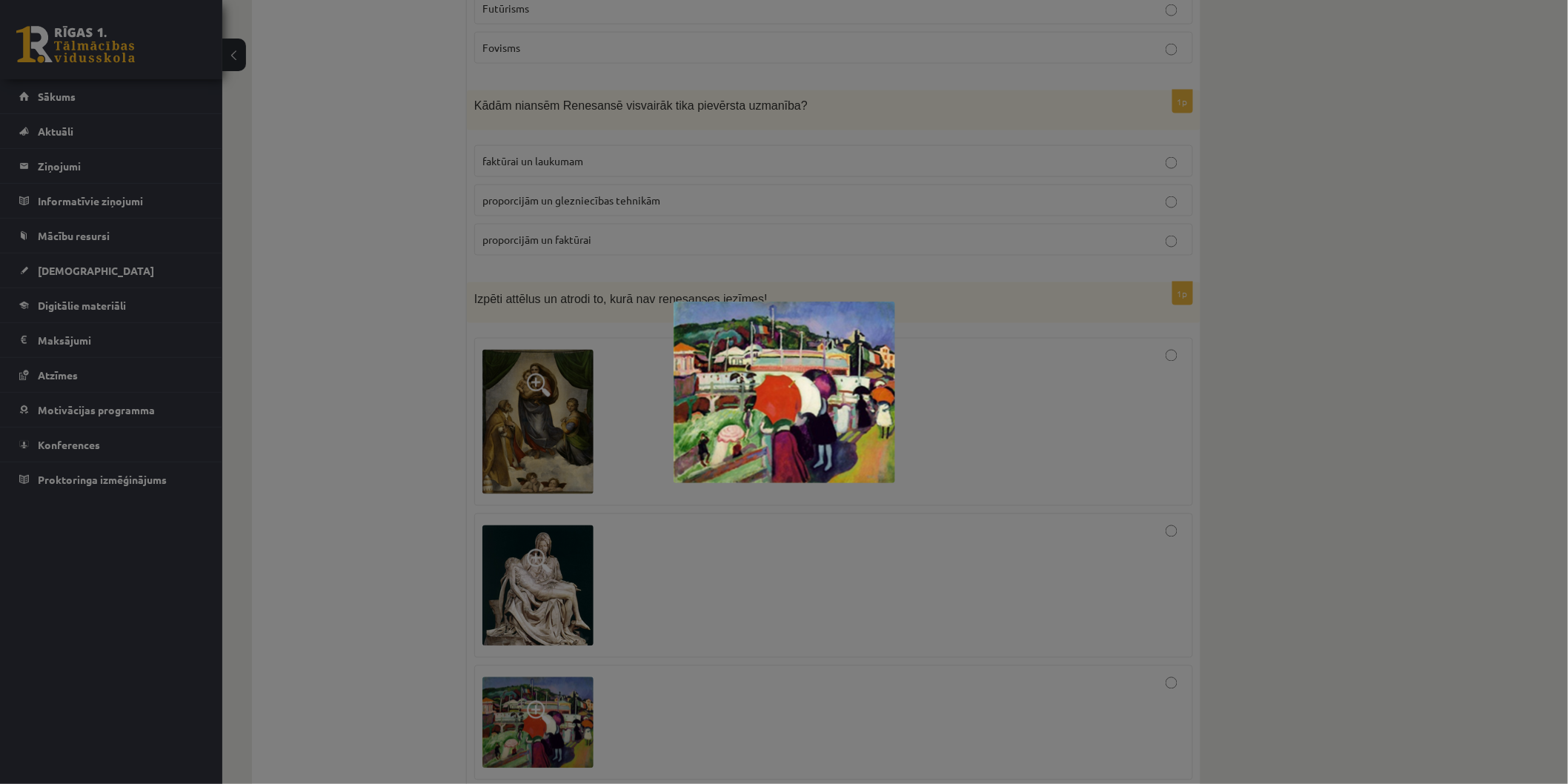
click at [1070, 380] on div at bounding box center [784, 392] width 1568 height 784
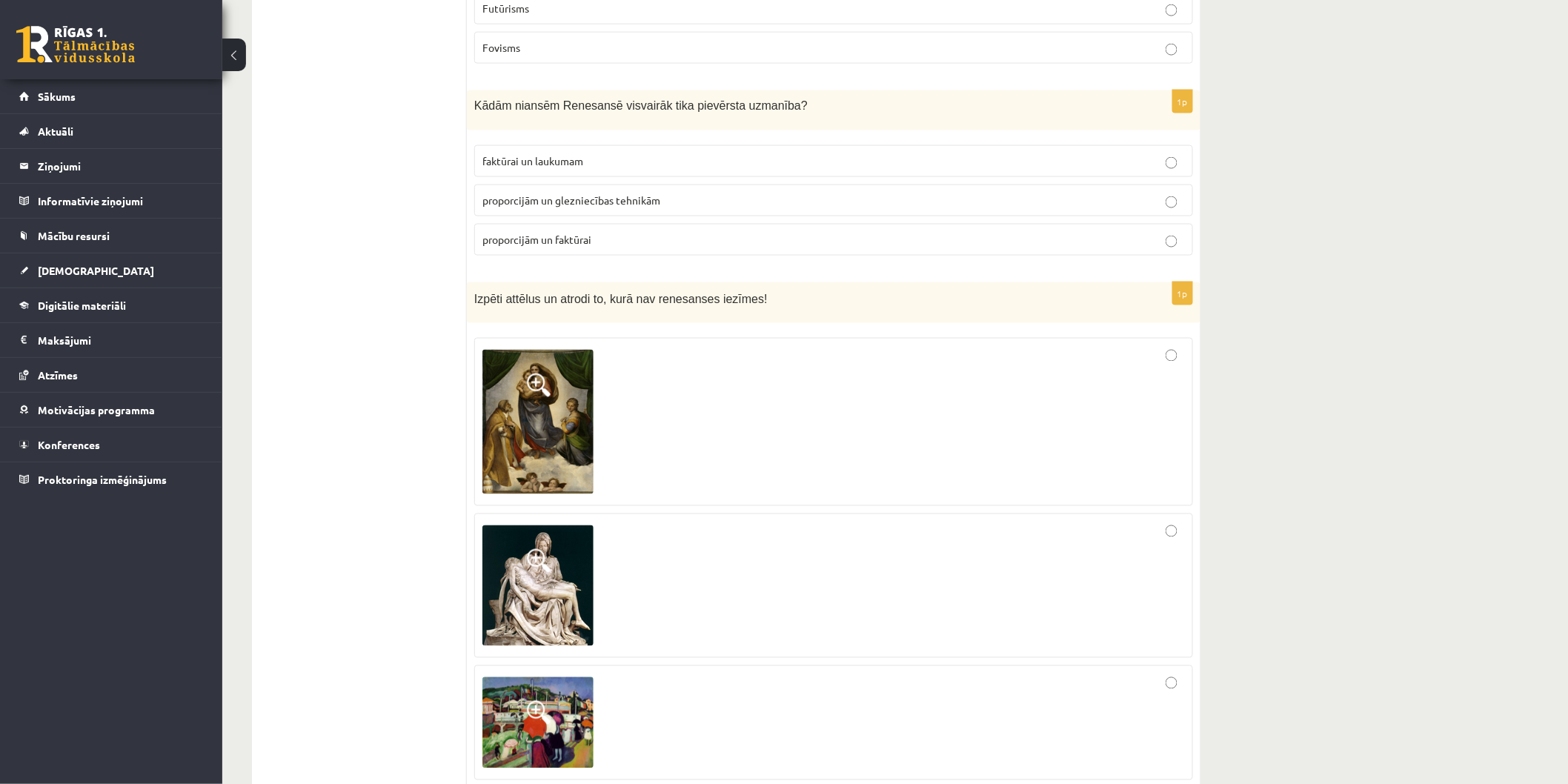
click at [518, 525] on img at bounding box center [537, 585] width 111 height 121
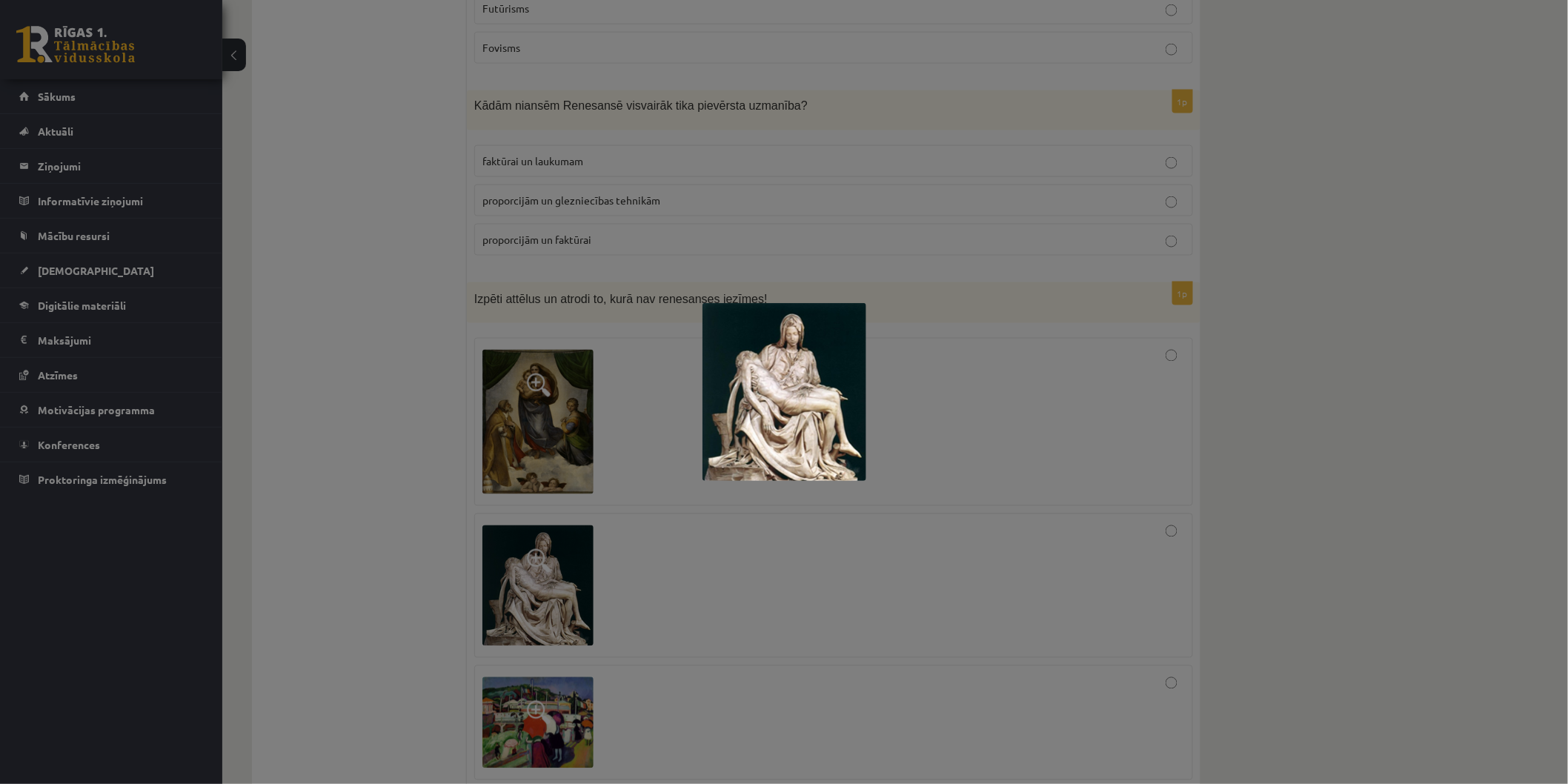
click at [909, 293] on div at bounding box center [784, 392] width 1568 height 784
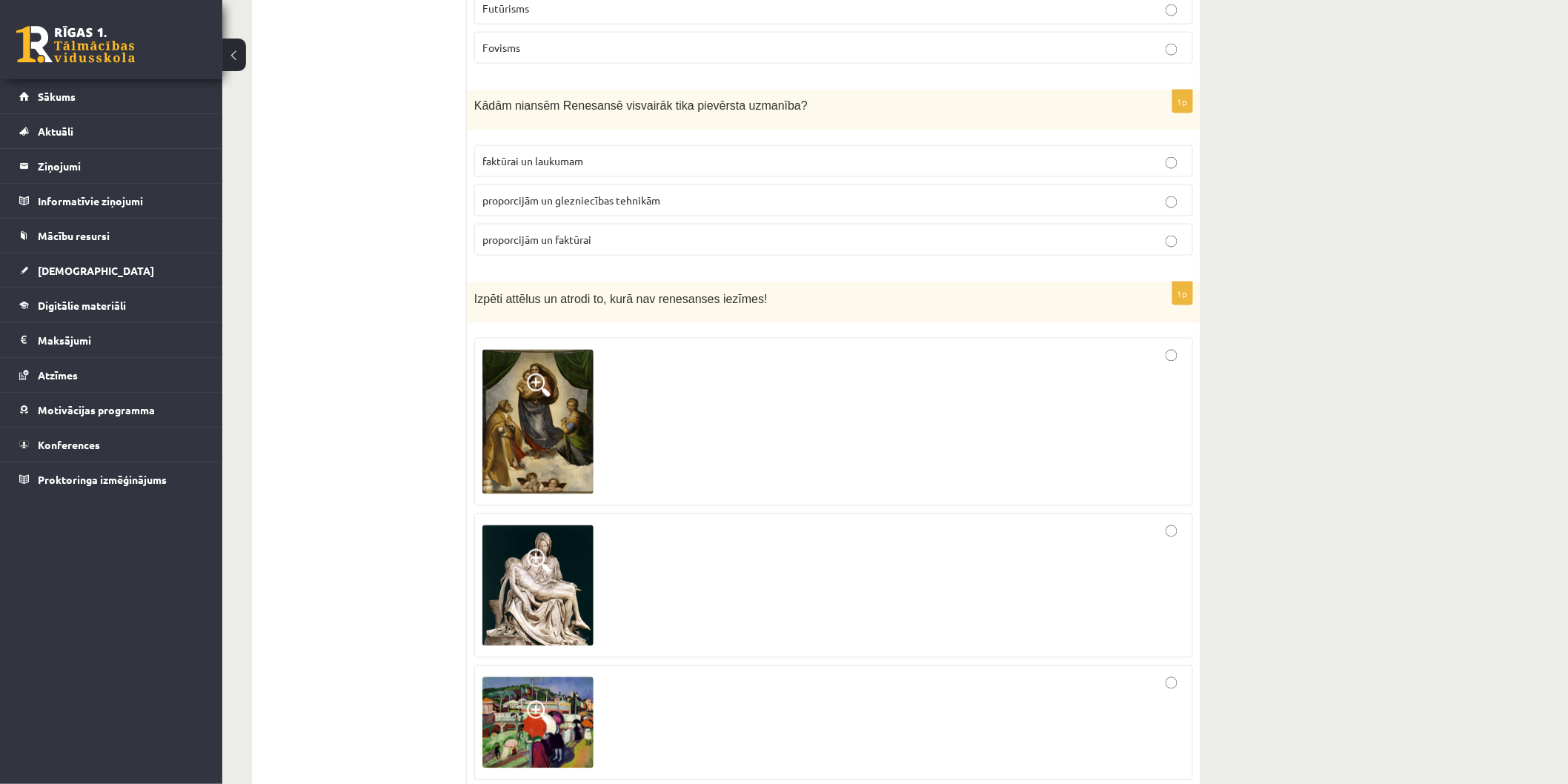
click at [553, 349] on img at bounding box center [537, 421] width 111 height 144
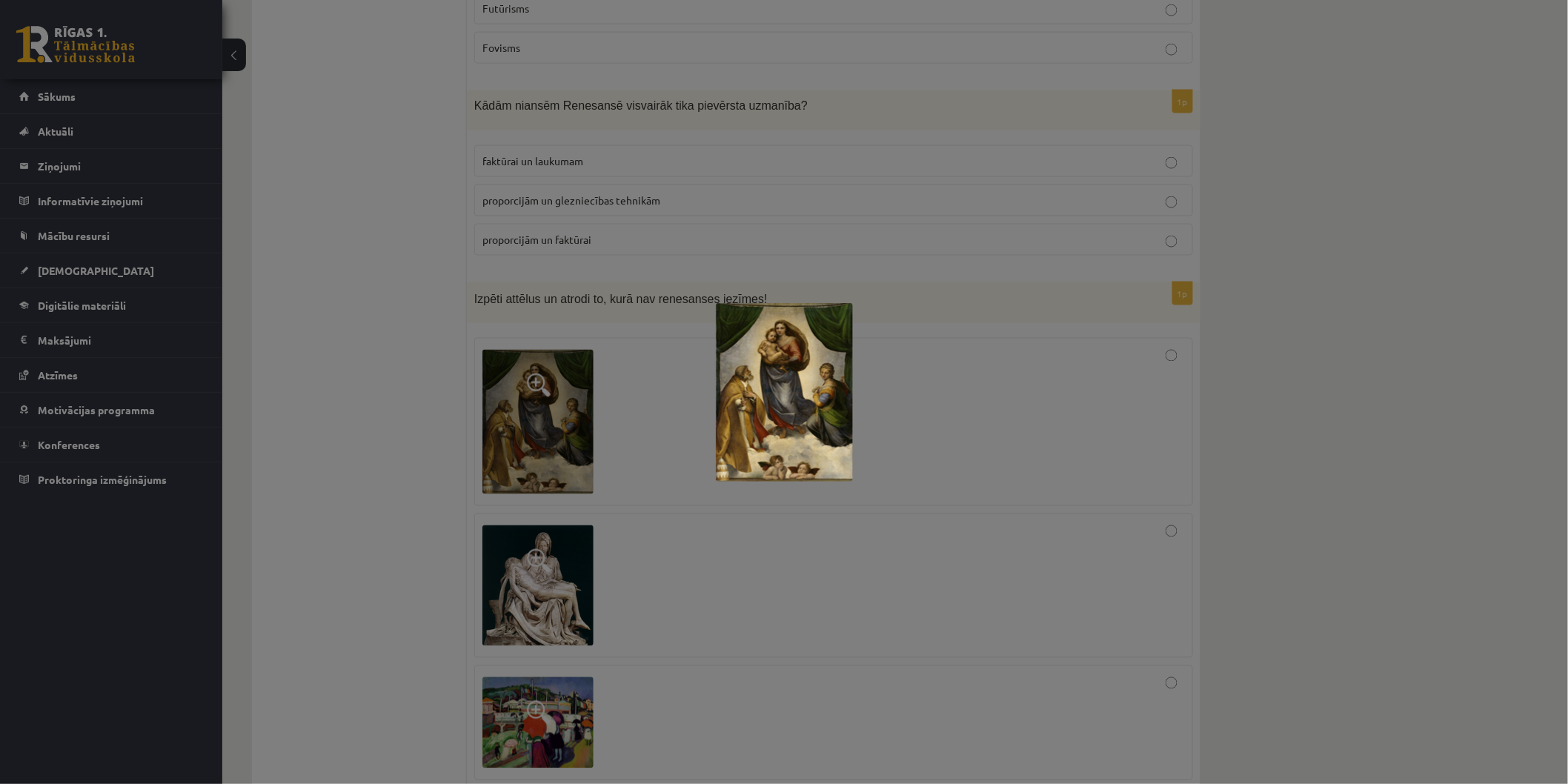
click at [990, 363] on div at bounding box center [784, 392] width 1568 height 784
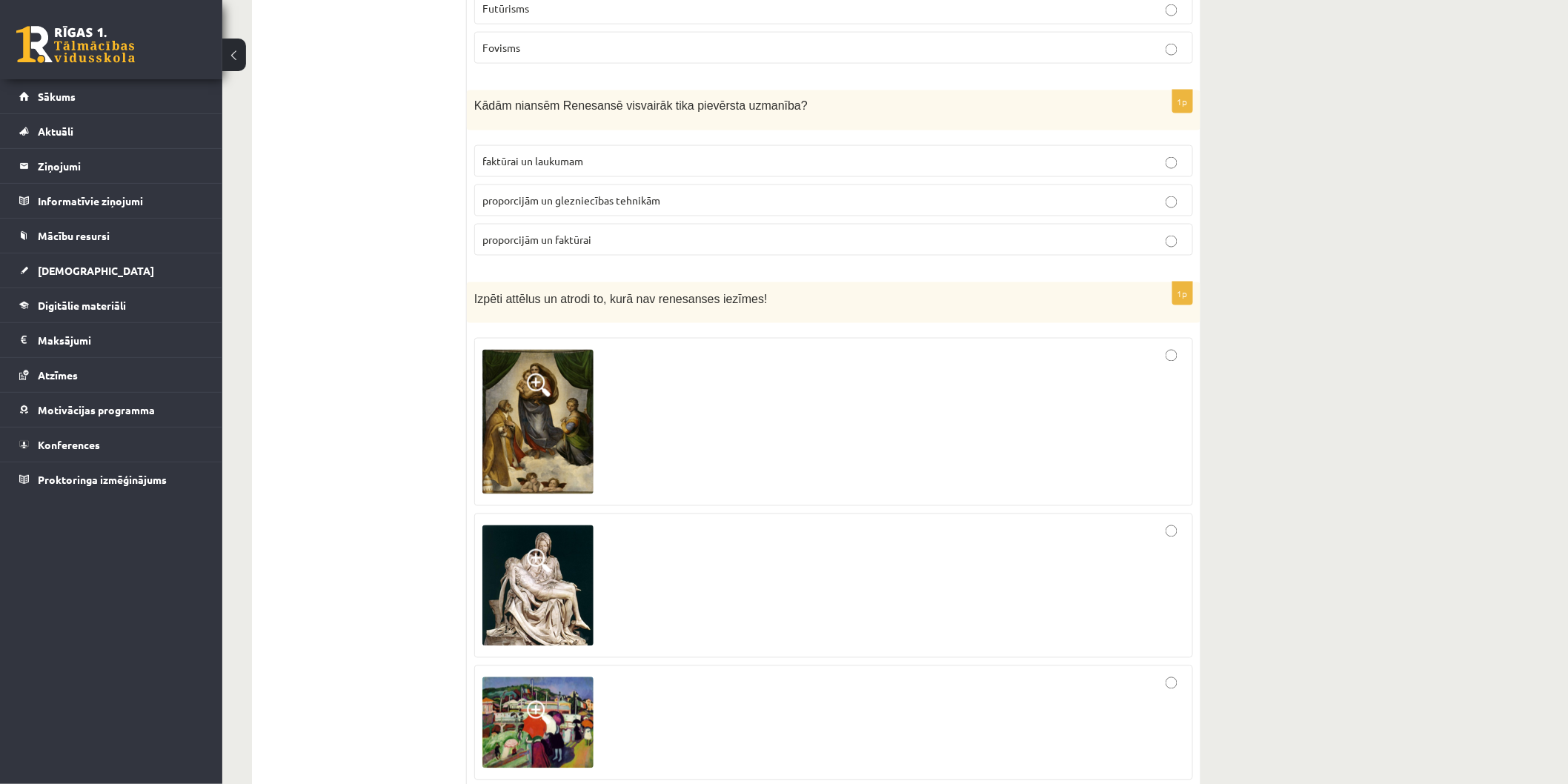
click at [1161, 673] on div at bounding box center [833, 722] width 703 height 99
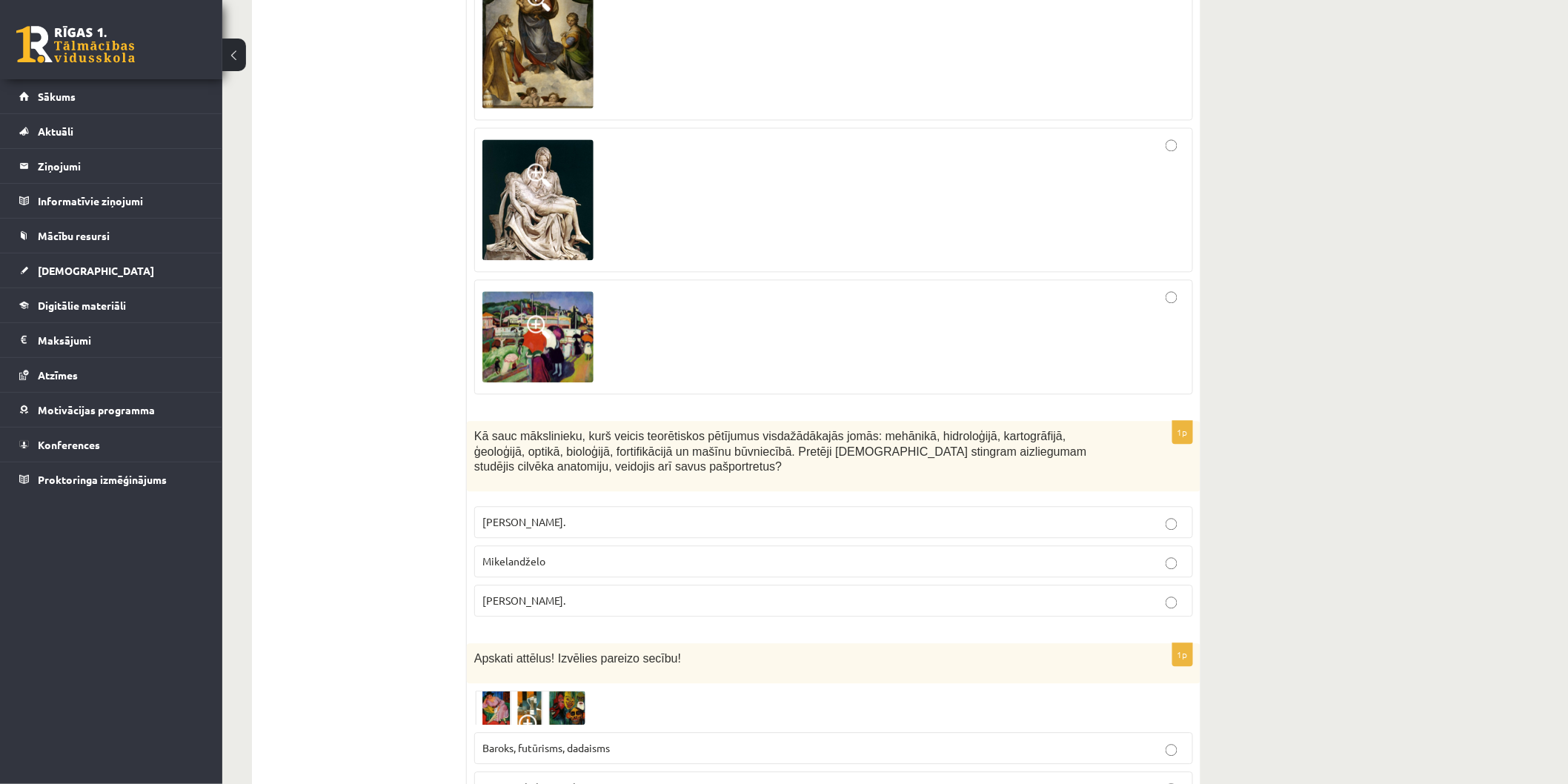
scroll to position [5987, 0]
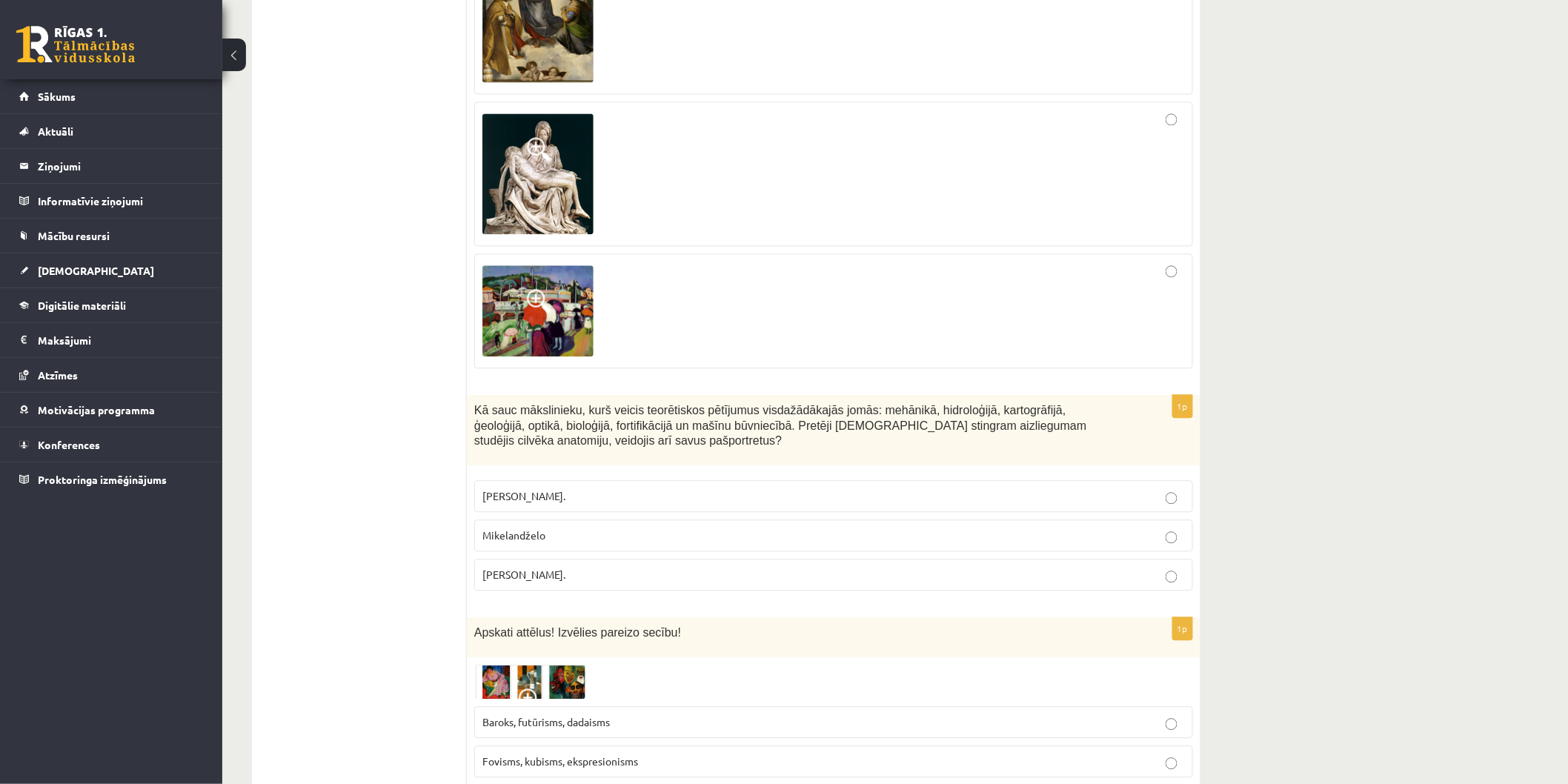
click at [543, 265] on img at bounding box center [537, 310] width 111 height 91
click at [543, 240] on div at bounding box center [784, 392] width 1568 height 784
click at [537, 289] on span at bounding box center [538, 300] width 24 height 24
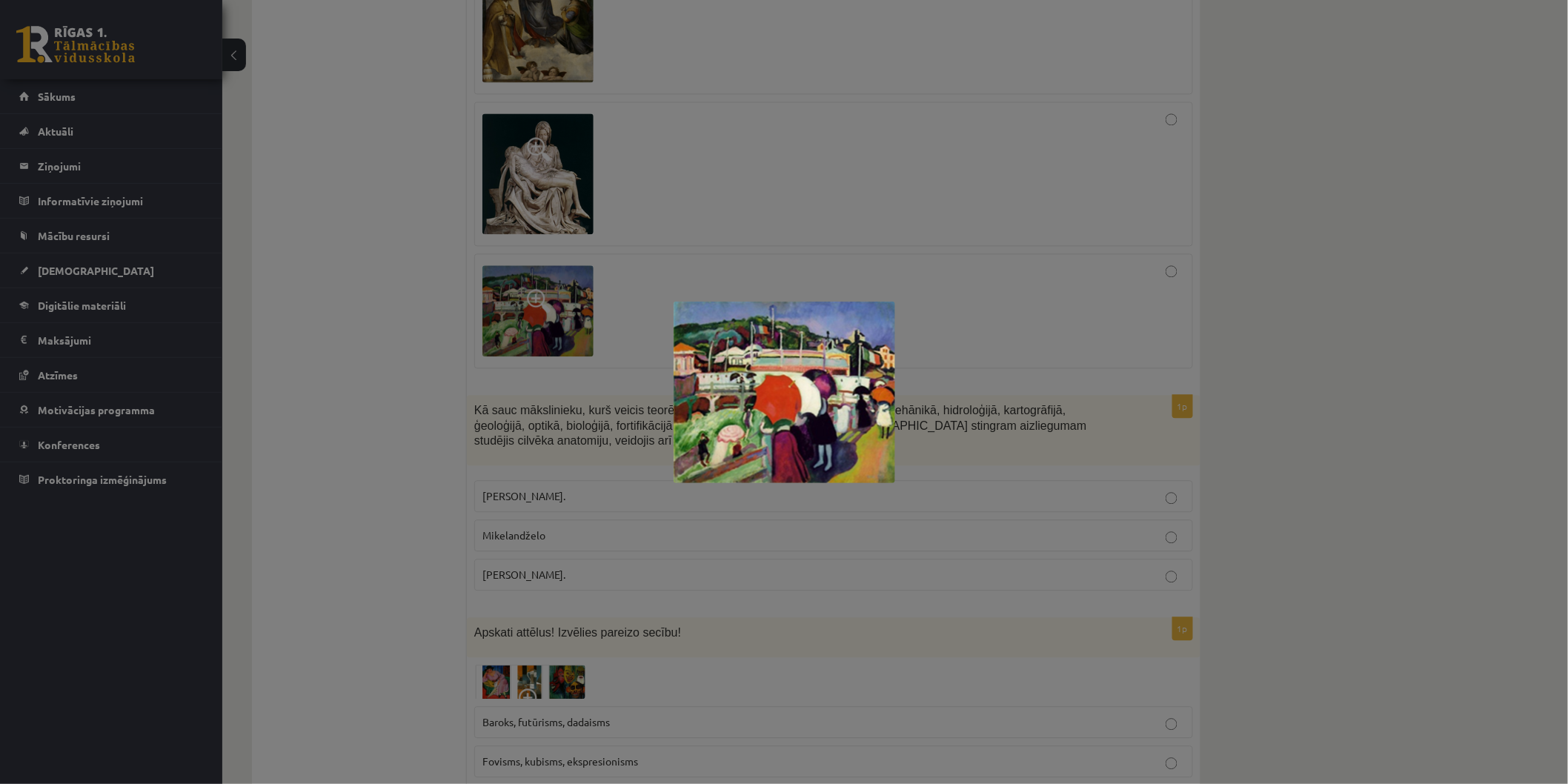
click at [843, 191] on div at bounding box center [784, 392] width 1568 height 784
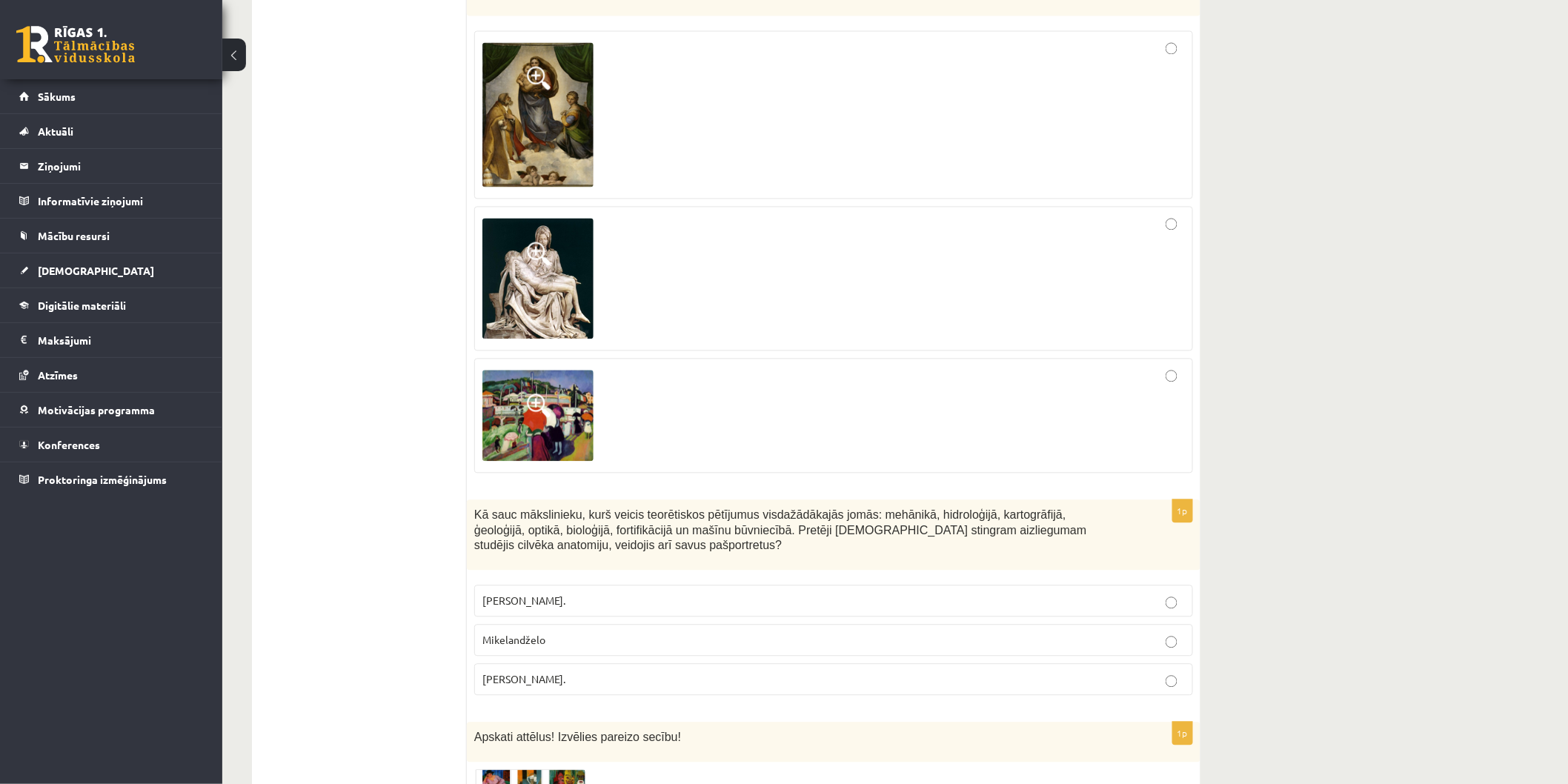
scroll to position [5822, 0]
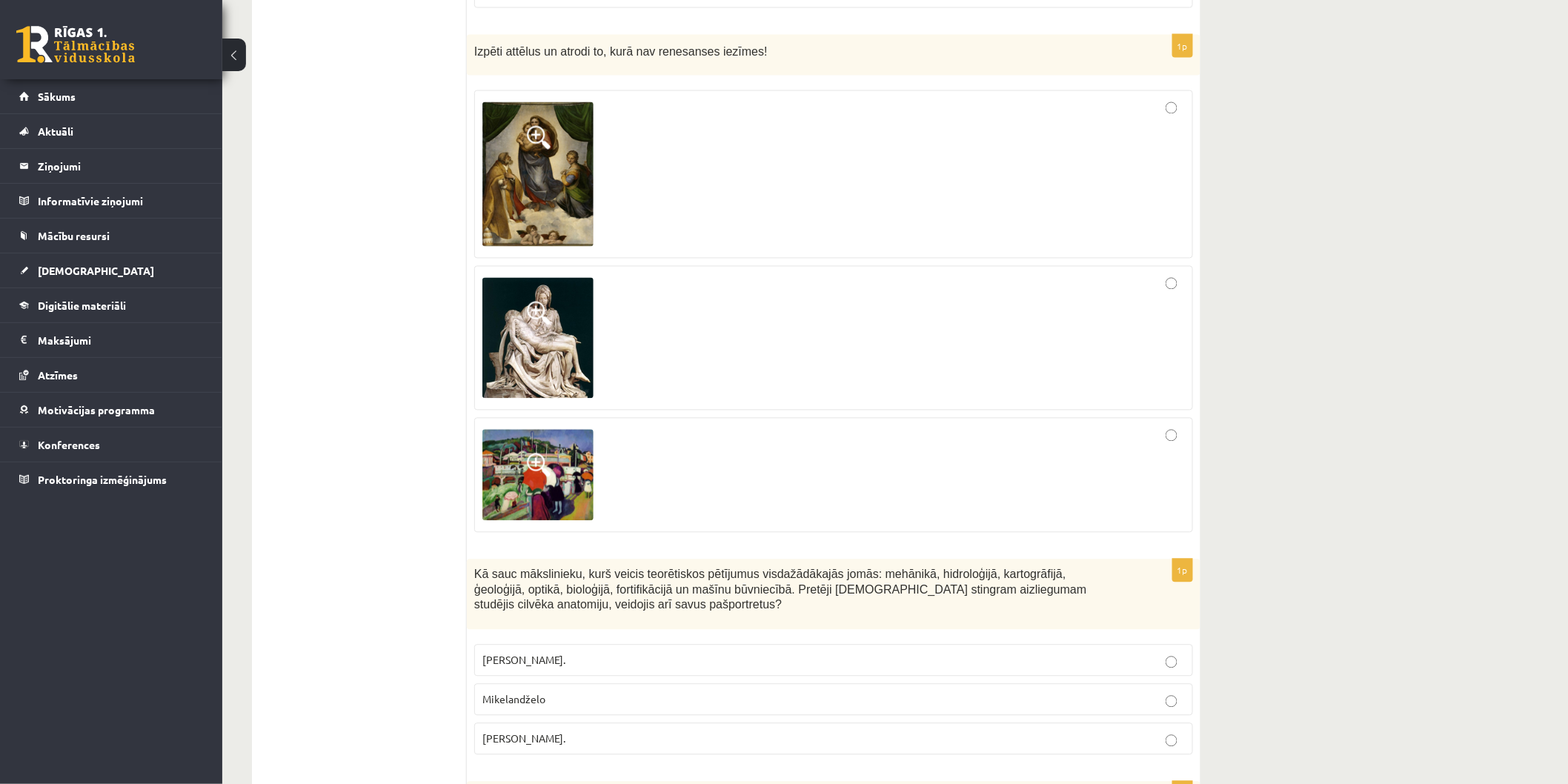
click at [565, 278] on img at bounding box center [537, 338] width 111 height 121
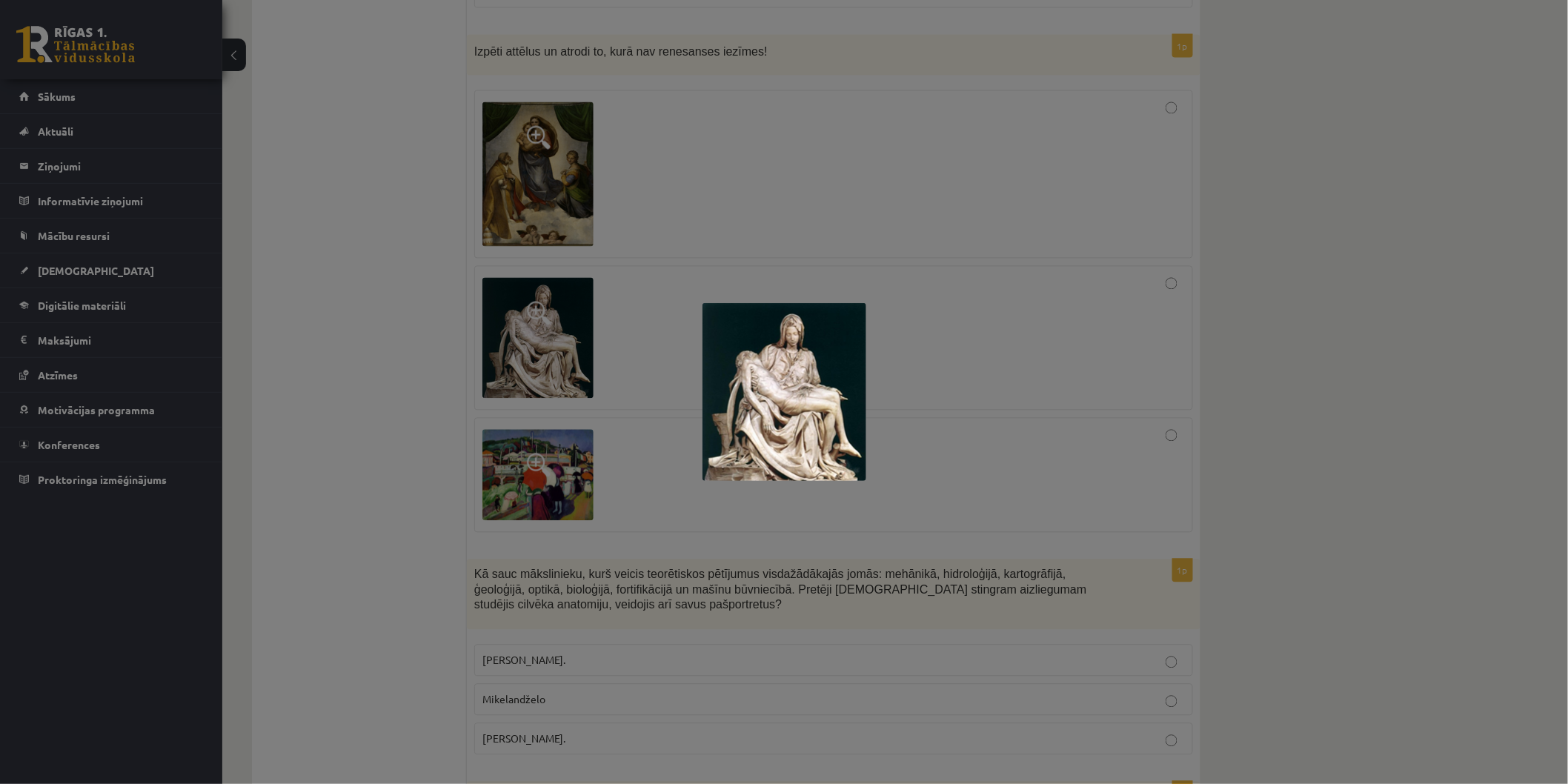
drag, startPoint x: 766, startPoint y: 143, endPoint x: 752, endPoint y: 144, distance: 14.0
click at [766, 143] on div at bounding box center [784, 392] width 1568 height 784
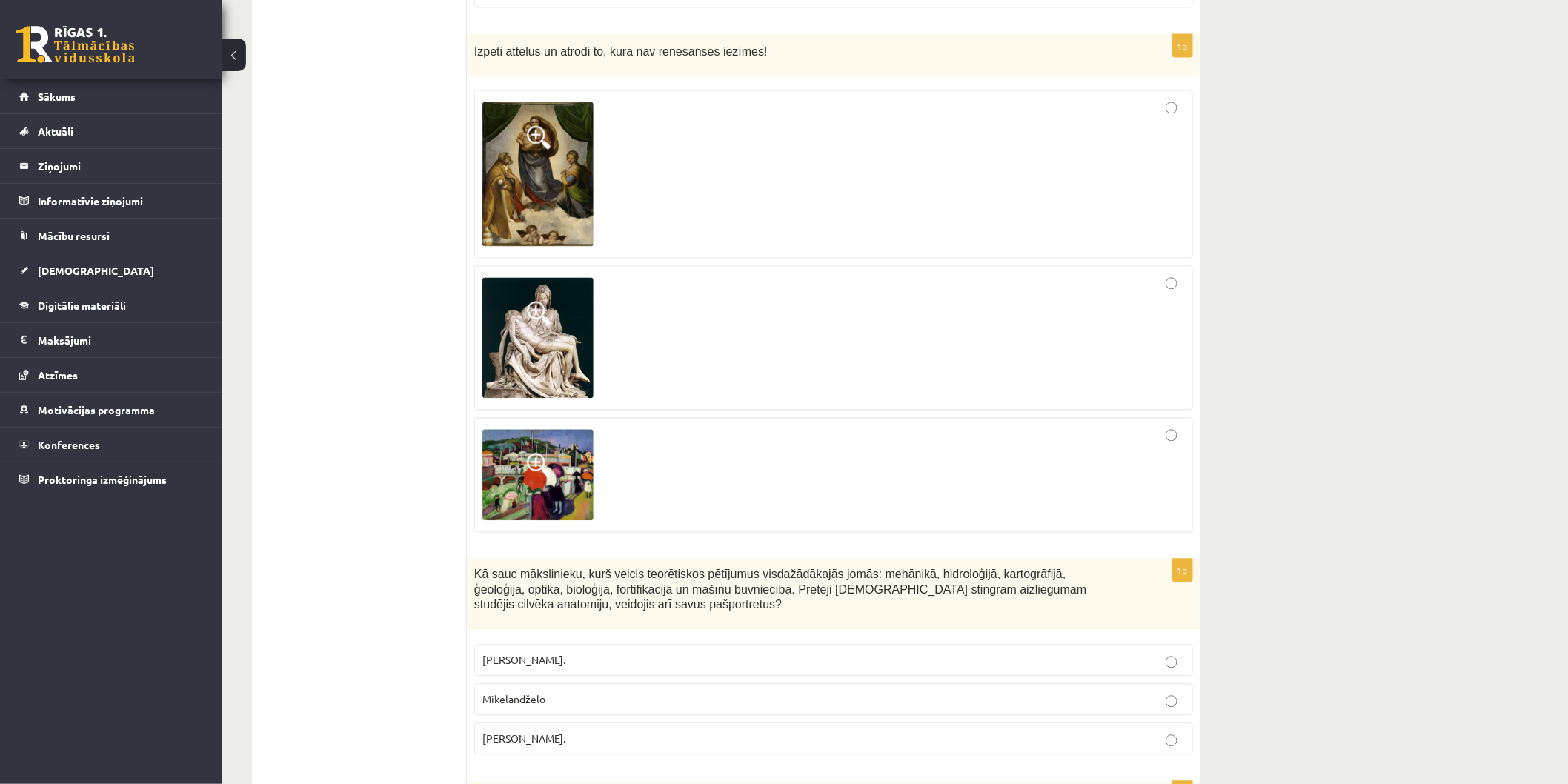
click at [591, 122] on img at bounding box center [537, 174] width 111 height 144
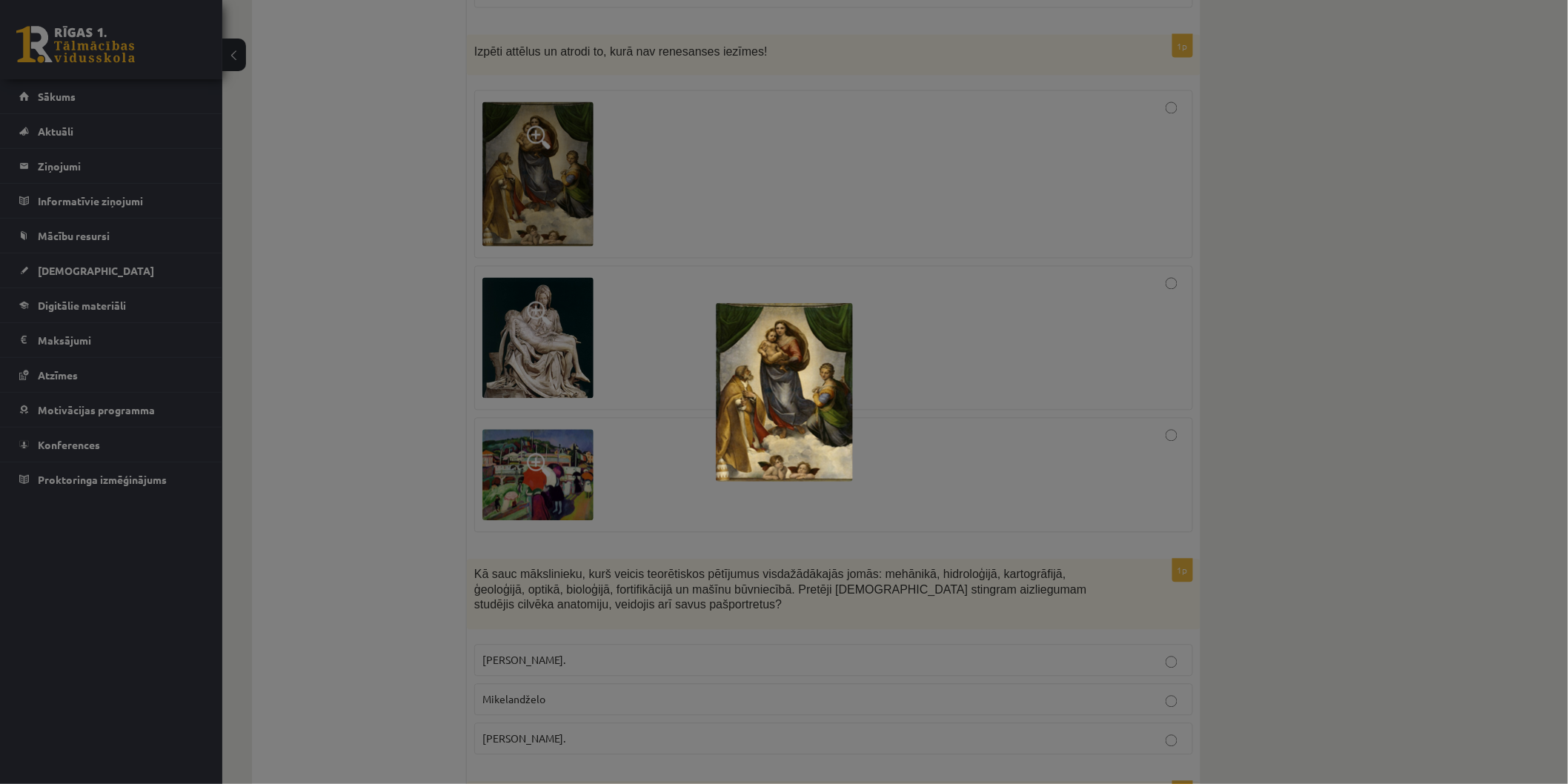
click at [679, 425] on div at bounding box center [784, 392] width 1568 height 784
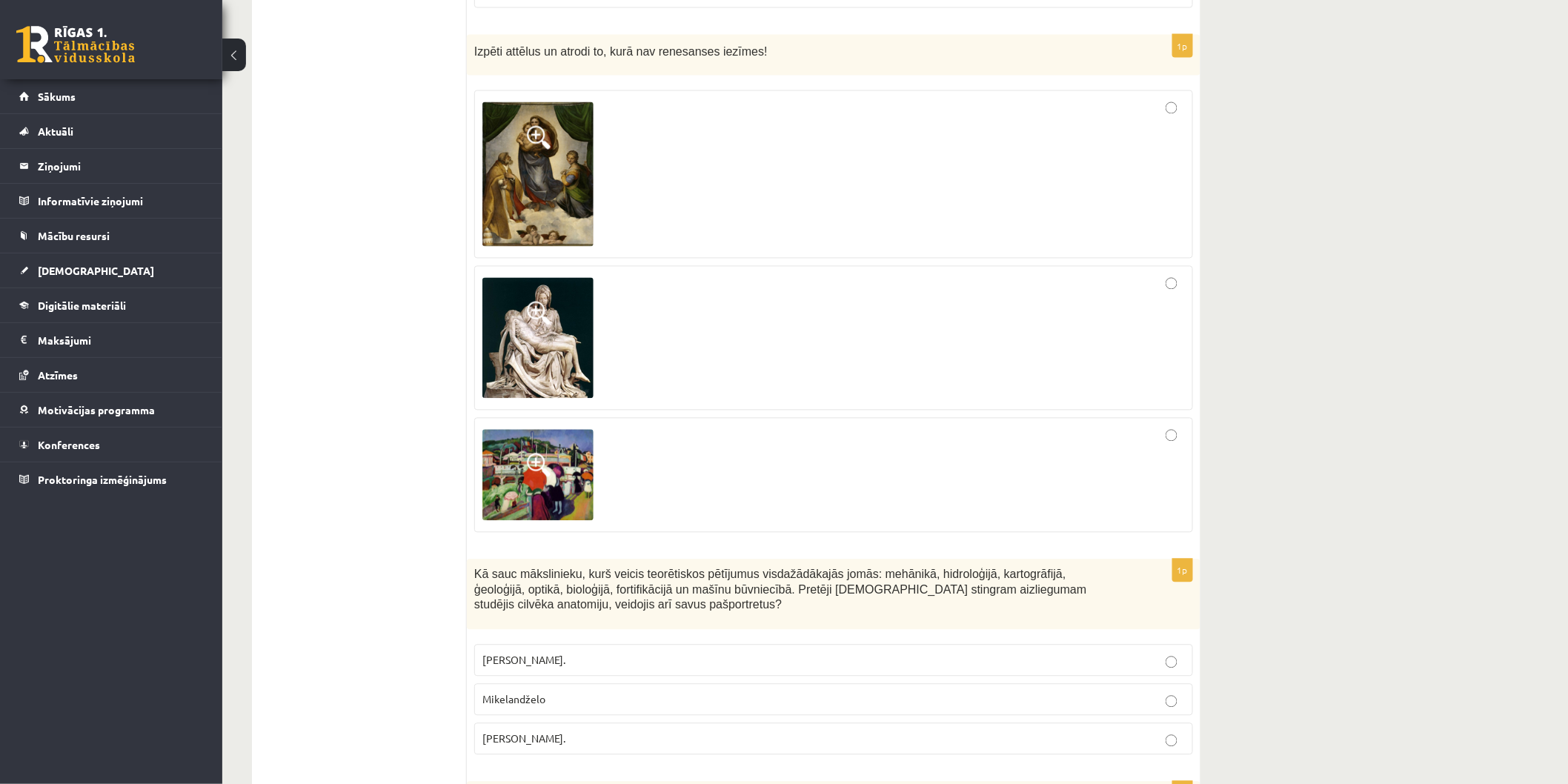
scroll to position [5575, 0]
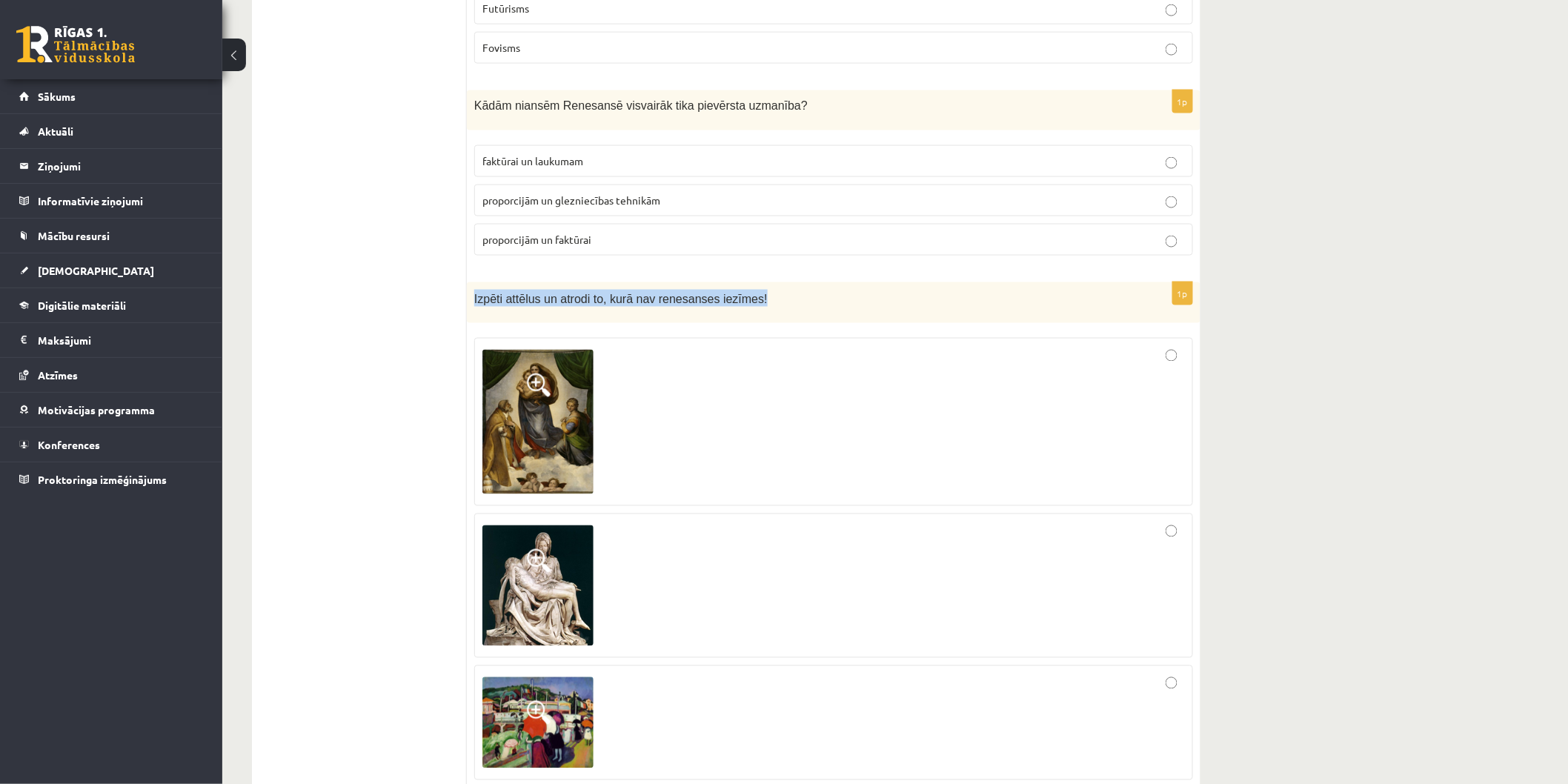
drag, startPoint x: 469, startPoint y: 211, endPoint x: 756, endPoint y: 226, distance: 287.4
click at [756, 282] on div "Izpēti attēlus un atrodi to, kurā nav renesanses iezīmes!" at bounding box center [833, 302] width 734 height 41
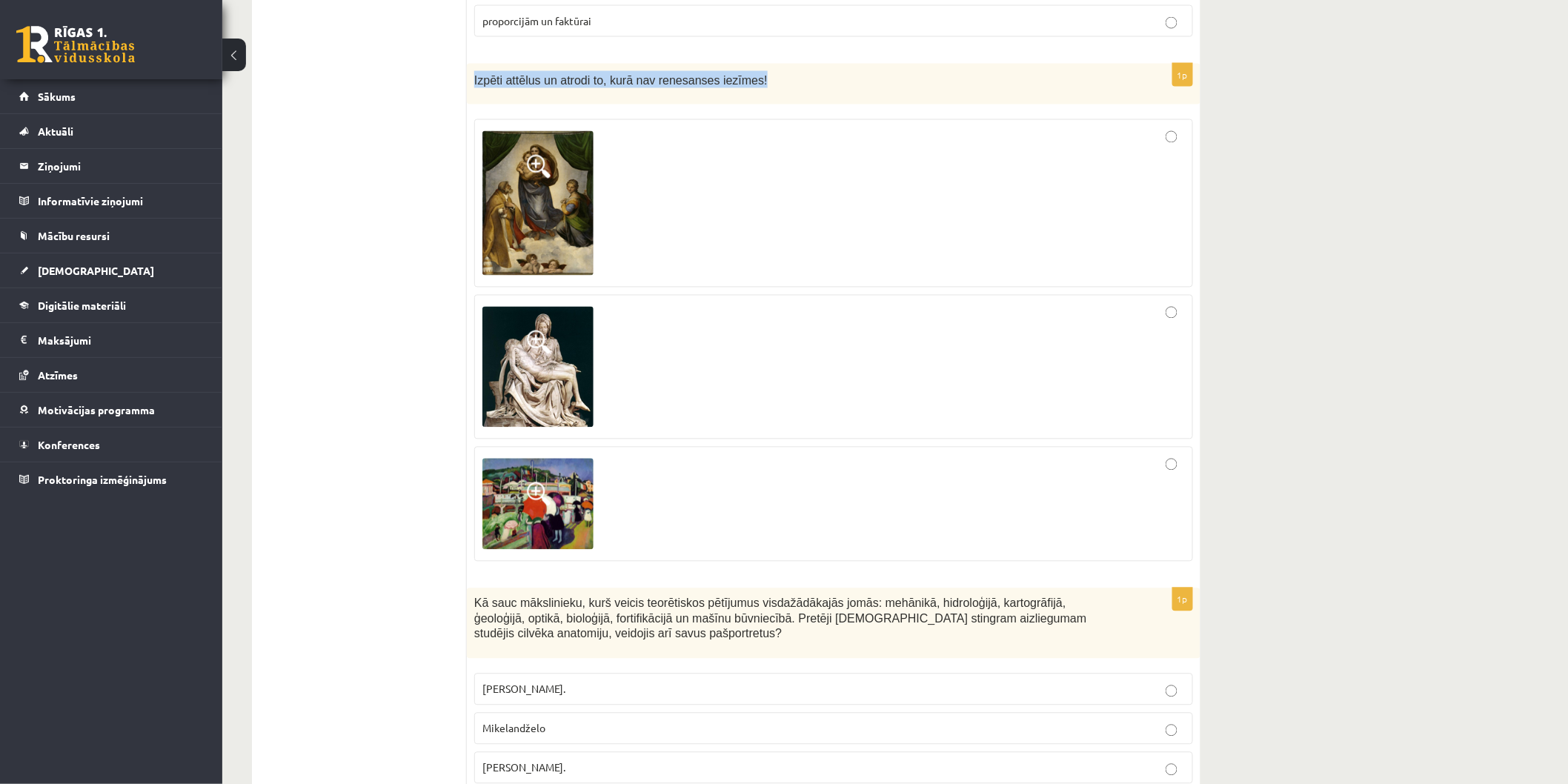
scroll to position [5822, 0]
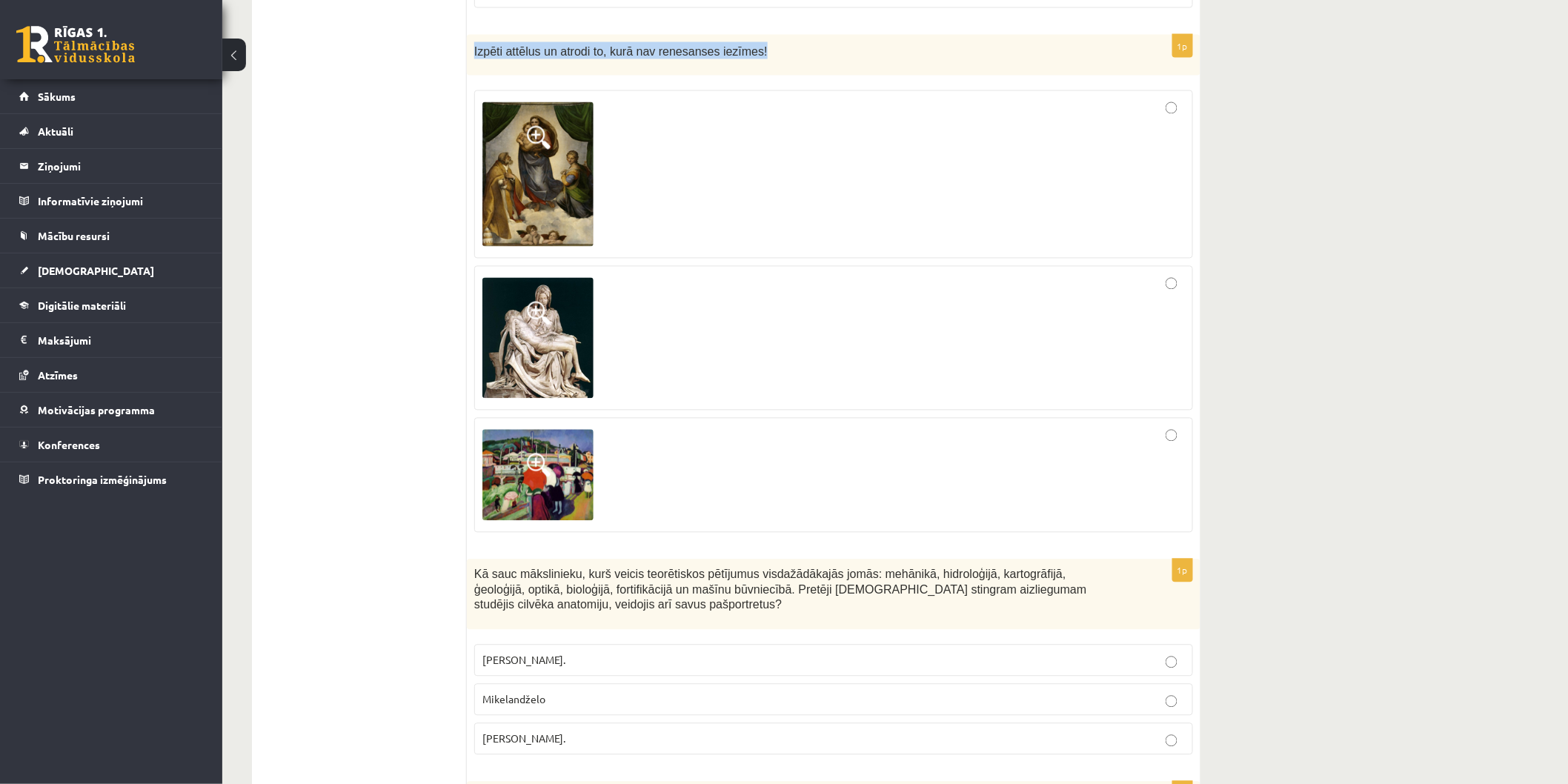
drag, startPoint x: 468, startPoint y: 495, endPoint x: 601, endPoint y: 685, distance: 231.9
click at [601, 685] on div "1p Kā sauc mākslinieku, kurš veicis teorētiskos pētījumus visdažādākajās jomās:…" at bounding box center [833, 662] width 734 height 208
click at [542, 731] on span "Leonardo da Vinči." at bounding box center [523, 738] width 83 height 14
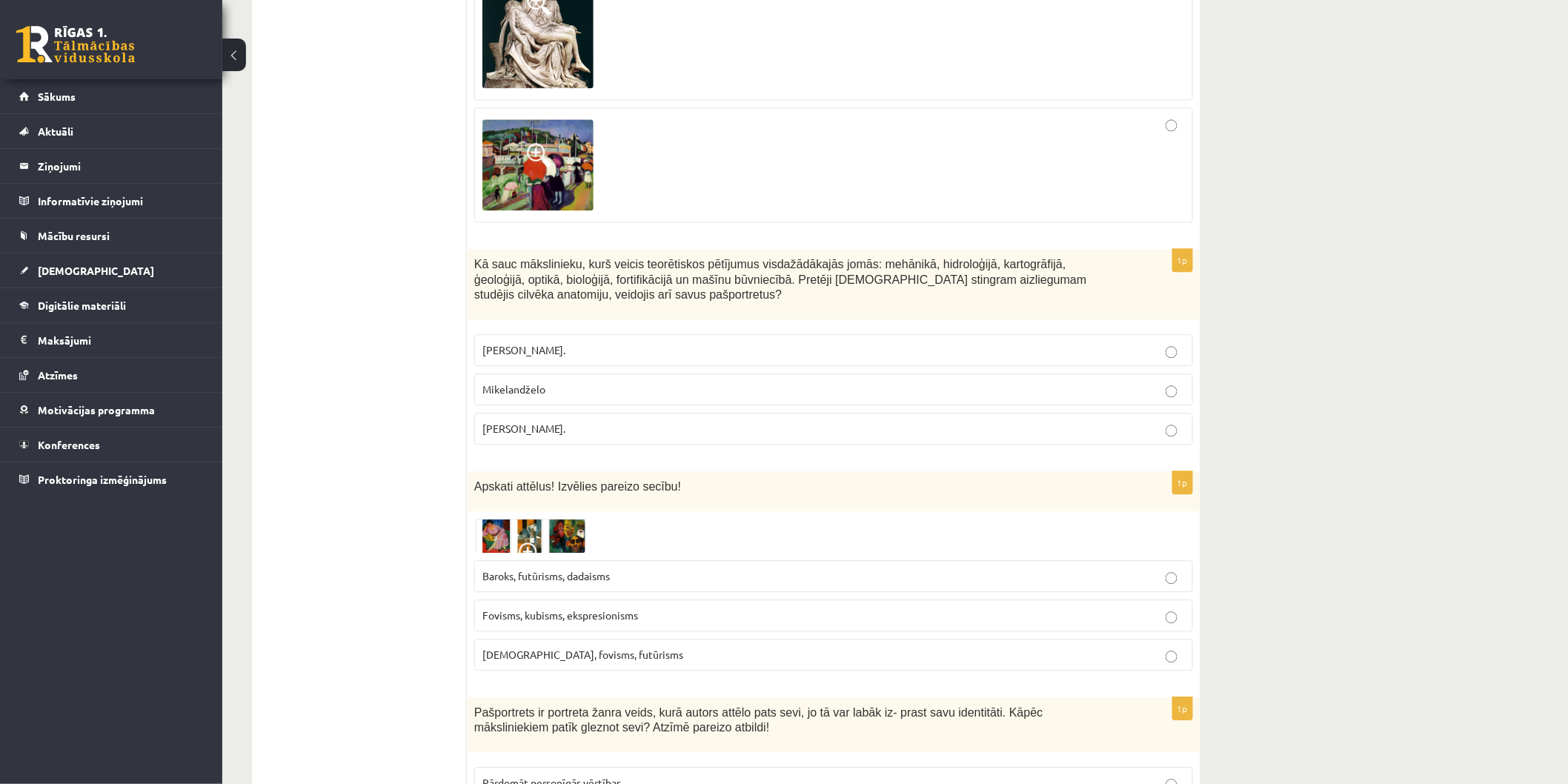
scroll to position [6233, 0]
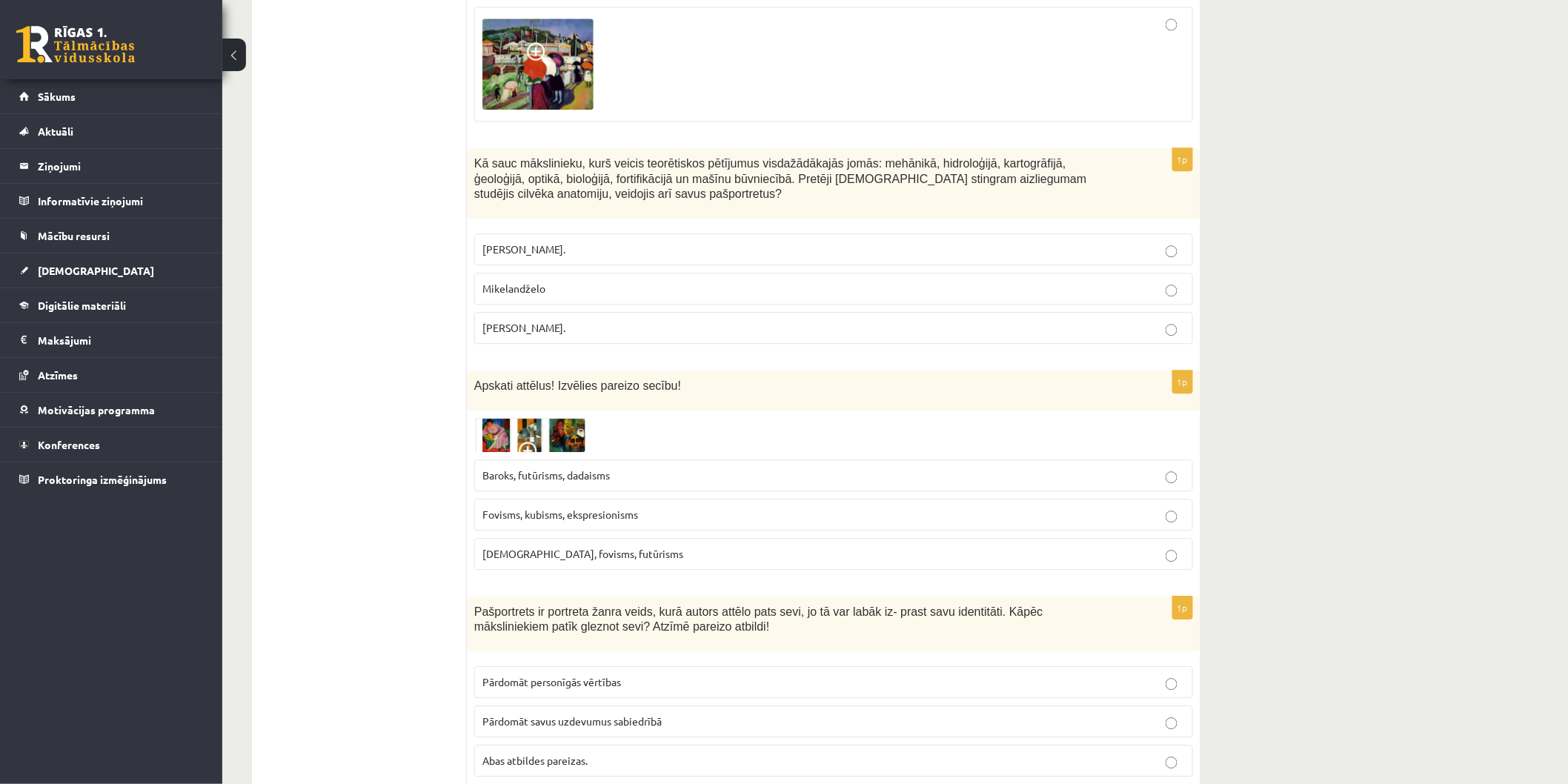
click at [507, 417] on img at bounding box center [529, 435] width 111 height 34
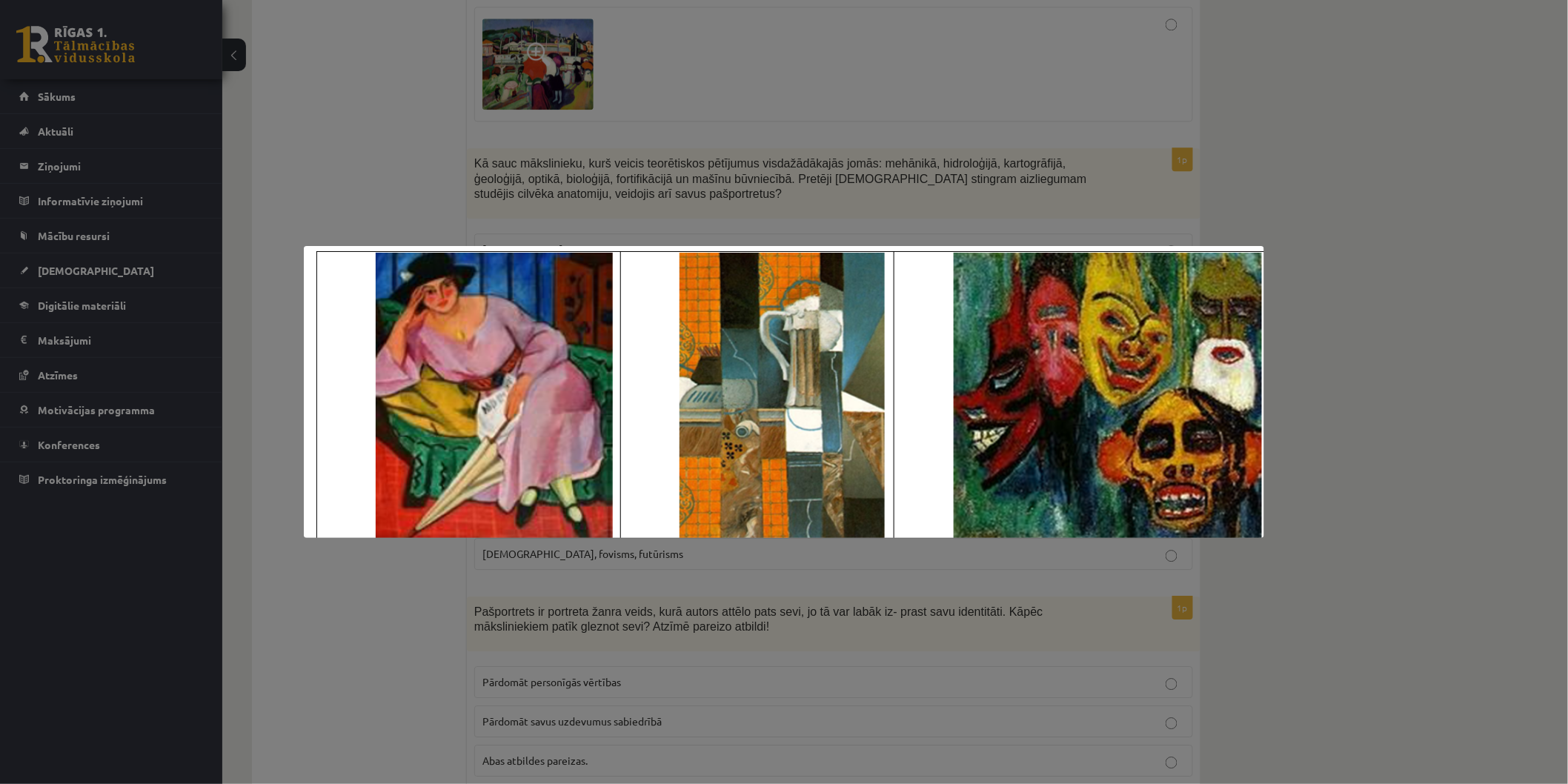
click at [637, 227] on div at bounding box center [784, 392] width 1568 height 784
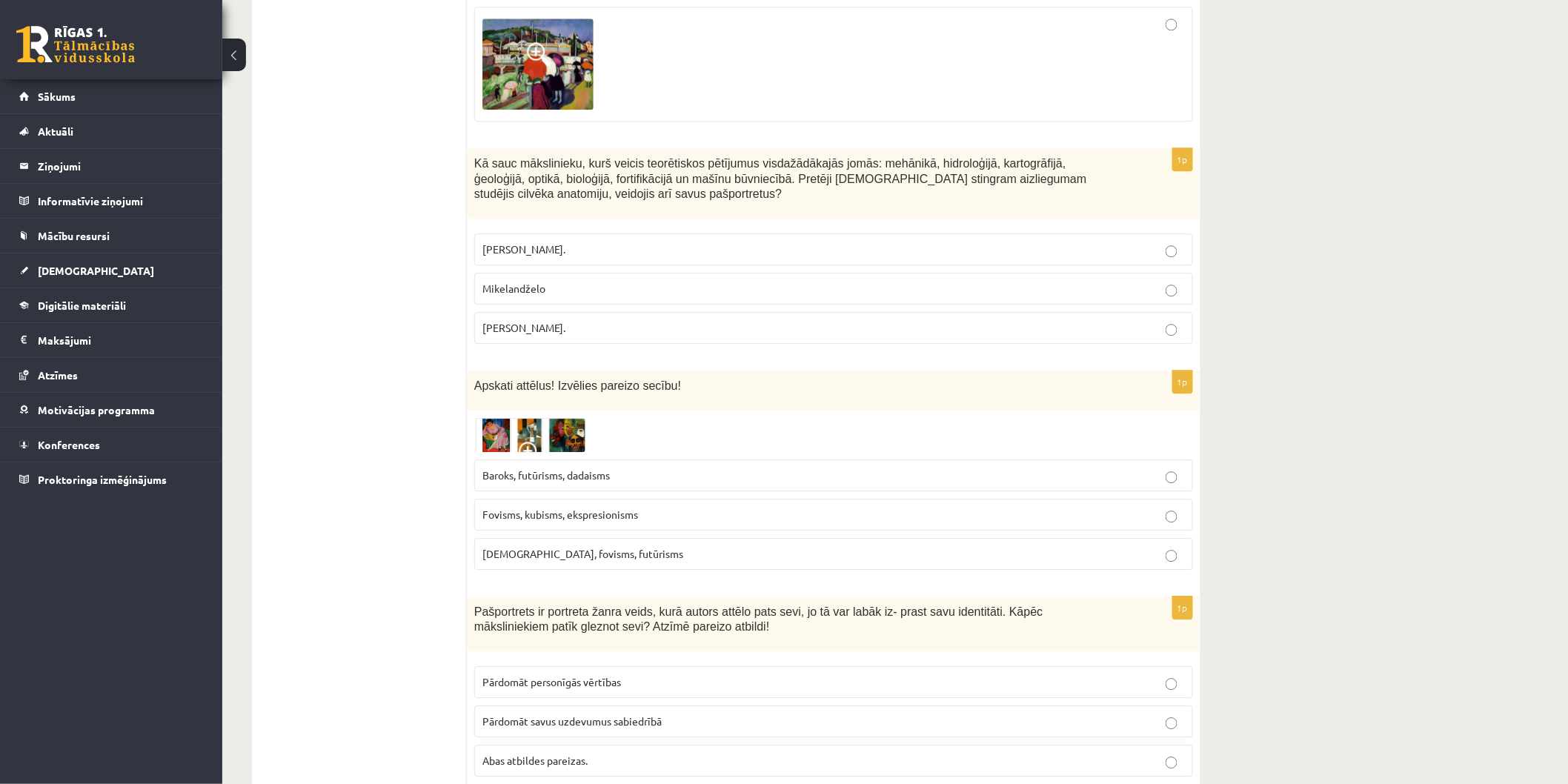
click at [547, 417] on img at bounding box center [529, 435] width 111 height 34
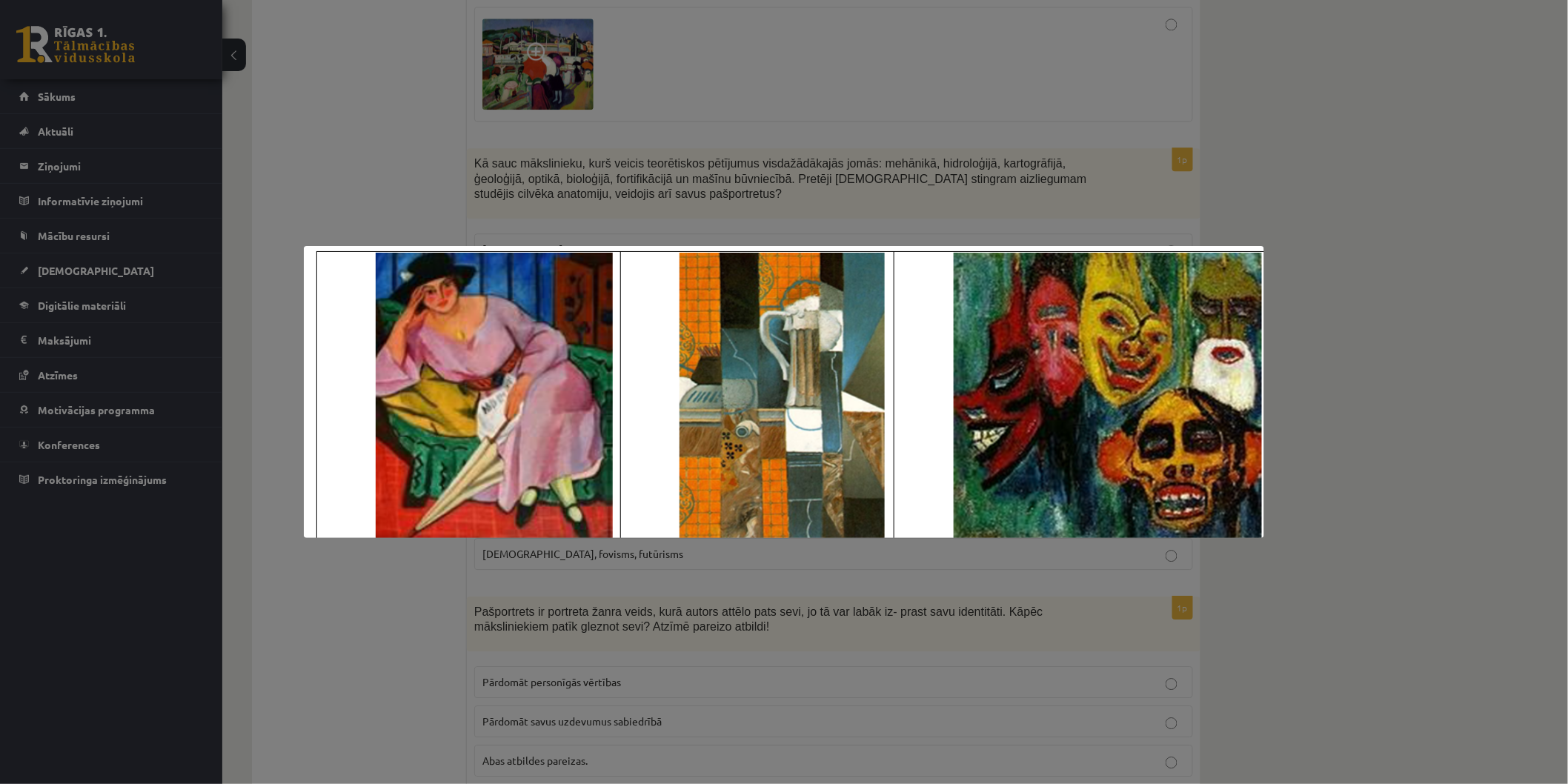
click at [1174, 119] on div at bounding box center [784, 392] width 1568 height 784
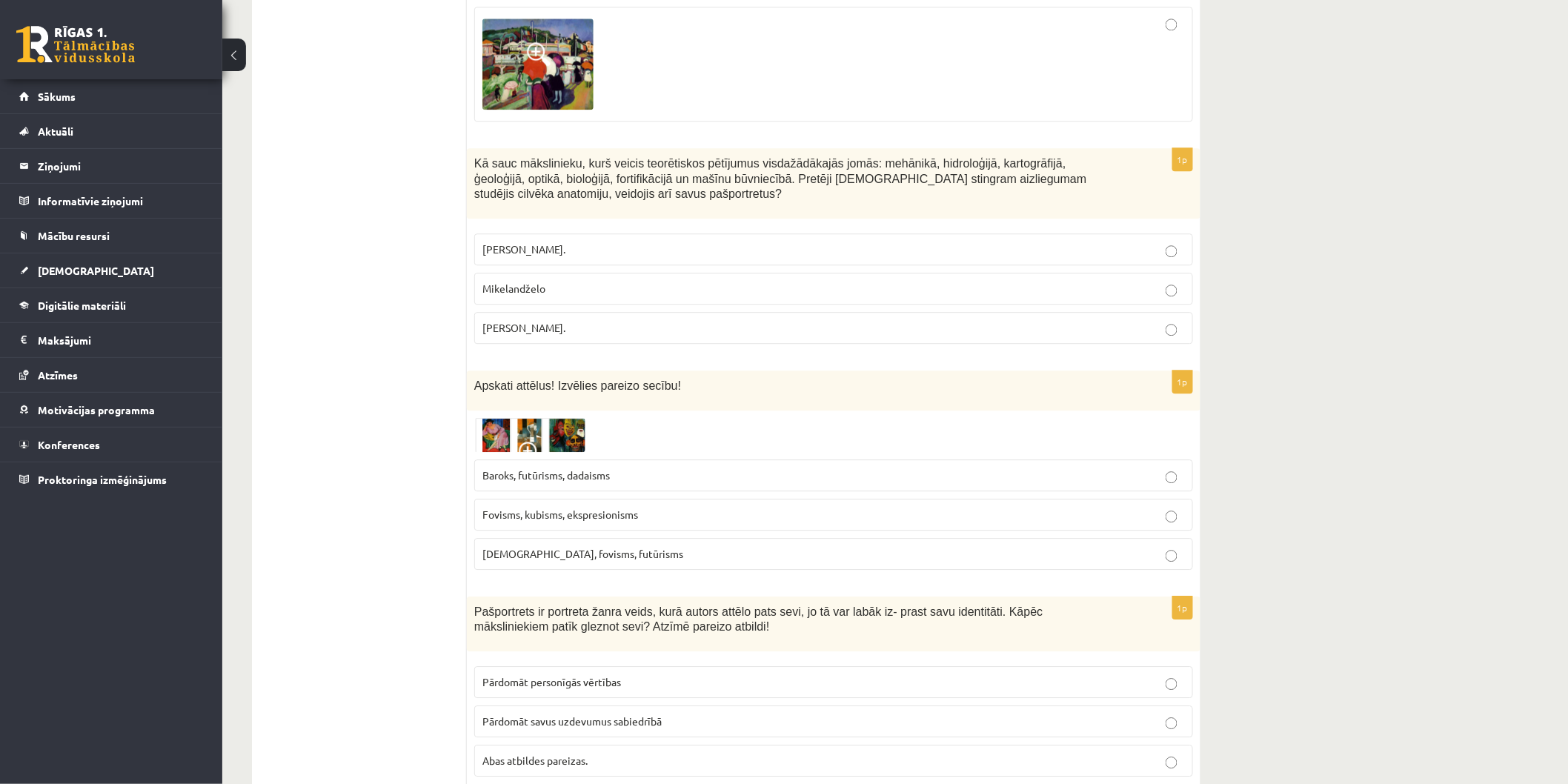
click at [651, 506] on p "Fovisms, kubisms, ekspresionisms" at bounding box center [833, 514] width 703 height 15
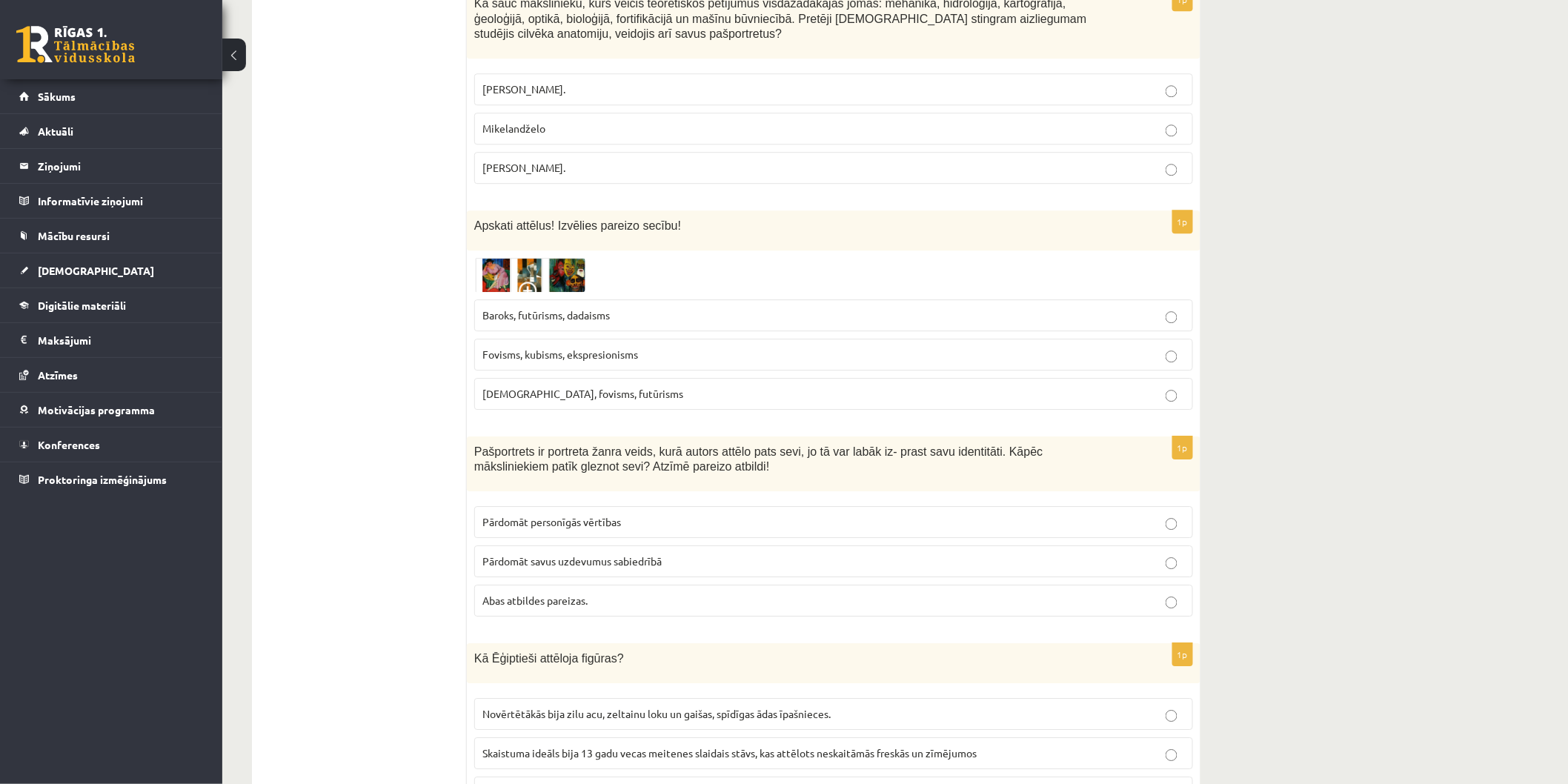
scroll to position [6398, 0]
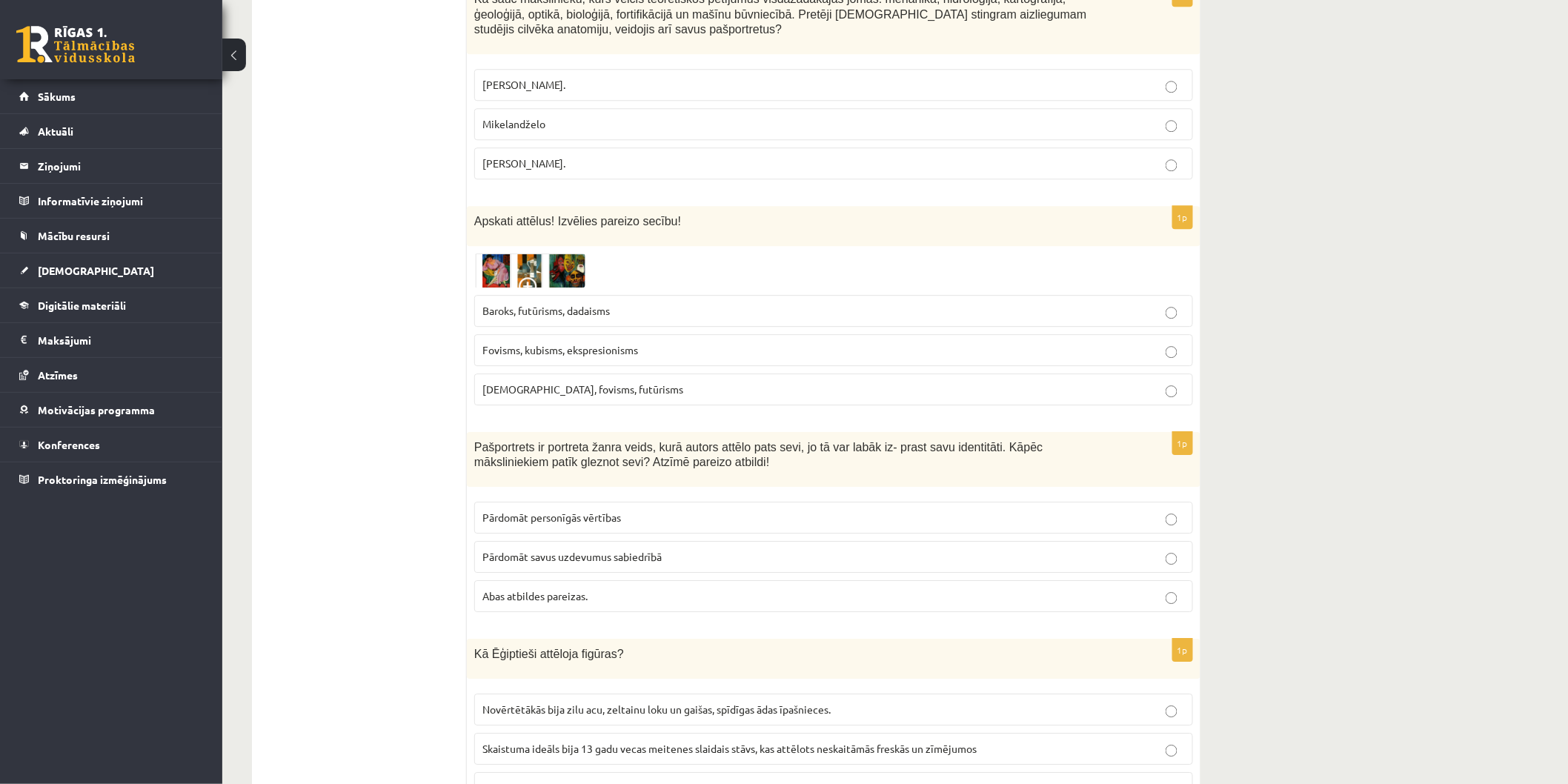
click at [529, 589] on span "Abas atbildes pareizas." at bounding box center [535, 595] width 105 height 14
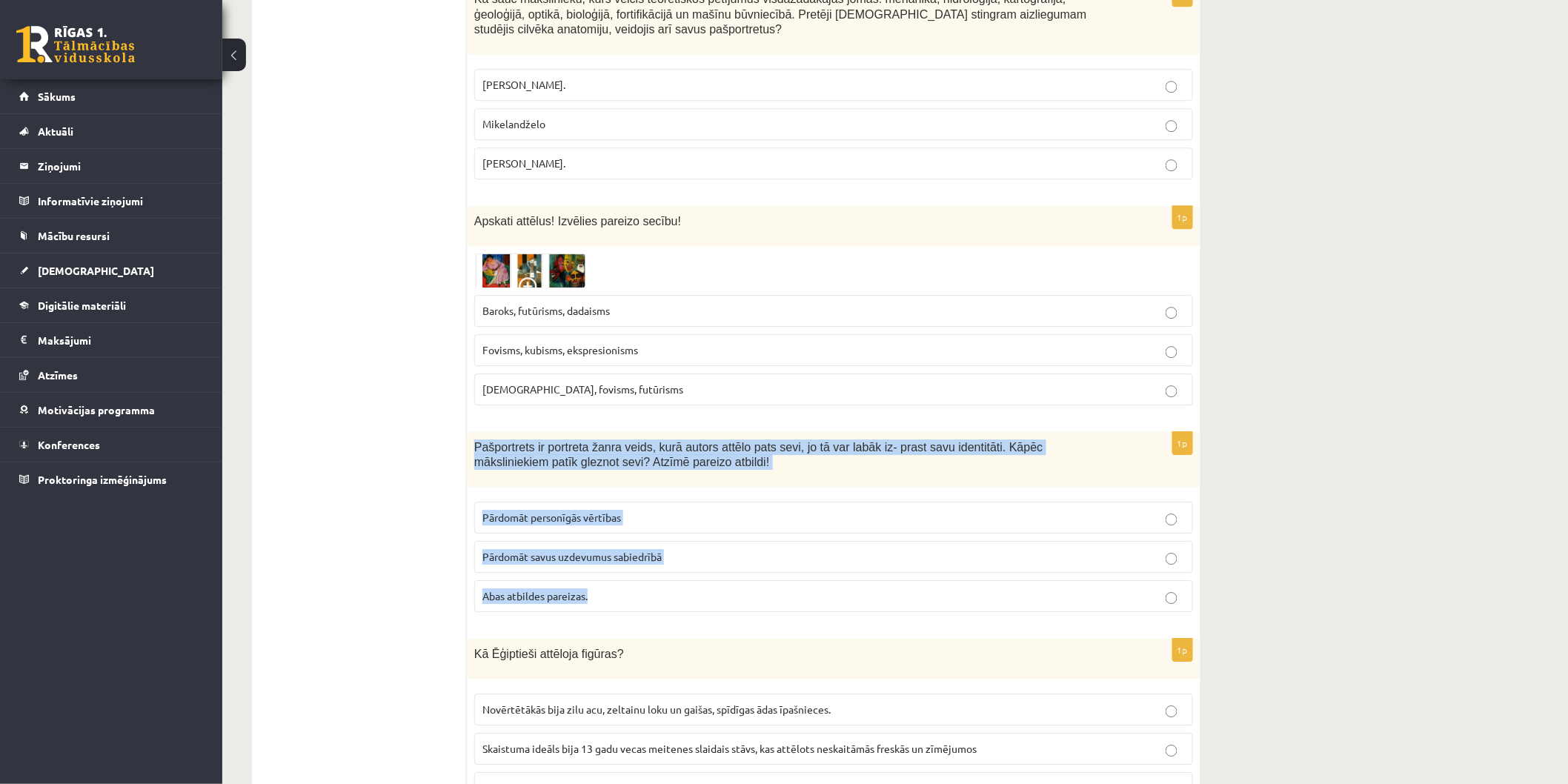
drag, startPoint x: 492, startPoint y: 370, endPoint x: 656, endPoint y: 514, distance: 218.2
click at [656, 514] on div "1p Pašportrets ir portreta žanra veids, kurā autors attēlo pats sevi, jo tā var…" at bounding box center [833, 528] width 734 height 192
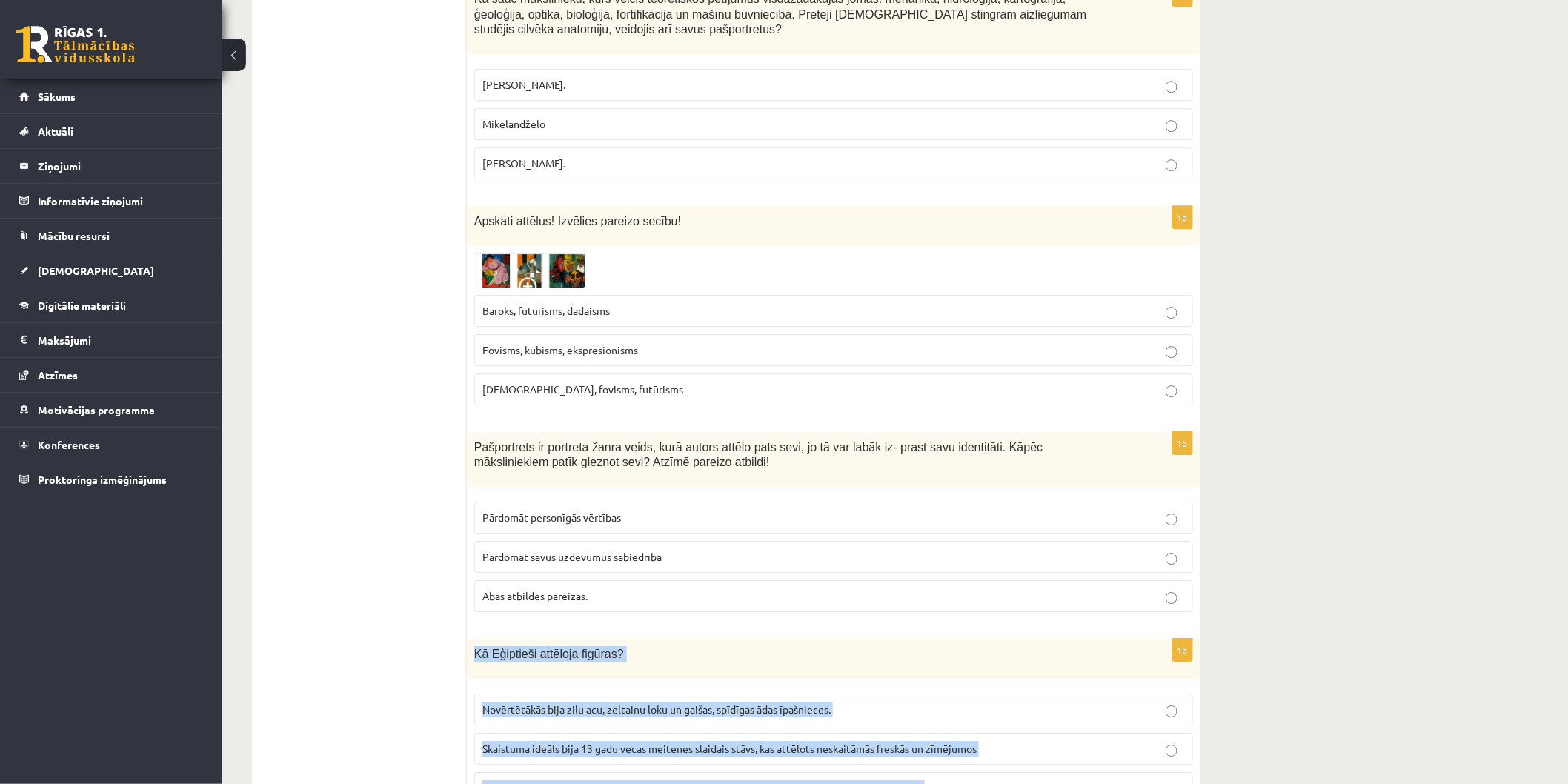
drag, startPoint x: 467, startPoint y: 574, endPoint x: 953, endPoint y: 704, distance: 503.1
click at [970, 692] on div "1p Kā Ēģiptieši attēloja figūras? Novērtētākās bija zilu acu, zeltainu loku un …" at bounding box center [833, 727] width 734 height 177
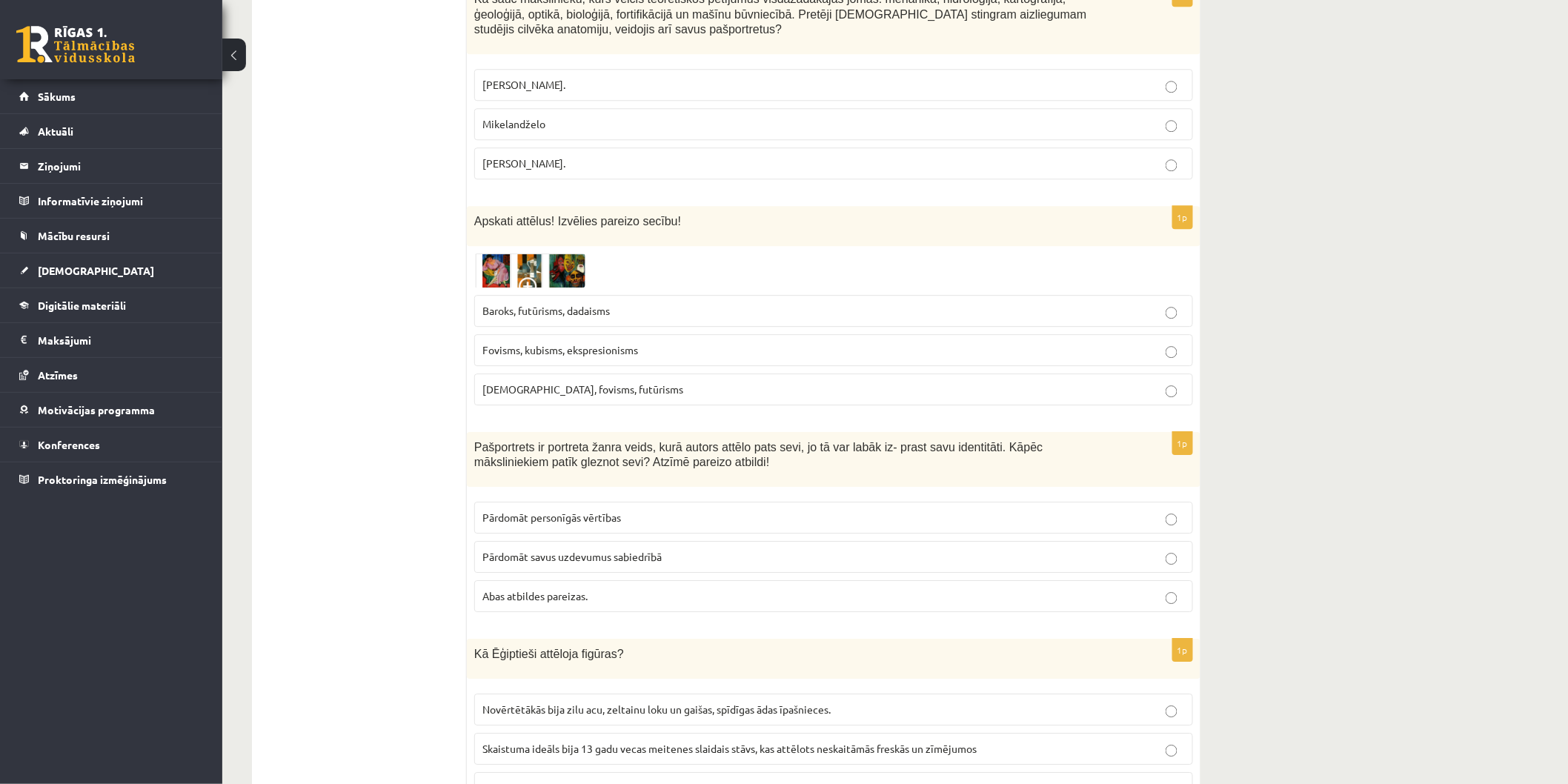
click at [834, 779] on p "Vīriešu figūras krāsoja sarkani brūnas, sieviešu - dzeltenas. Mati bija melni, …" at bounding box center [833, 787] width 703 height 15
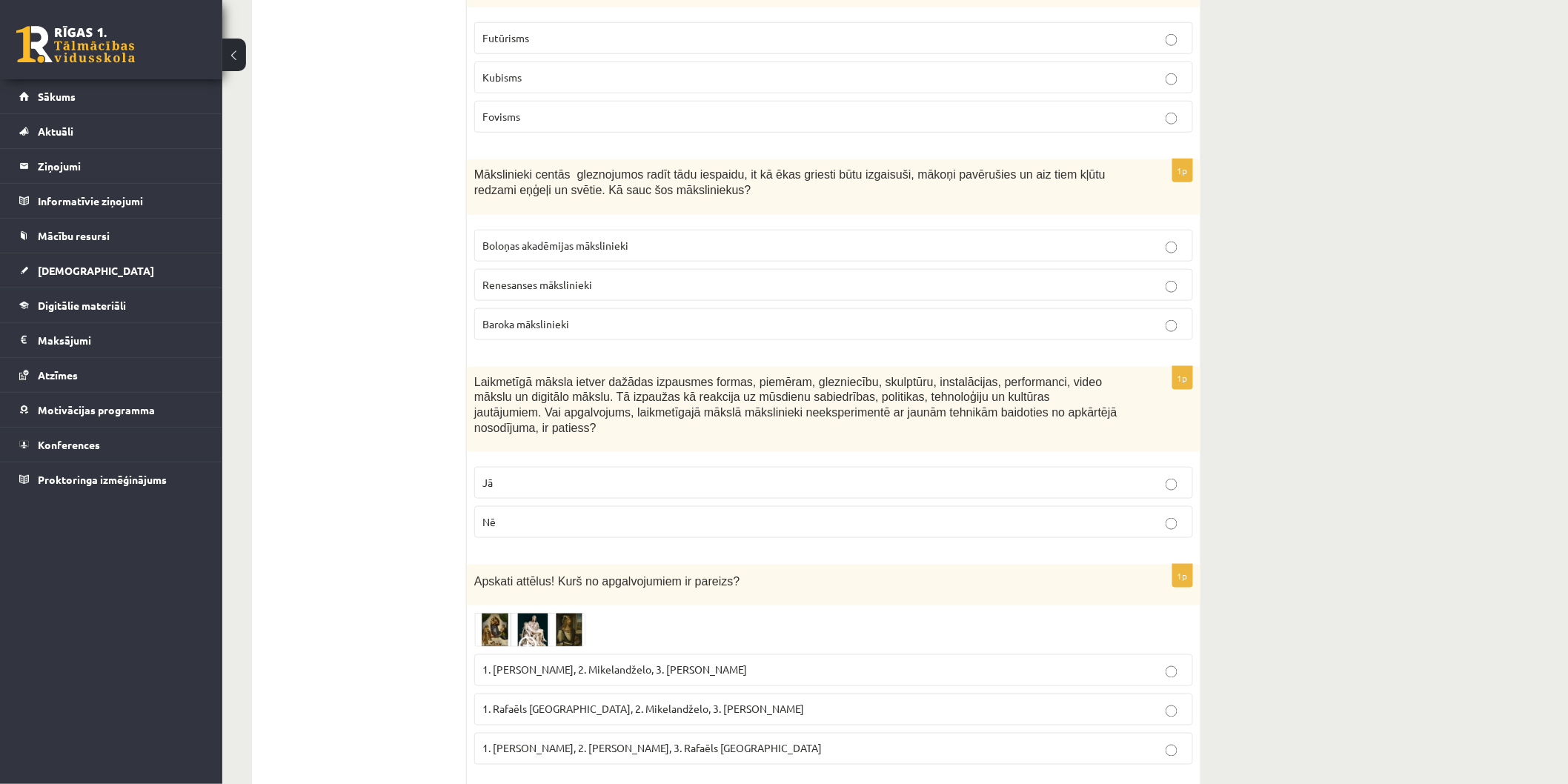
scroll to position [0, 0]
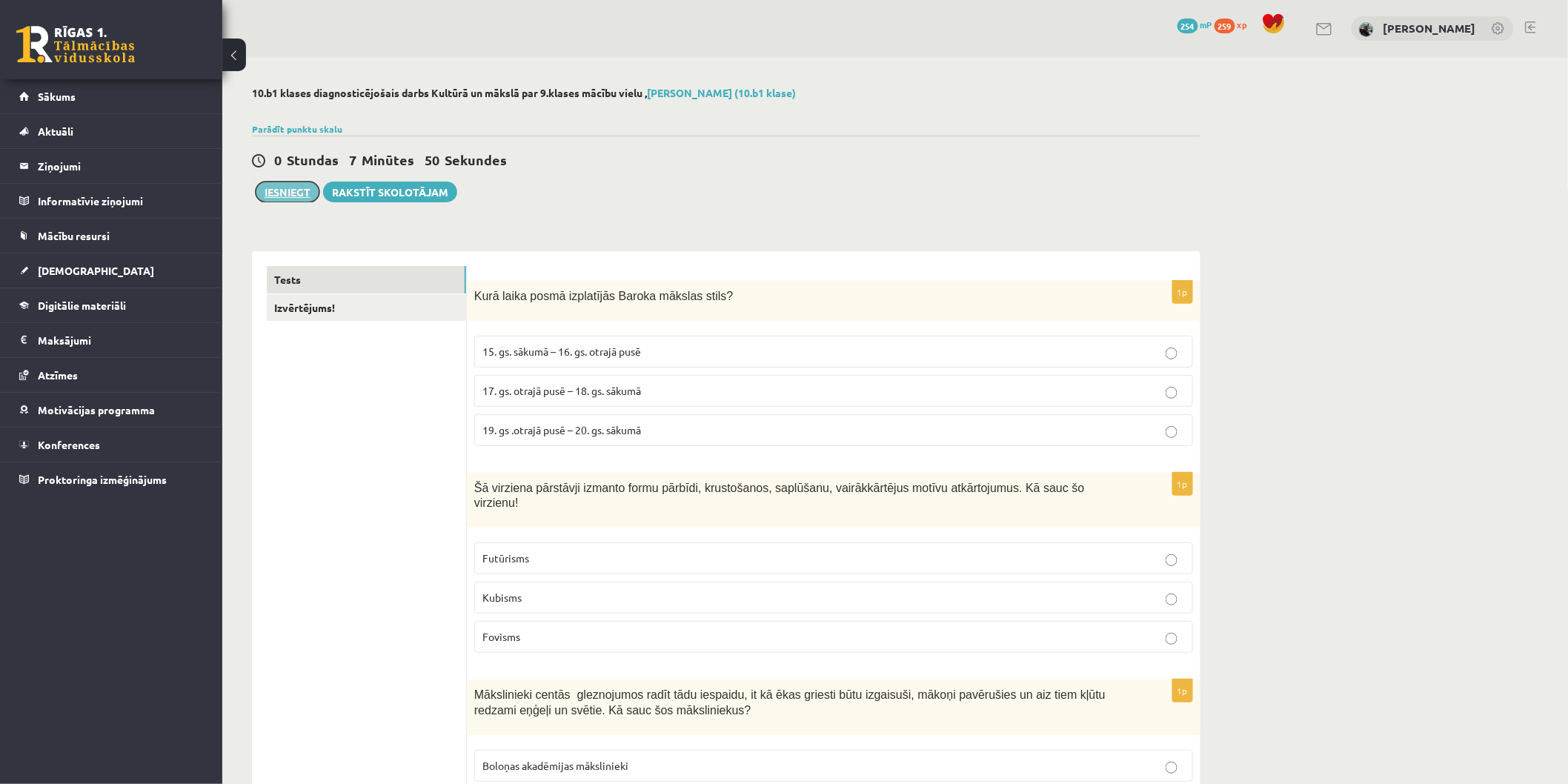
click at [292, 191] on button "Iesniegt" at bounding box center [288, 191] width 64 height 21
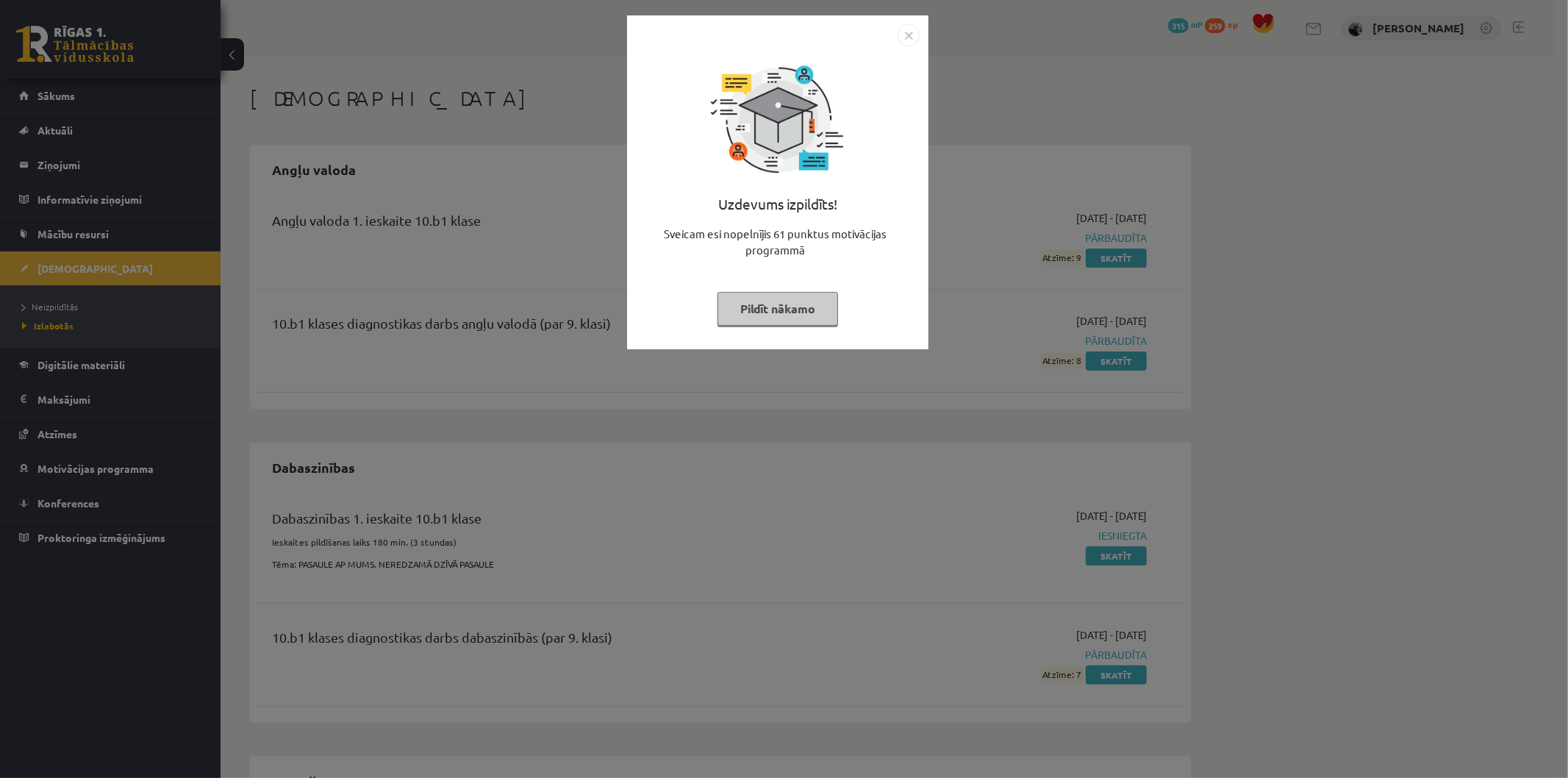
click at [798, 310] on button "Pildīt nākamo" at bounding box center [778, 309] width 121 height 34
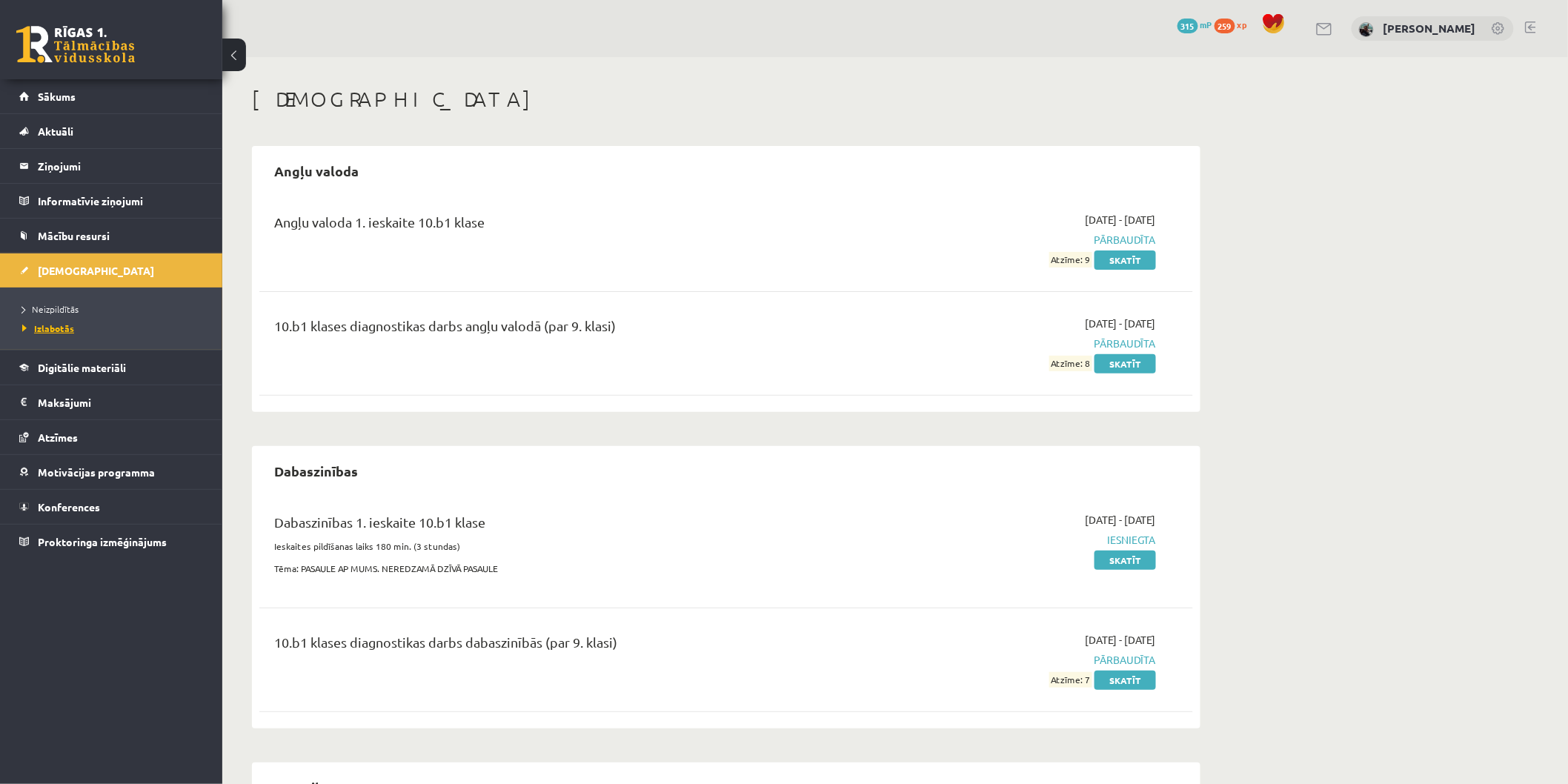
click at [69, 328] on span "Izlabotās" at bounding box center [47, 328] width 52 height 12
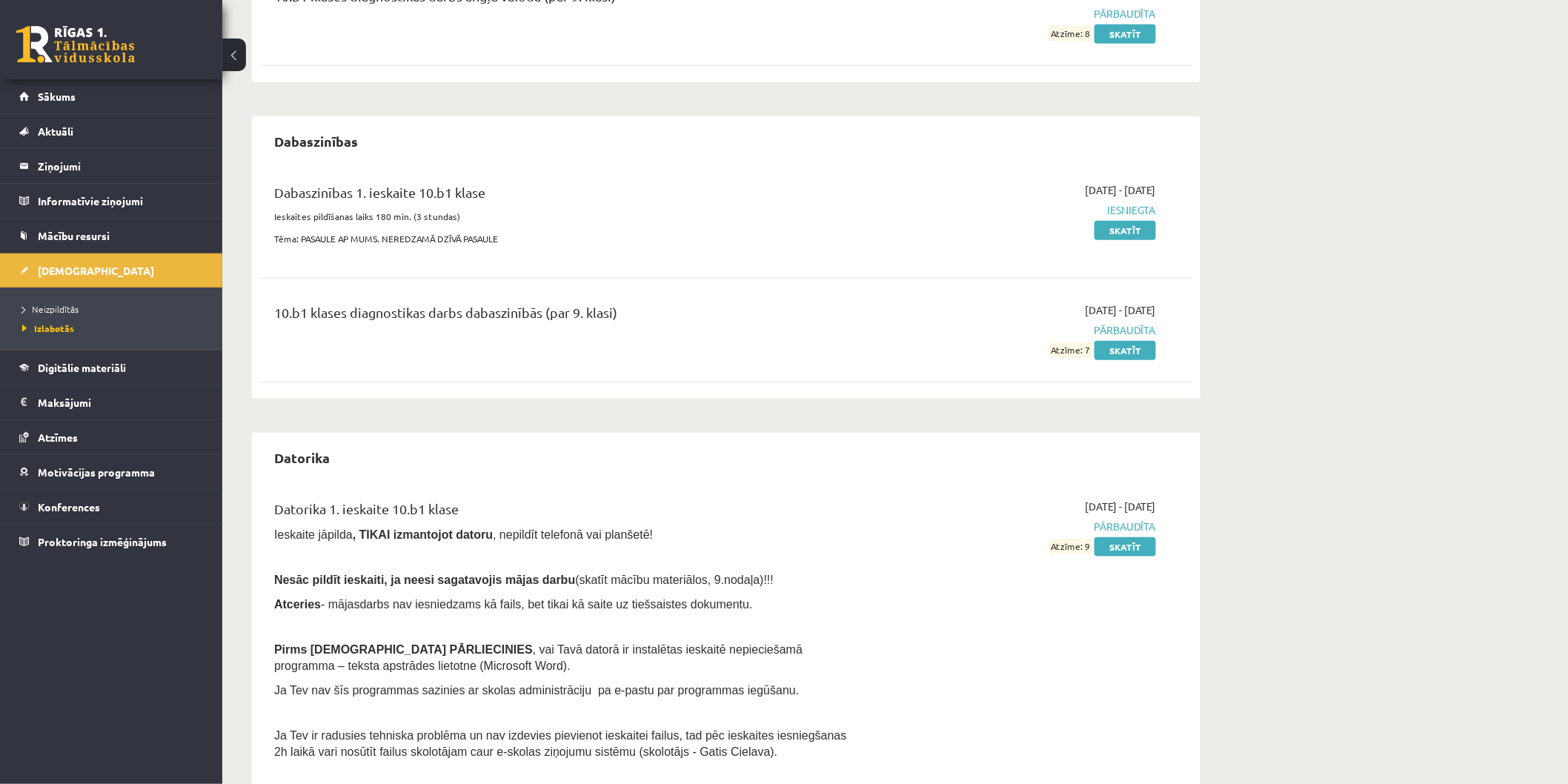
scroll to position [328, 0]
click at [1109, 235] on link "Skatīt" at bounding box center [1126, 230] width 62 height 19
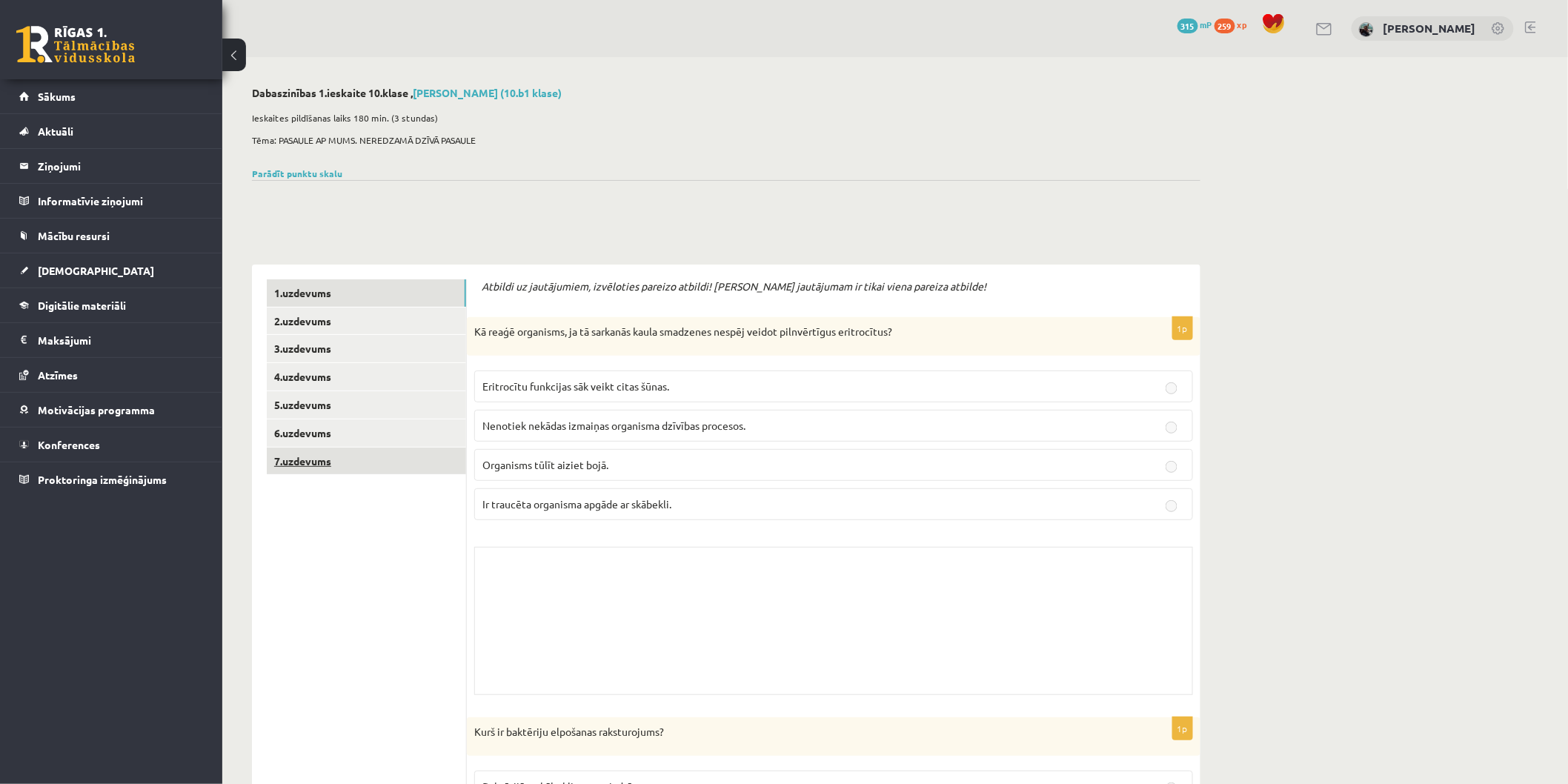
click at [327, 463] on link "7.uzdevums" at bounding box center [367, 461] width 200 height 27
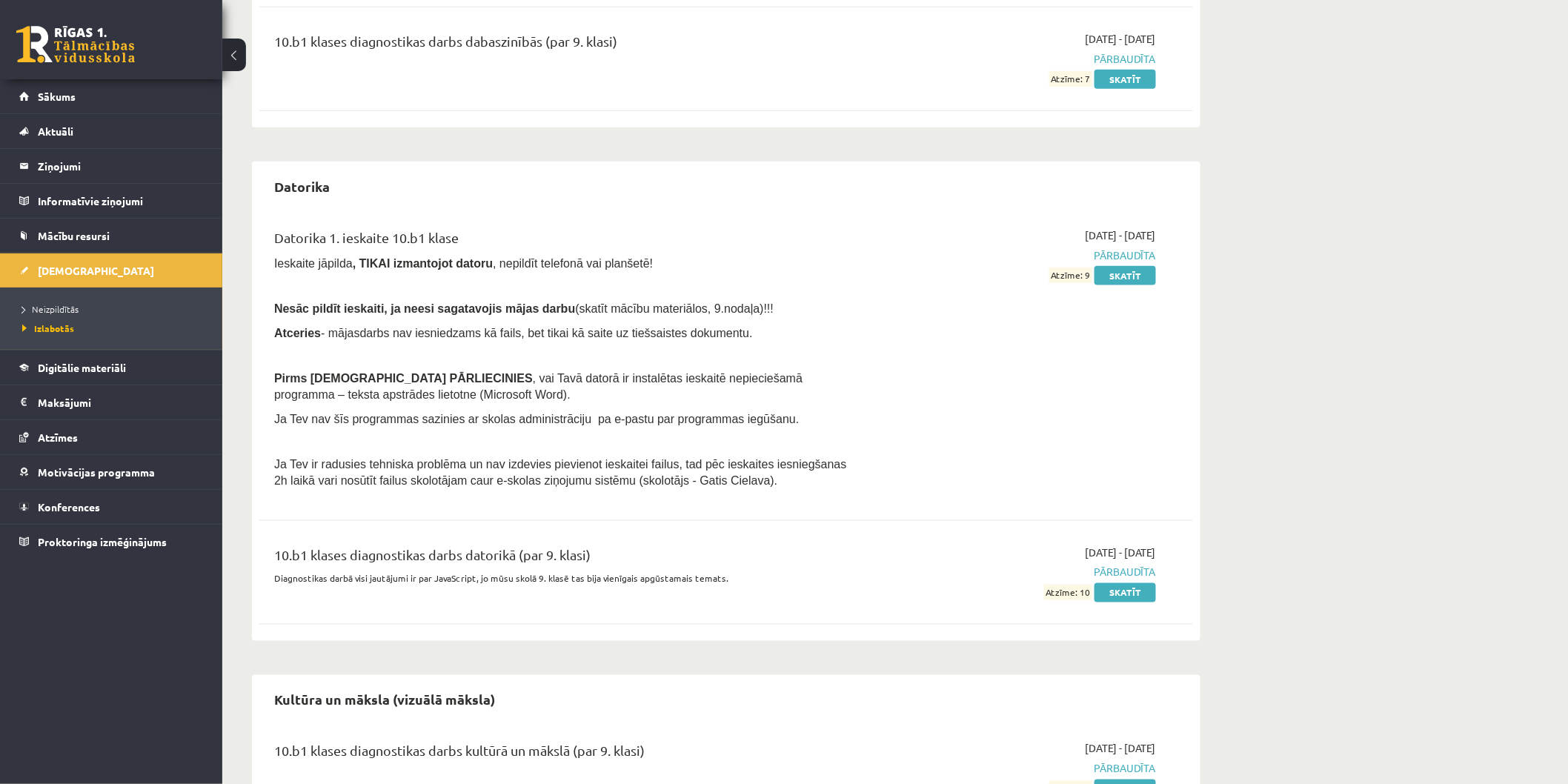
scroll to position [683, 0]
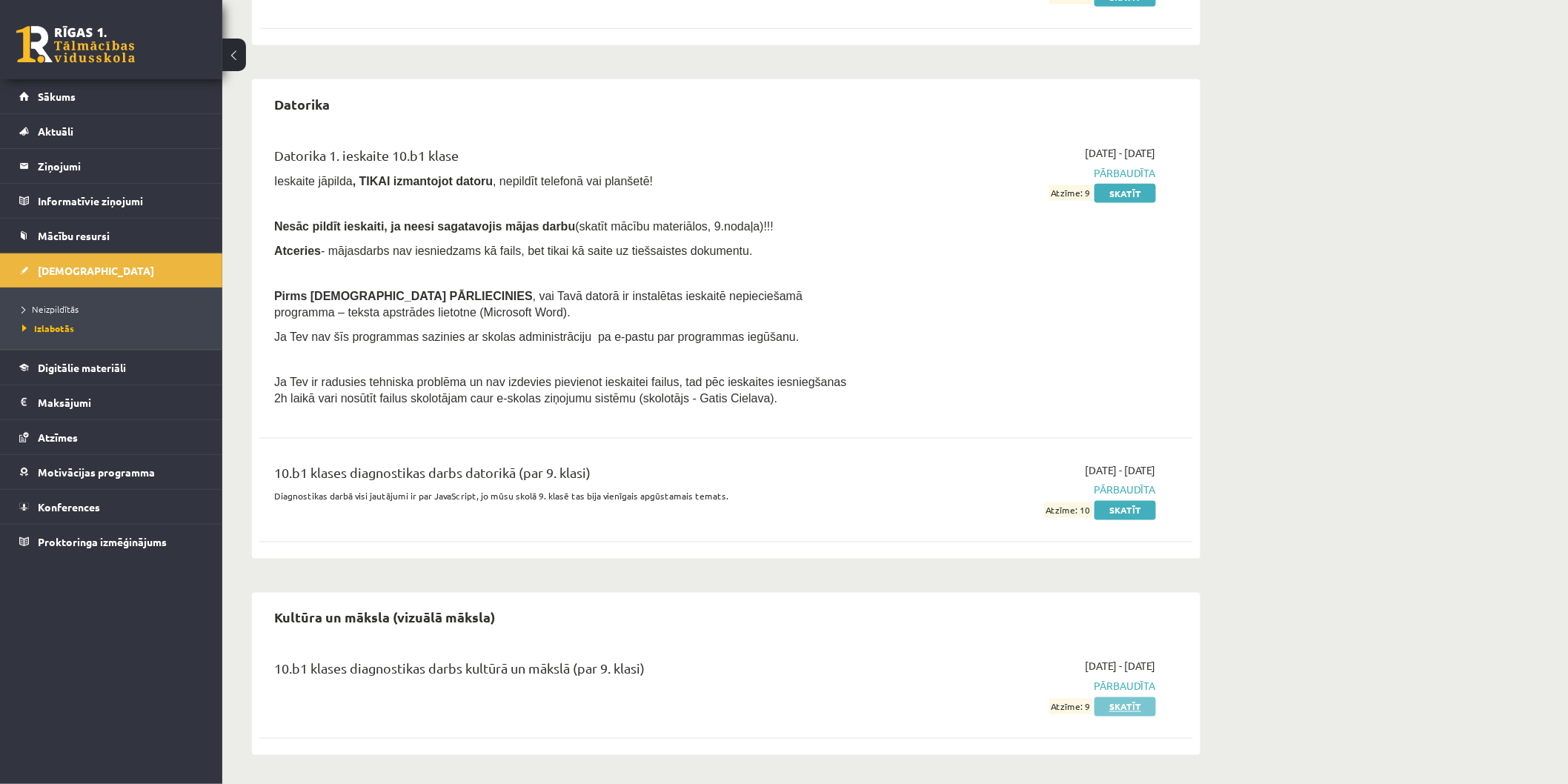
click at [1104, 706] on link "Skatīt" at bounding box center [1126, 706] width 62 height 19
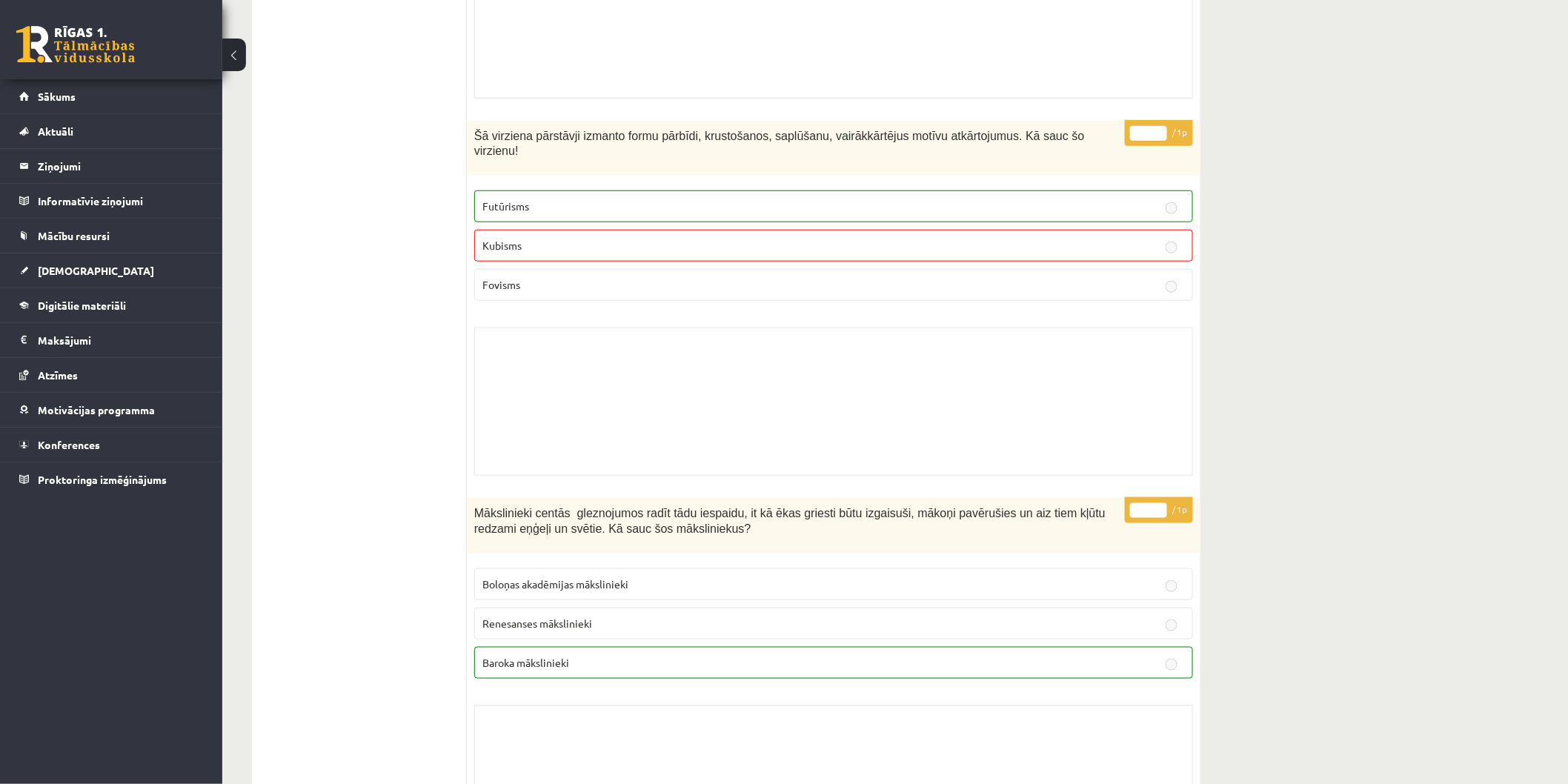
scroll to position [328, 0]
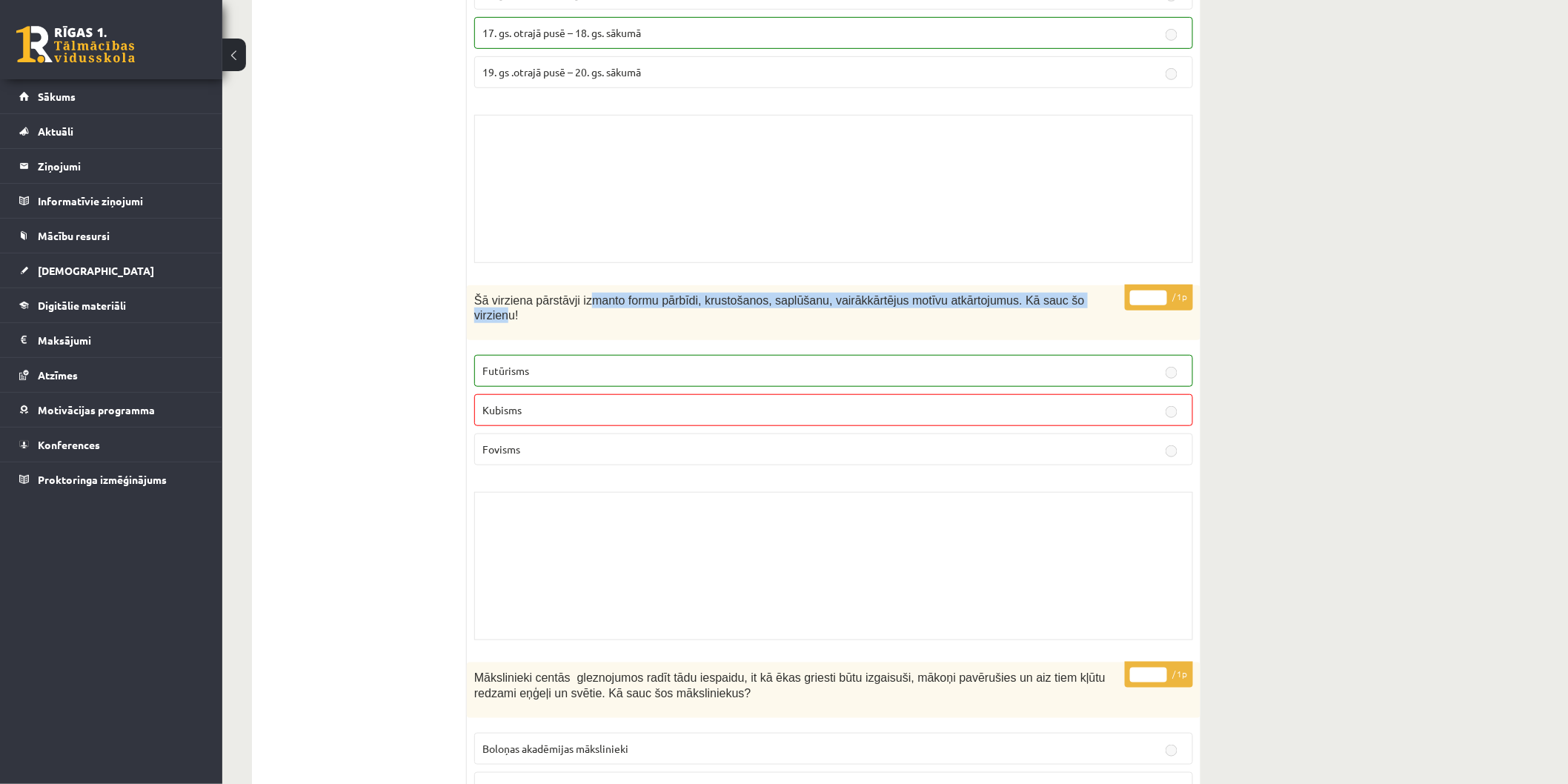
drag, startPoint x: 578, startPoint y: 296, endPoint x: 1063, endPoint y: 321, distance: 485.6
click at [1063, 321] on div "Šā virziena pārstāvji izmanto formu pārbīdi, krustošanos, saplūšanu, vairākkārt…" at bounding box center [833, 312] width 734 height 55
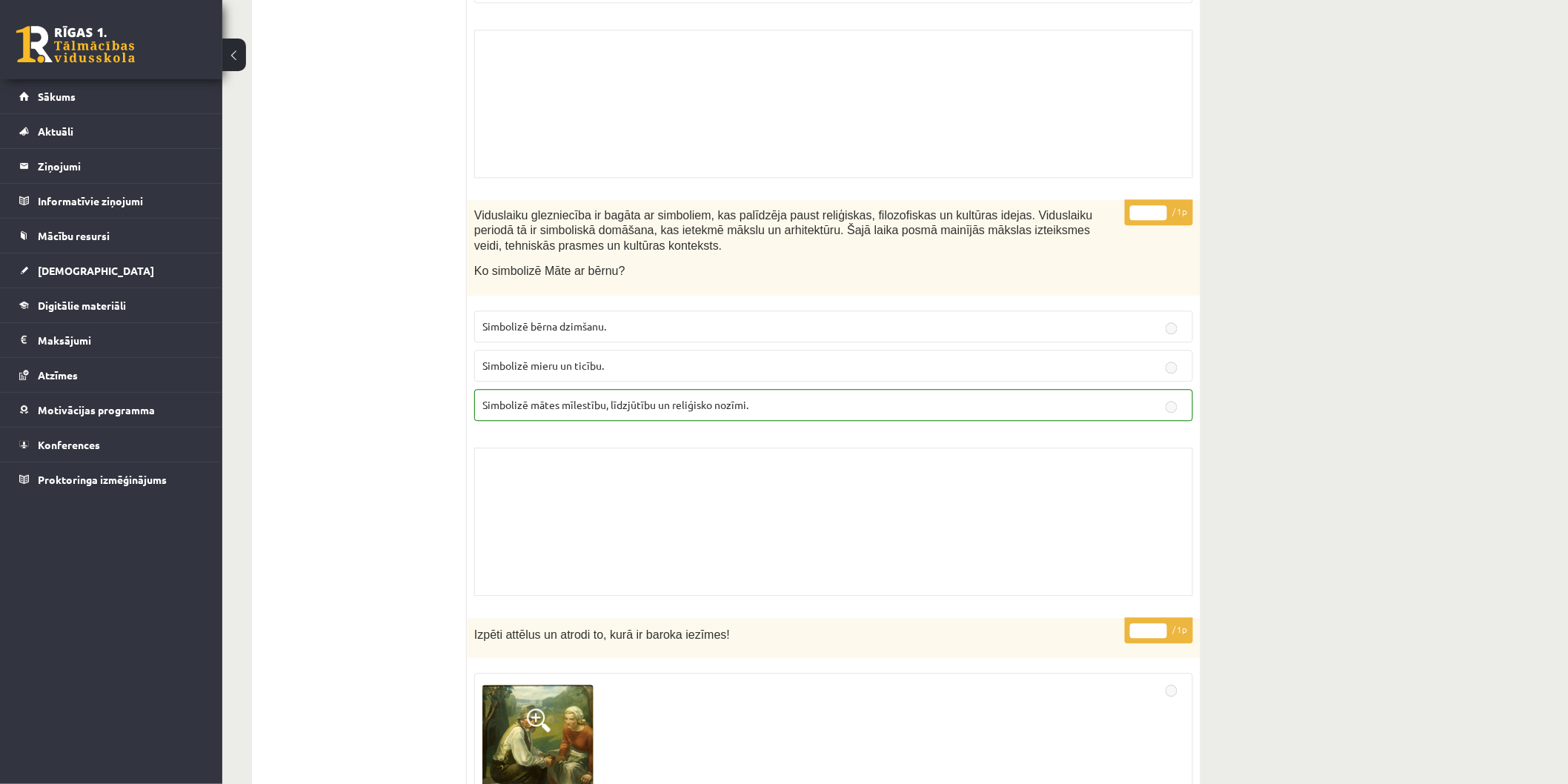
scroll to position [6336, 0]
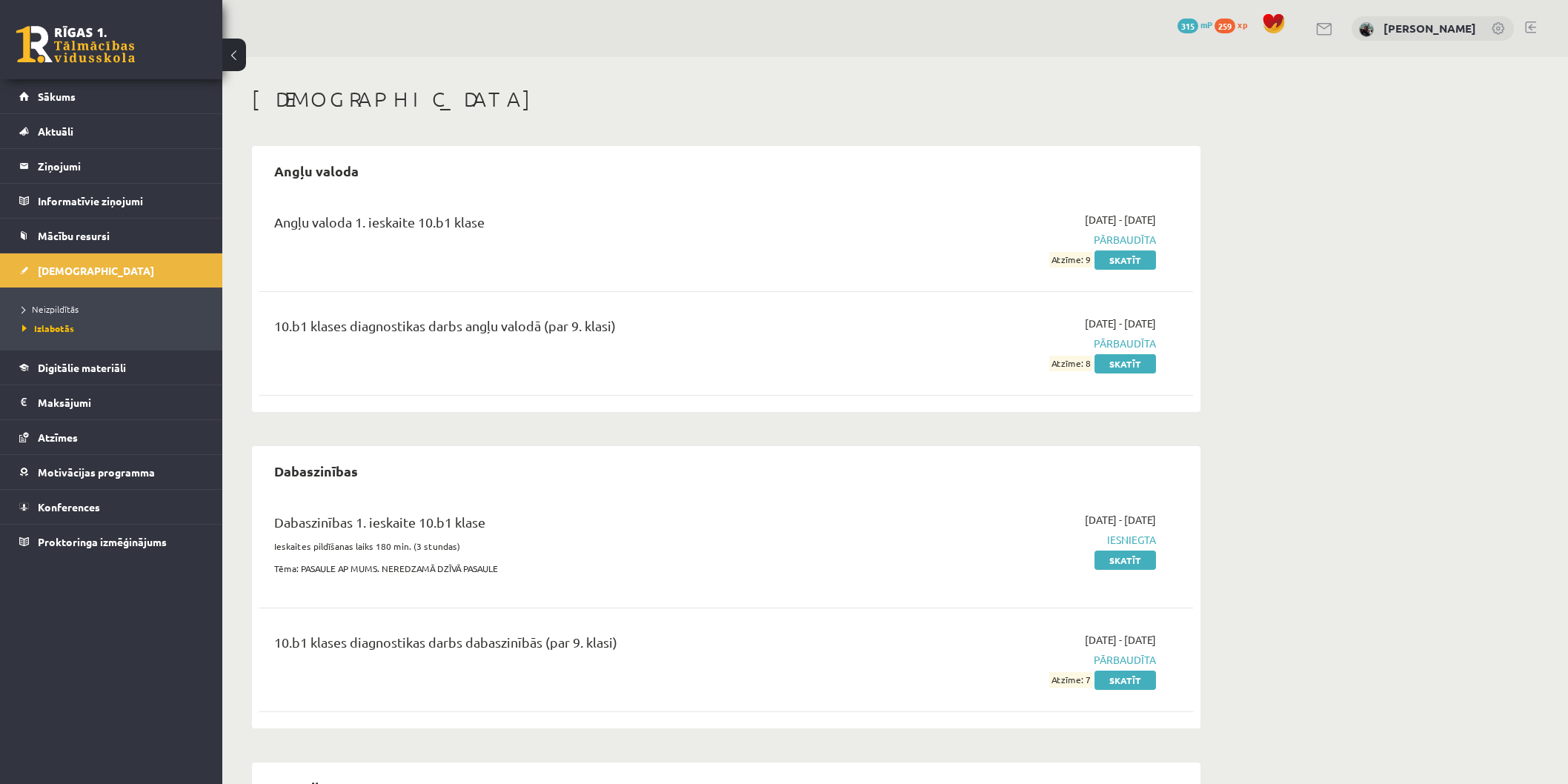
scroll to position [683, 0]
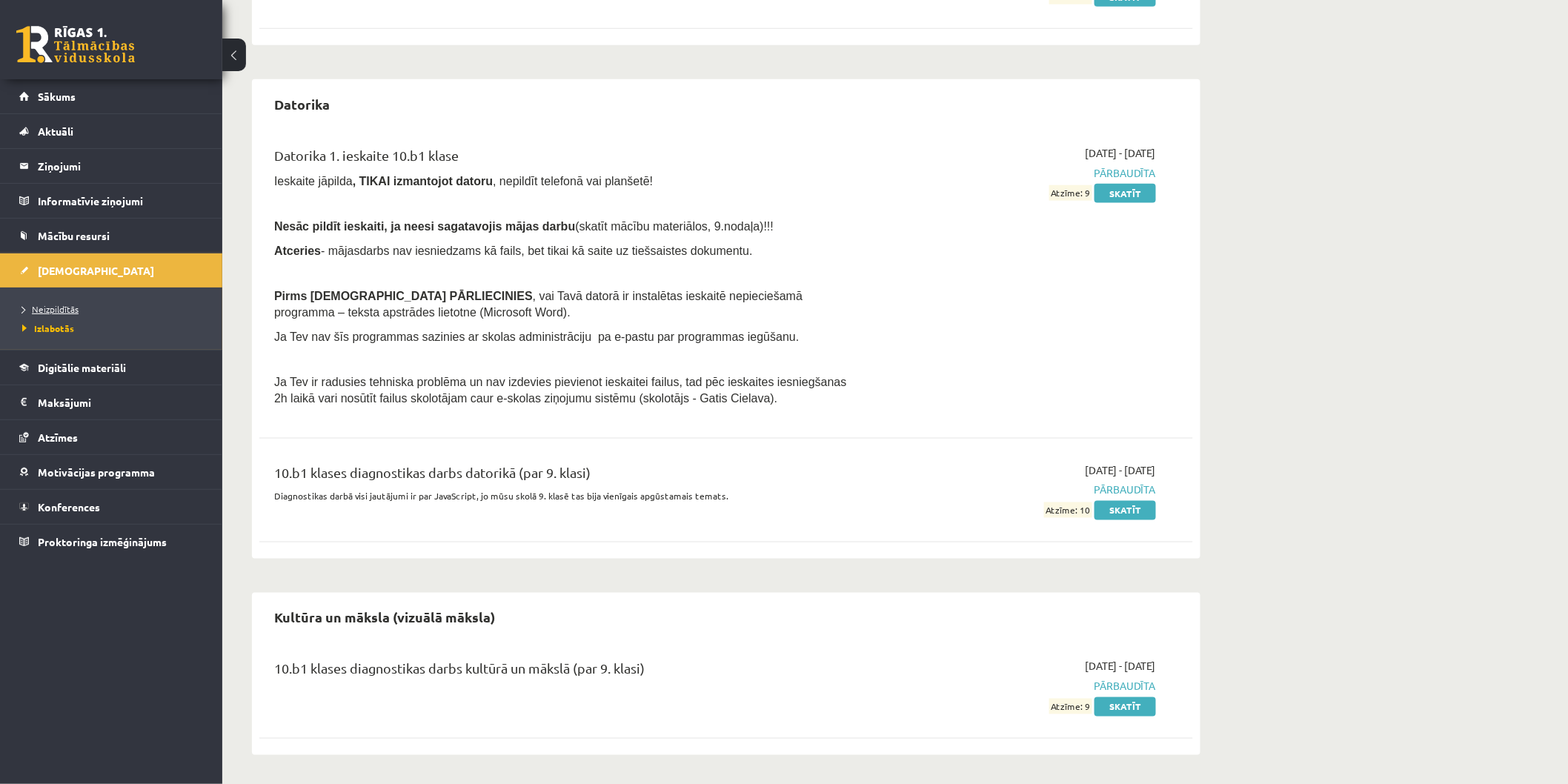
click at [61, 304] on span "Neizpildītās" at bounding box center [50, 309] width 56 height 12
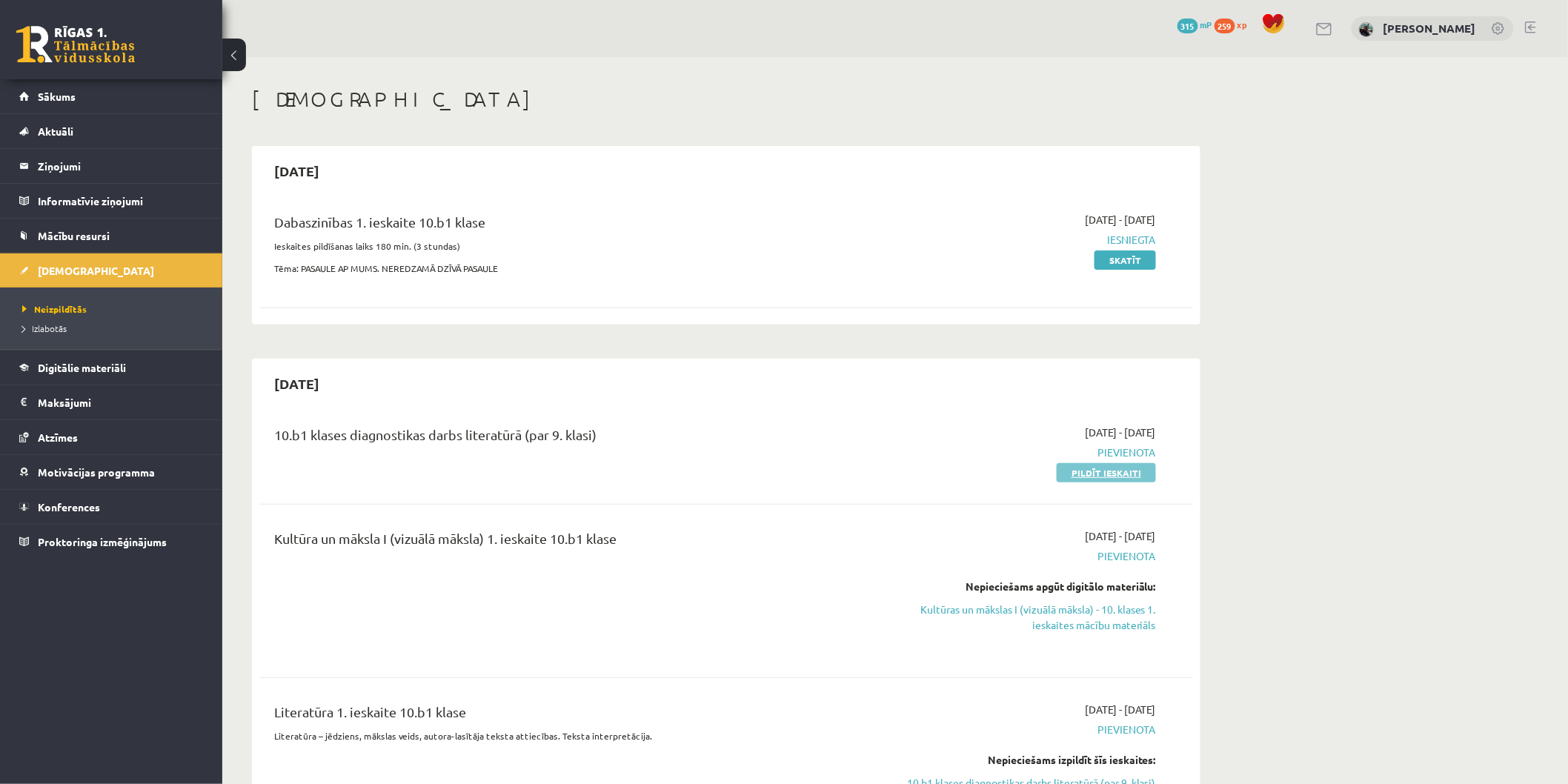
click at [1082, 476] on link "Pildīt ieskaiti" at bounding box center [1106, 472] width 99 height 19
